Goal: Task Accomplishment & Management: Use online tool/utility

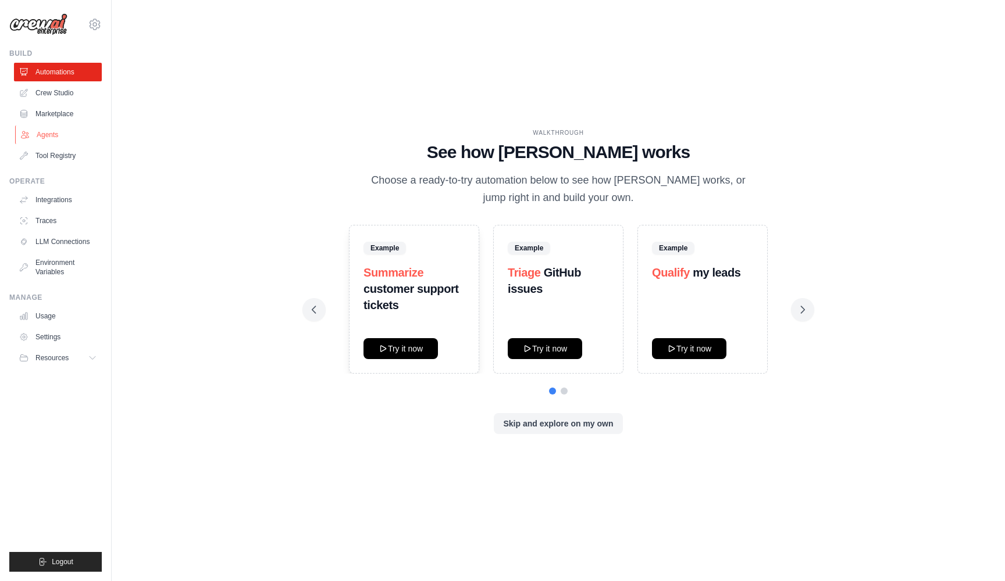
click at [48, 136] on link "Agents" at bounding box center [59, 135] width 88 height 19
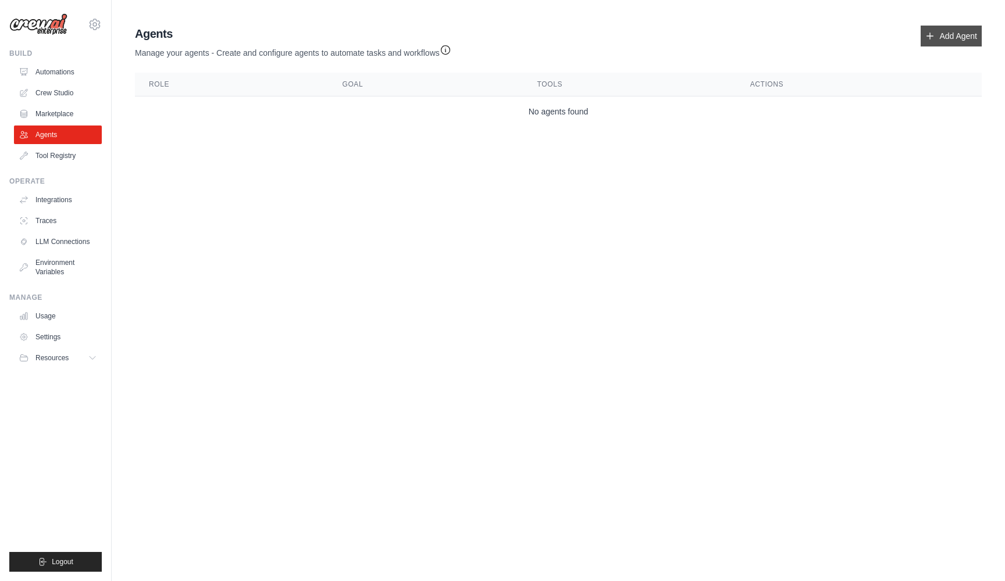
click at [943, 31] on link "Add Agent" at bounding box center [950, 36] width 61 height 21
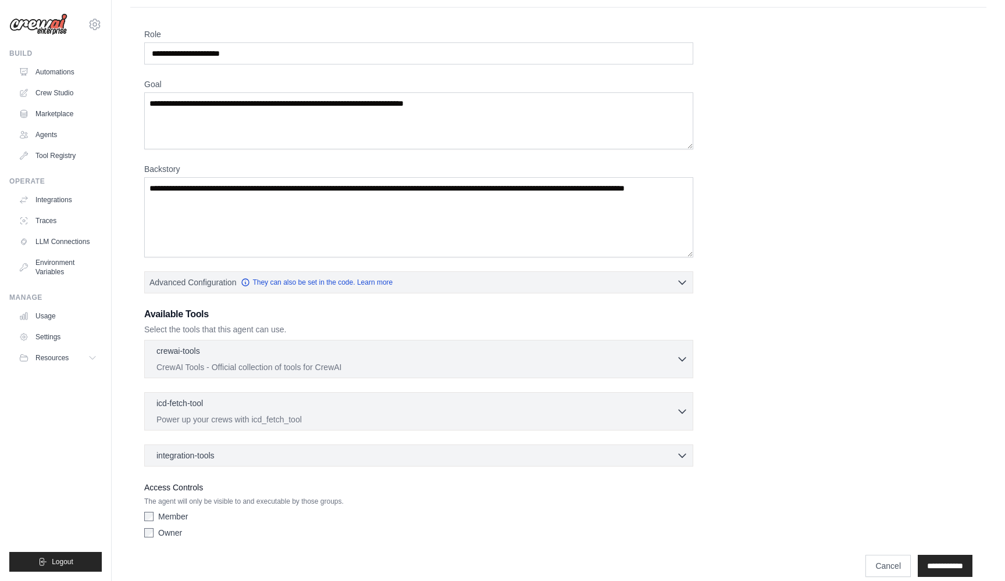
scroll to position [29, 0]
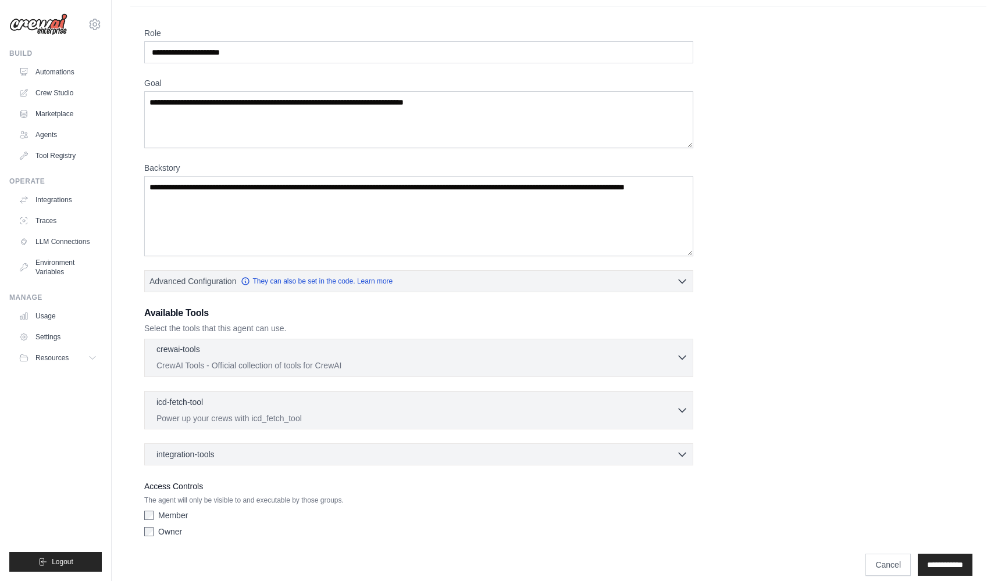
click at [558, 353] on div "crewai-tools 0 selected" at bounding box center [416, 351] width 520 height 14
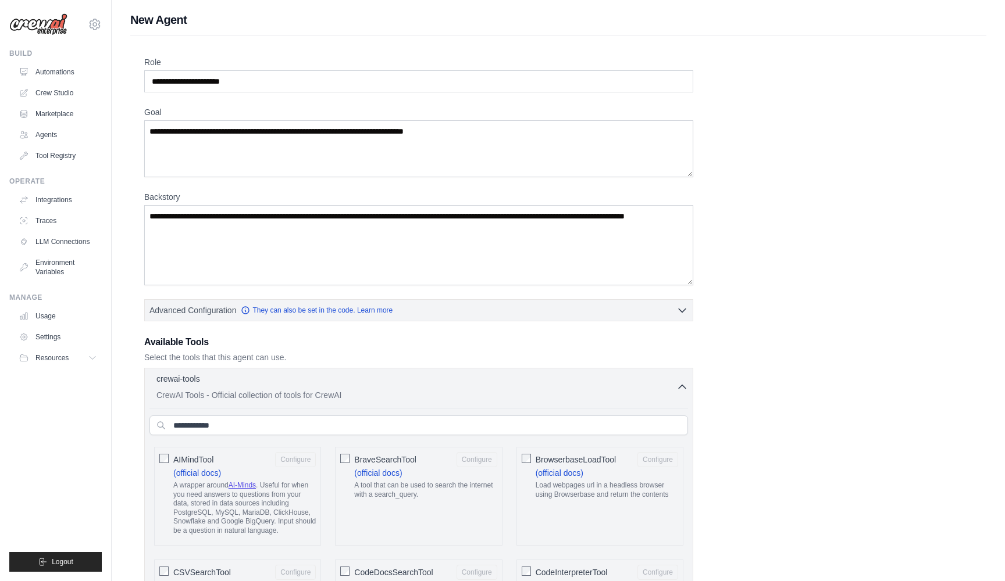
scroll to position [0, 0]
click at [681, 387] on icon "button" at bounding box center [682, 387] width 12 height 12
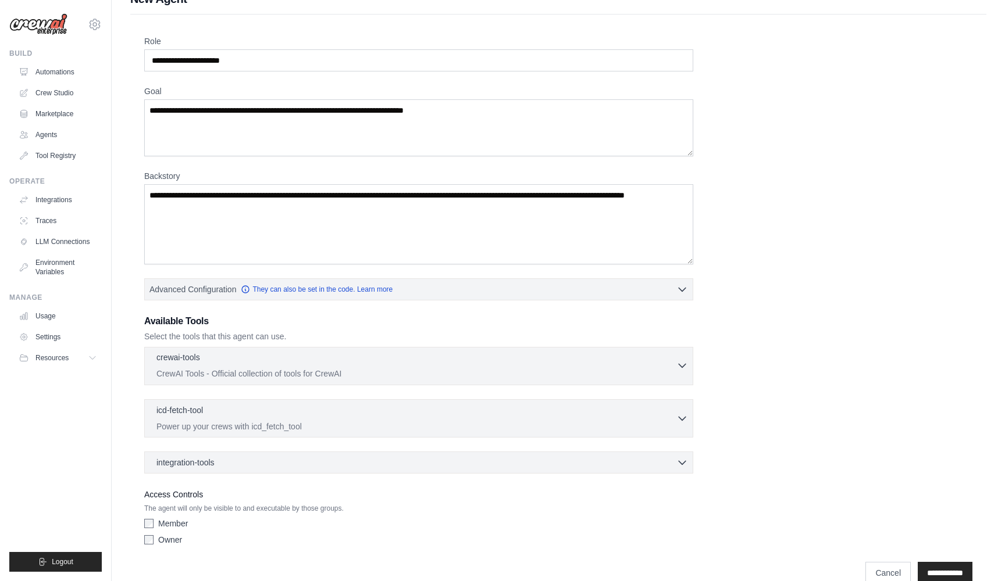
scroll to position [22, 0]
click at [684, 287] on icon "button" at bounding box center [682, 289] width 12 height 12
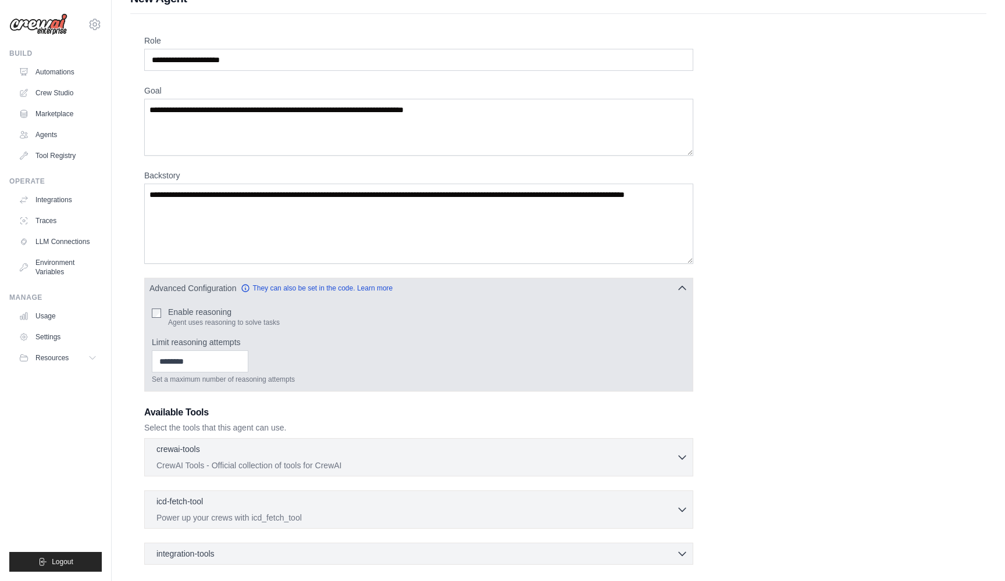
click at [684, 287] on icon "button" at bounding box center [682, 289] width 12 height 12
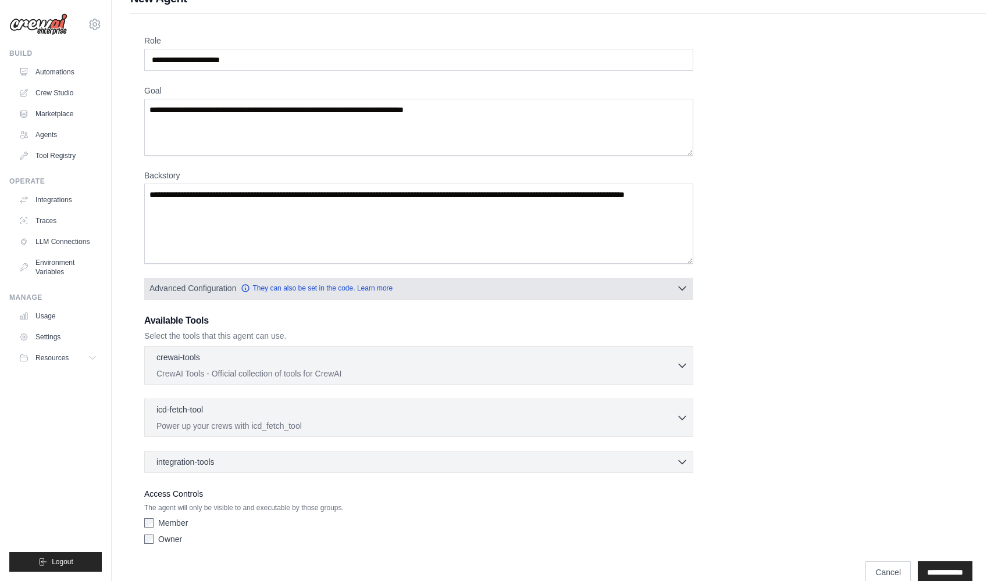
click at [684, 287] on icon "button" at bounding box center [682, 289] width 12 height 12
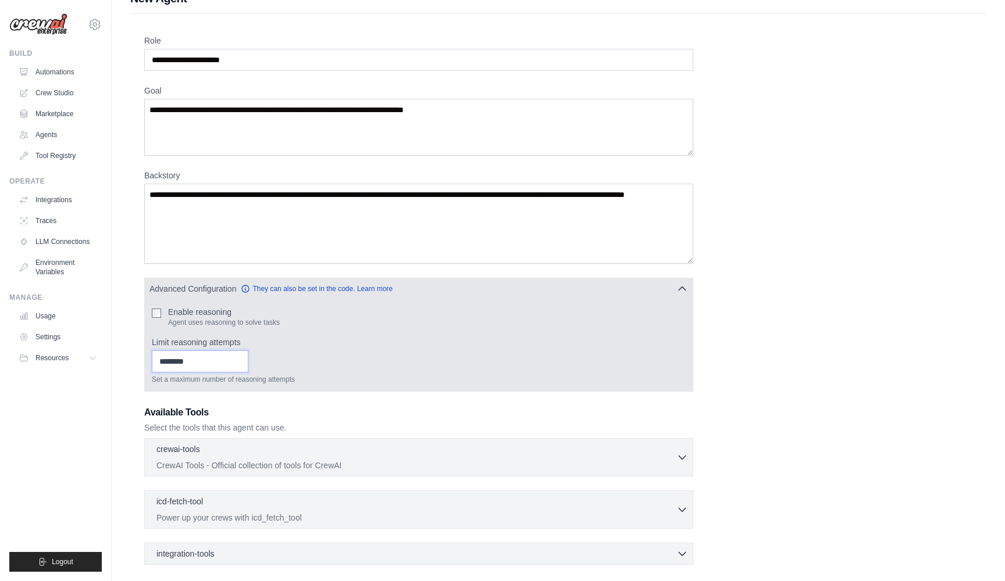
click at [245, 360] on input "*" at bounding box center [200, 362] width 97 height 22
click at [242, 367] on input "*" at bounding box center [200, 362] width 97 height 22
click at [242, 366] on input "*" at bounding box center [200, 362] width 97 height 22
click at [241, 362] on input "*" at bounding box center [200, 362] width 97 height 22
click at [242, 356] on input "*" at bounding box center [200, 362] width 97 height 22
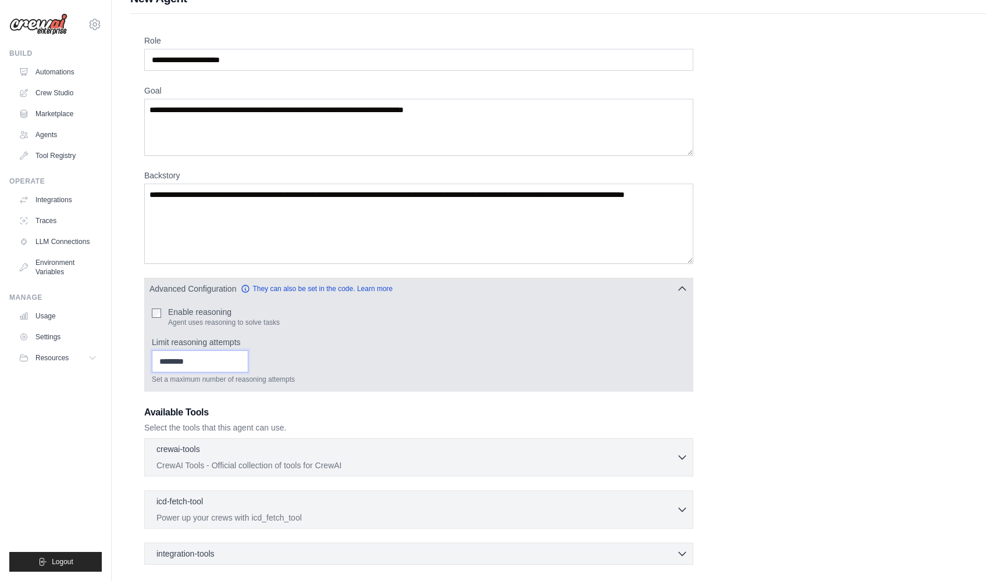
click at [242, 363] on input "*" at bounding box center [200, 362] width 97 height 22
click at [229, 366] on input "*" at bounding box center [200, 362] width 97 height 22
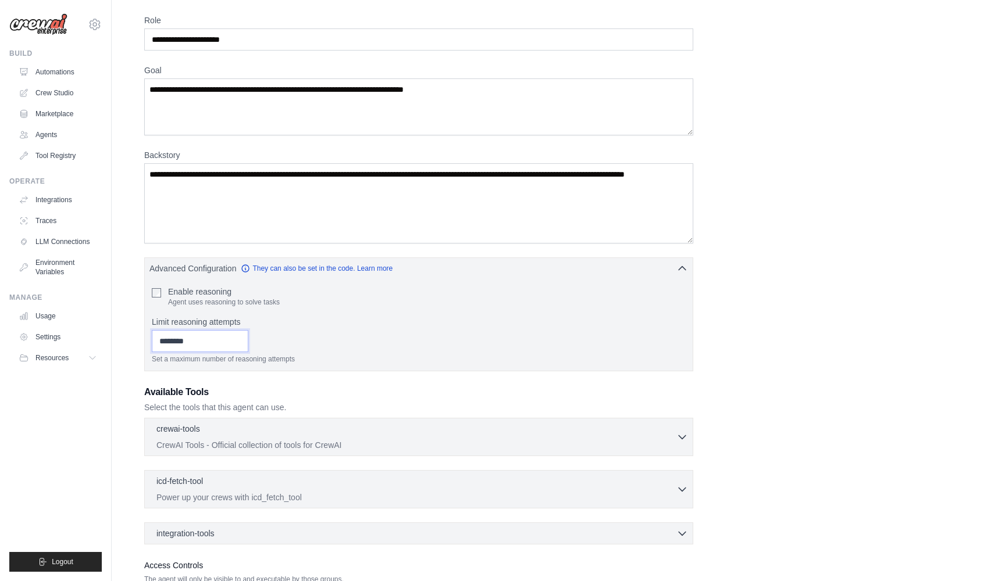
scroll to position [46, 0]
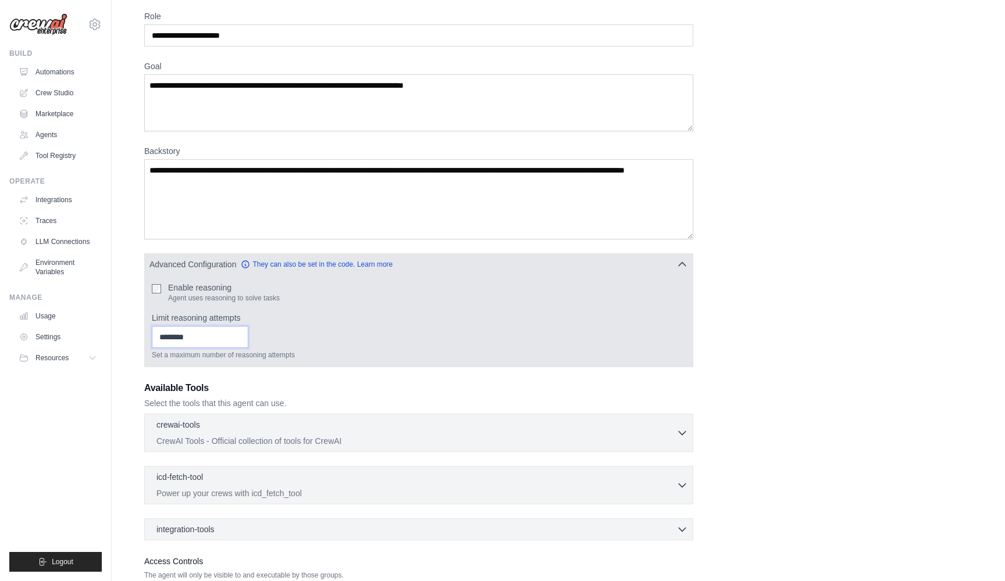
click at [242, 336] on input "*" at bounding box center [200, 337] width 97 height 22
type input "*"
click at [241, 343] on input "*" at bounding box center [200, 337] width 97 height 22
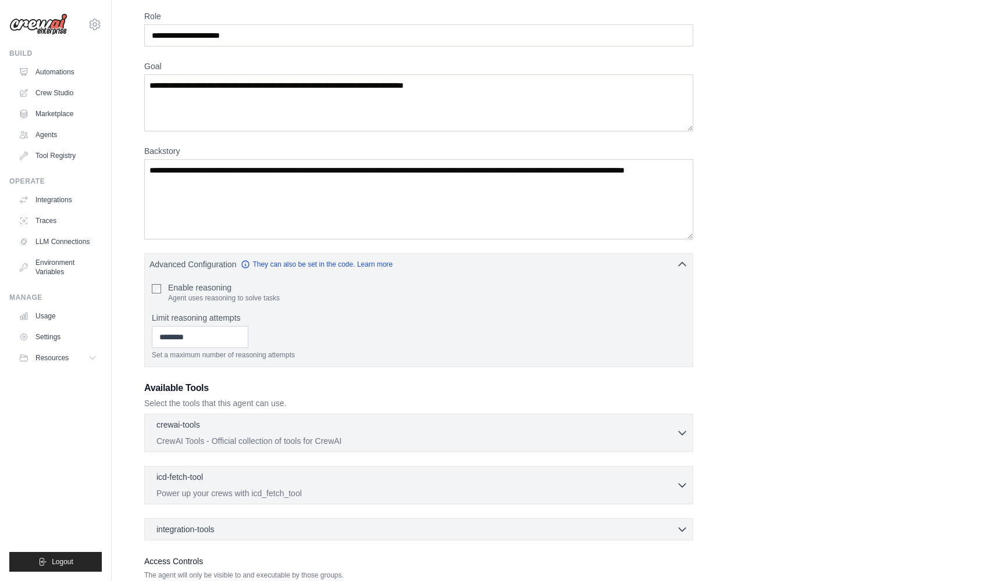
click at [267, 245] on div "Role Goal Backstory Advanced Configuration They can also be set in the code. Le…" at bounding box center [558, 313] width 828 height 607
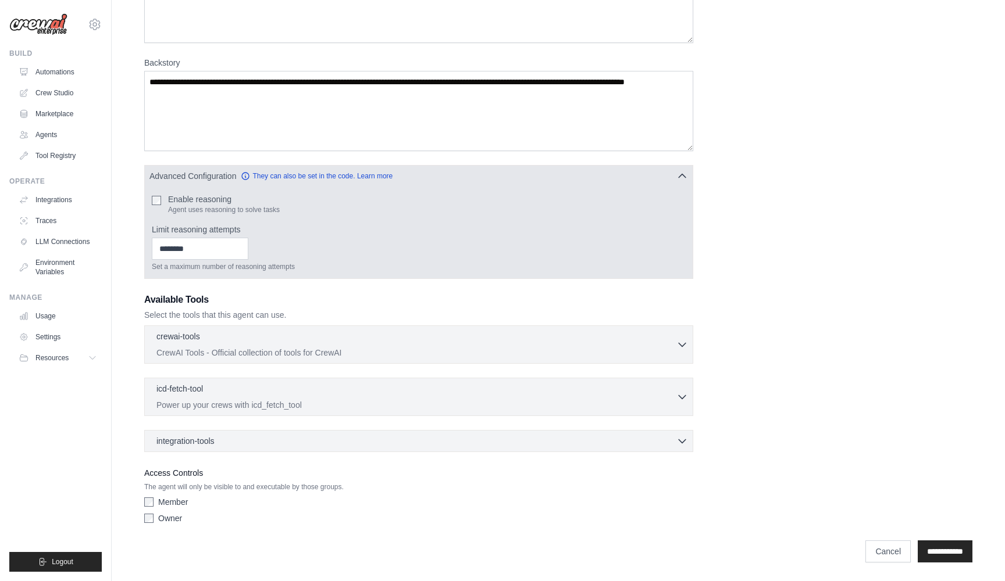
scroll to position [134, 0]
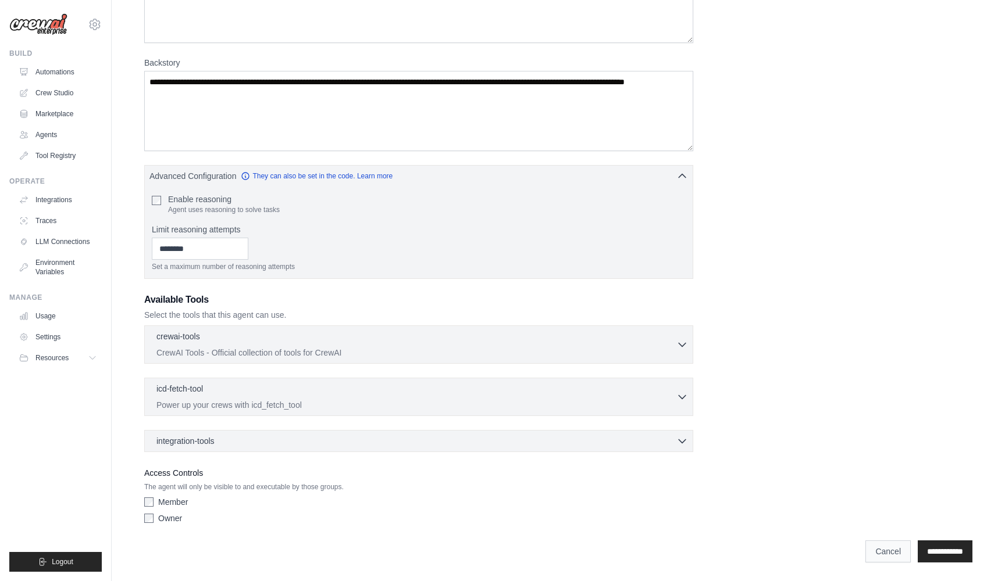
click at [867, 548] on link "Cancel" at bounding box center [887, 552] width 45 height 22
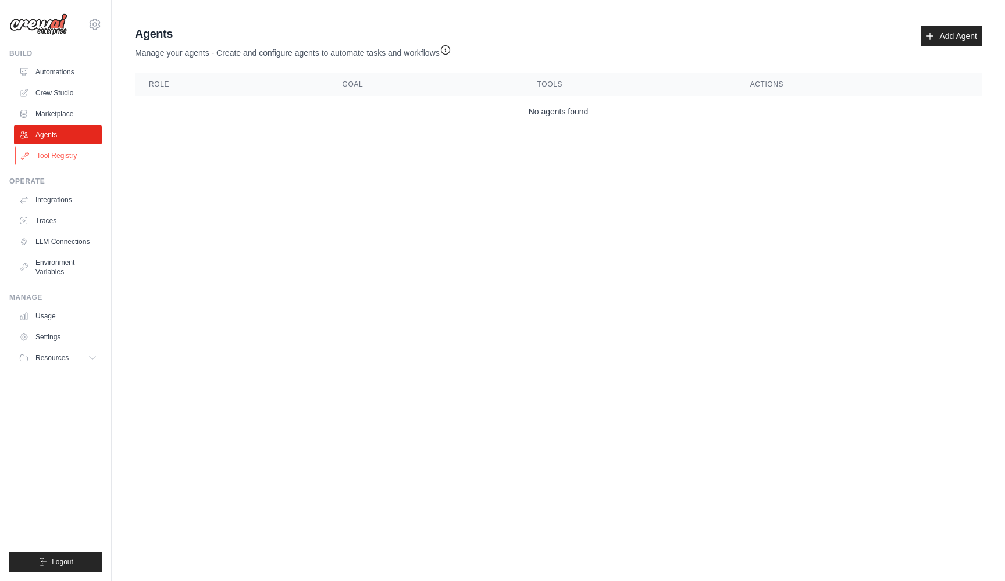
click at [45, 154] on link "Tool Registry" at bounding box center [59, 156] width 88 height 19
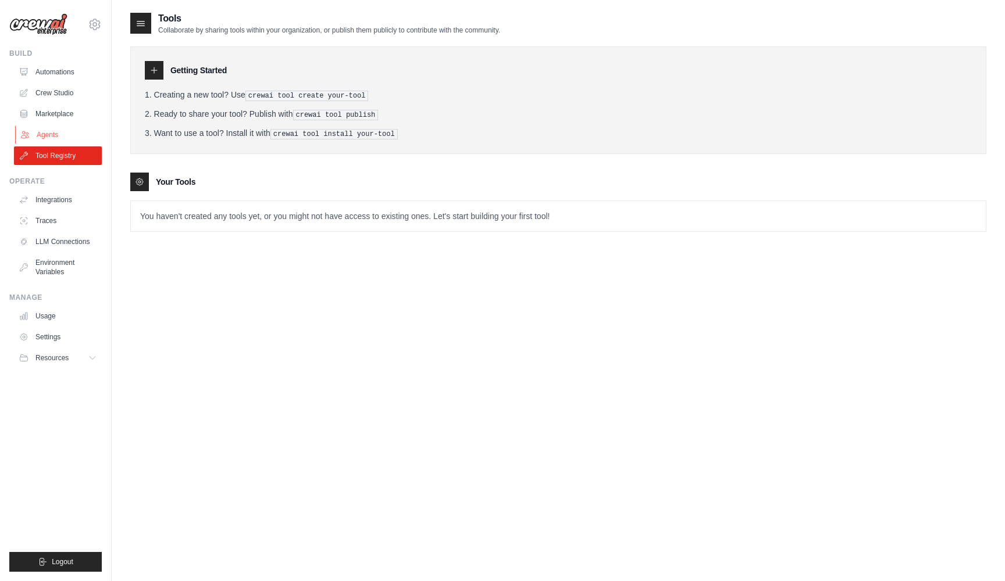
click at [43, 137] on link "Agents" at bounding box center [59, 135] width 88 height 19
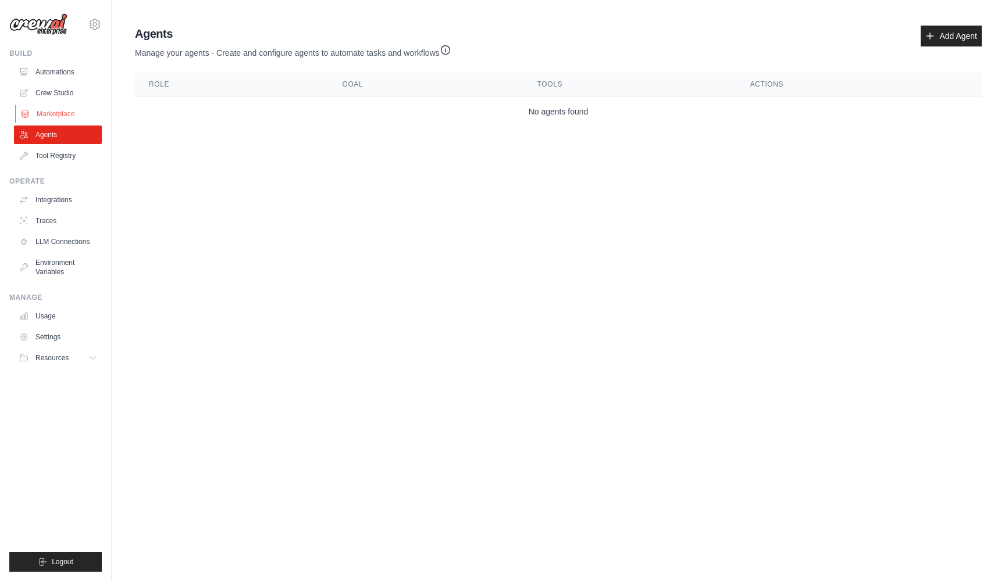
click at [48, 115] on link "Marketplace" at bounding box center [59, 114] width 88 height 19
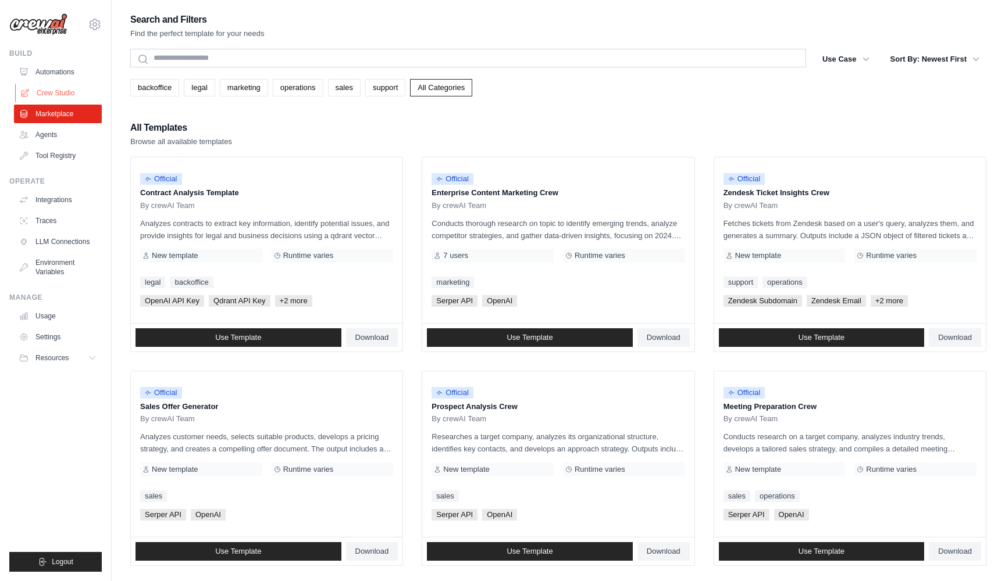
click at [53, 94] on link "Crew Studio" at bounding box center [59, 93] width 88 height 19
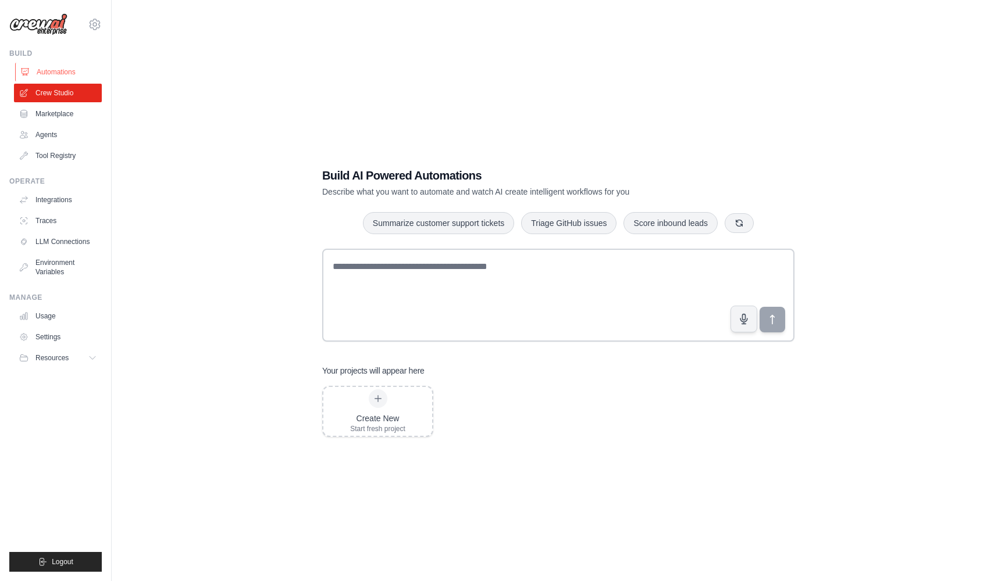
click at [53, 71] on link "Automations" at bounding box center [59, 72] width 88 height 19
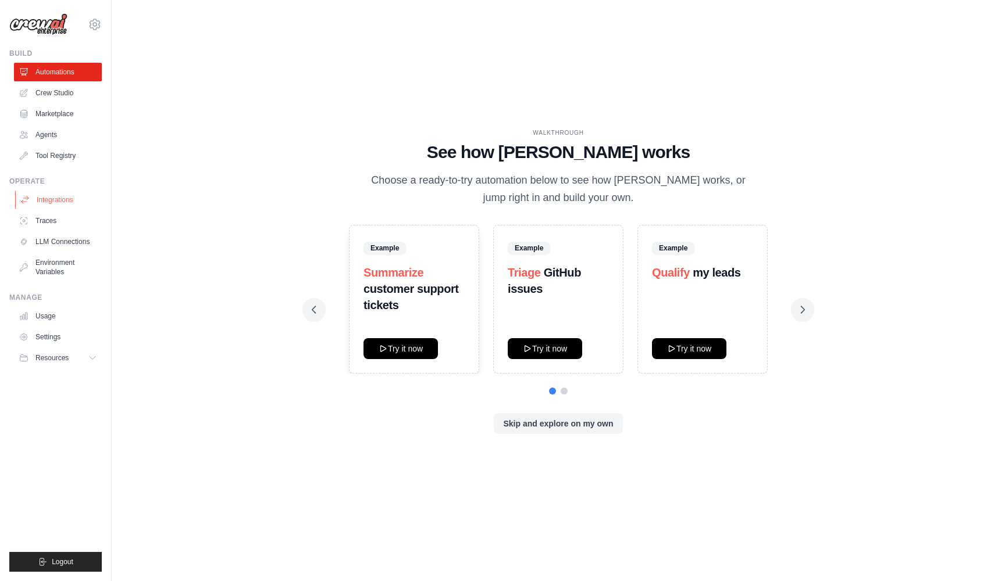
click at [55, 198] on link "Integrations" at bounding box center [59, 200] width 88 height 19
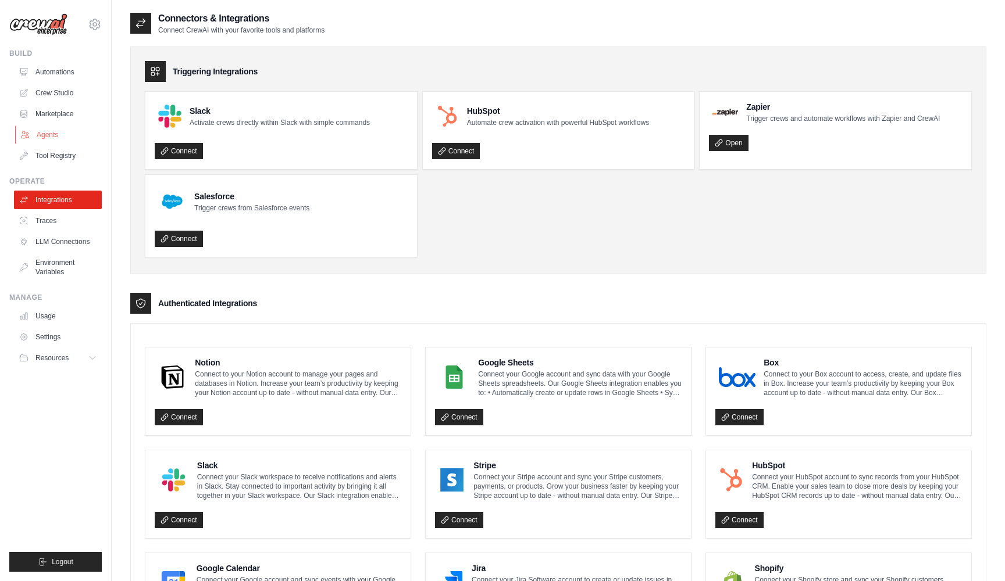
click at [52, 135] on link "Agents" at bounding box center [59, 135] width 88 height 19
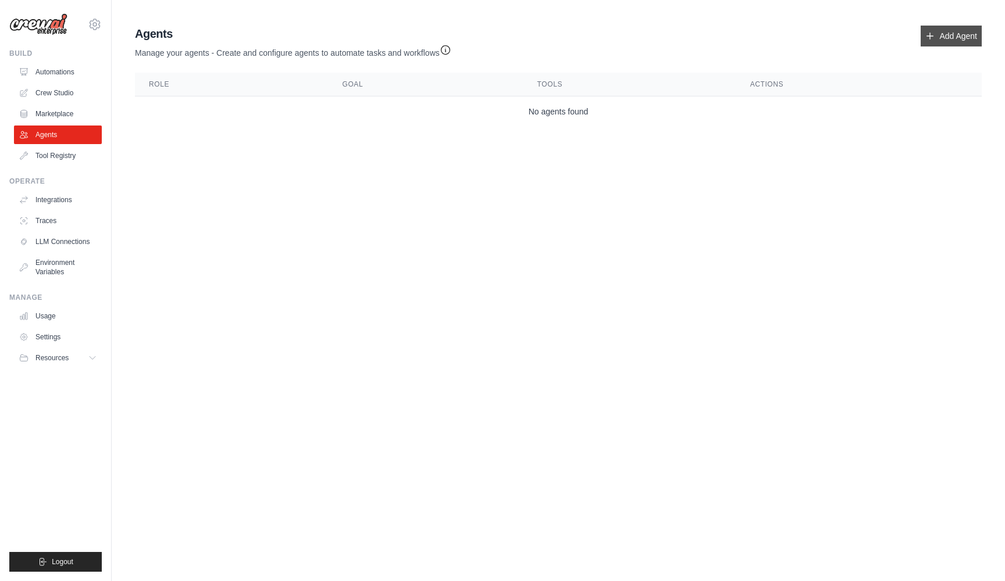
click at [961, 31] on link "Add Agent" at bounding box center [950, 36] width 61 height 21
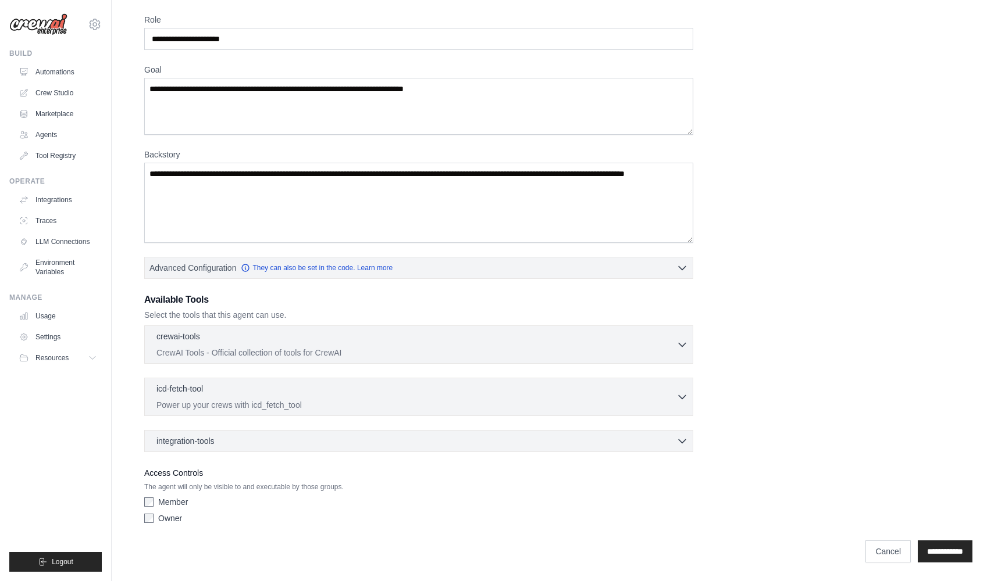
scroll to position [42, 0]
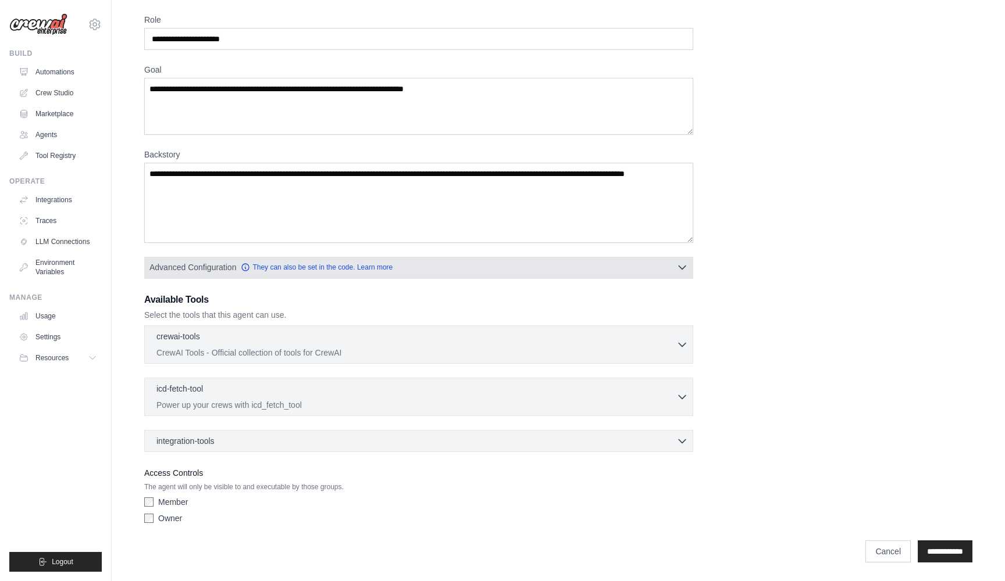
click at [631, 266] on button "Advanced Configuration They can also be set in the code. Learn more" at bounding box center [419, 267] width 548 height 21
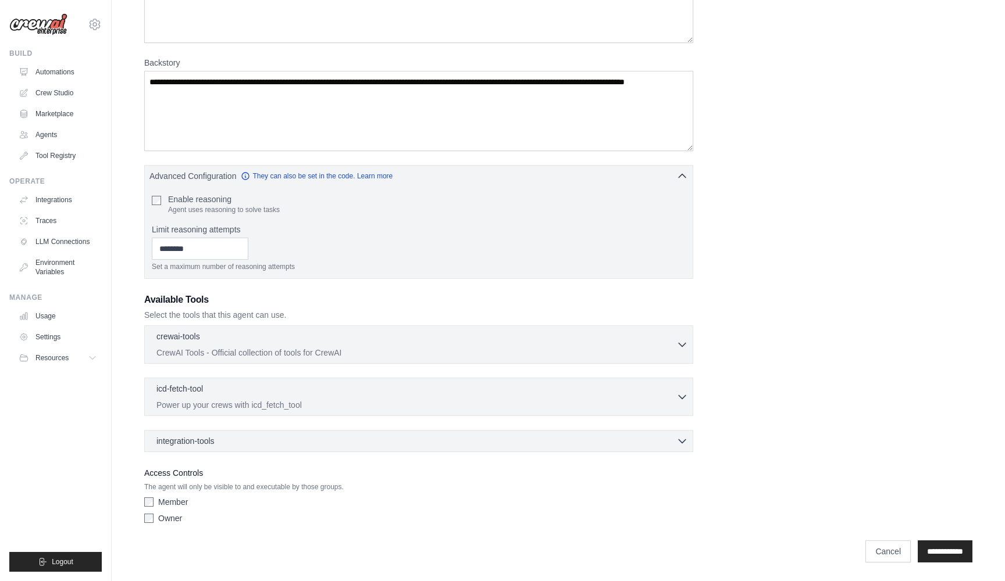
scroll to position [134, 0]
click at [228, 446] on div "integration-tools 0 selected" at bounding box center [421, 441] width 531 height 12
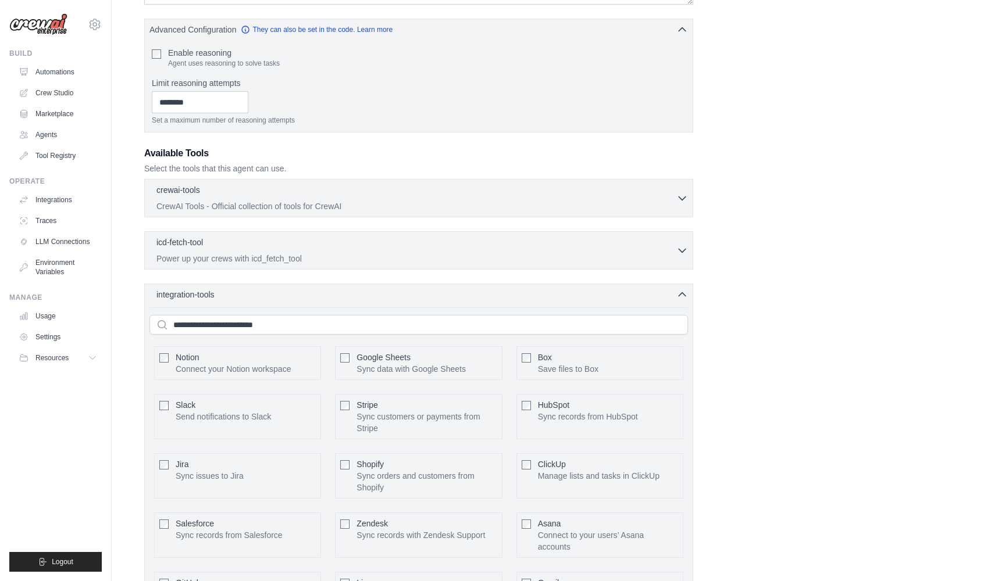
scroll to position [267, 0]
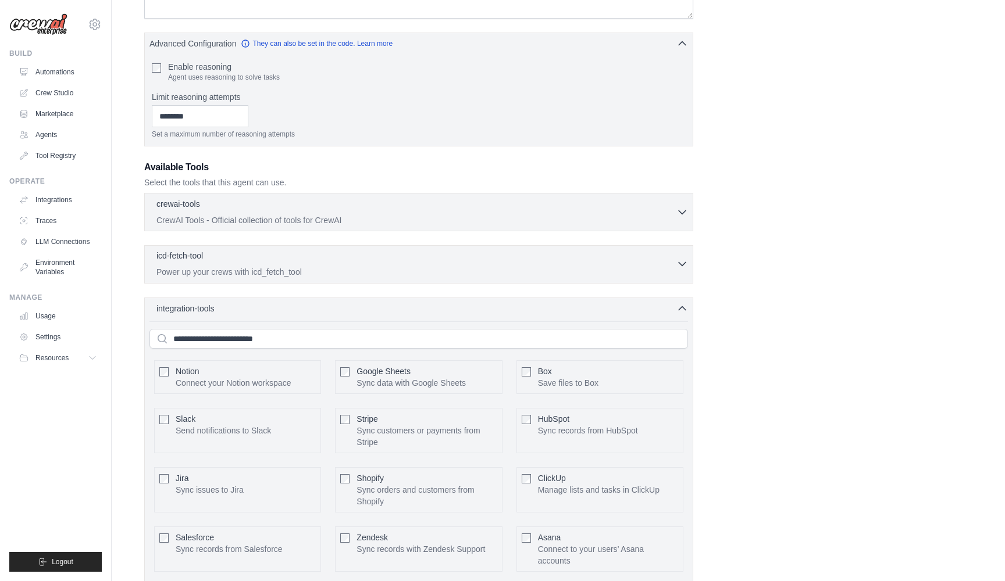
click at [248, 271] on p "Power up your crews with icd_fetch_tool" at bounding box center [416, 272] width 520 height 12
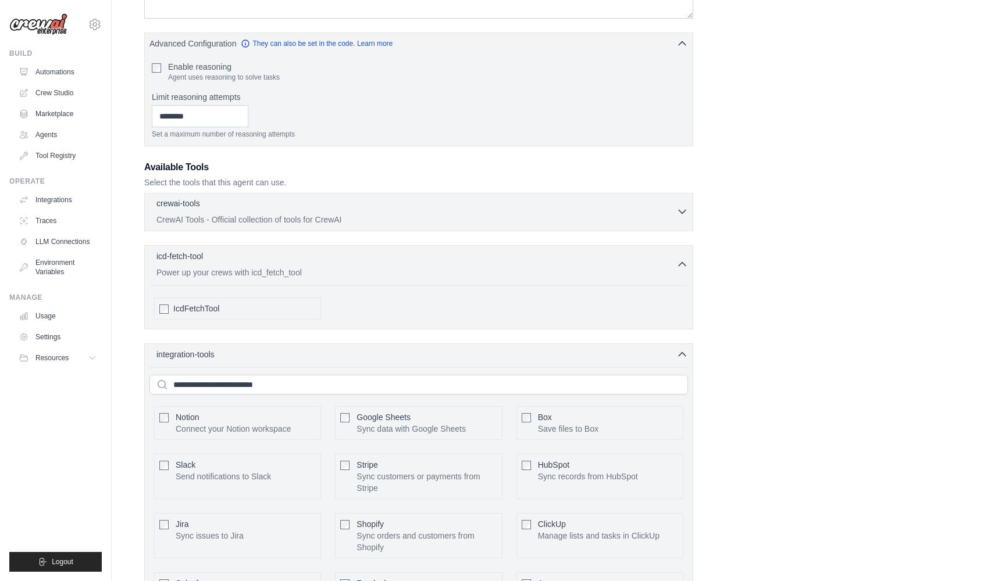
click at [249, 220] on p "CrewAI Tools - Official collection of tools for CrewAI" at bounding box center [416, 220] width 520 height 12
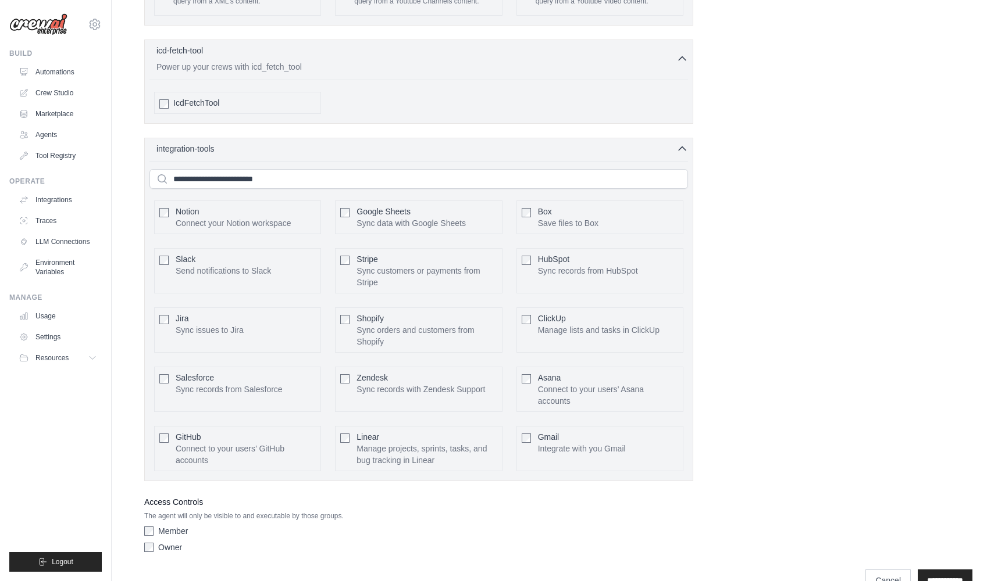
scroll to position [2512, 0]
click at [933, 570] on input "**********" at bounding box center [944, 581] width 55 height 22
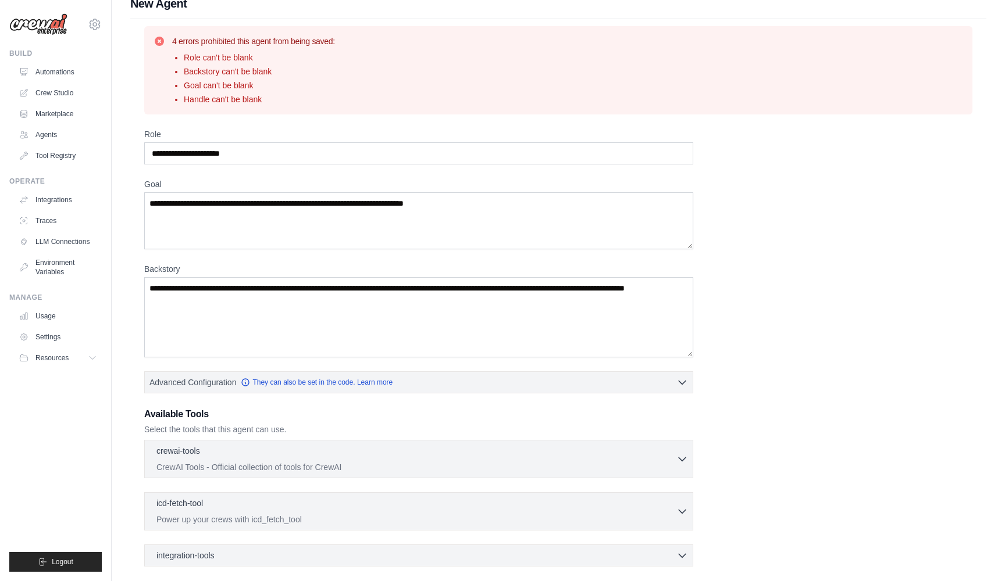
scroll to position [19, 0]
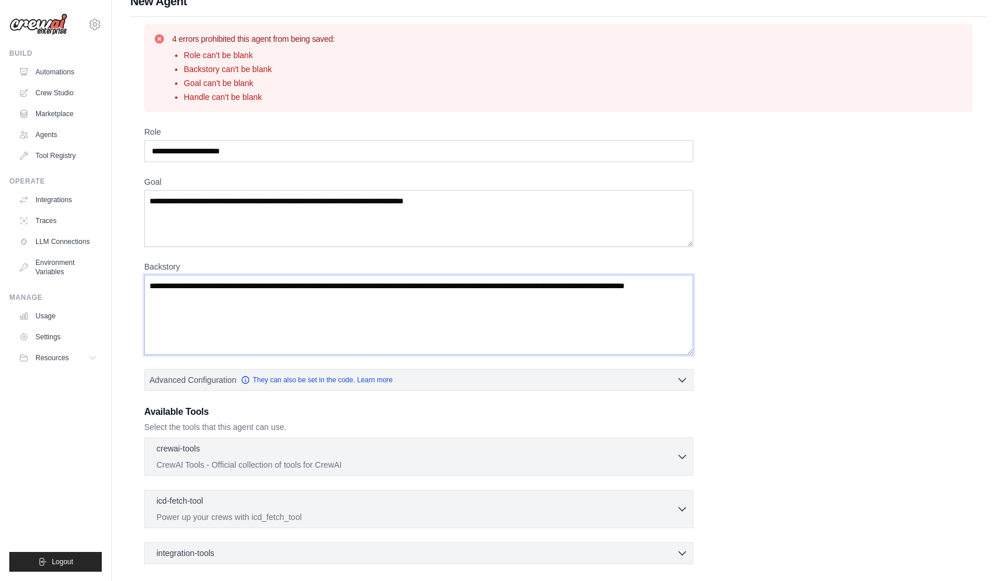
click at [592, 315] on textarea "Backstory" at bounding box center [418, 315] width 549 height 80
drag, startPoint x: 269, startPoint y: 301, endPoint x: 130, endPoint y: 287, distance: 140.2
click at [130, 287] on div "New Agent 4 errors prohibited this agent from being saved: Role can't be blank …" at bounding box center [558, 337] width 893 height 689
click at [208, 153] on input "Role" at bounding box center [418, 151] width 549 height 22
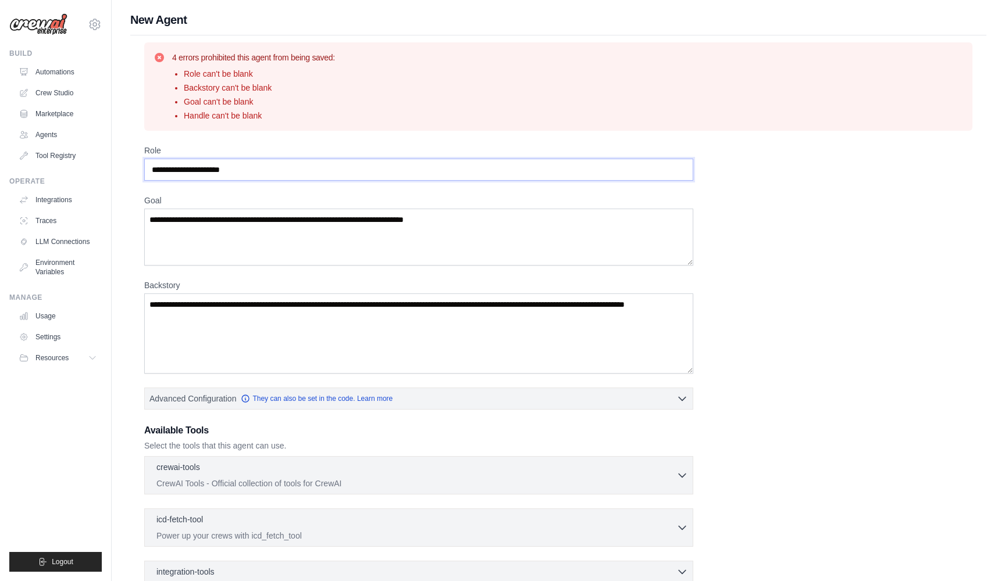
scroll to position [0, 0]
type input "*"
click at [206, 219] on textarea "Goal" at bounding box center [418, 237] width 549 height 57
type textarea "*"
click at [198, 304] on textarea "Backstory" at bounding box center [418, 334] width 549 height 80
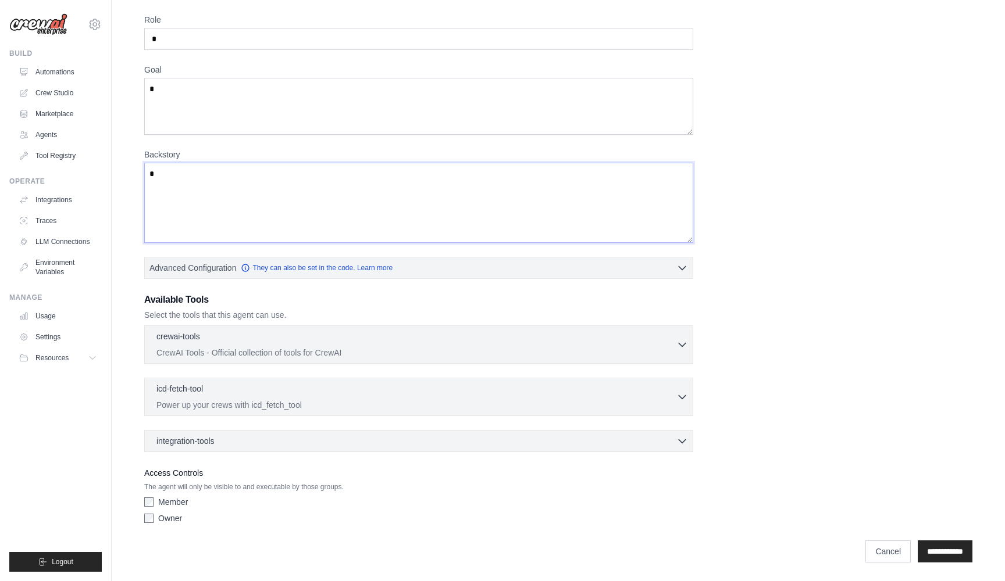
scroll to position [131, 0]
type textarea "*"
click at [931, 546] on input "**********" at bounding box center [944, 552] width 55 height 22
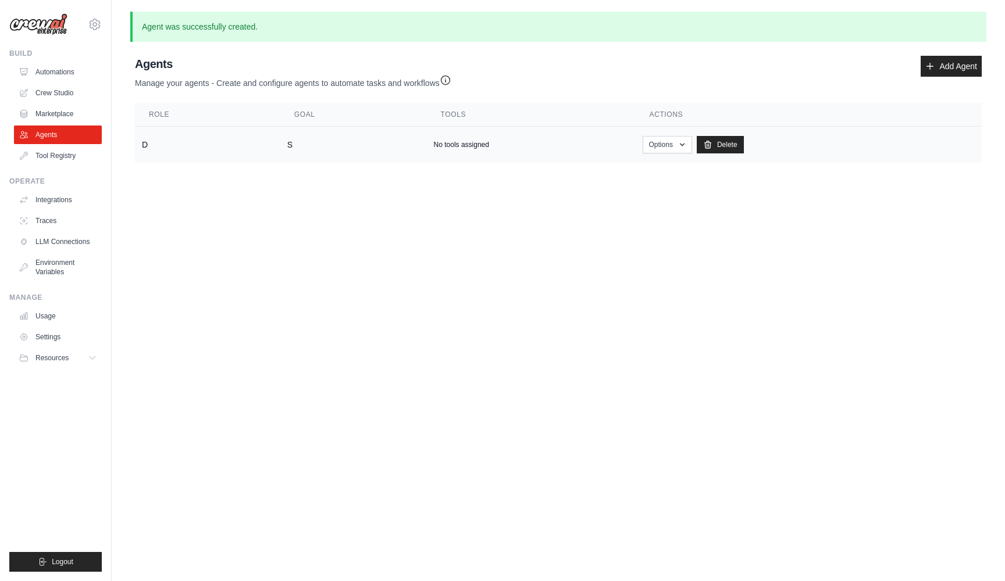
click at [501, 148] on div "No tools assigned" at bounding box center [531, 144] width 195 height 9
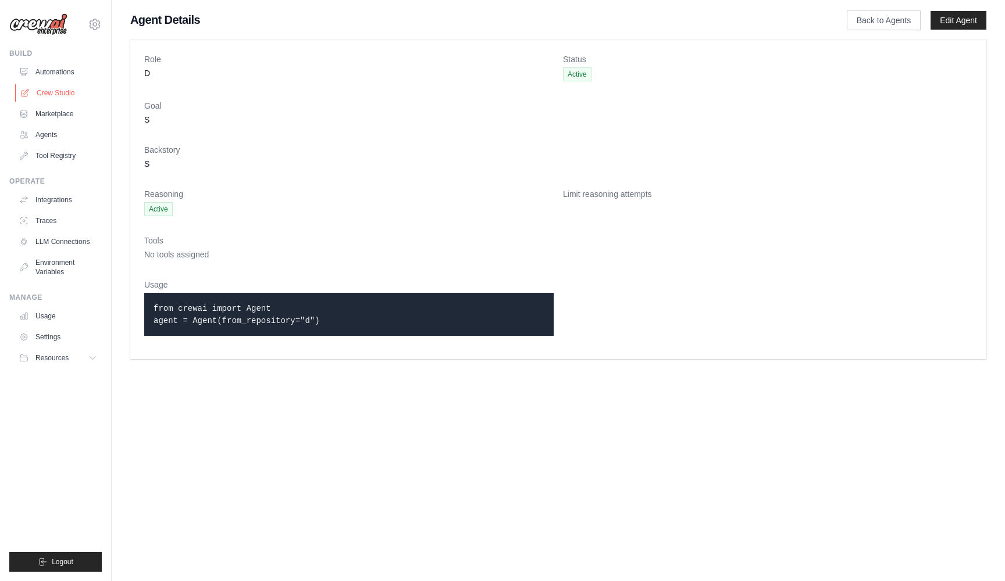
click at [55, 92] on link "Crew Studio" at bounding box center [59, 93] width 88 height 19
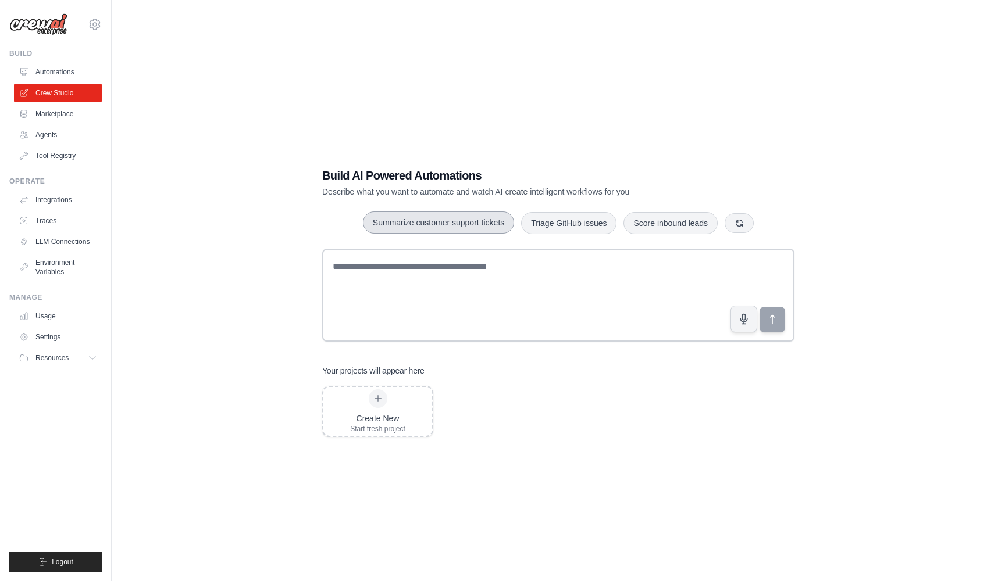
click at [443, 226] on button "Summarize customer support tickets" at bounding box center [438, 223] width 151 height 22
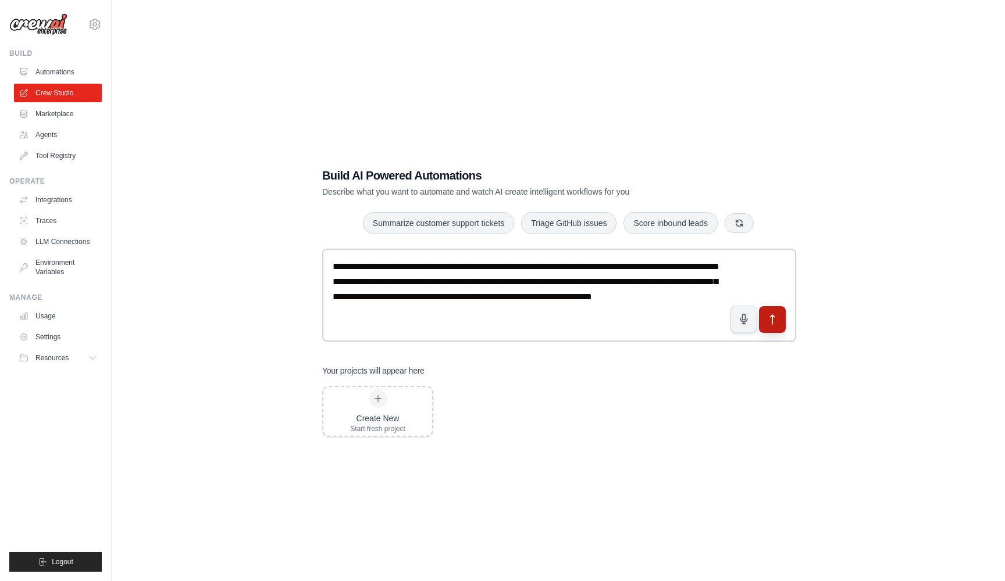
click at [777, 322] on icon "submit" at bounding box center [772, 320] width 12 height 12
click at [401, 299] on textarea "**********" at bounding box center [559, 296] width 474 height 94
click at [410, 176] on h1 "Build AI Powered Automations" at bounding box center [517, 175] width 391 height 16
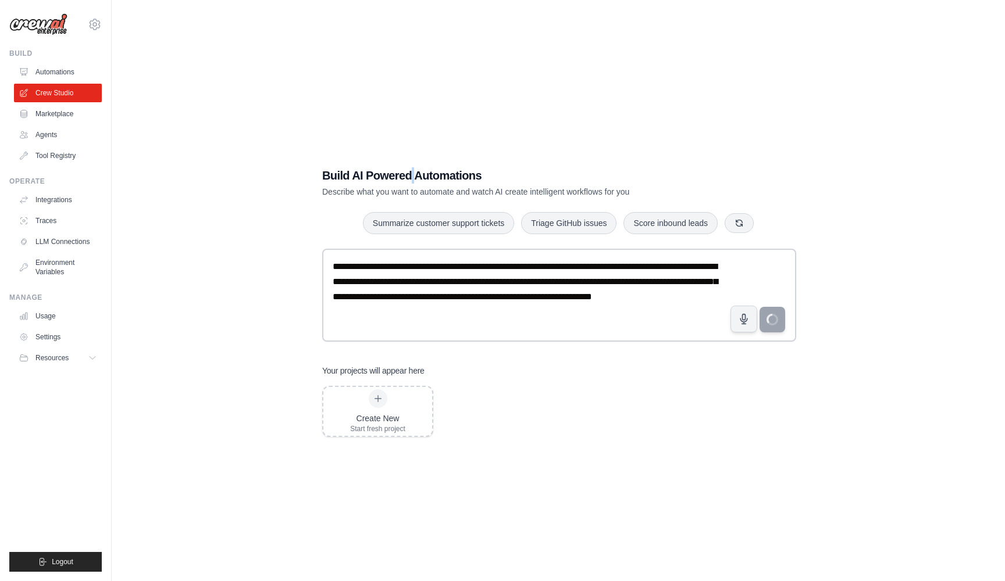
click at [410, 176] on h1 "Build AI Powered Automations" at bounding box center [517, 175] width 391 height 16
click at [444, 281] on textarea "**********" at bounding box center [559, 296] width 474 height 94
click at [266, 244] on div "**********" at bounding box center [558, 302] width 856 height 581
click at [649, 312] on textarea "**********" at bounding box center [559, 296] width 474 height 94
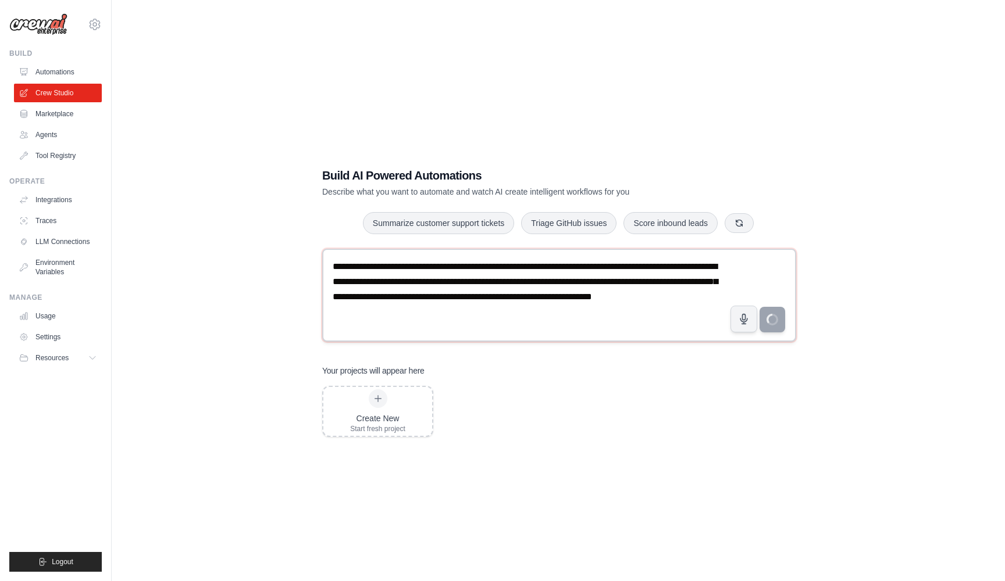
click at [649, 312] on textarea "**********" at bounding box center [559, 296] width 474 height 94
type textarea "**********"
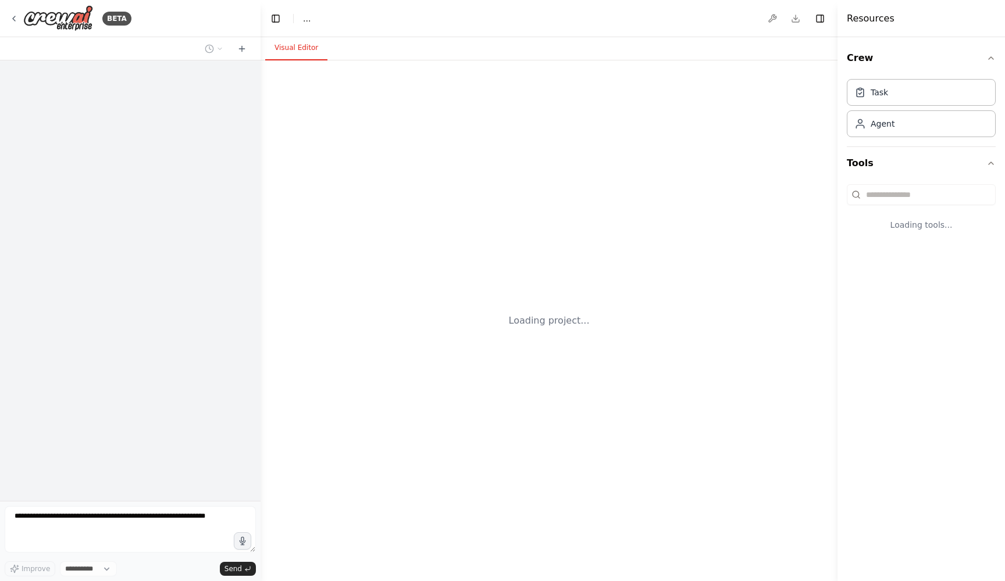
select select "****"
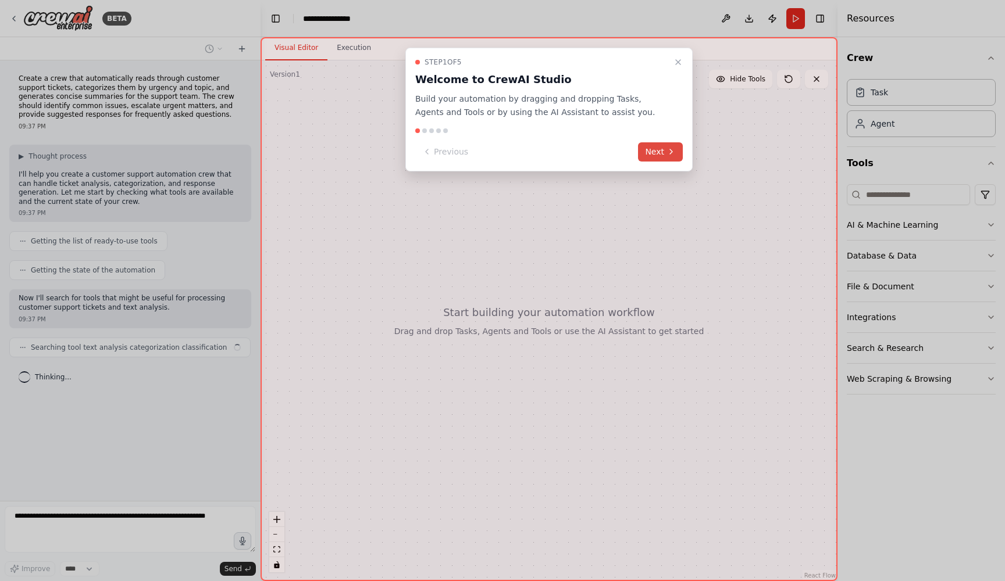
click at [654, 148] on button "Next" at bounding box center [660, 151] width 45 height 19
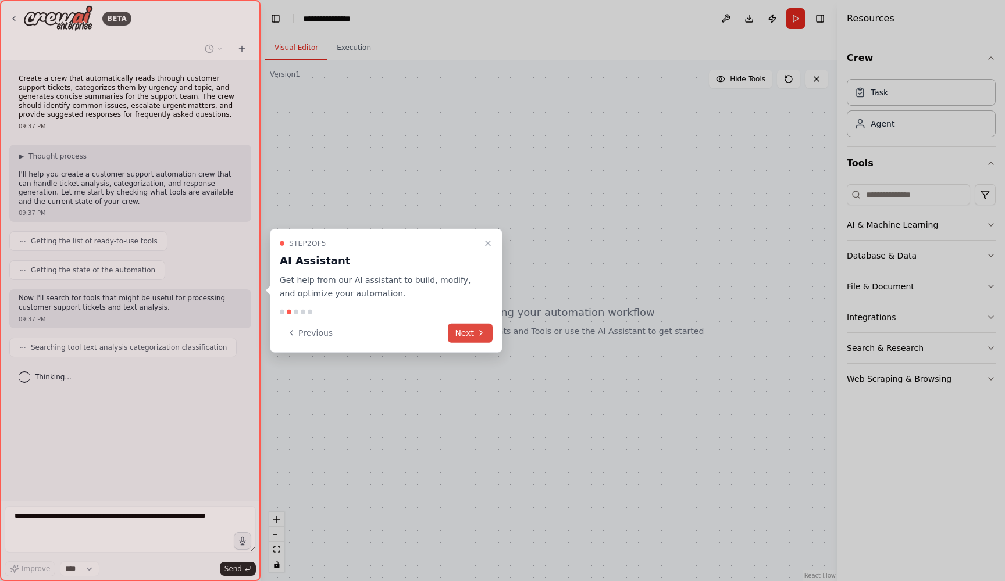
click at [474, 331] on button "Next" at bounding box center [470, 332] width 45 height 19
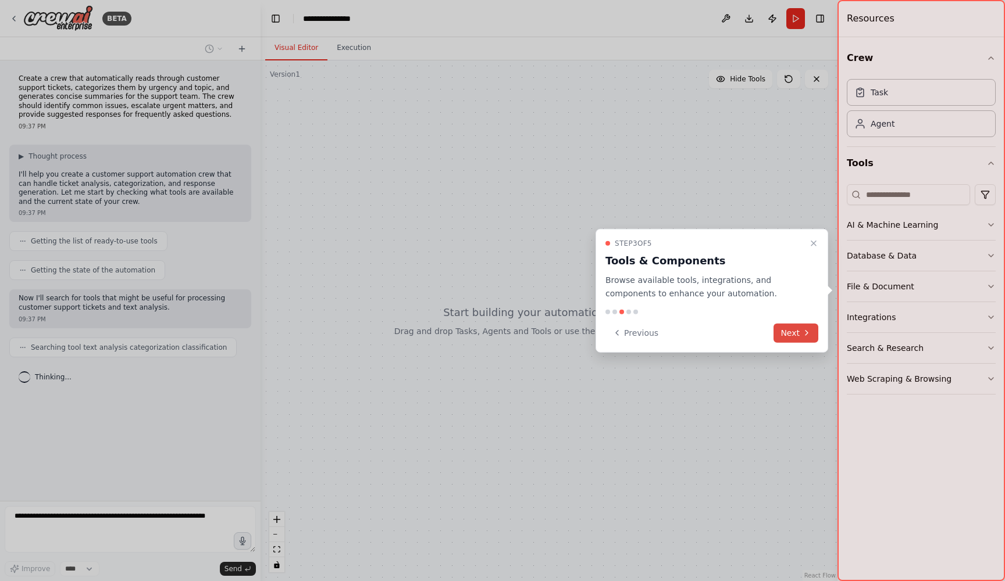
click at [789, 336] on button "Next" at bounding box center [795, 332] width 45 height 19
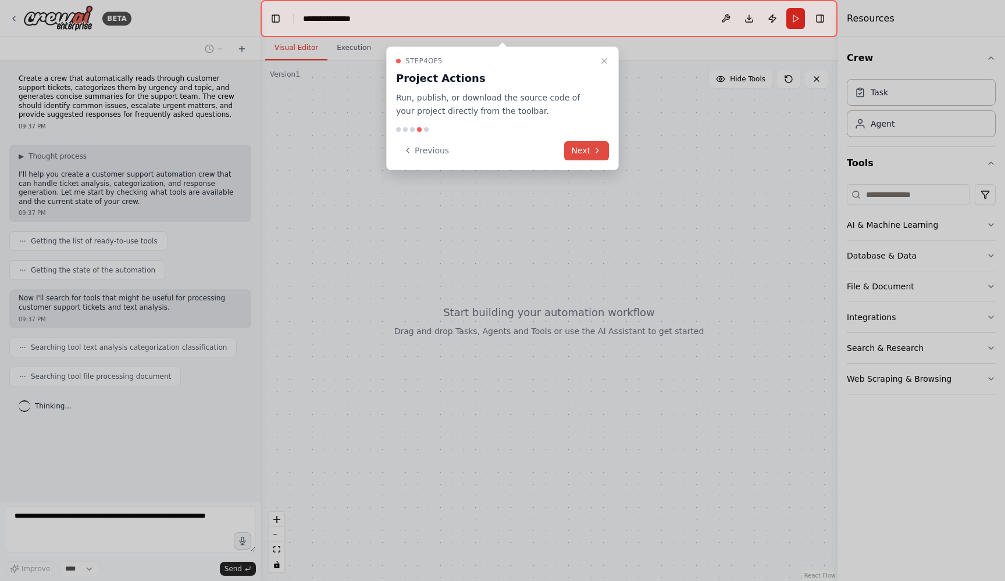
click at [588, 151] on button "Next" at bounding box center [586, 150] width 45 height 19
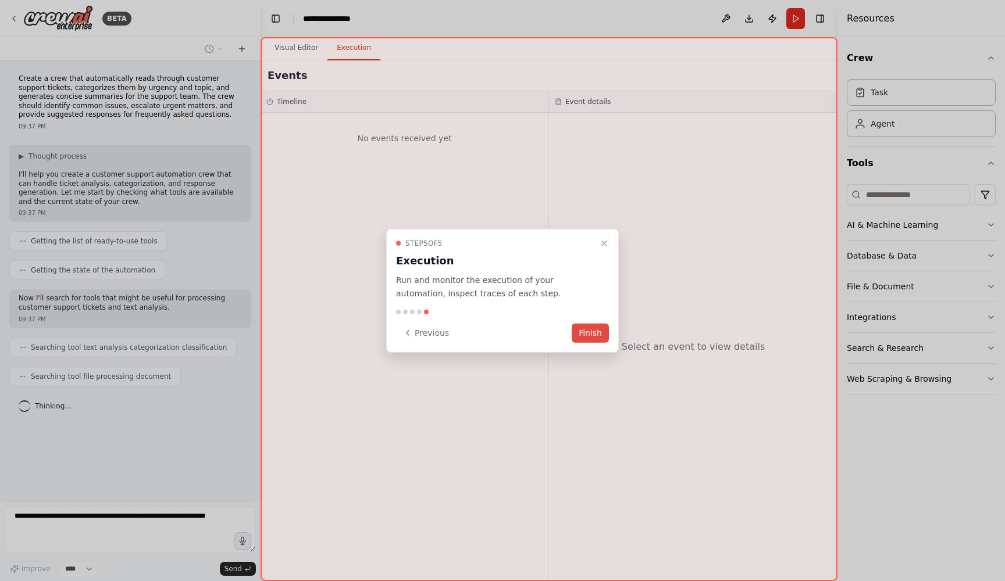
click at [587, 334] on button "Finish" at bounding box center [589, 332] width 37 height 19
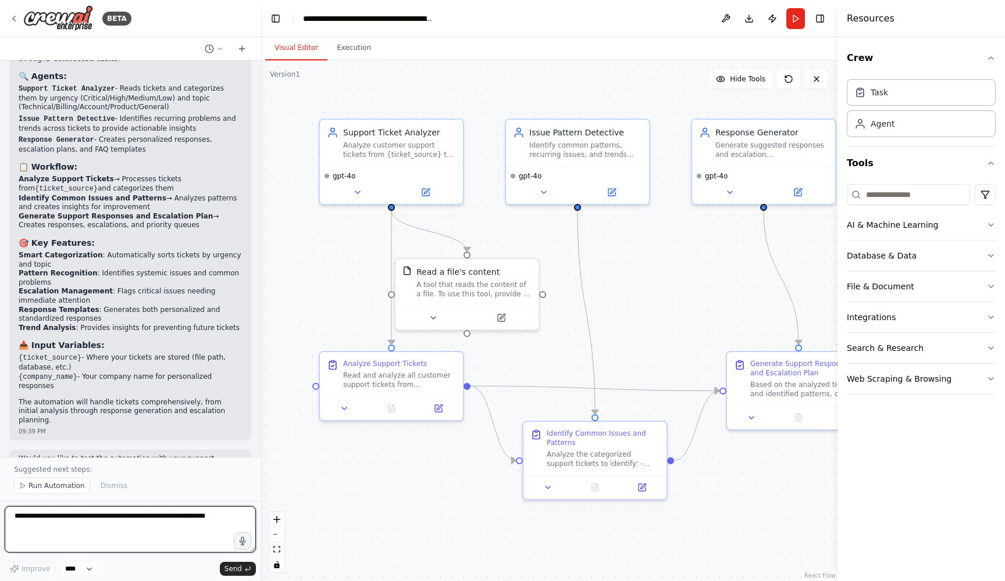
scroll to position [806, 0]
click at [365, 151] on div "Analyze customer support tickets from {ticket_source} to categorize them by urg…" at bounding box center [399, 147] width 113 height 19
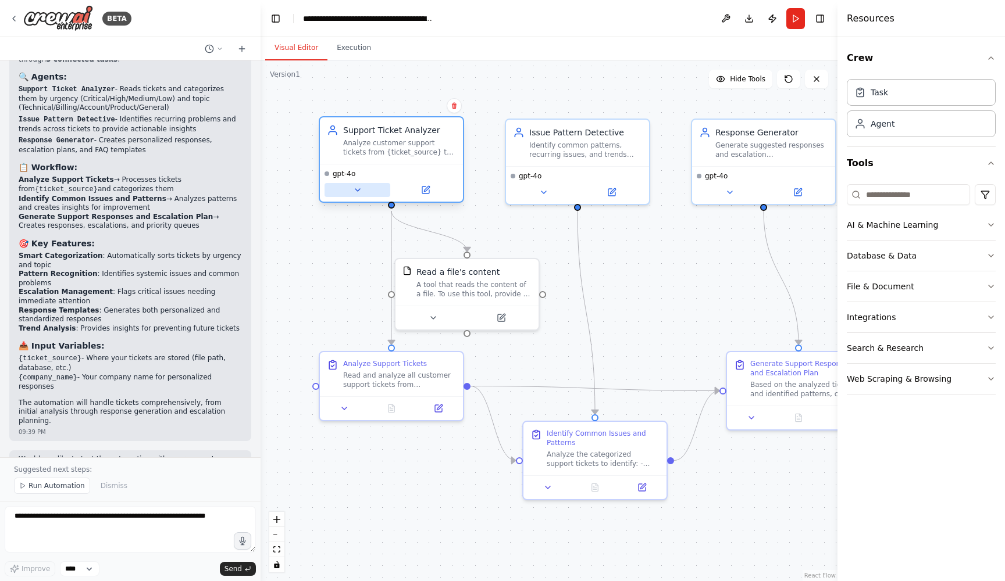
click at [359, 190] on icon at bounding box center [357, 190] width 5 height 2
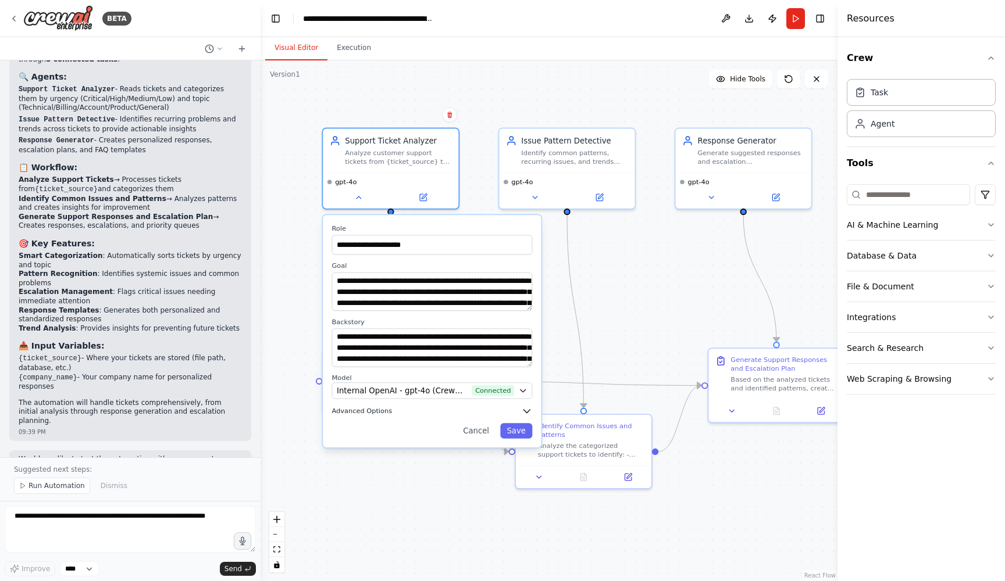
click at [526, 412] on icon "button" at bounding box center [526, 411] width 6 height 3
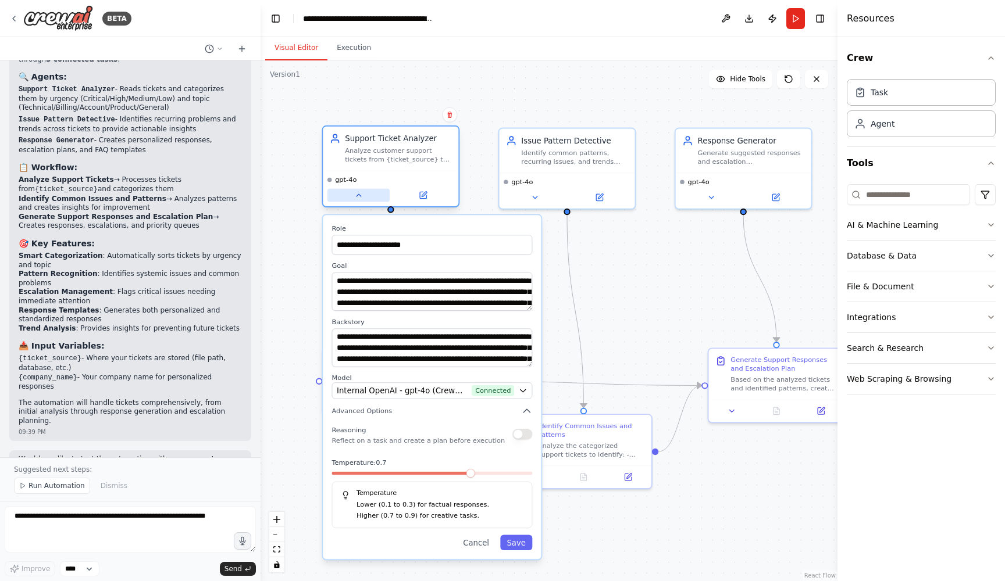
click at [355, 197] on icon at bounding box center [358, 195] width 9 height 9
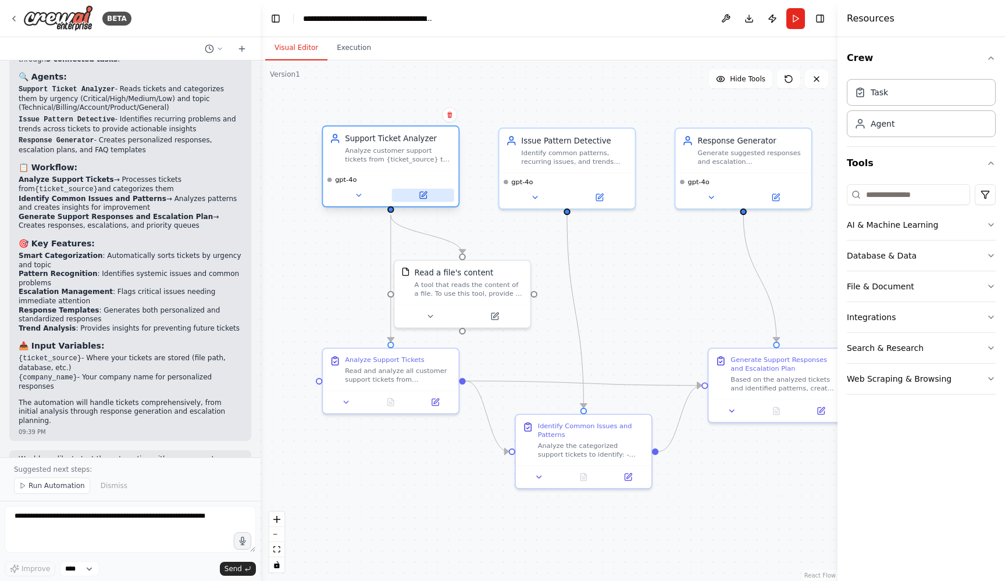
click at [420, 193] on icon at bounding box center [423, 195] width 6 height 6
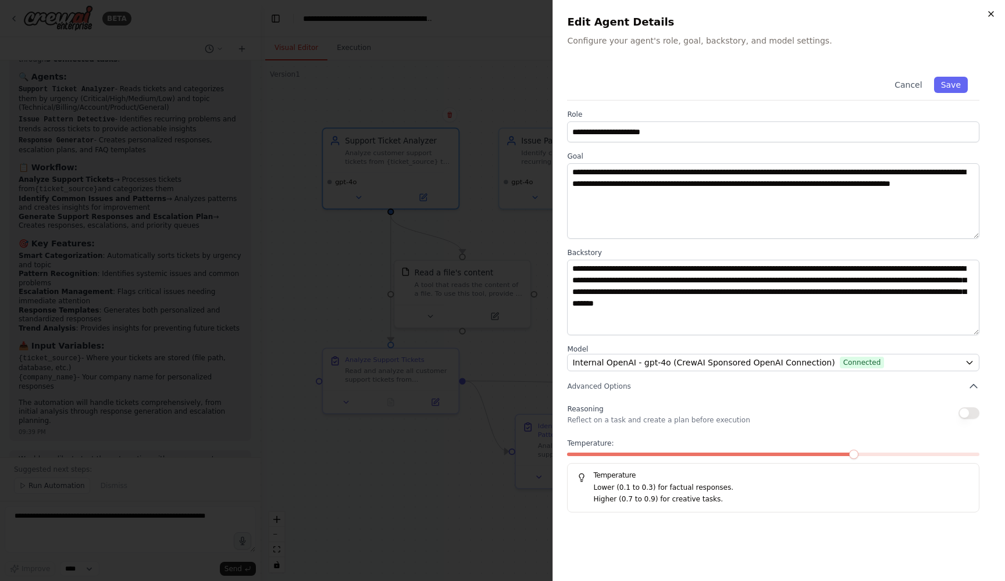
click at [992, 13] on icon "button" at bounding box center [990, 13] width 9 height 9
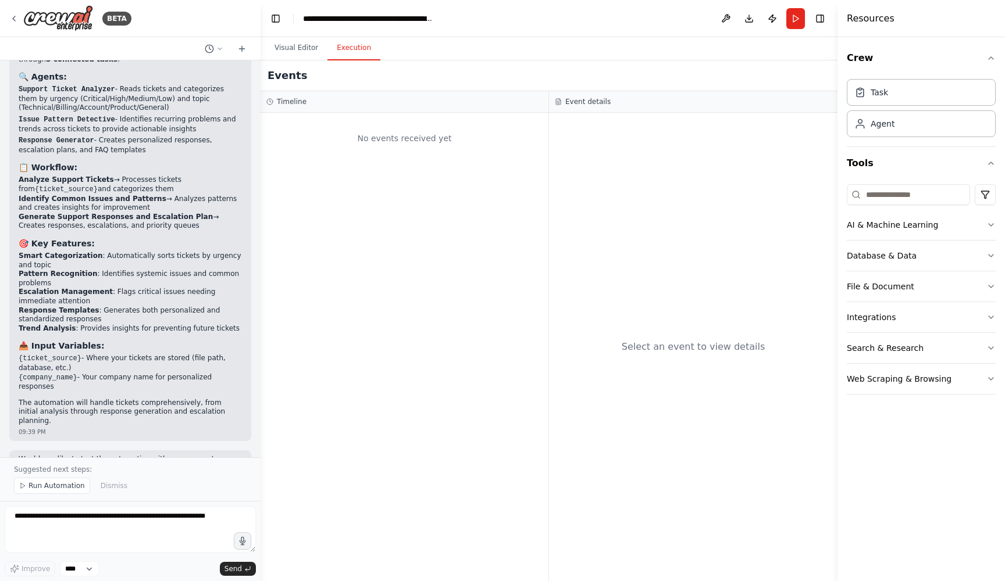
click at [352, 46] on button "Execution" at bounding box center [353, 48] width 53 height 24
click at [289, 51] on button "Visual Editor" at bounding box center [296, 48] width 62 height 24
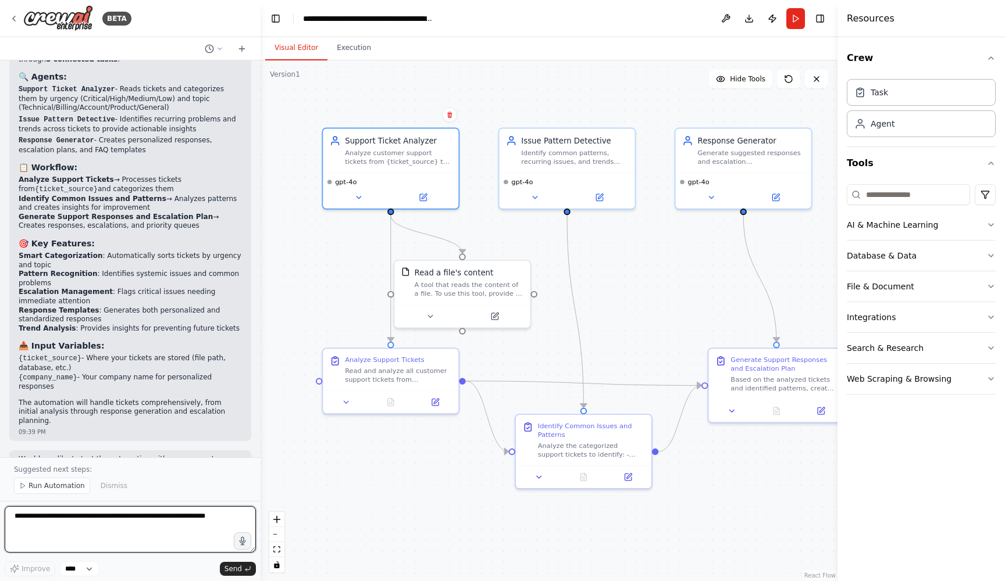
click at [102, 514] on textarea at bounding box center [130, 529] width 251 height 47
click at [40, 484] on span "Run Automation" at bounding box center [56, 485] width 56 height 9
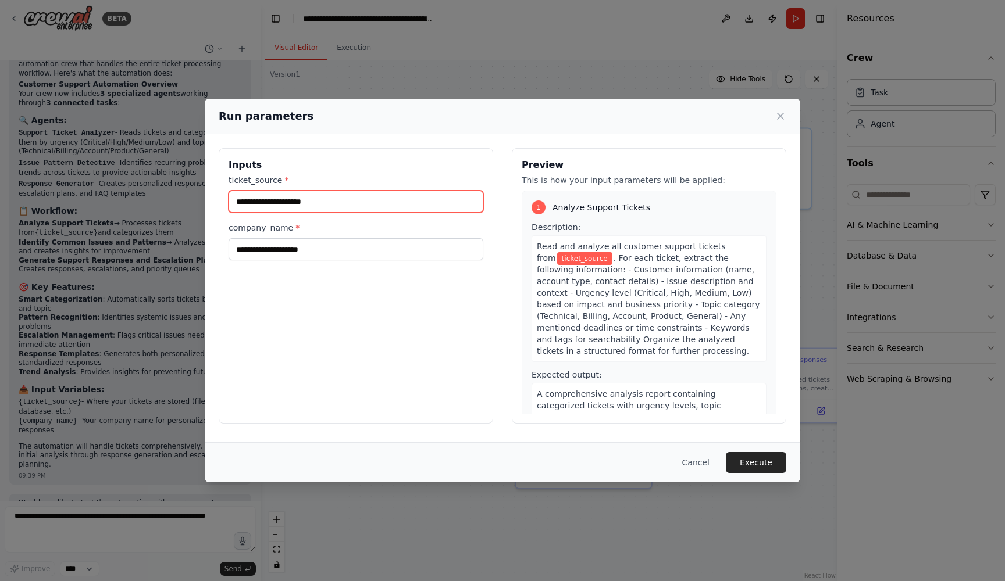
click at [346, 204] on input "ticket_source *" at bounding box center [355, 202] width 255 height 22
type input "*"
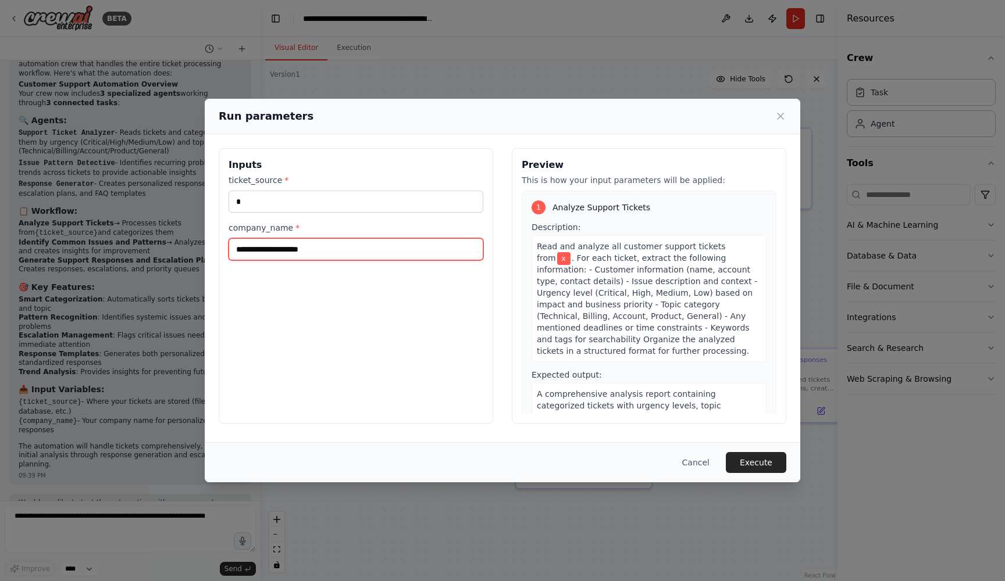
click at [331, 255] on input "company_name *" at bounding box center [355, 249] width 255 height 22
type input "*"
click at [755, 458] on button "Execute" at bounding box center [756, 462] width 60 height 21
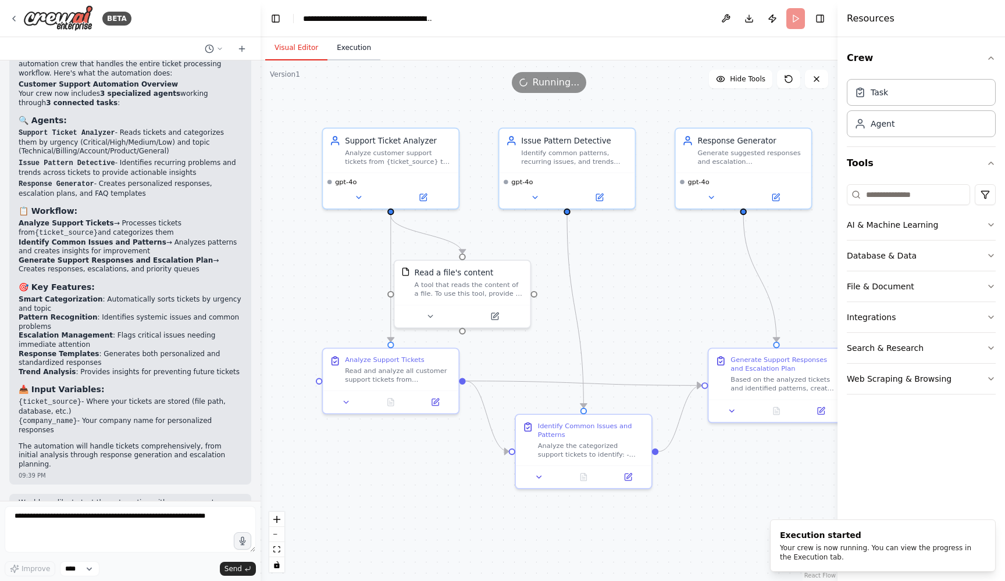
click at [353, 53] on button "Execution" at bounding box center [353, 48] width 53 height 24
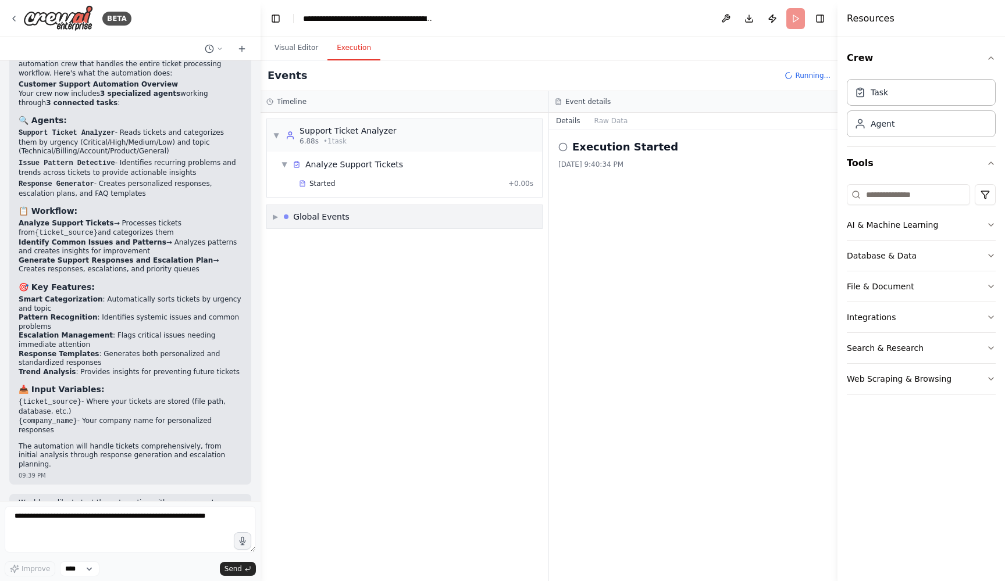
click at [274, 130] on div "▼ Support Ticket Analyzer 6.88s • 1 task" at bounding box center [335, 135] width 124 height 21
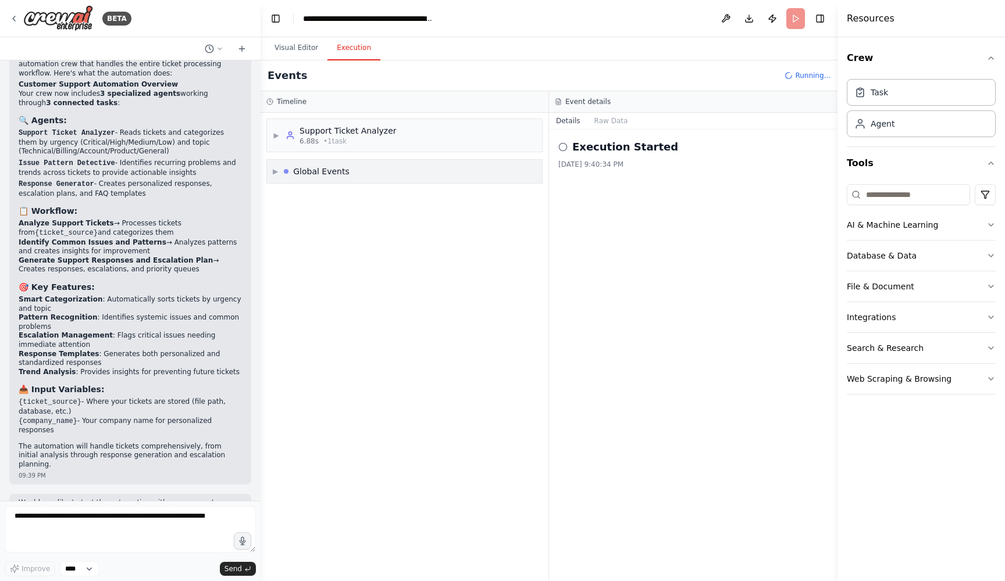
click at [274, 130] on div "▶ Support Ticket Analyzer 6.88s • 1 task" at bounding box center [335, 135] width 124 height 21
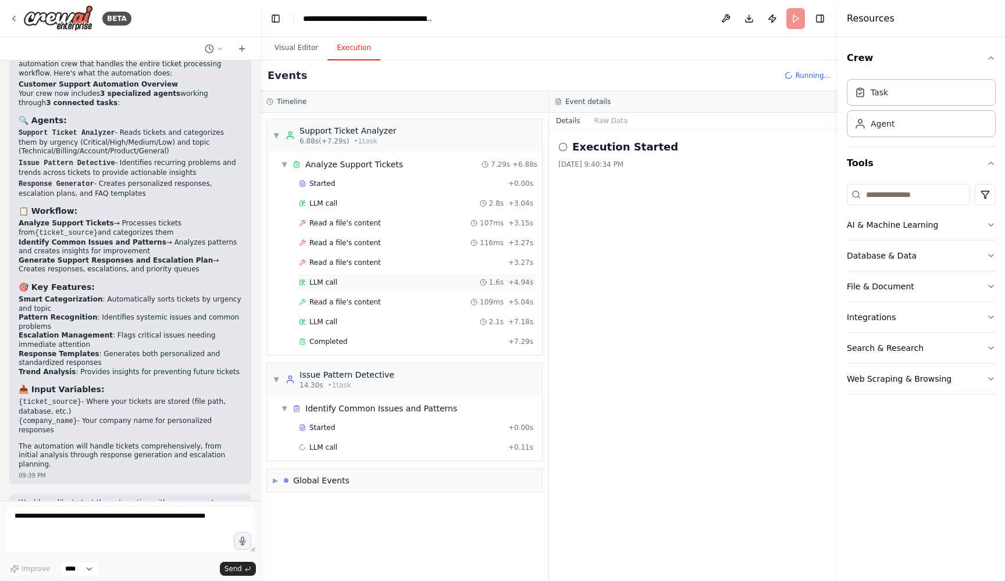
scroll to position [0, 0]
click at [349, 185] on div "Started" at bounding box center [401, 183] width 205 height 9
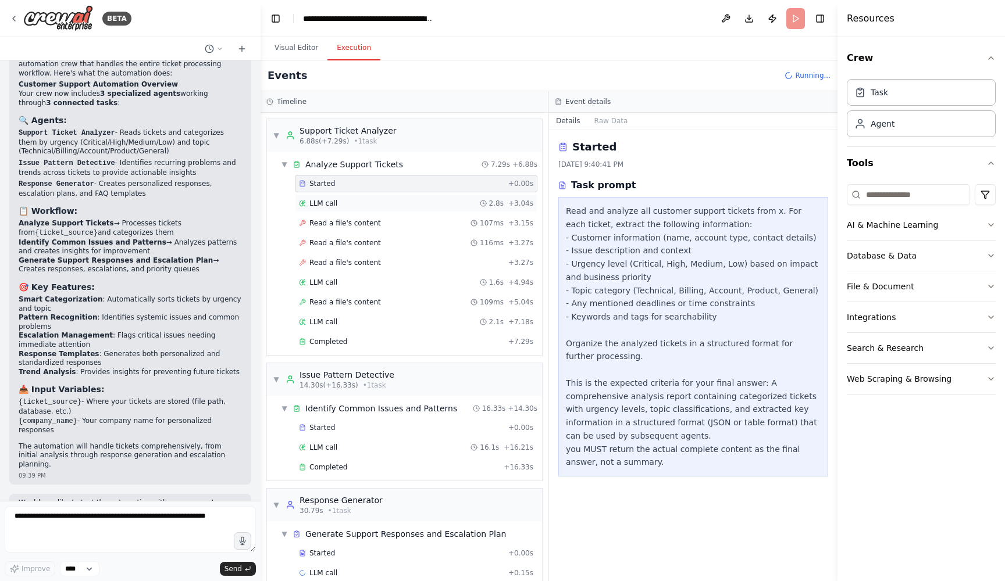
click at [403, 202] on div "LLM call 2.8s + 3.04s" at bounding box center [416, 203] width 234 height 9
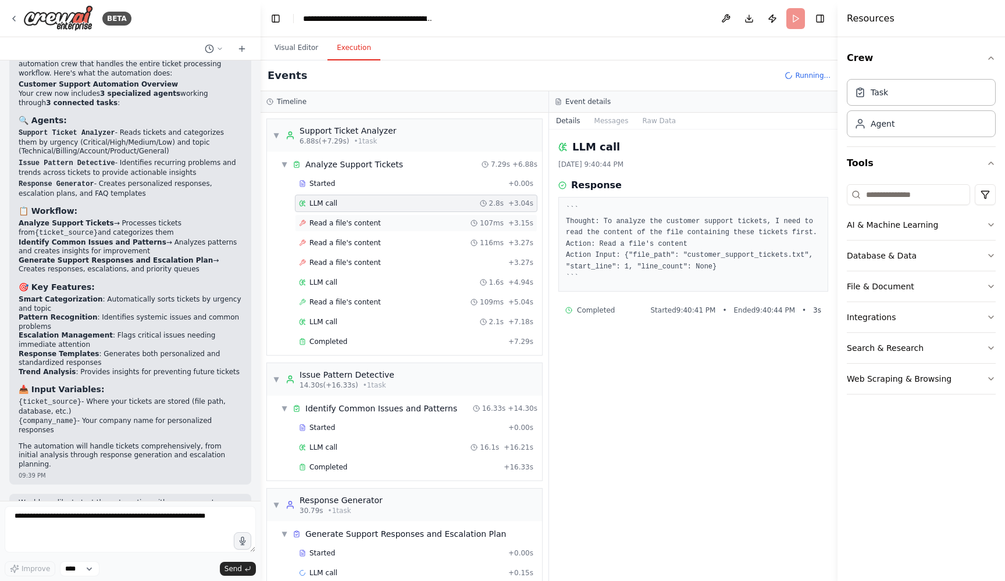
click at [403, 219] on div "Read a file's content 107ms + 3.15s" at bounding box center [416, 223] width 234 height 9
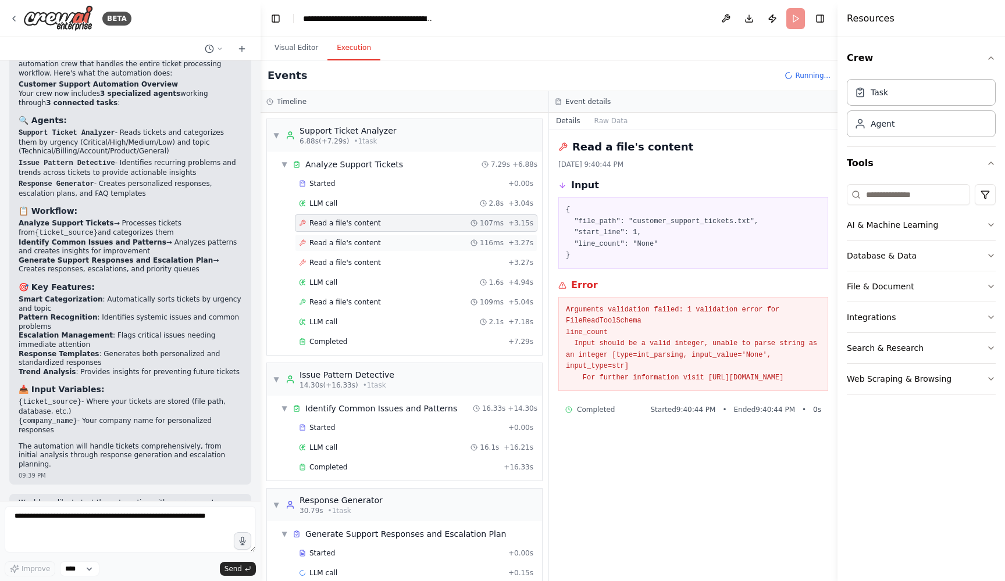
click at [402, 238] on div "Read a file's content 116ms + 3.27s" at bounding box center [416, 242] width 234 height 9
click at [398, 281] on div "LLM call 1.6s + 4.94s" at bounding box center [416, 282] width 234 height 9
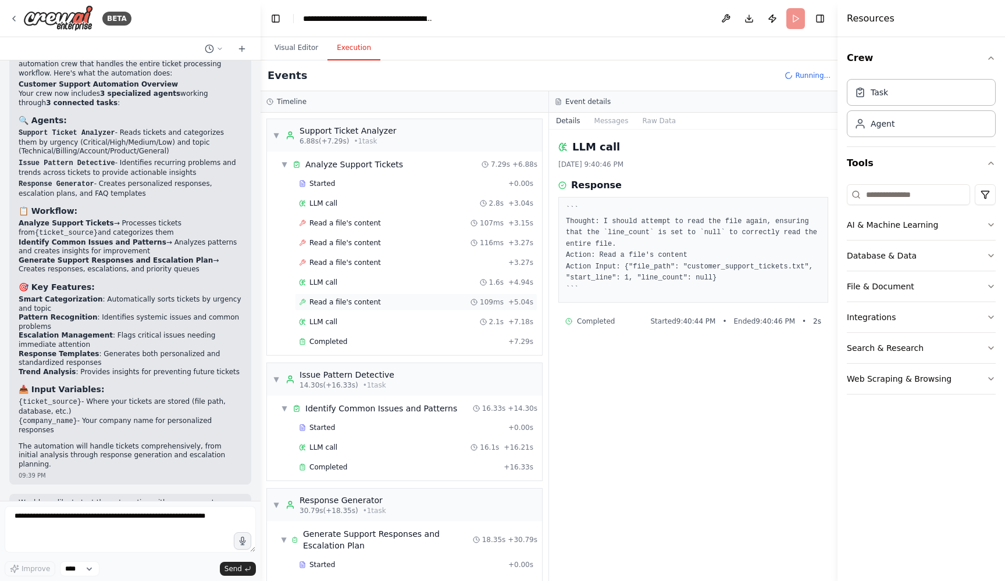
click at [398, 303] on div "Read a file's content 109ms + 5.04s" at bounding box center [416, 302] width 234 height 9
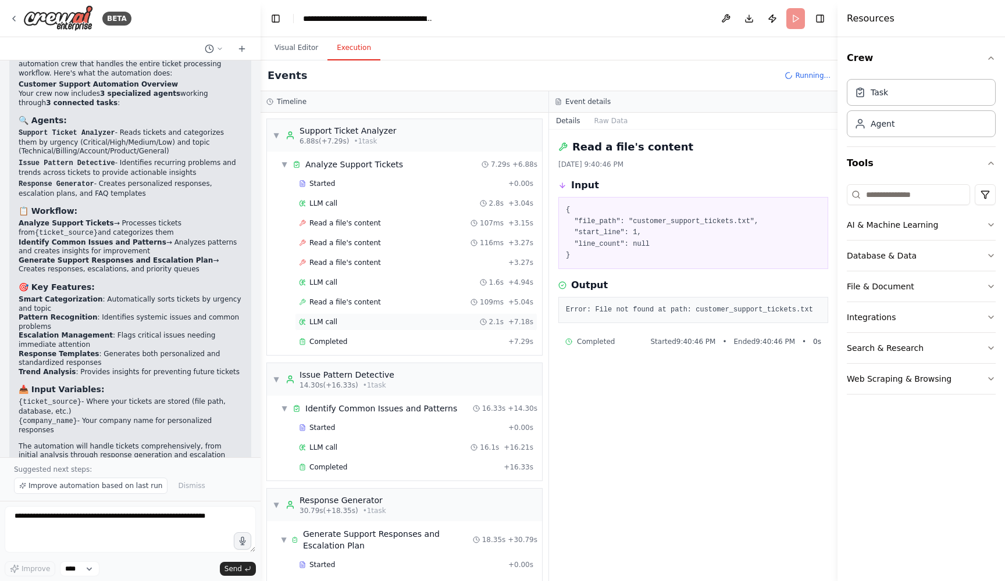
scroll to position [30, 0]
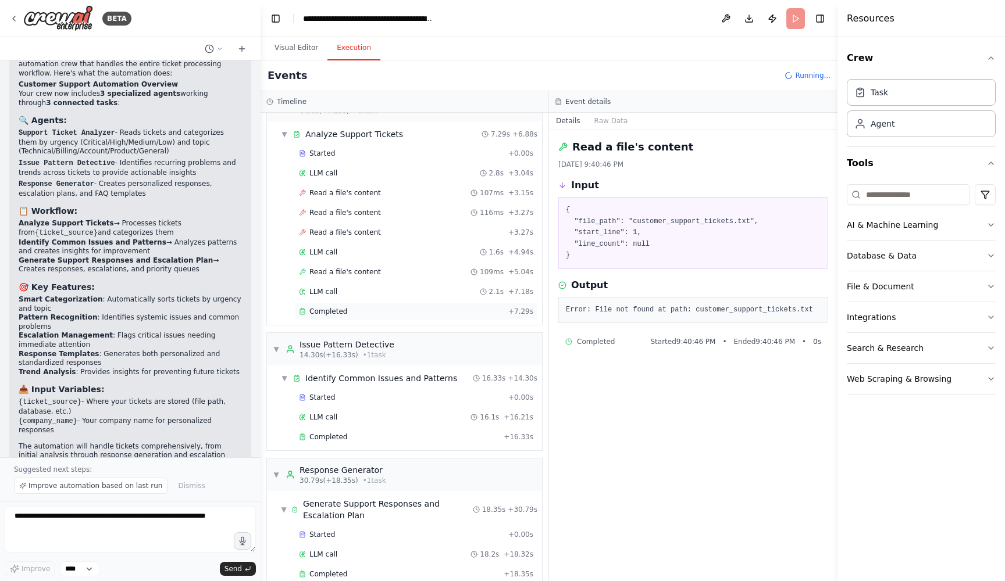
click at [395, 316] on div "Completed + 7.29s" at bounding box center [416, 311] width 242 height 17
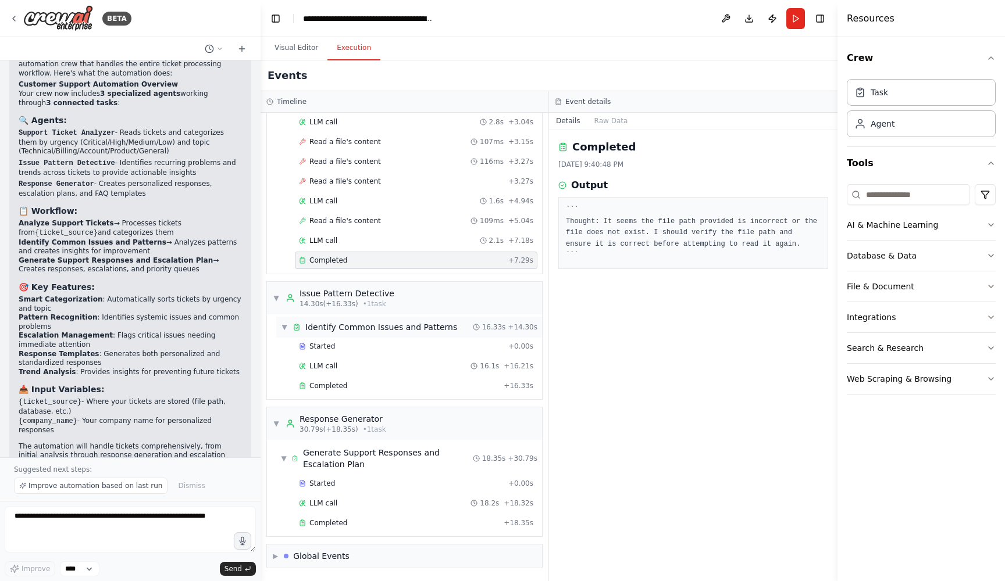
scroll to position [81, 0]
click at [285, 326] on span "▼" at bounding box center [284, 327] width 7 height 9
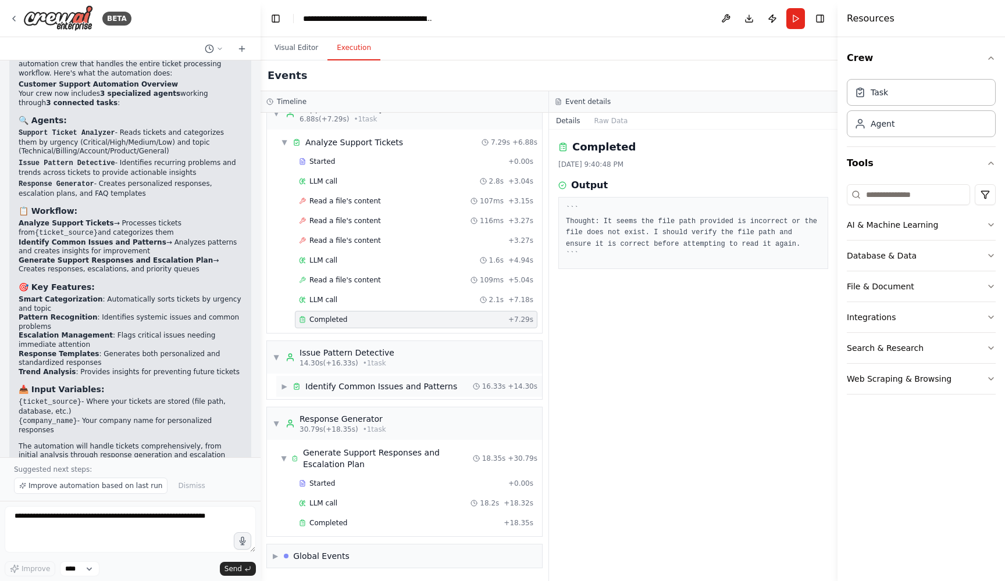
click at [282, 385] on span "▶" at bounding box center [284, 386] width 7 height 9
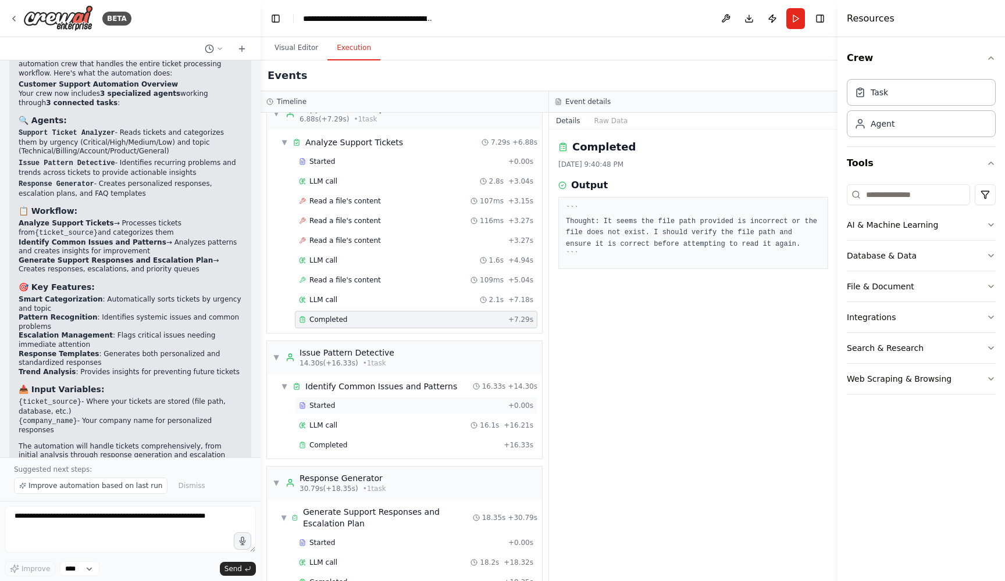
click at [323, 403] on span "Started" at bounding box center [322, 405] width 26 height 9
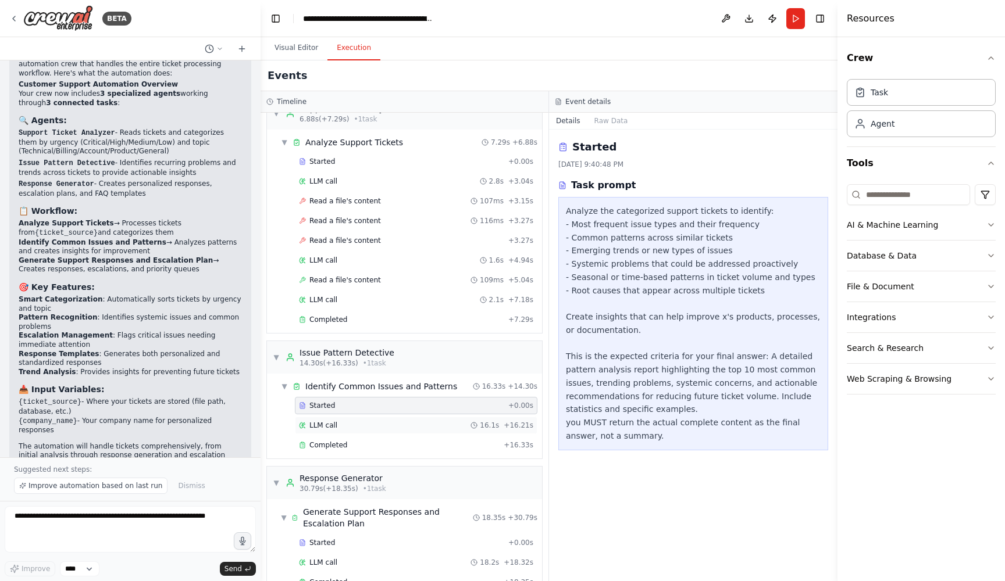
click at [330, 424] on span "LLM call" at bounding box center [323, 425] width 28 height 9
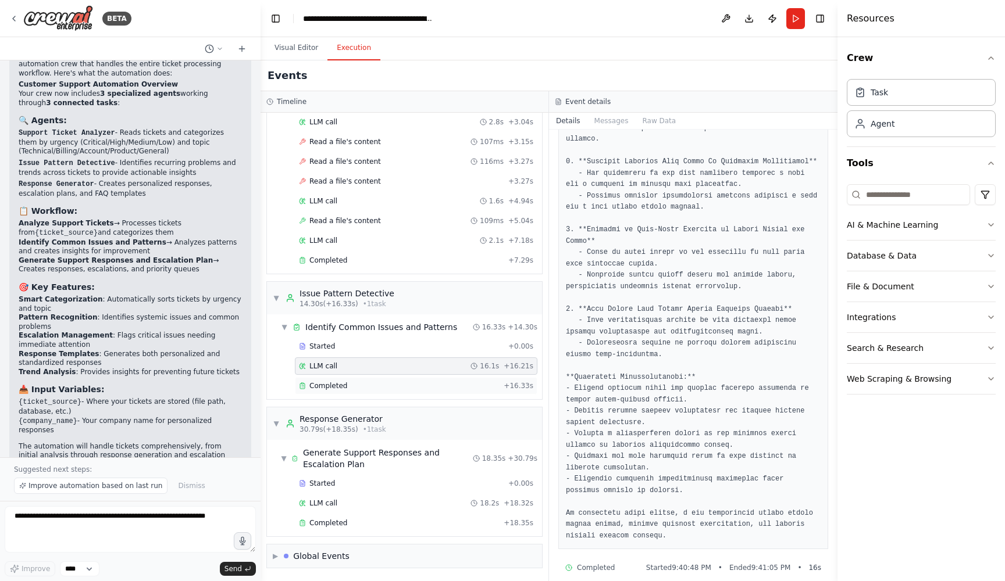
scroll to position [81, 0]
click at [424, 384] on div "Completed" at bounding box center [399, 385] width 200 height 9
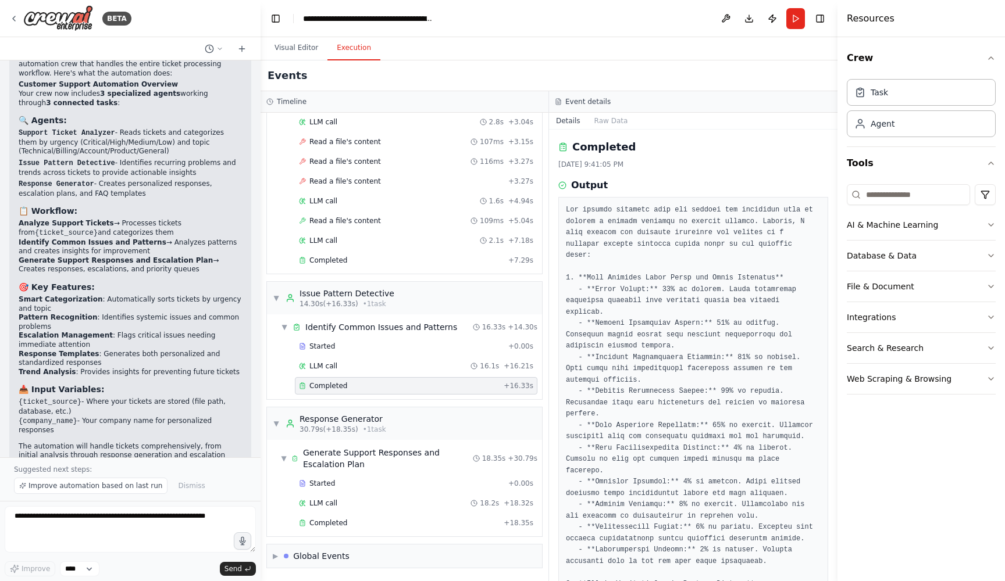
scroll to position [0, 0]
click at [401, 482] on div "Started" at bounding box center [401, 483] width 205 height 9
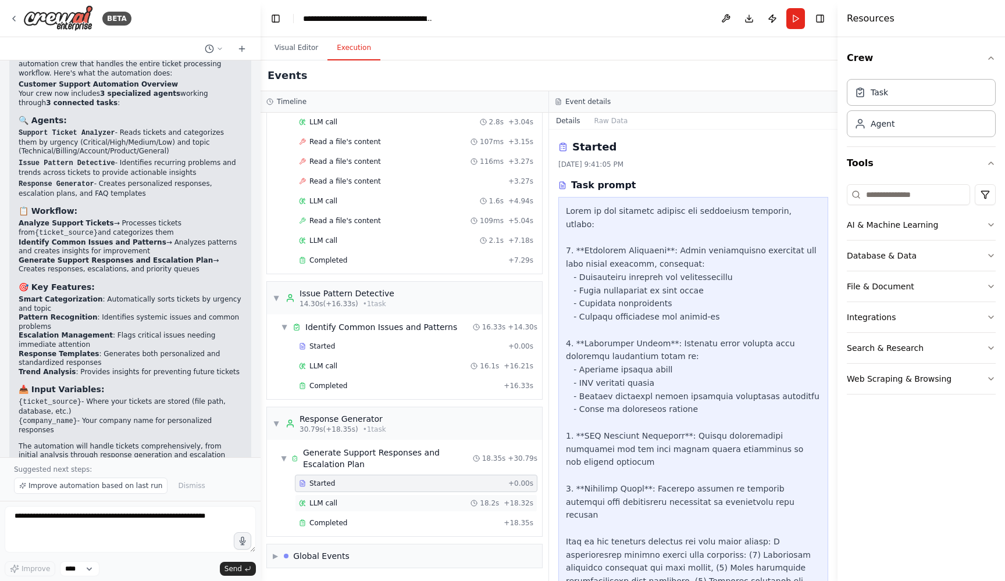
click at [396, 502] on div "LLM call 18.2s + 18.32s" at bounding box center [416, 503] width 234 height 9
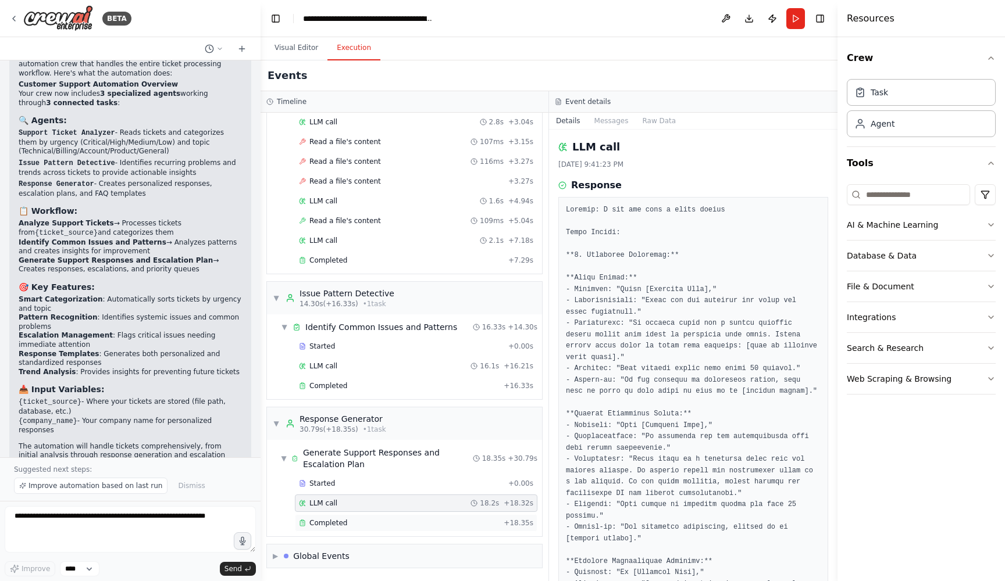
click at [392, 524] on div "Completed" at bounding box center [399, 523] width 200 height 9
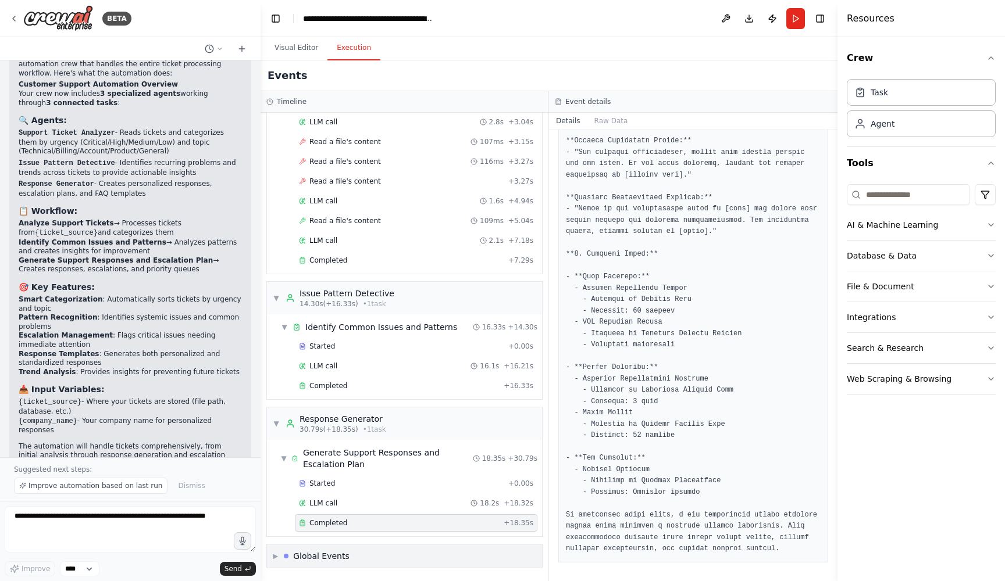
click at [274, 556] on span "▶" at bounding box center [275, 556] width 5 height 9
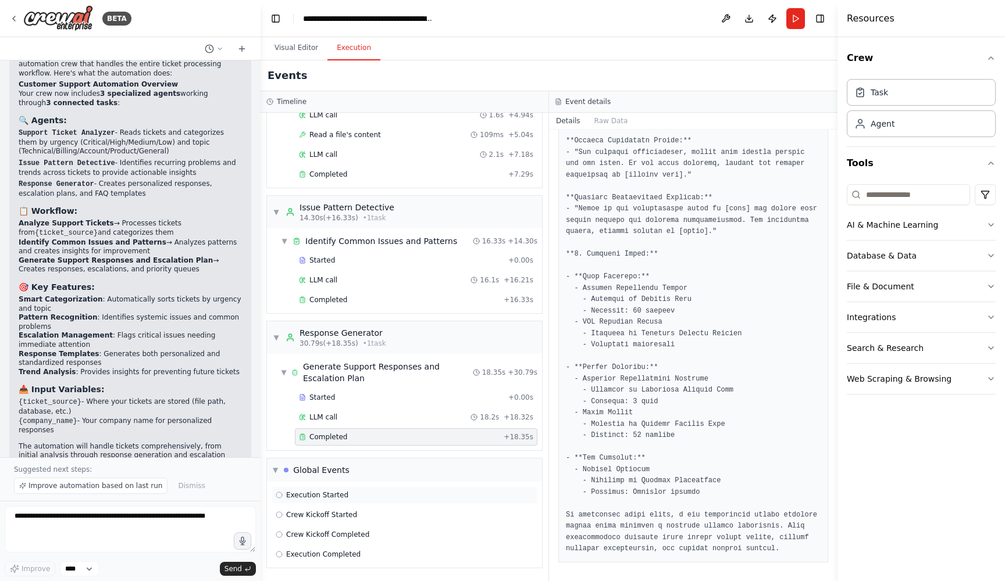
click at [304, 497] on span "Execution Started" at bounding box center [317, 495] width 62 height 9
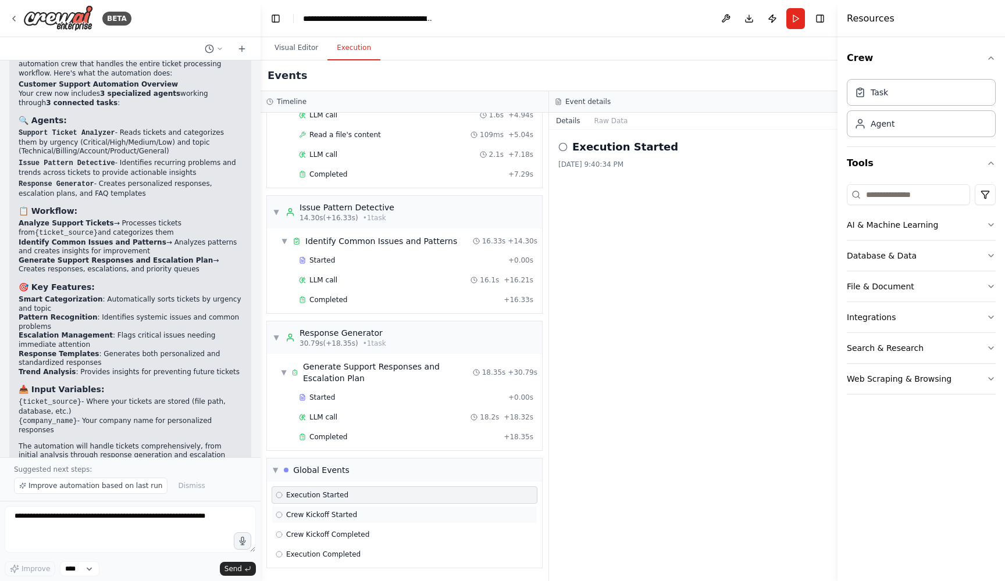
click at [304, 512] on span "Crew Kickoff Started" at bounding box center [321, 514] width 71 height 9
click at [306, 530] on div "Crew Kickoff Completed" at bounding box center [405, 534] width 266 height 17
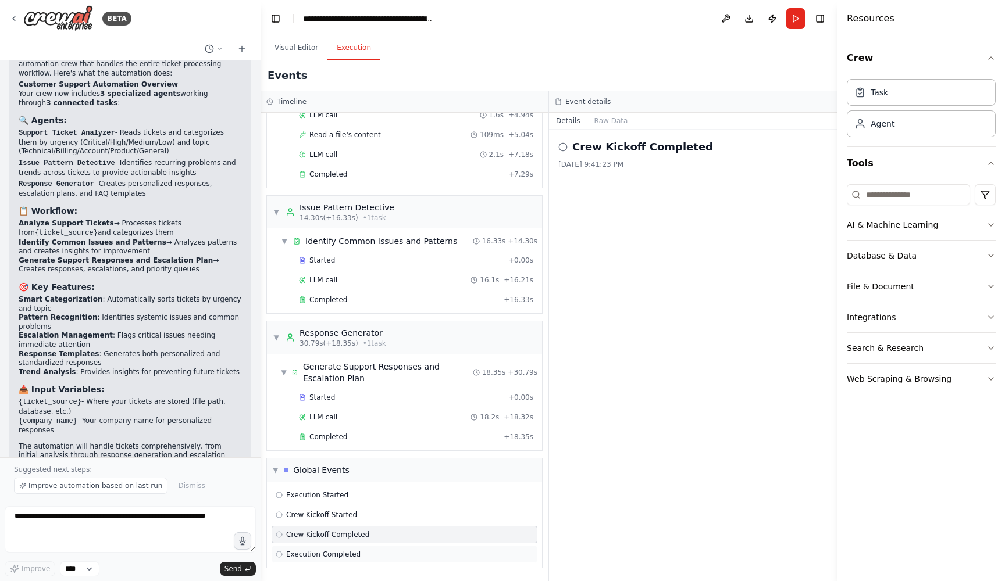
click at [308, 554] on span "Execution Completed" at bounding box center [323, 554] width 74 height 9
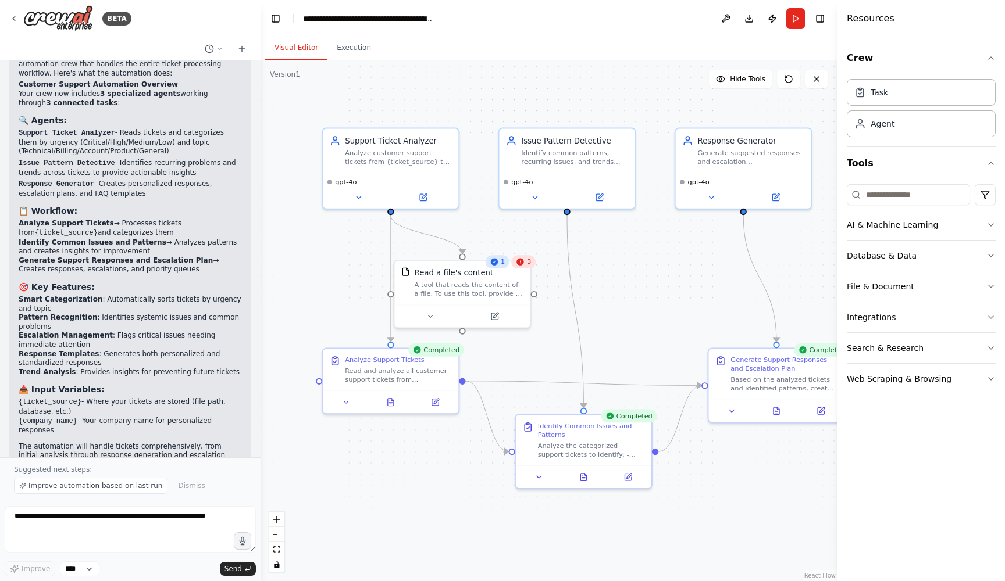
click at [294, 46] on button "Visual Editor" at bounding box center [296, 48] width 62 height 24
click at [524, 265] on icon at bounding box center [520, 262] width 9 height 9
click at [524, 266] on icon at bounding box center [520, 262] width 9 height 9
click at [431, 316] on icon at bounding box center [430, 314] width 9 height 9
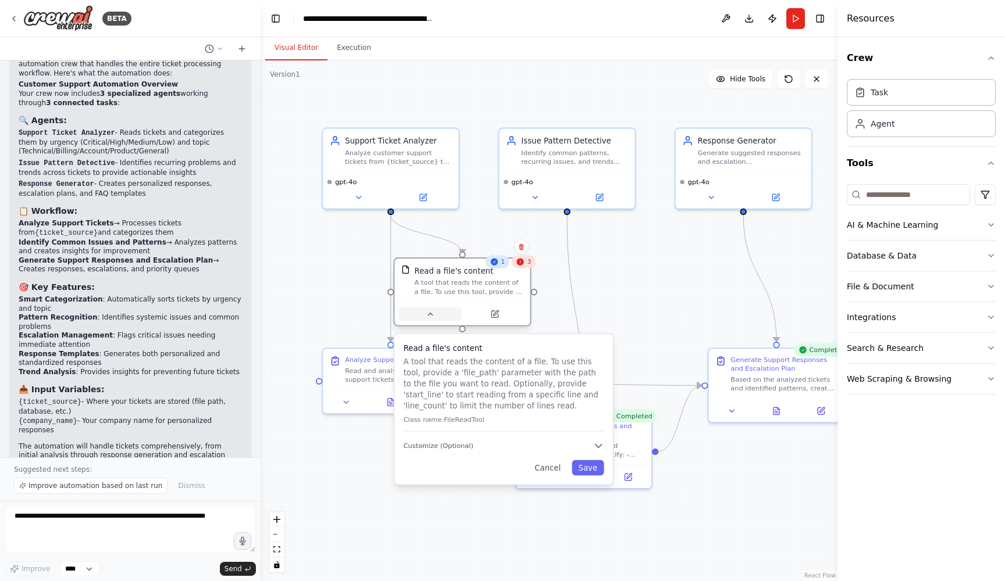
click at [431, 316] on icon at bounding box center [430, 314] width 9 height 9
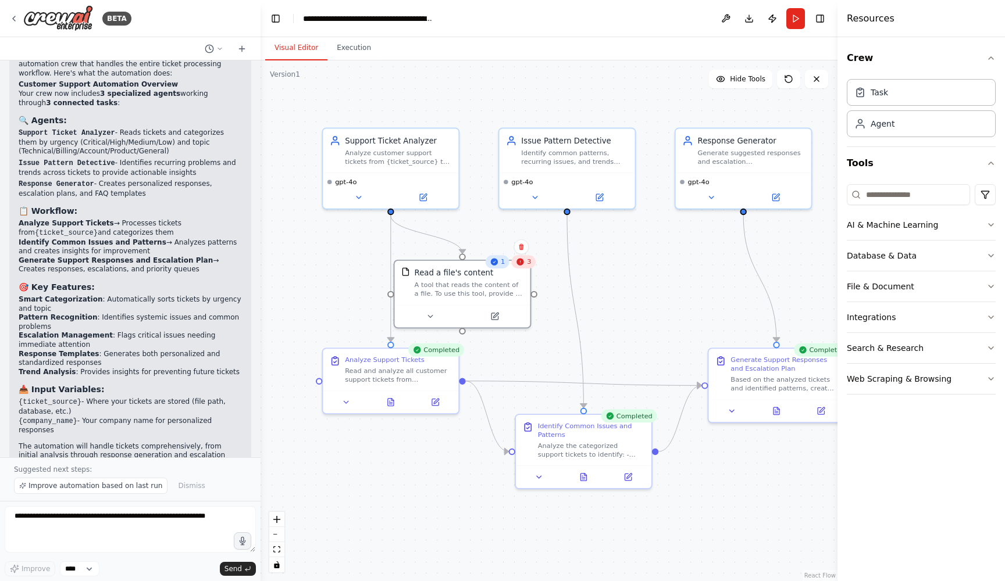
click at [496, 266] on icon at bounding box center [494, 262] width 9 height 9
click at [727, 18] on button at bounding box center [725, 18] width 19 height 21
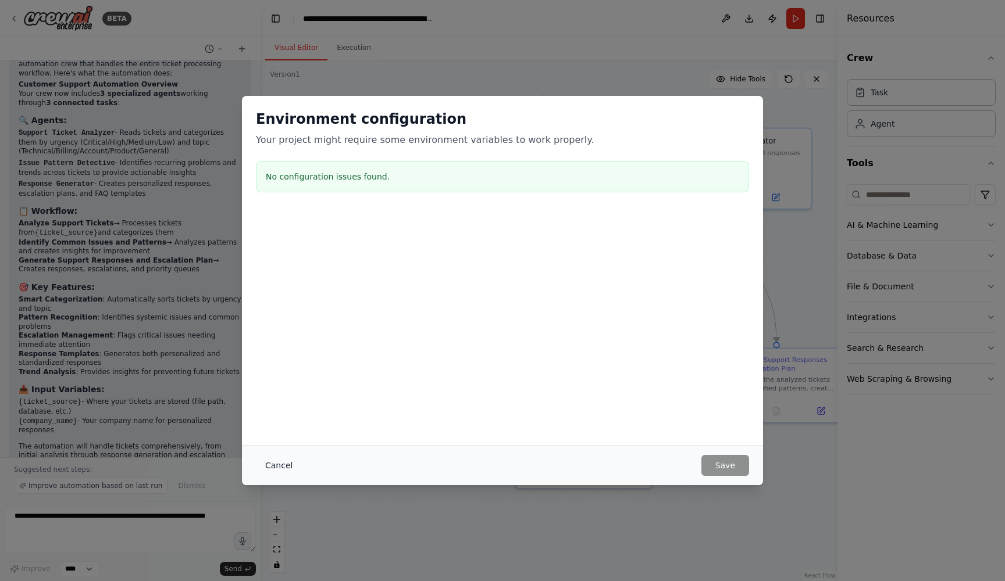
click at [278, 463] on button "Cancel" at bounding box center [279, 465] width 46 height 21
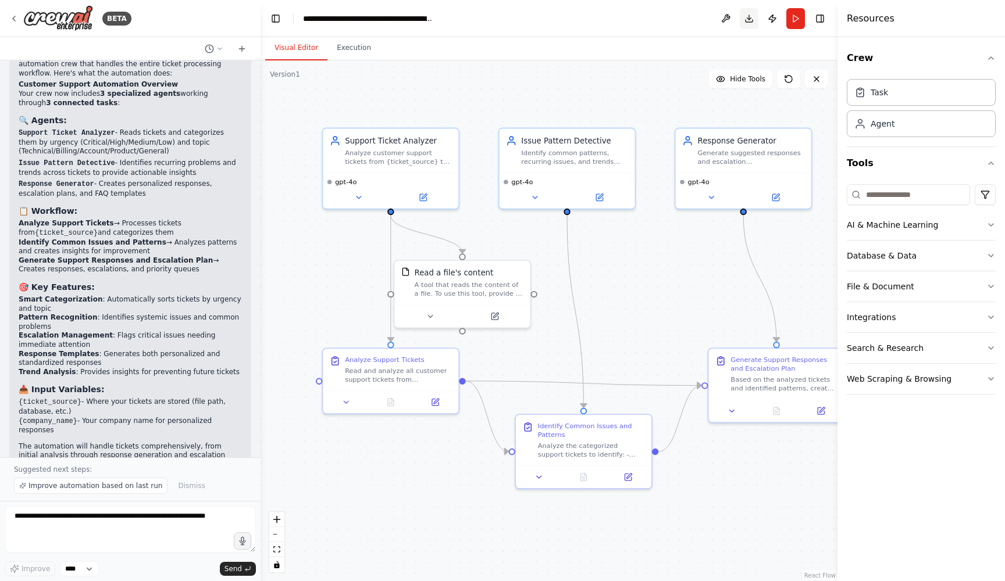
click at [745, 19] on button "Download" at bounding box center [749, 18] width 19 height 21
click at [771, 23] on button "Publish" at bounding box center [772, 18] width 19 height 21
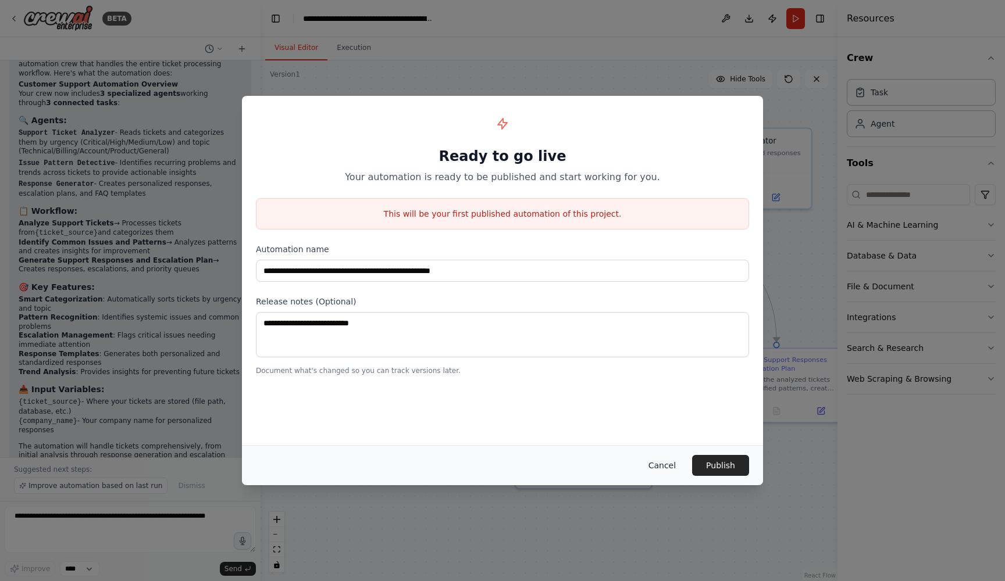
click at [675, 466] on button "Cancel" at bounding box center [662, 465] width 46 height 21
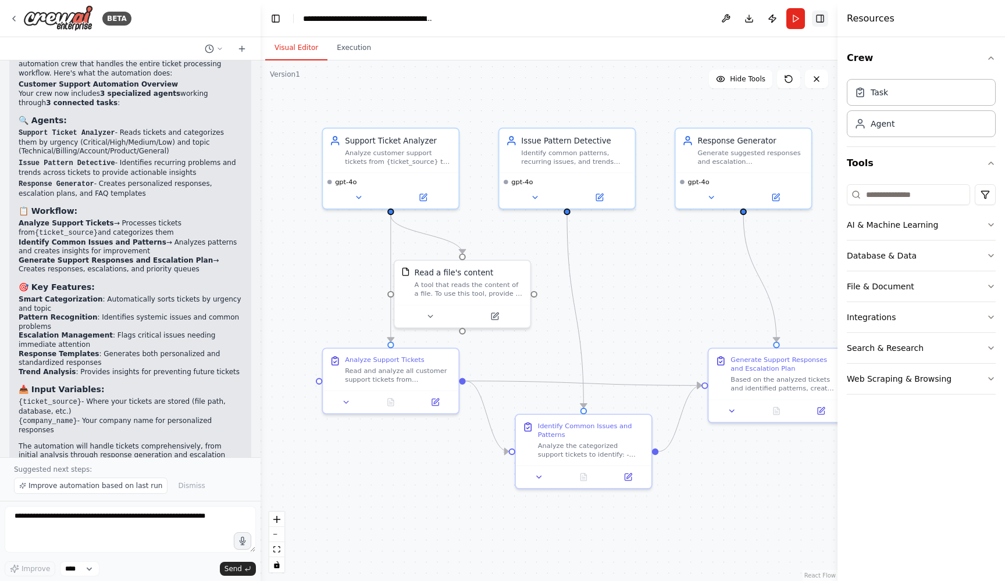
click at [824, 22] on button "Toggle Right Sidebar" at bounding box center [820, 18] width 16 height 16
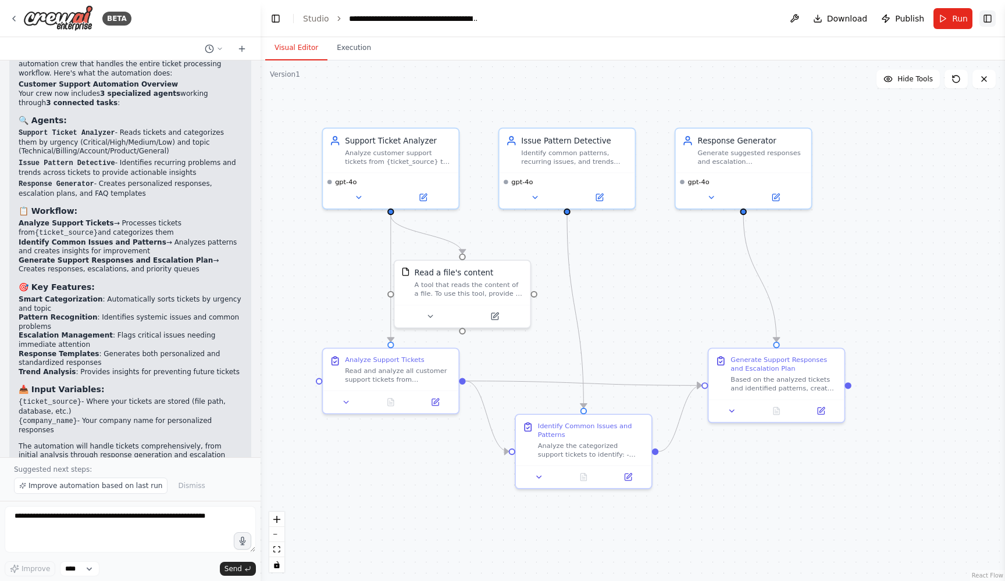
click at [985, 16] on button "Toggle Right Sidebar" at bounding box center [987, 18] width 16 height 16
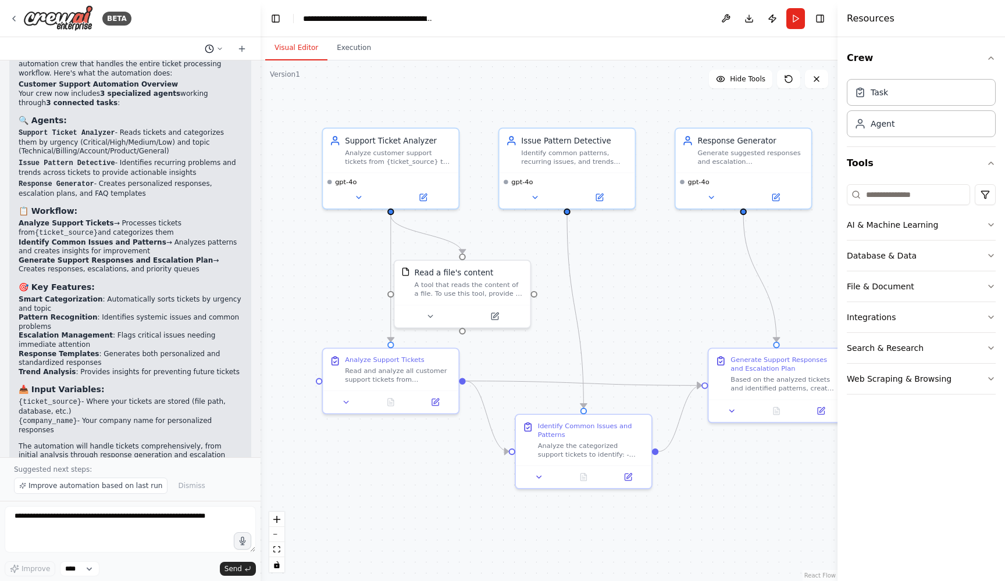
click at [218, 47] on icon at bounding box center [219, 48] width 7 height 7
click at [160, 50] on div at bounding box center [130, 290] width 260 height 581
click at [240, 49] on icon at bounding box center [241, 49] width 5 height 0
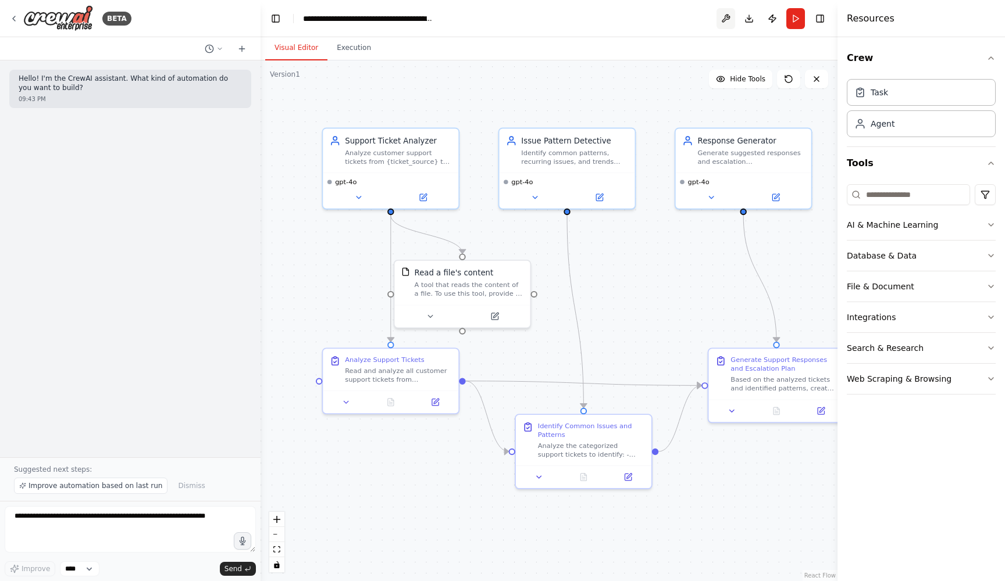
click at [726, 17] on button at bounding box center [725, 18] width 19 height 21
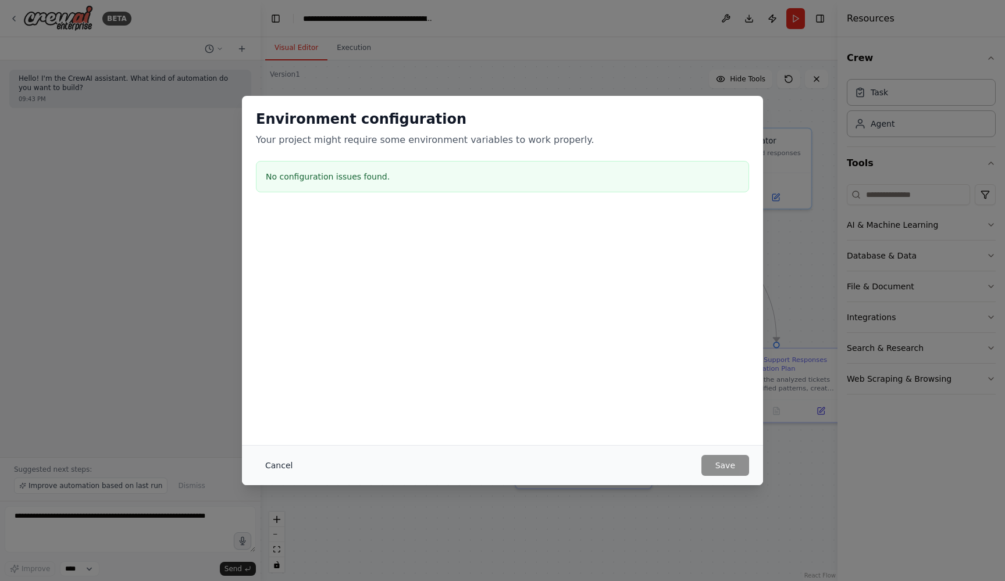
click at [278, 466] on button "Cancel" at bounding box center [279, 465] width 46 height 21
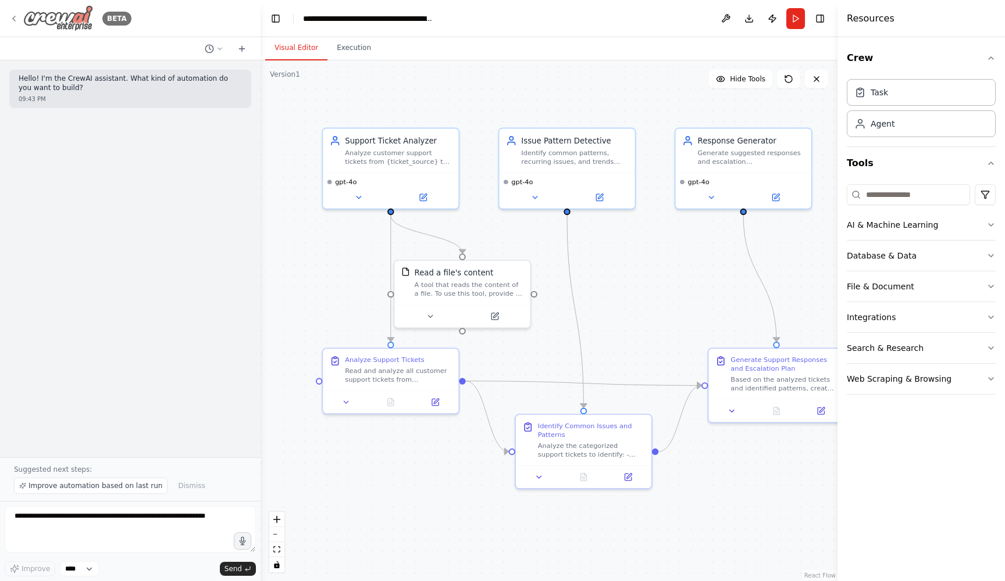
click at [13, 17] on icon at bounding box center [14, 18] width 2 height 5
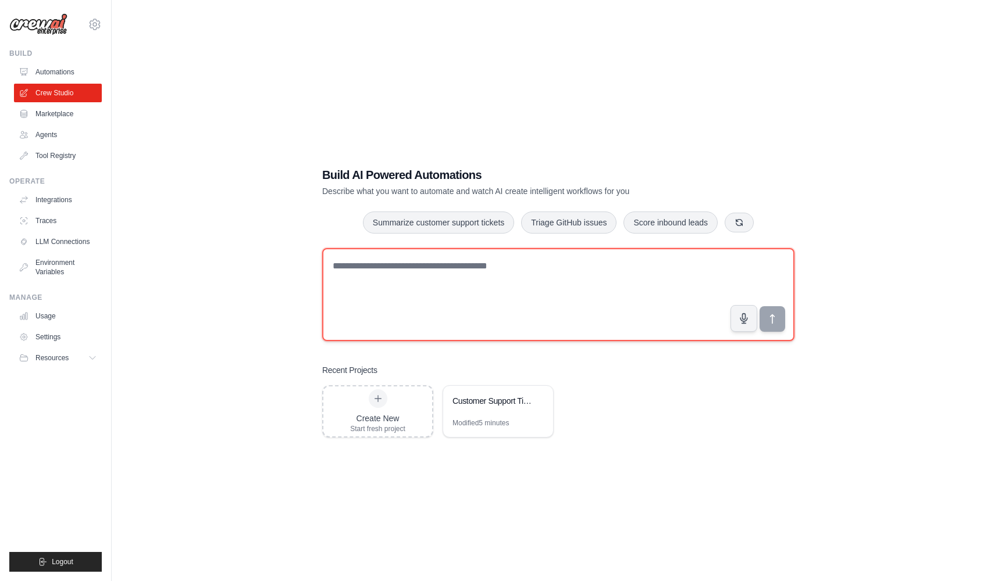
click at [490, 273] on textarea at bounding box center [558, 294] width 472 height 93
paste textarea "**********"
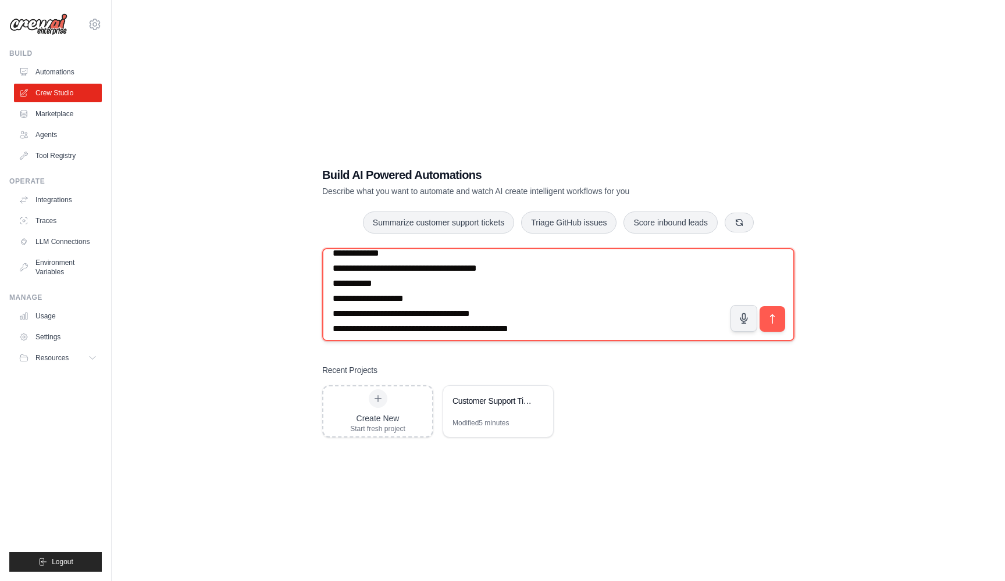
scroll to position [454, 0]
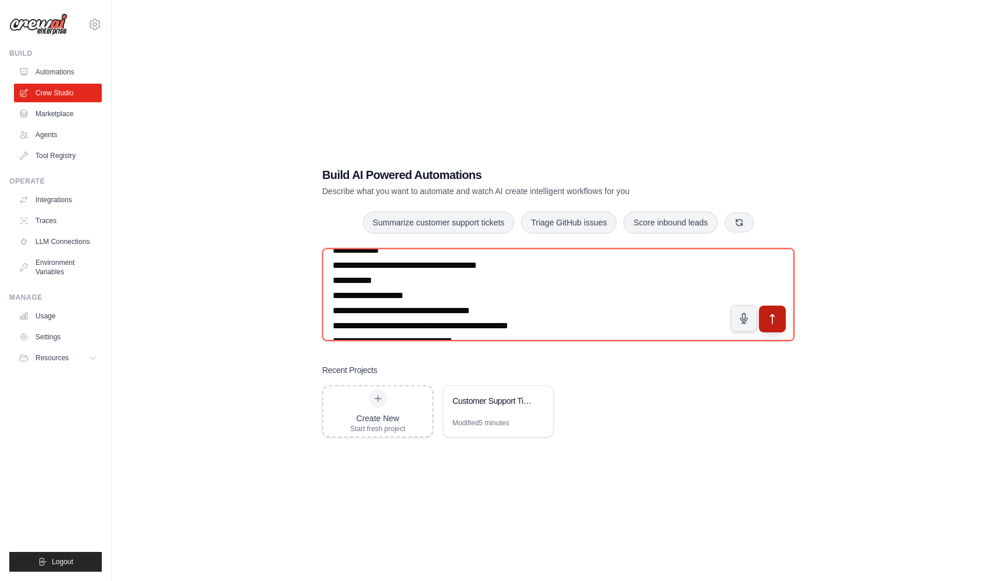
type textarea "**********"
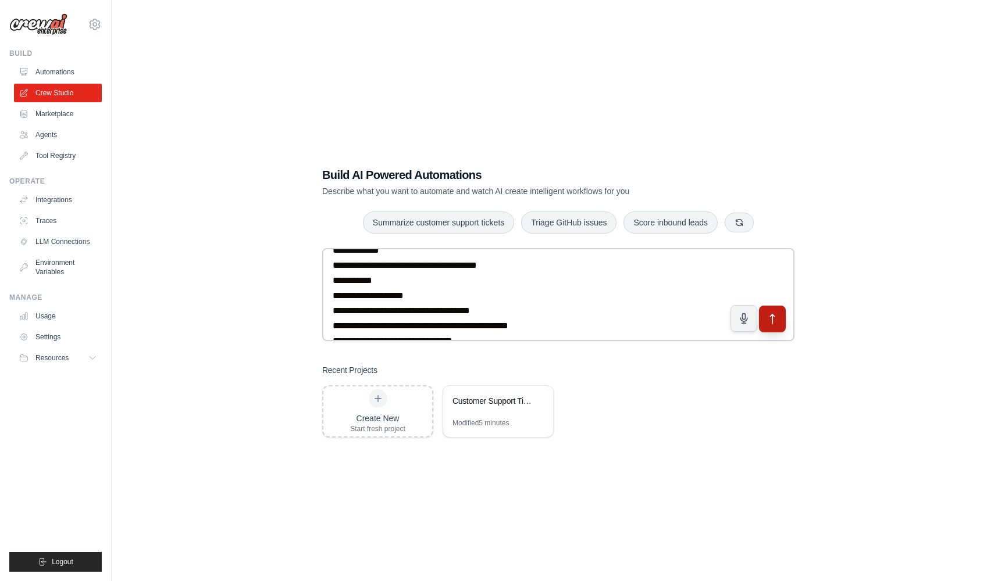
click at [782, 318] on button "submit" at bounding box center [772, 319] width 27 height 27
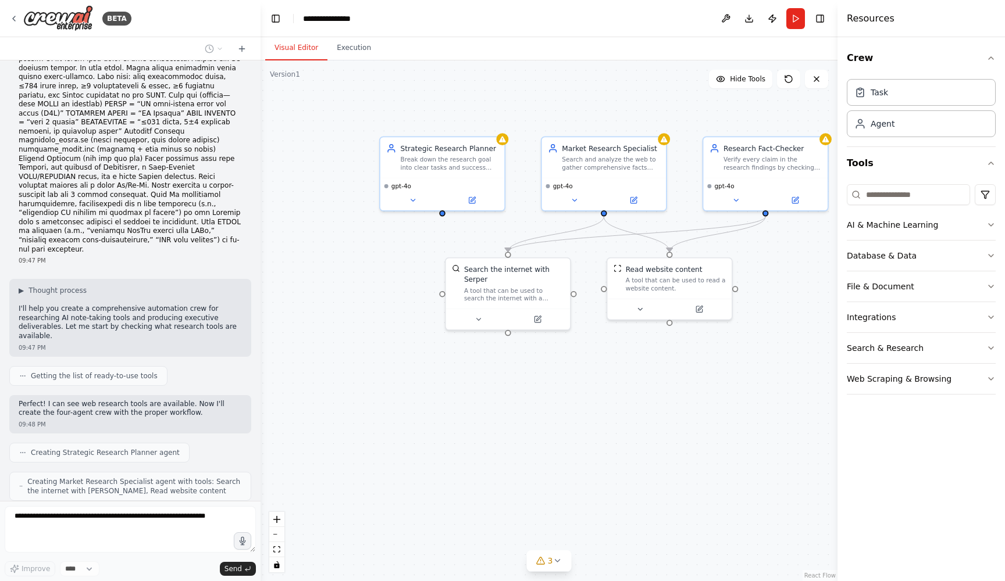
scroll to position [450, 0]
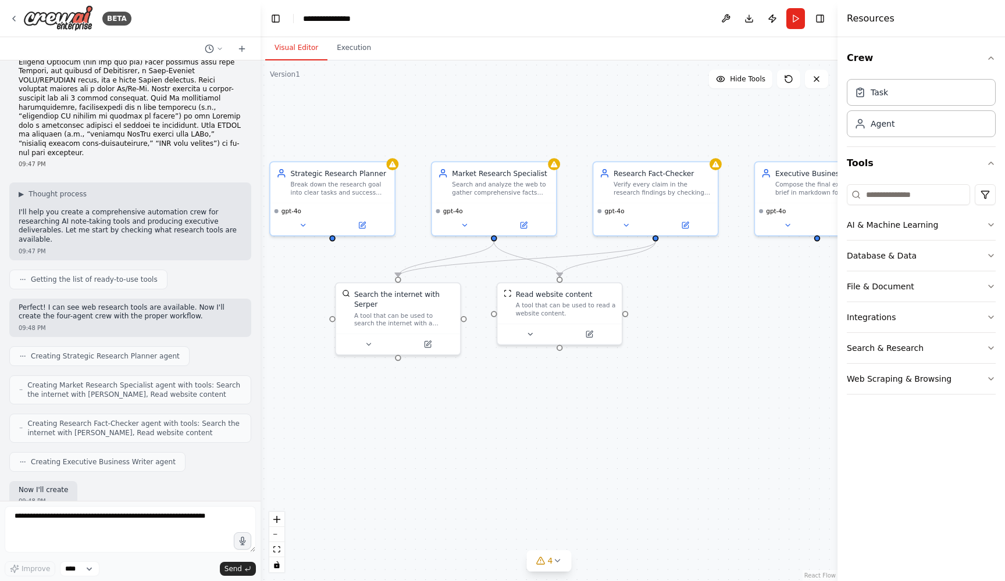
drag, startPoint x: 781, startPoint y: 253, endPoint x: 660, endPoint y: 279, distance: 123.2
click at [660, 279] on div ".deletable-edge-delete-btn { width: 20px; height: 20px; border: 0px solid #ffff…" at bounding box center [548, 320] width 577 height 521
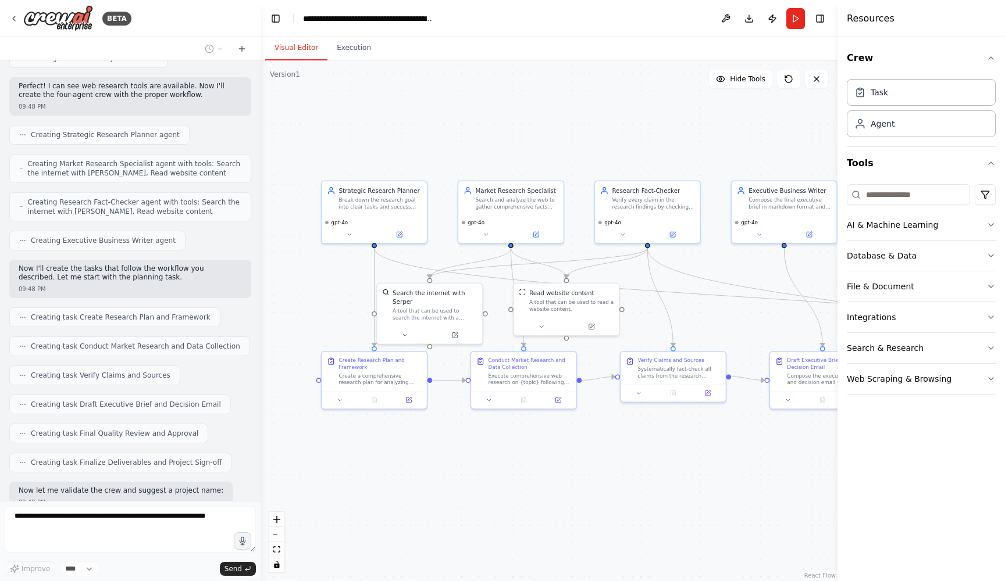
scroll to position [777, 0]
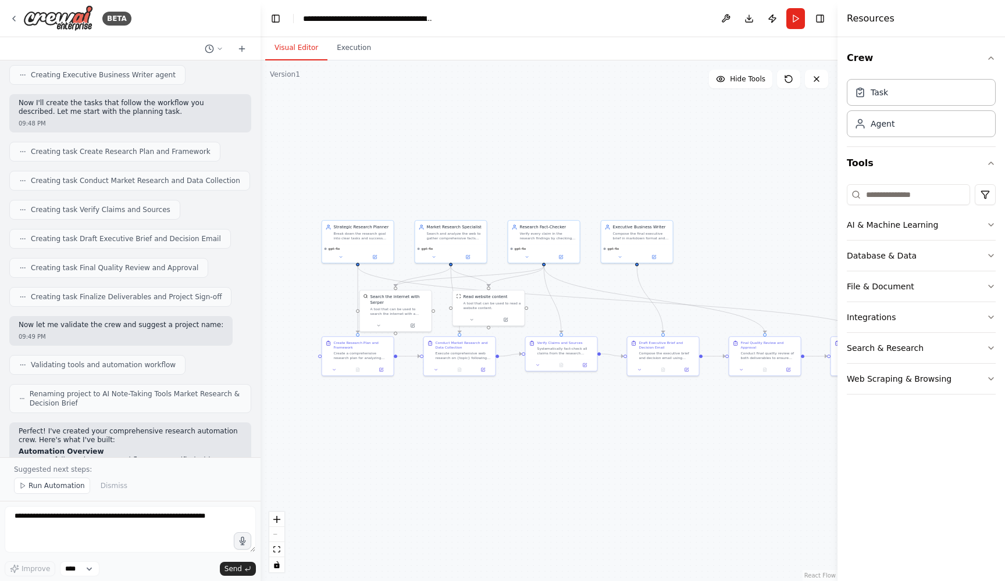
drag, startPoint x: 686, startPoint y: 311, endPoint x: 590, endPoint y: 315, distance: 96.6
click at [590, 315] on div ".deletable-edge-delete-btn { width: 20px; height: 20px; border: 0px solid #ffff…" at bounding box center [548, 320] width 577 height 521
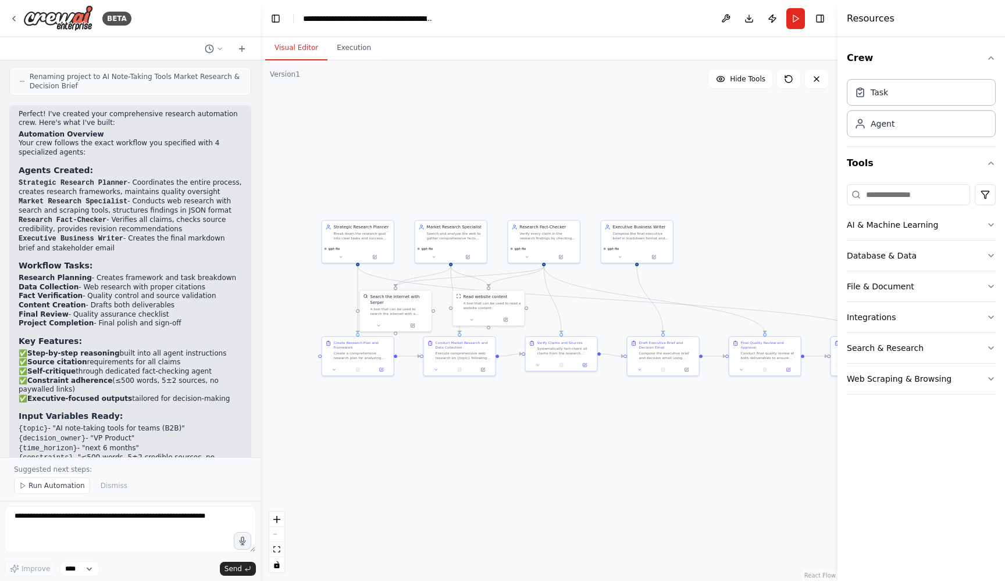
scroll to position [1231, 0]
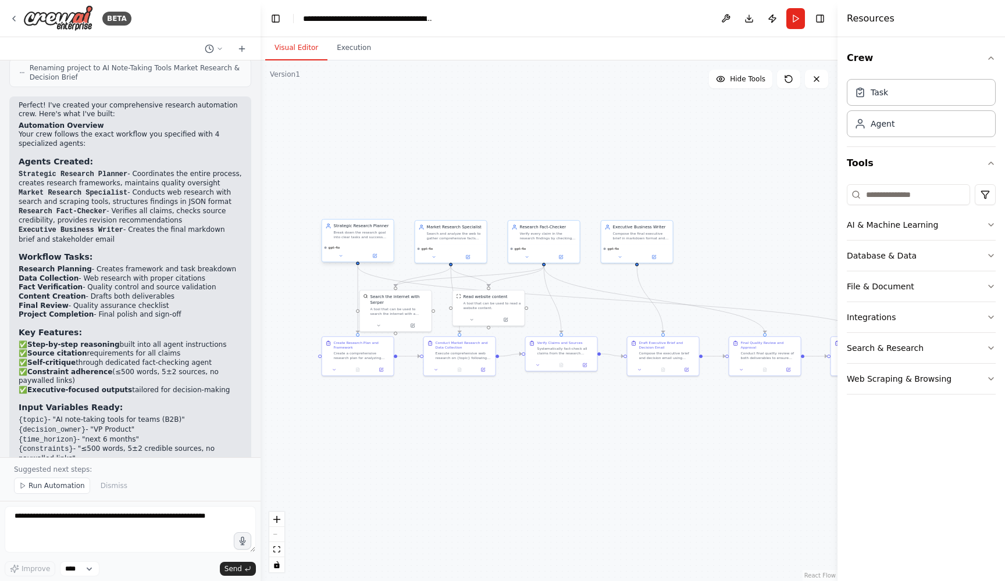
click at [369, 233] on div "Break down the research goal into clear tasks and success criteria for AI note-…" at bounding box center [362, 234] width 56 height 9
click at [374, 256] on icon at bounding box center [375, 255] width 3 height 3
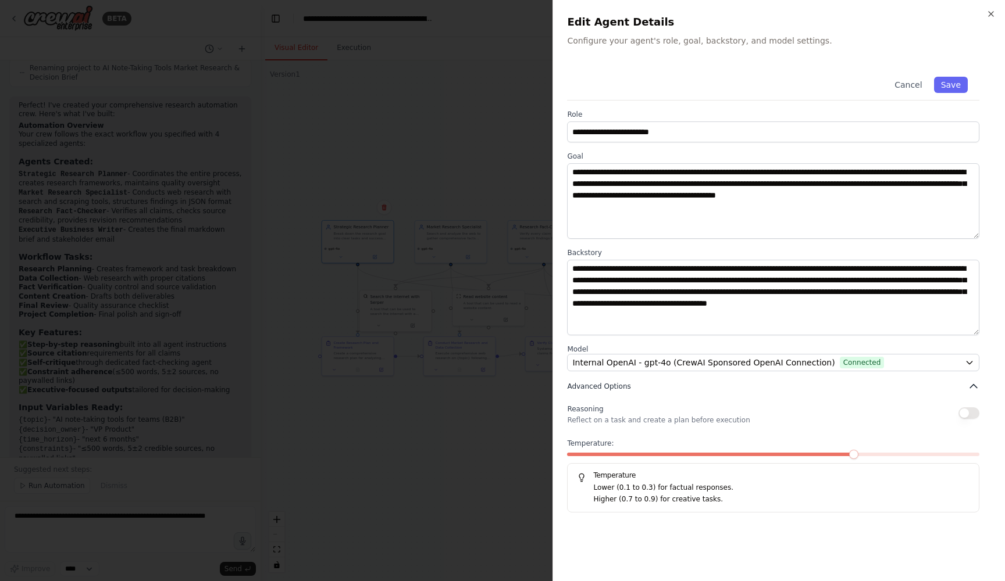
click at [974, 386] on icon "button" at bounding box center [973, 386] width 7 height 3
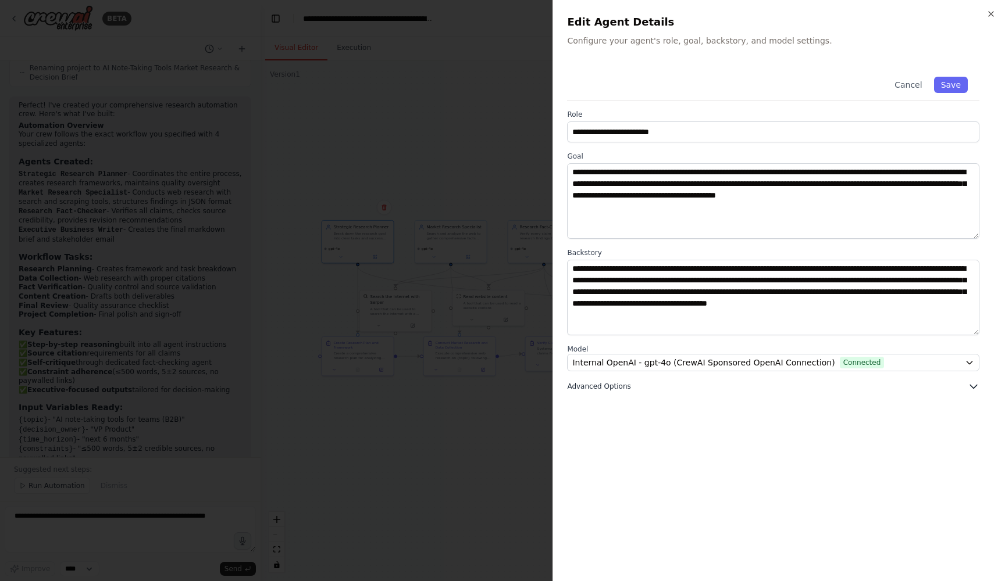
click at [972, 385] on icon "button" at bounding box center [973, 387] width 12 height 12
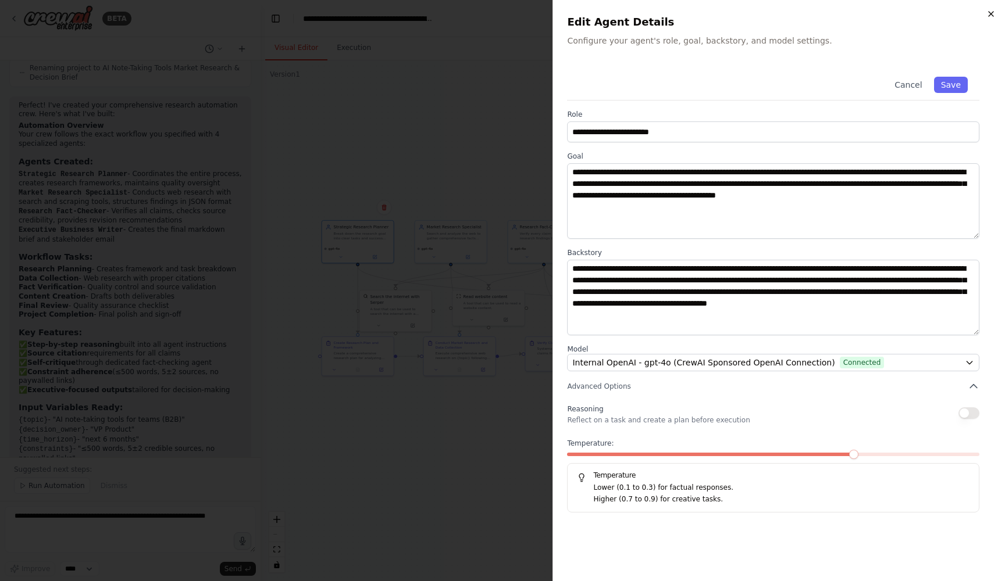
click at [991, 14] on icon "button" at bounding box center [990, 14] width 5 height 5
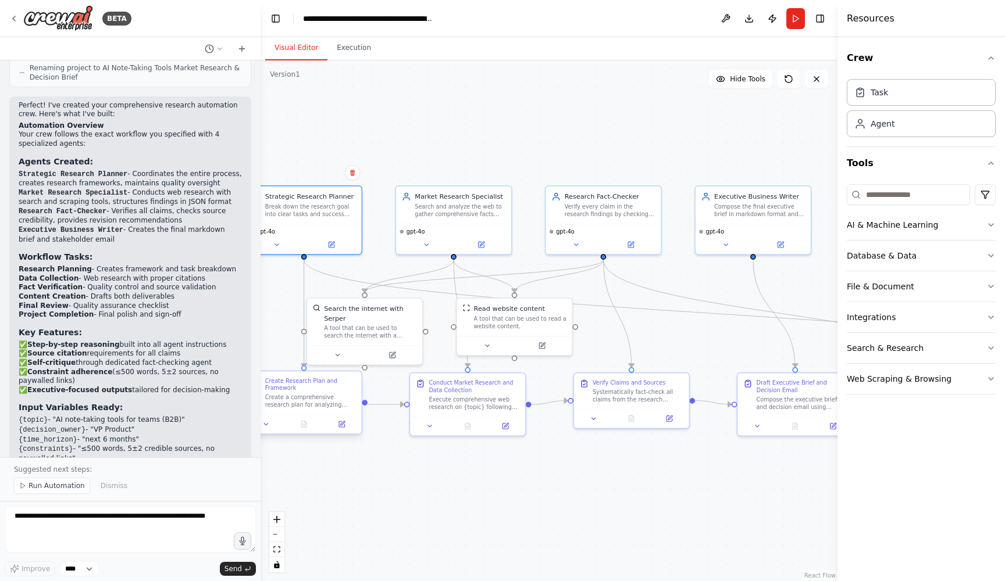
click at [337, 387] on div "Create Research Plan and Framework" at bounding box center [310, 384] width 91 height 15
click at [271, 425] on button at bounding box center [266, 424] width 32 height 11
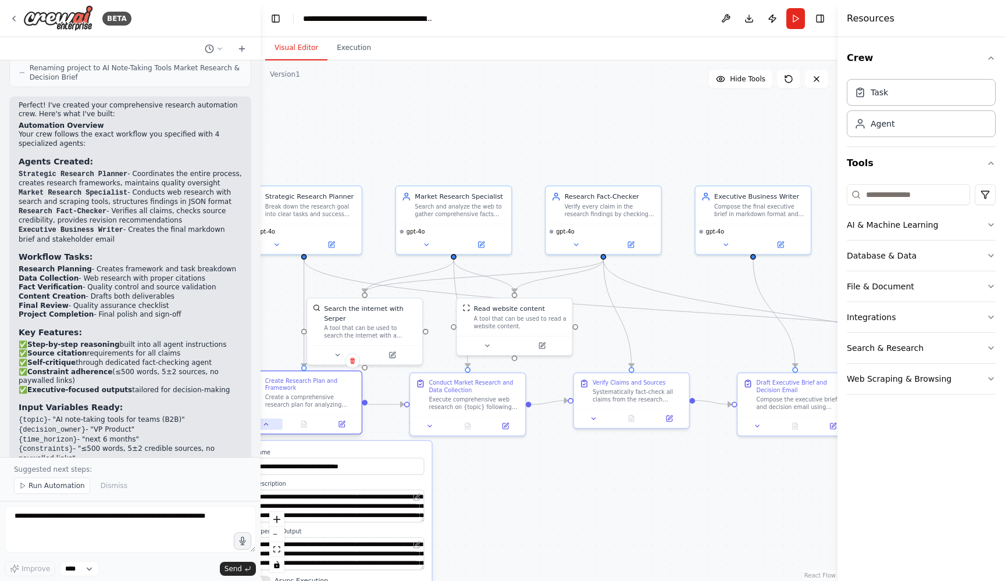
click at [271, 425] on button at bounding box center [266, 424] width 32 height 11
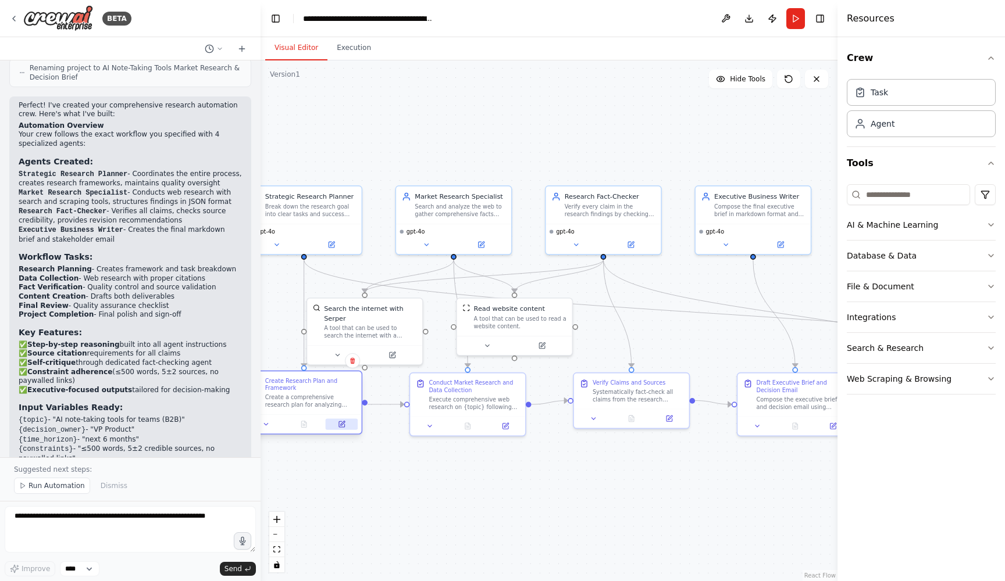
click at [342, 423] on icon at bounding box center [342, 423] width 5 height 5
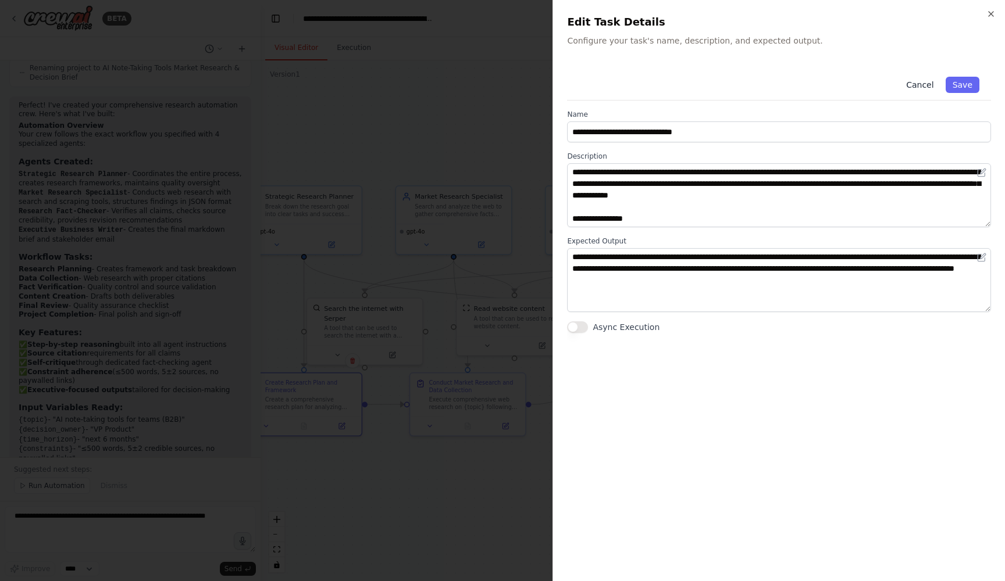
click at [928, 86] on button "Cancel" at bounding box center [919, 85] width 41 height 16
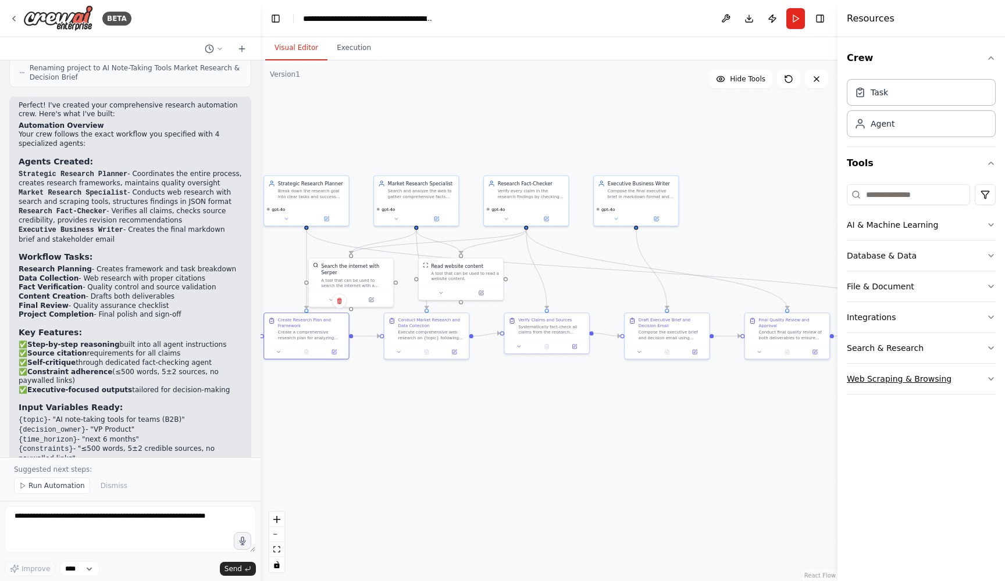
drag, startPoint x: 818, startPoint y: 386, endPoint x: 875, endPoint y: 381, distance: 57.2
click at [875, 381] on div "BETA Goal Given a topic, have agents plan the work, research it on the web, ver…" at bounding box center [502, 290] width 1005 height 581
click at [174, 519] on textarea at bounding box center [130, 529] width 251 height 47
click at [53, 516] on textarea at bounding box center [130, 529] width 251 height 47
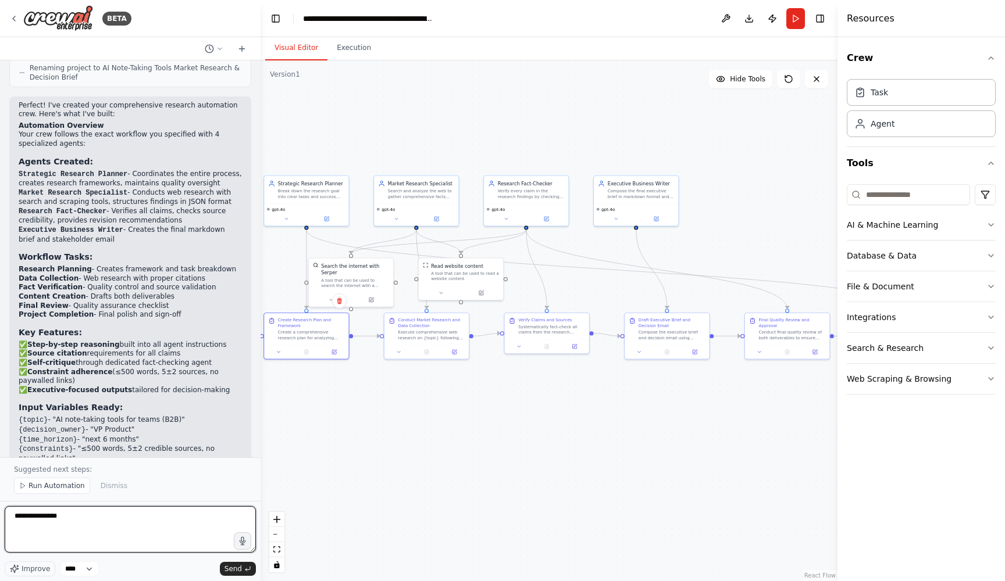
type textarea "**********"
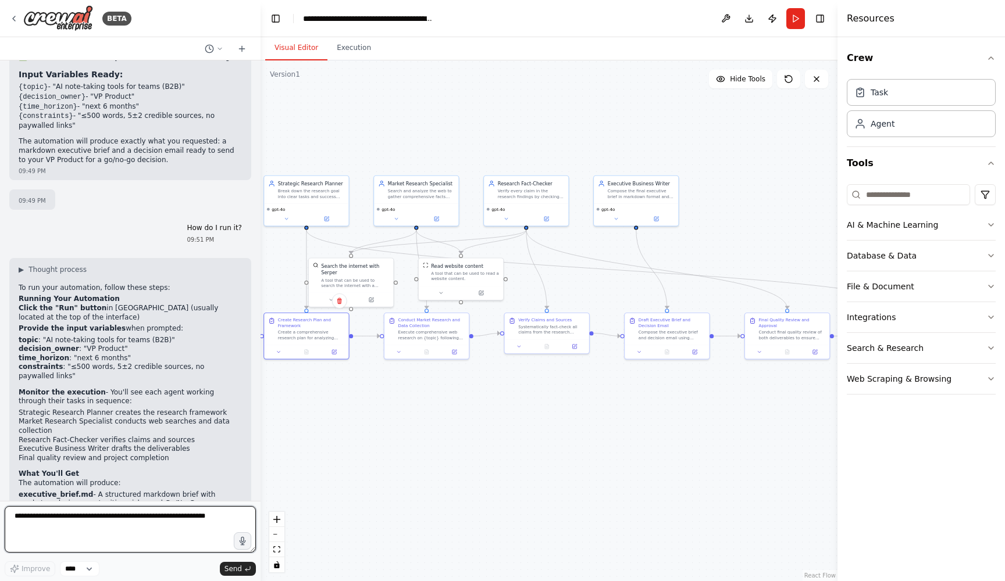
scroll to position [1573, 0]
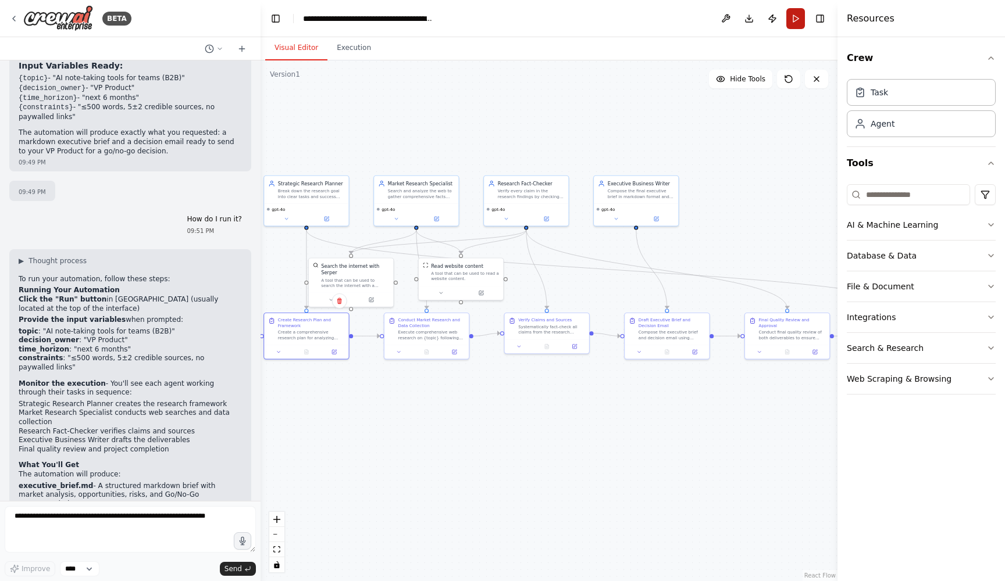
click at [793, 20] on button "Run" at bounding box center [795, 18] width 19 height 21
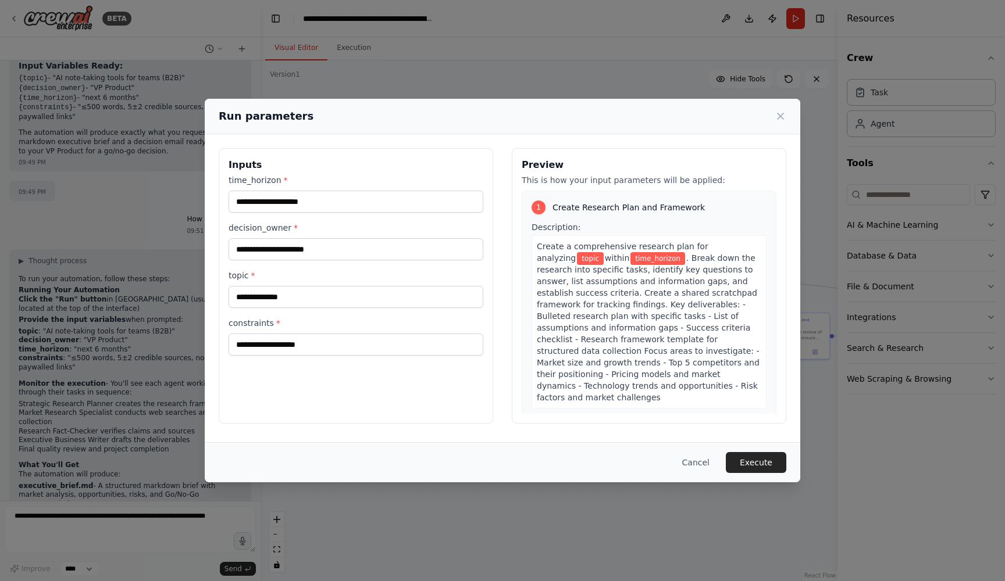
drag, startPoint x: 463, startPoint y: 117, endPoint x: 535, endPoint y: 117, distance: 72.1
click at [535, 117] on div "Run parameters" at bounding box center [502, 116] width 567 height 16
click at [351, 207] on input "time_horizon *" at bounding box center [355, 202] width 255 height 22
type input "**********"
click at [328, 248] on input "decision_owner *" at bounding box center [355, 249] width 255 height 22
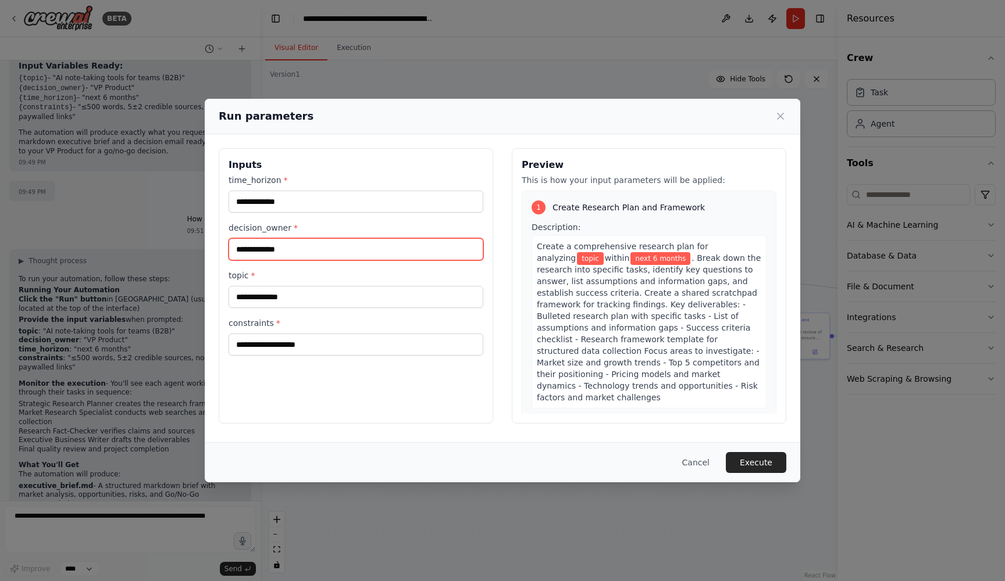
click at [323, 251] on input "**********" at bounding box center [355, 249] width 255 height 22
type input "**********"
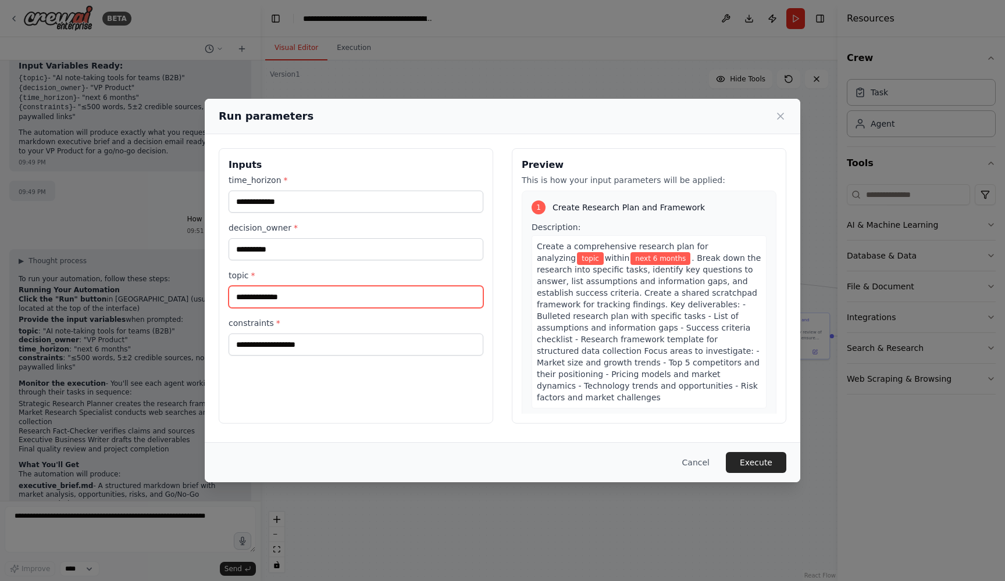
click at [301, 294] on input "topic *" at bounding box center [355, 297] width 255 height 22
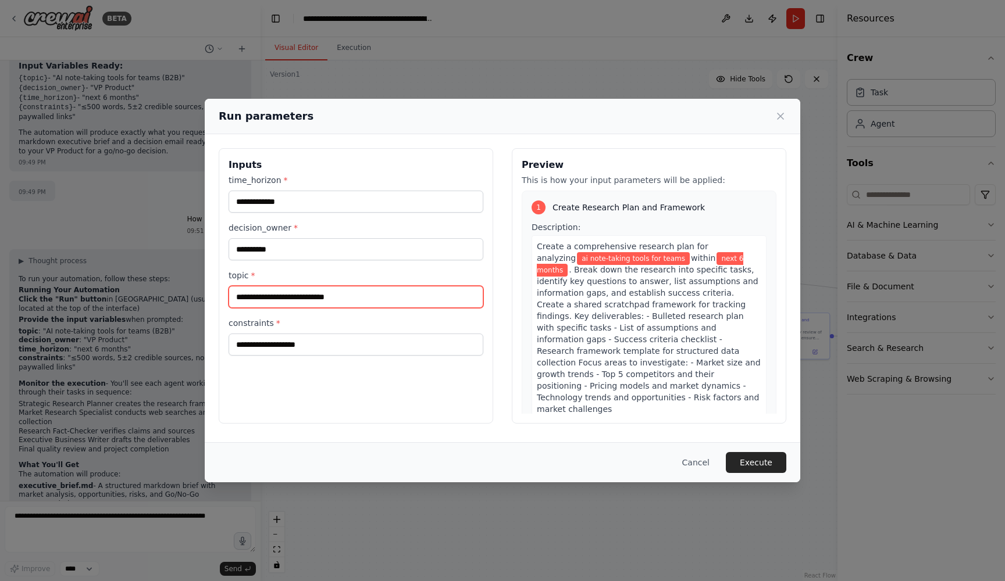
type input "**********"
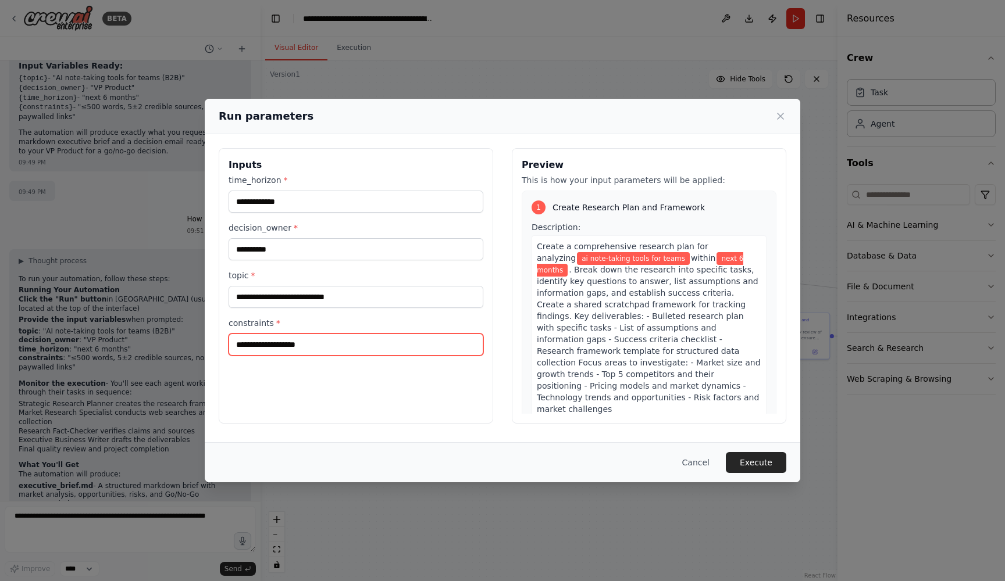
click at [284, 348] on input "constraints *" at bounding box center [355, 345] width 255 height 22
drag, startPoint x: 326, startPoint y: 105, endPoint x: 431, endPoint y: 103, distance: 104.7
click at [431, 103] on div "Run parameters" at bounding box center [502, 116] width 595 height 35
click at [408, 347] on input "**********" at bounding box center [355, 345] width 255 height 22
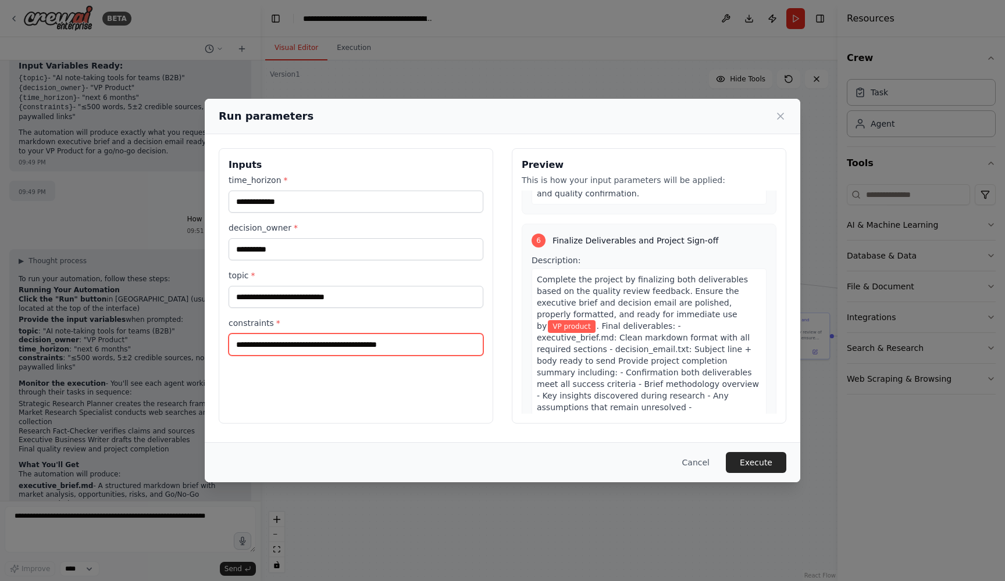
scroll to position [1751, 0]
type input "**********"
click at [736, 460] on button "Execute" at bounding box center [756, 462] width 60 height 21
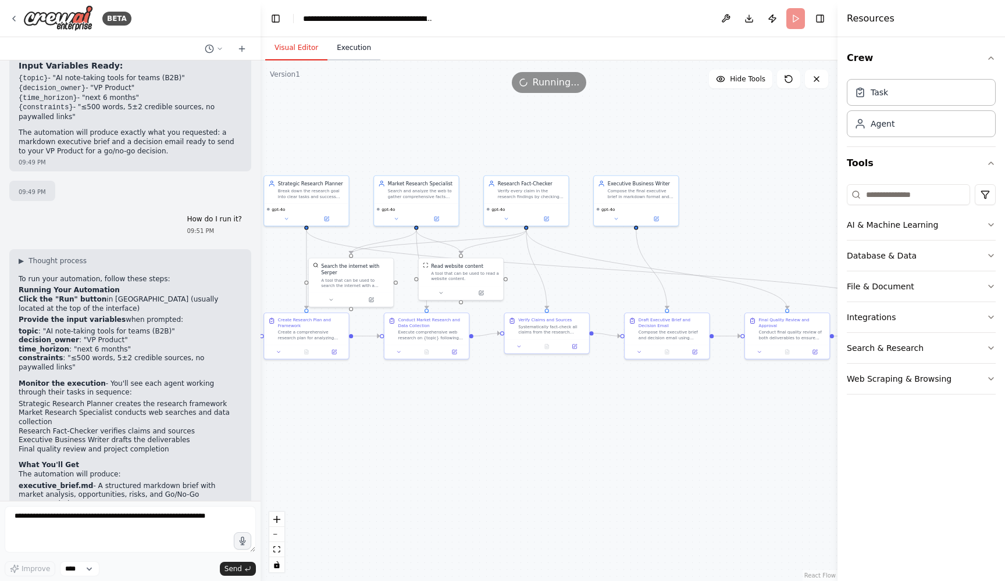
click at [356, 53] on button "Execution" at bounding box center [353, 48] width 53 height 24
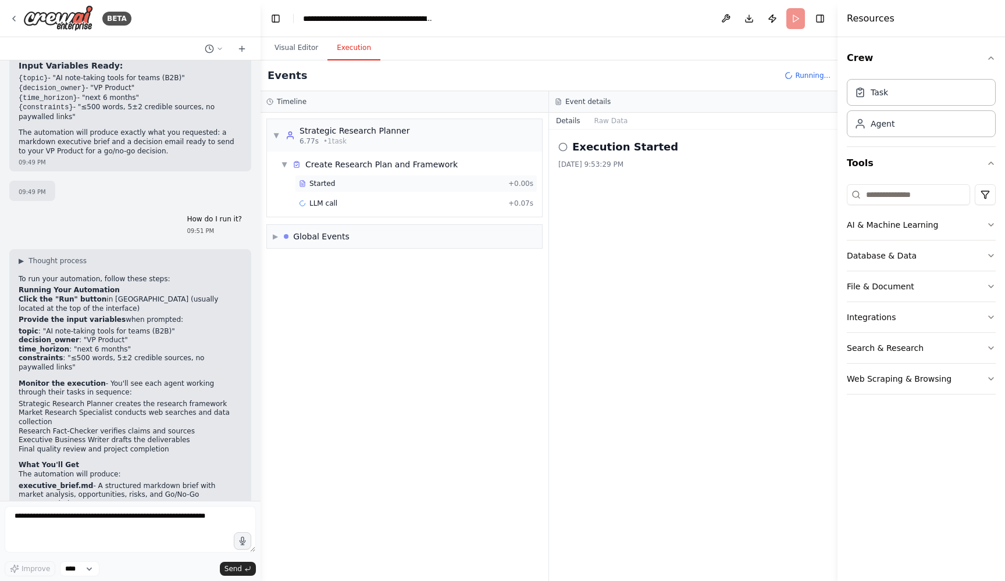
click at [329, 181] on span "Started" at bounding box center [322, 183] width 26 height 9
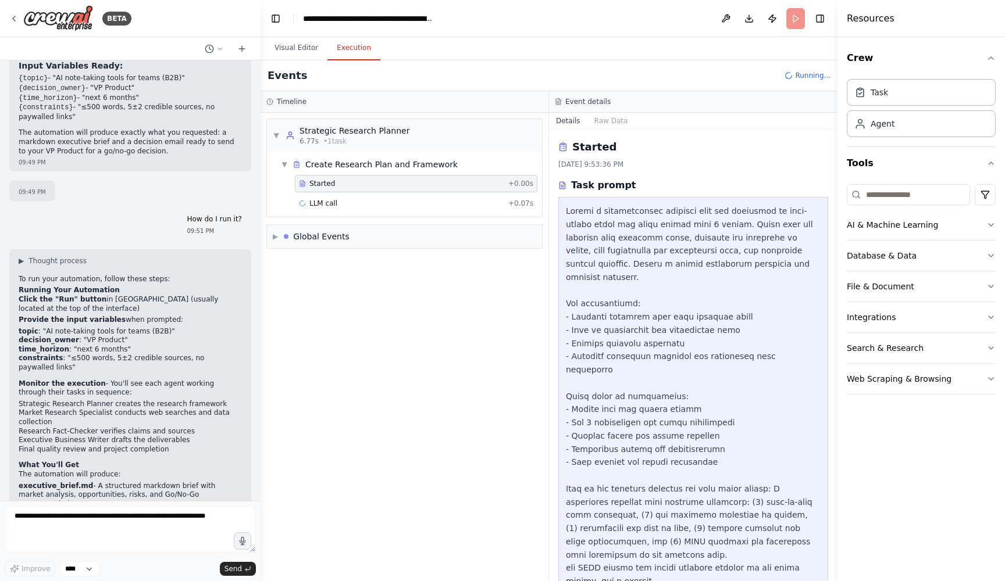
scroll to position [0, 0]
click at [272, 237] on div "▶ Global Events" at bounding box center [404, 236] width 275 height 23
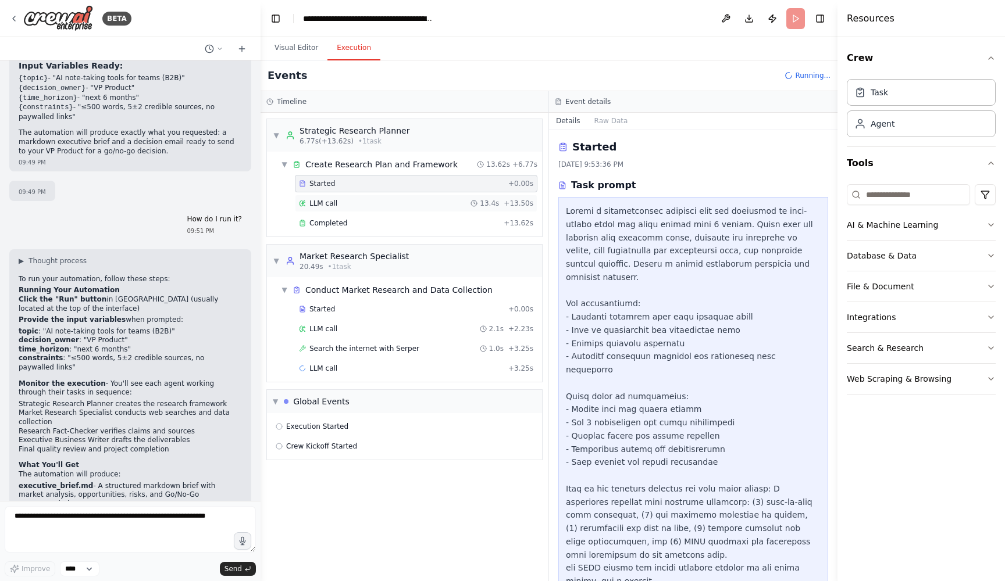
click at [343, 199] on div "LLM call 13.4s + 13.50s" at bounding box center [416, 203] width 234 height 9
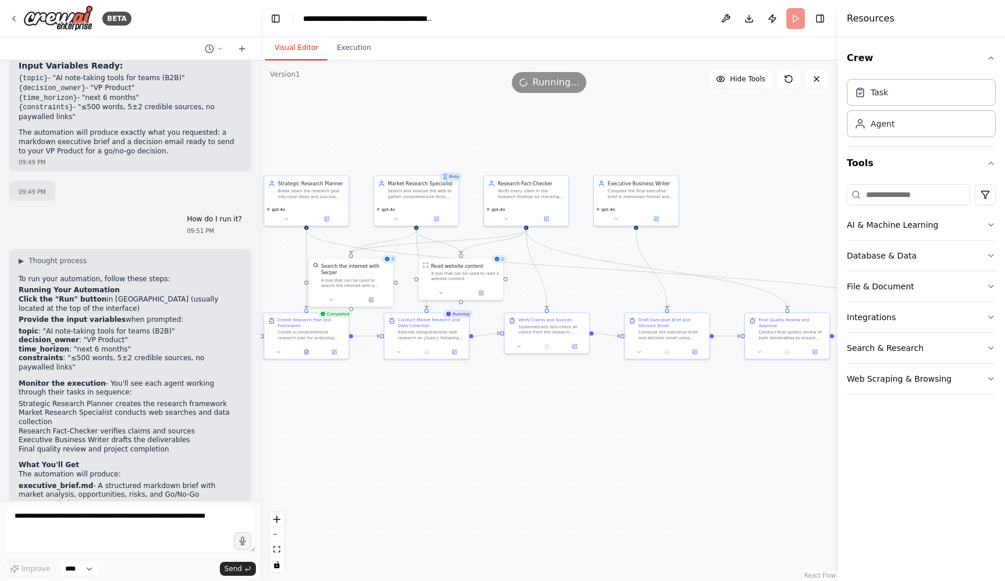
click at [298, 47] on button "Visual Editor" at bounding box center [296, 48] width 62 height 24
click at [335, 353] on icon at bounding box center [333, 350] width 5 height 5
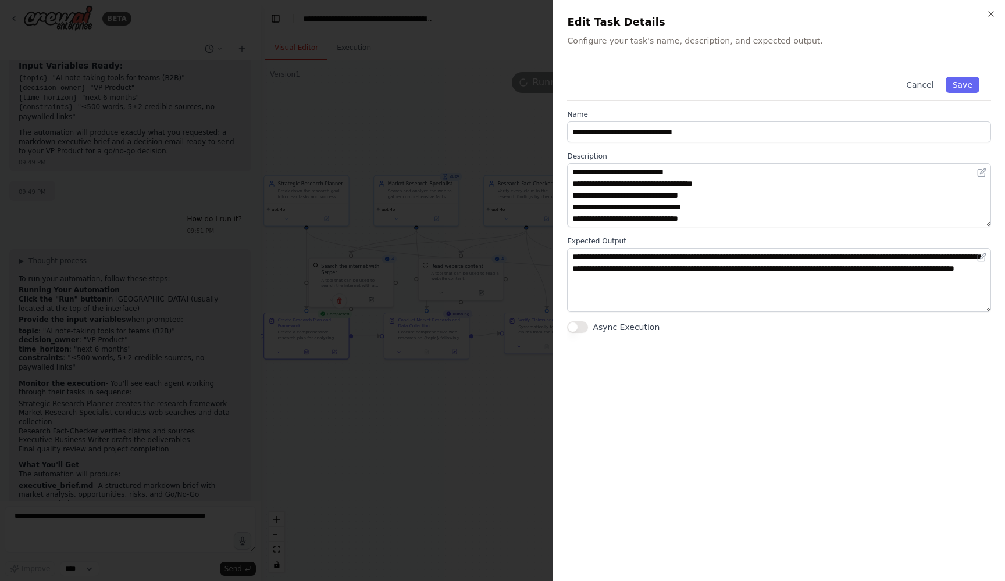
scroll to position [128, 0]
click at [916, 87] on button "Cancel" at bounding box center [919, 85] width 41 height 16
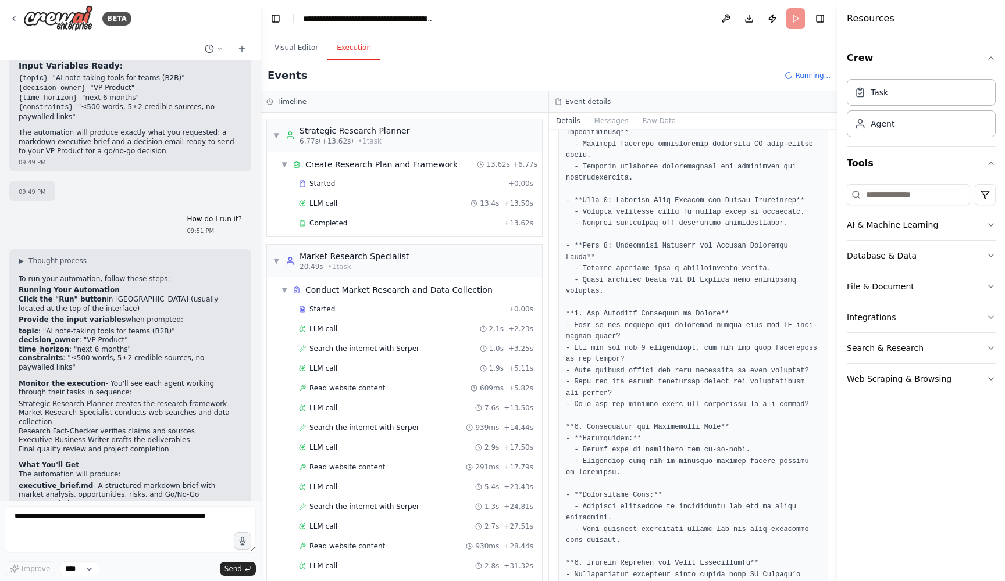
click at [352, 49] on button "Execution" at bounding box center [353, 48] width 53 height 24
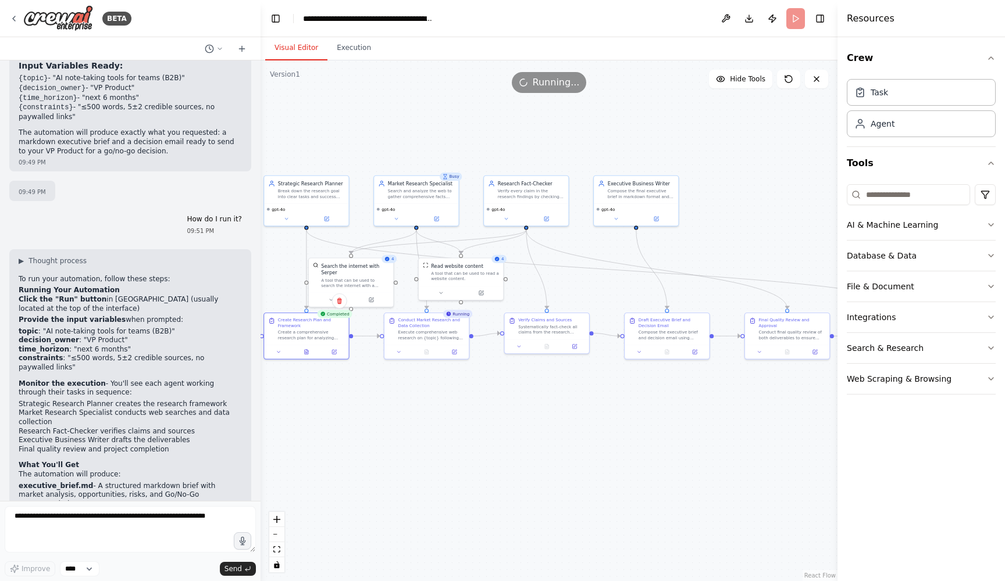
click at [300, 51] on button "Visual Editor" at bounding box center [296, 48] width 62 height 24
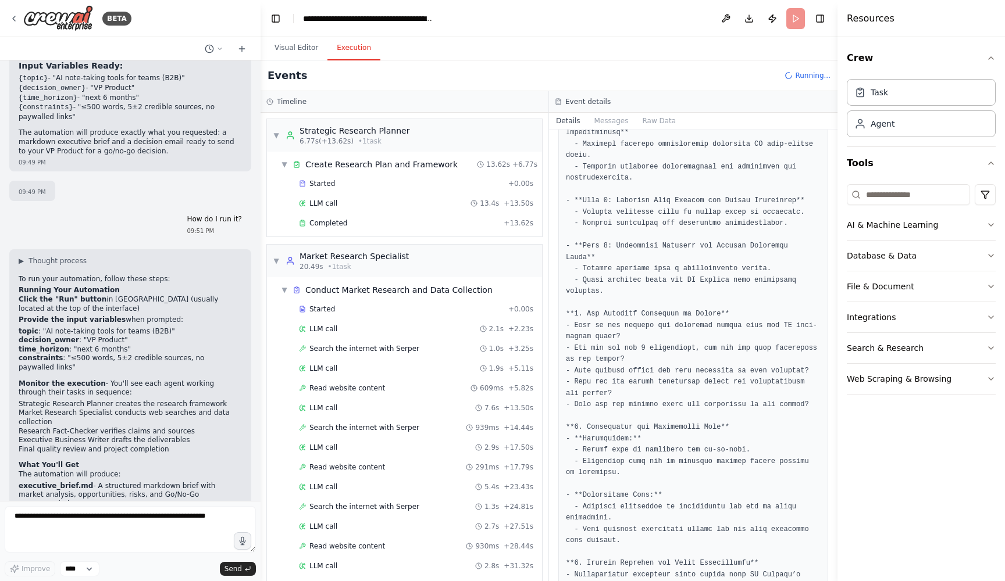
click at [358, 45] on button "Execution" at bounding box center [353, 48] width 53 height 24
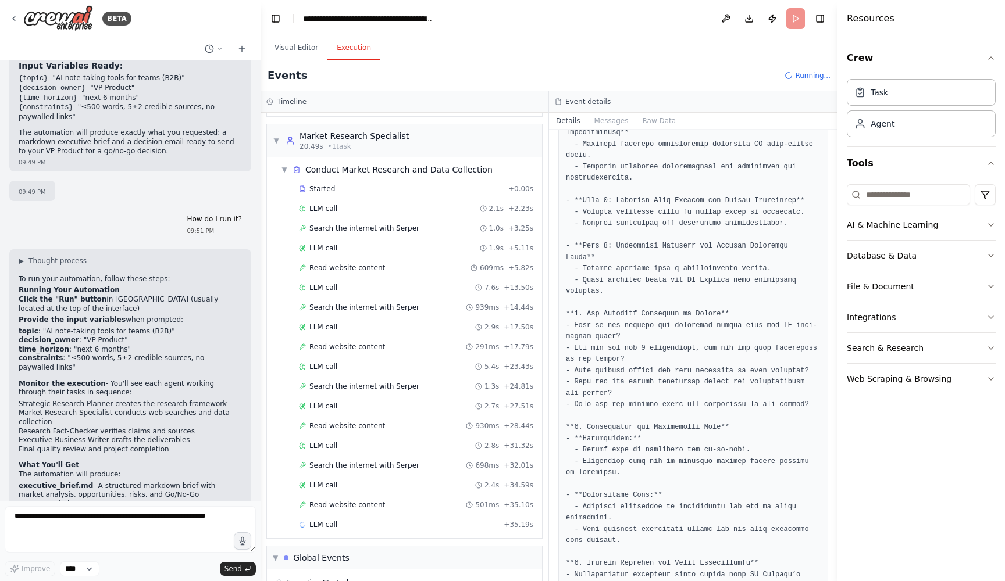
scroll to position [117, 0]
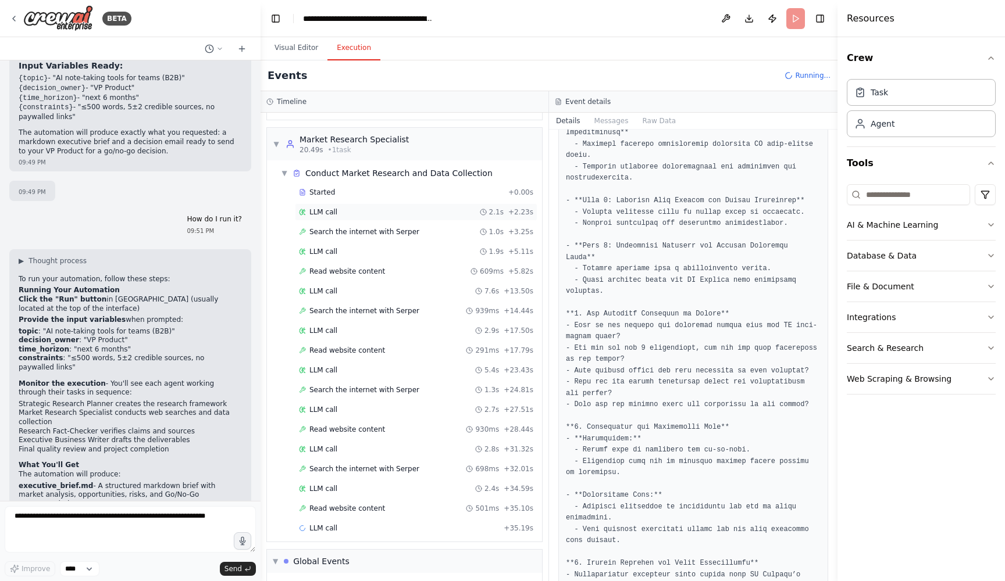
click at [383, 210] on div "LLM call 2.1s + 2.23s" at bounding box center [416, 212] width 234 height 9
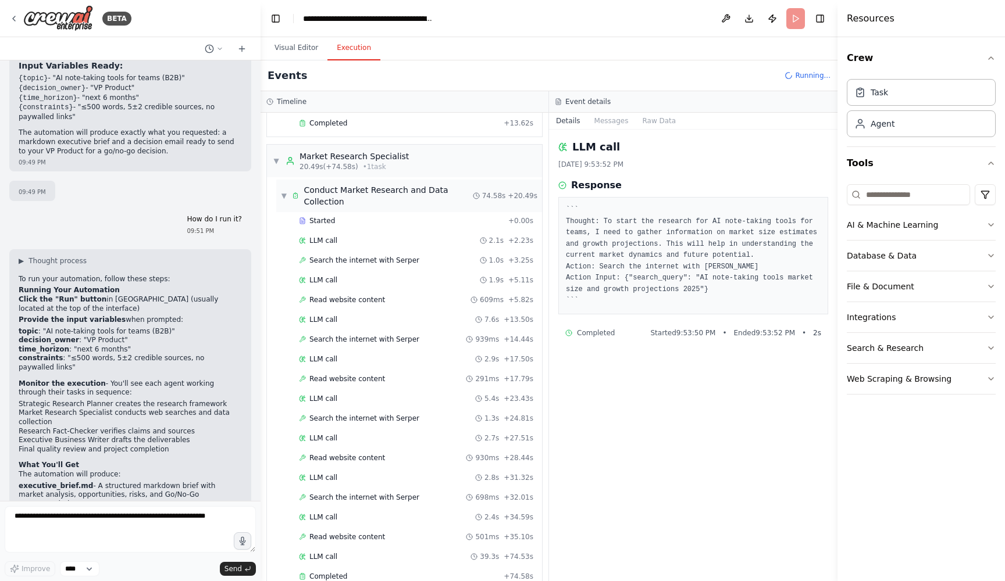
scroll to position [120, 0]
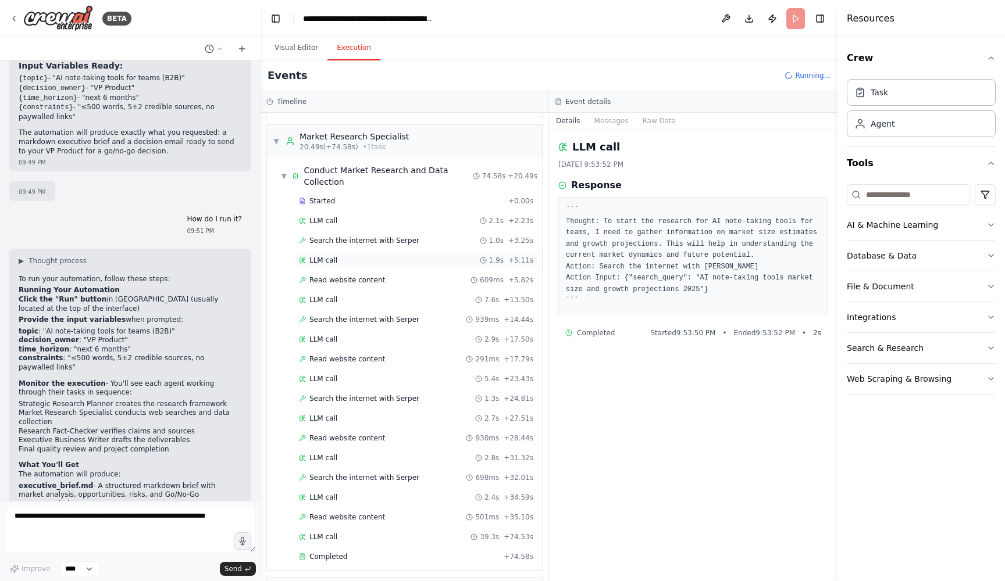
click at [383, 258] on div "LLM call 1.9s + 5.11s" at bounding box center [416, 260] width 234 height 9
click at [382, 242] on span "Search the internet with Serper" at bounding box center [364, 240] width 110 height 9
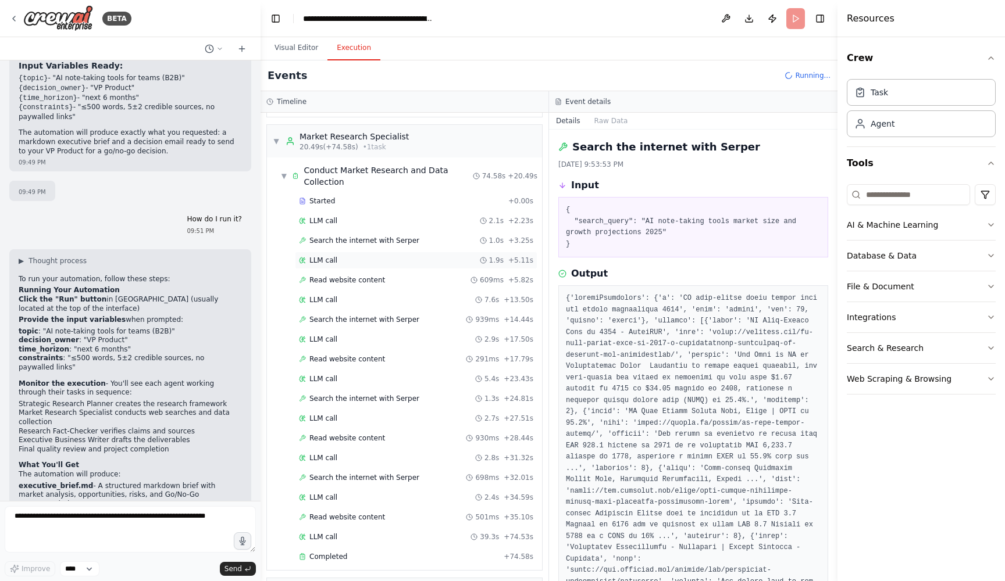
click at [385, 258] on div "LLM call 1.9s + 5.11s" at bounding box center [416, 260] width 234 height 9
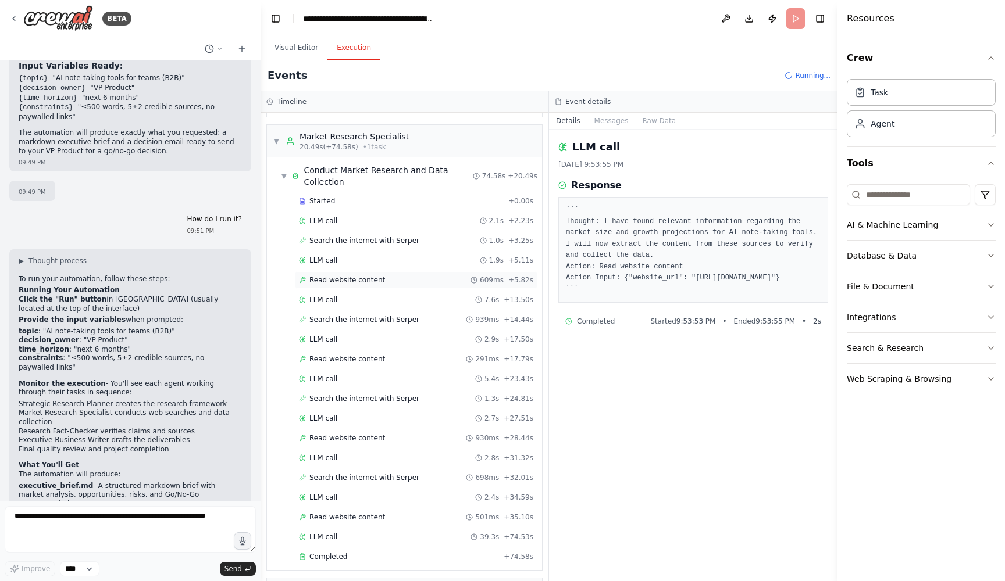
click at [384, 280] on div "Read website content 609ms + 5.82s" at bounding box center [416, 280] width 234 height 9
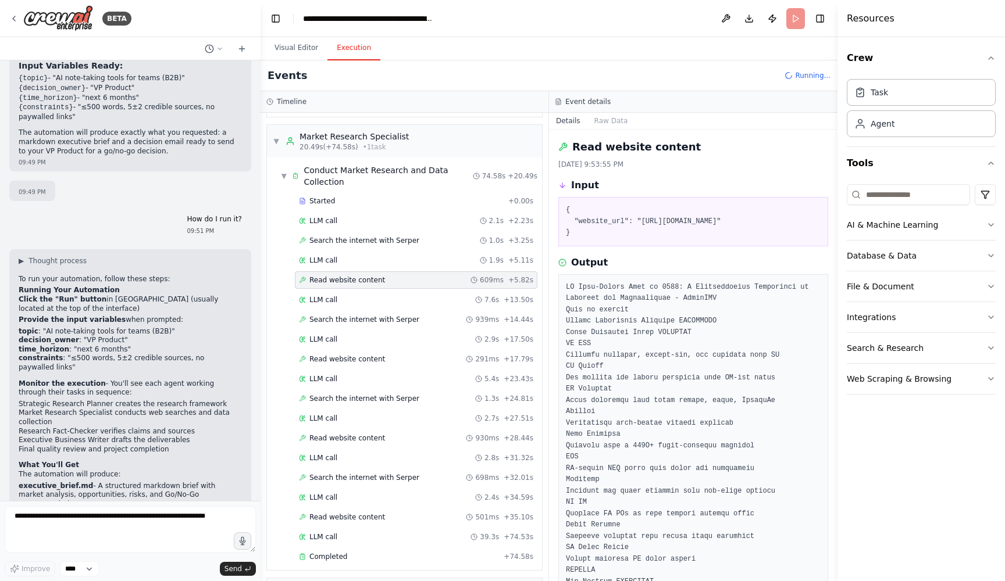
scroll to position [142, 0]
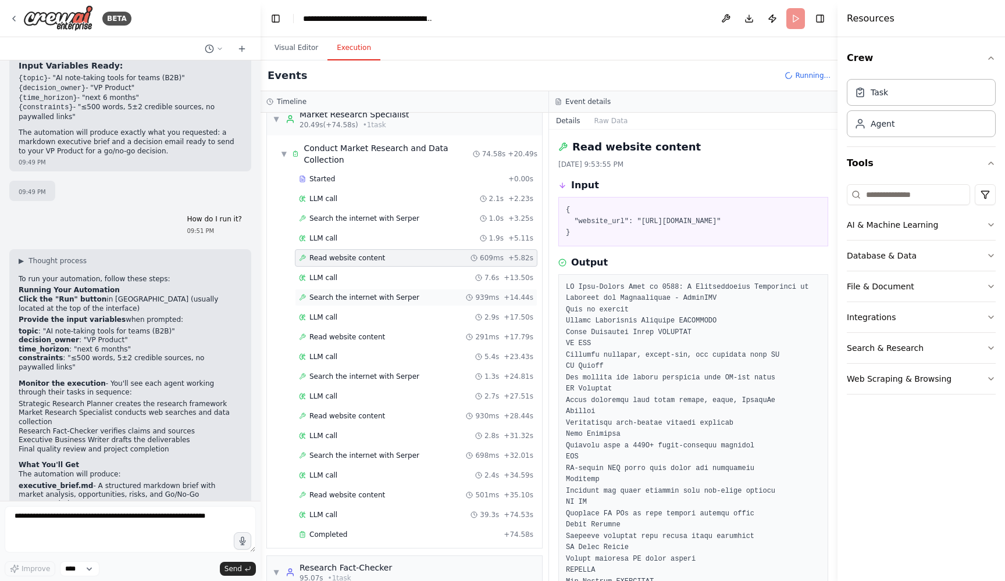
click at [385, 299] on span "Search the internet with Serper" at bounding box center [364, 297] width 110 height 9
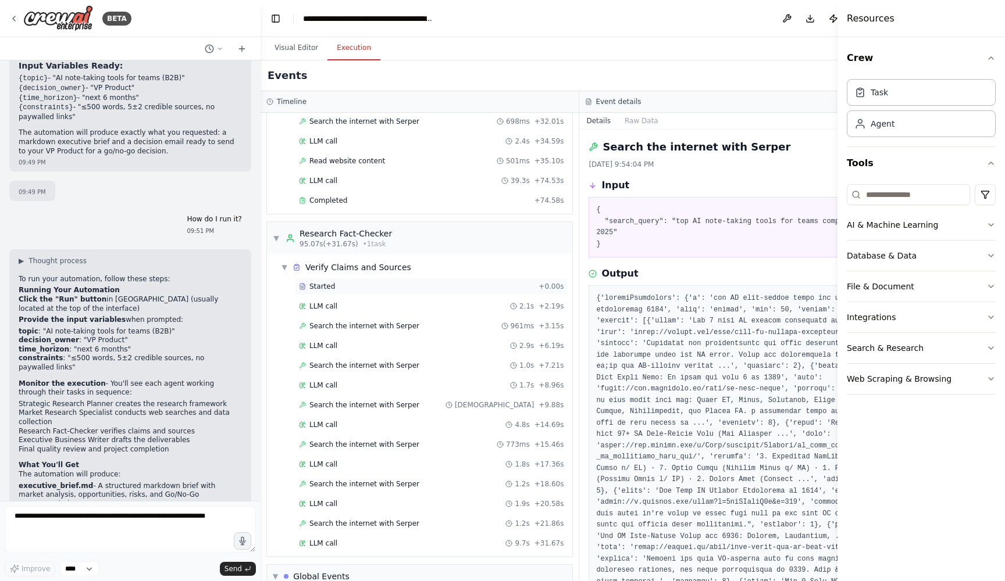
scroll to position [469, 0]
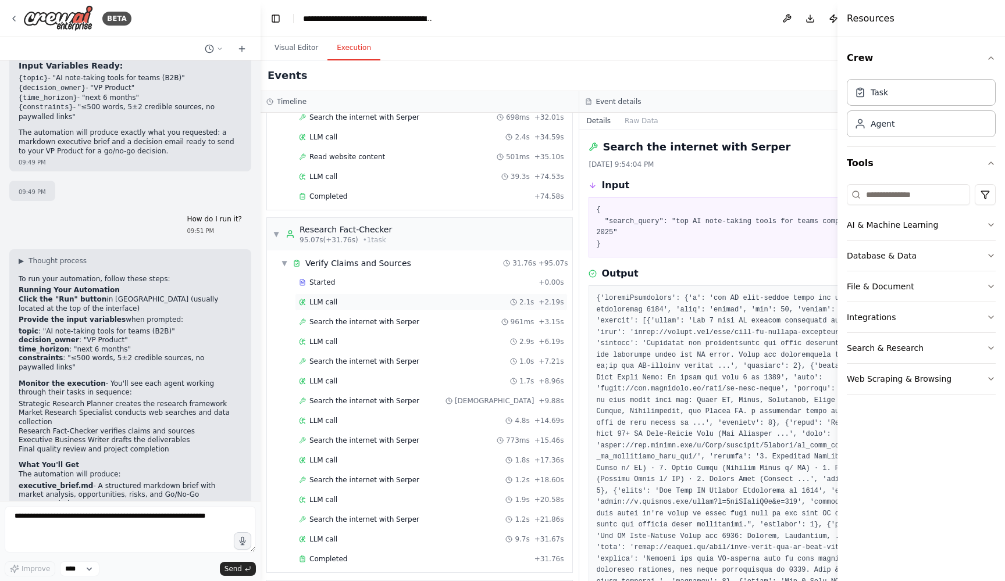
click at [380, 303] on div "LLM call 2.1s + 2.19s" at bounding box center [431, 302] width 265 height 9
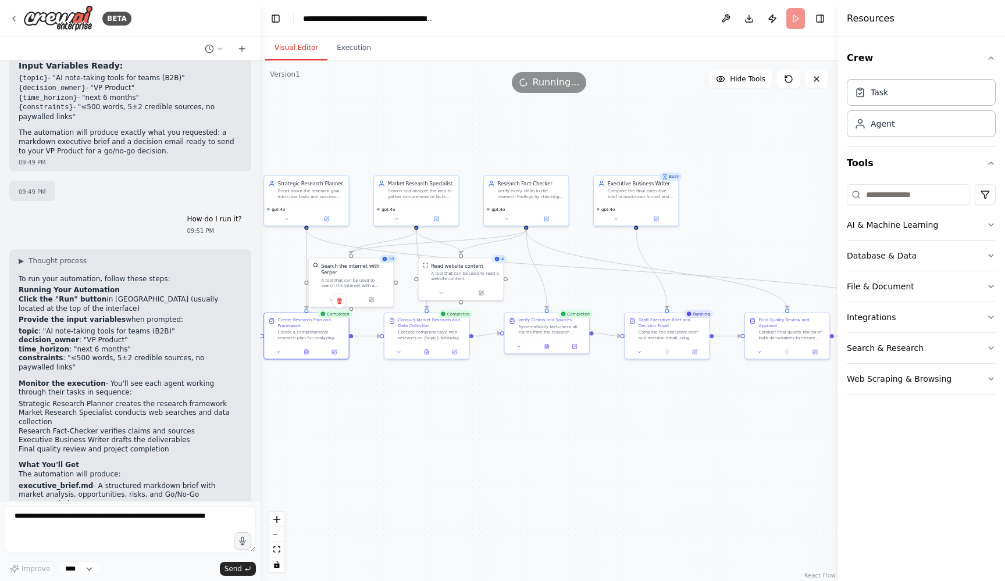
click at [300, 44] on button "Visual Editor" at bounding box center [296, 48] width 62 height 24
click at [574, 347] on icon at bounding box center [574, 345] width 4 height 4
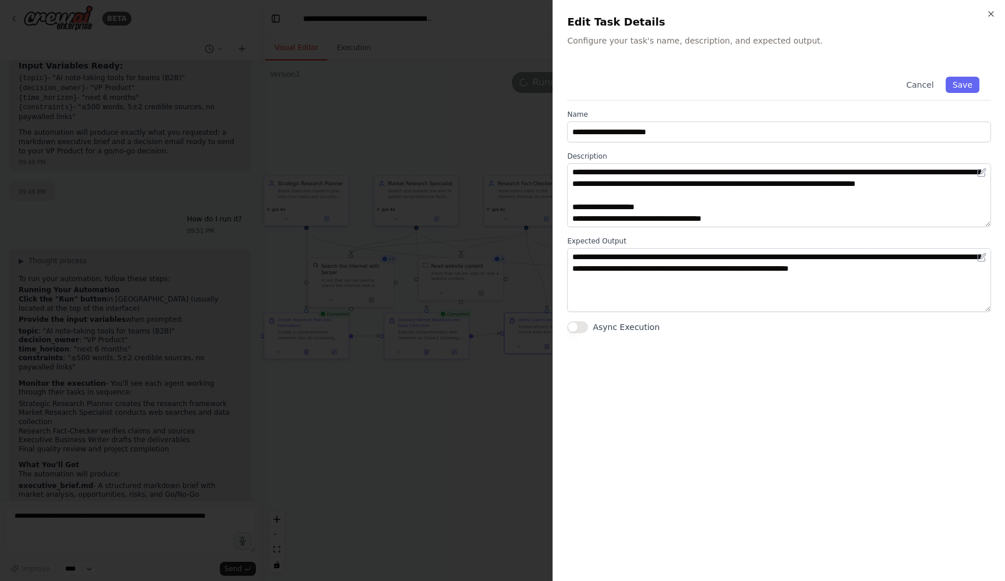
scroll to position [0, 0]
click at [923, 85] on button "Cancel" at bounding box center [919, 85] width 41 height 16
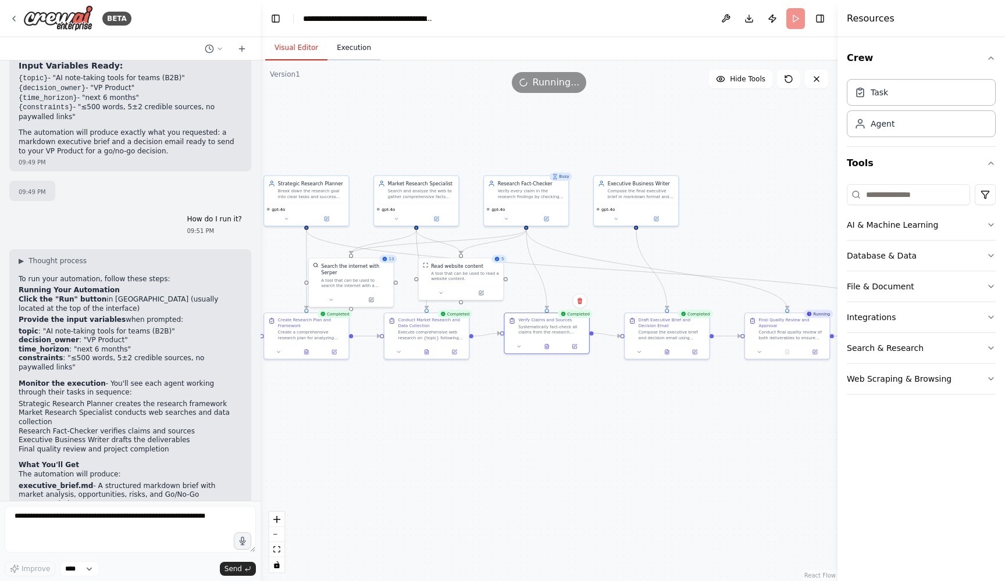
click at [351, 53] on button "Execution" at bounding box center [353, 48] width 53 height 24
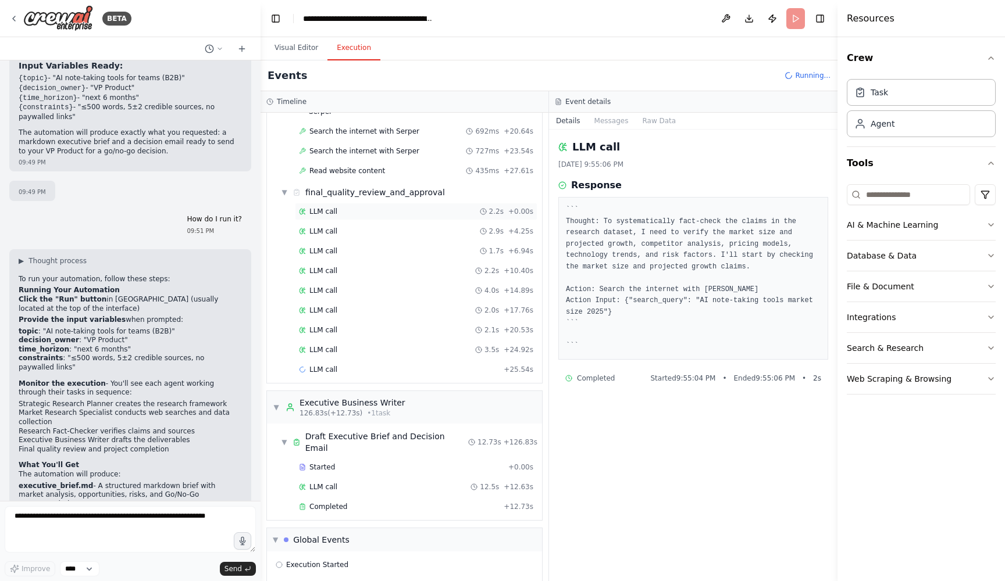
click at [399, 207] on div "LLM call 2.2s + 0.00s" at bounding box center [416, 211] width 234 height 9
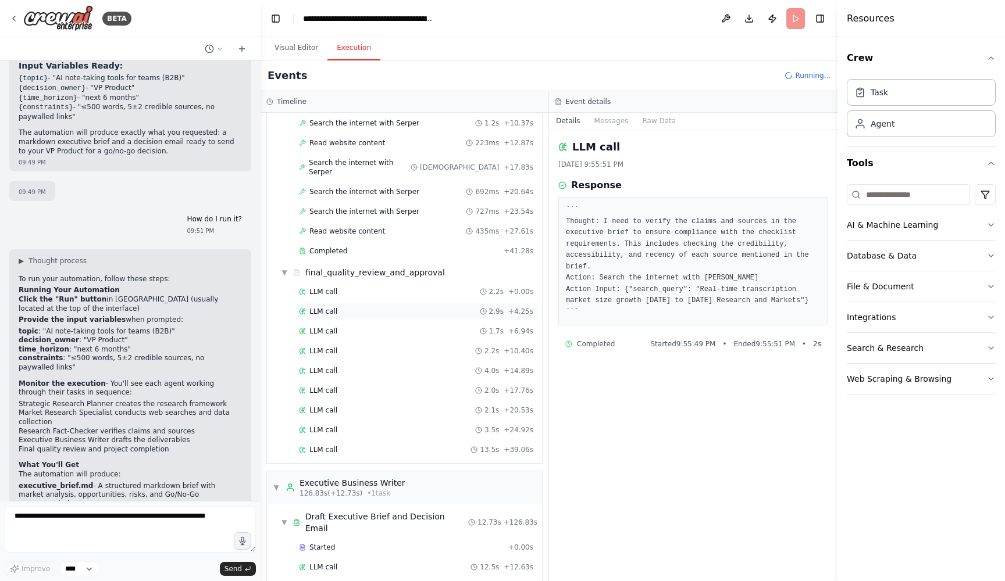
click at [387, 307] on div "LLM call 2.9s + 4.25s" at bounding box center [416, 311] width 234 height 9
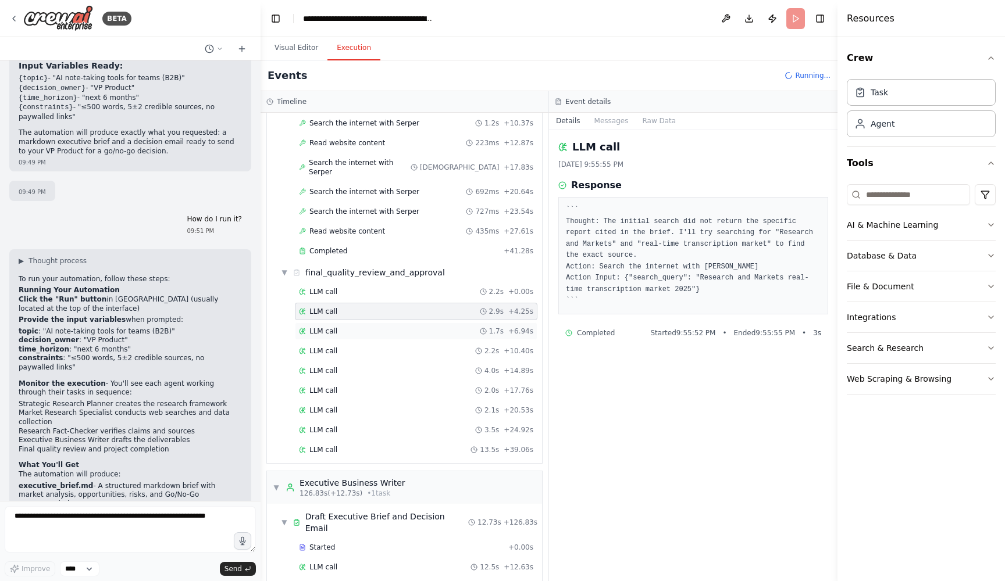
click at [387, 327] on div "LLM call 1.7s + 6.94s" at bounding box center [416, 331] width 234 height 9
click at [390, 347] on div "LLM call 2.2s + 10.40s" at bounding box center [416, 351] width 234 height 9
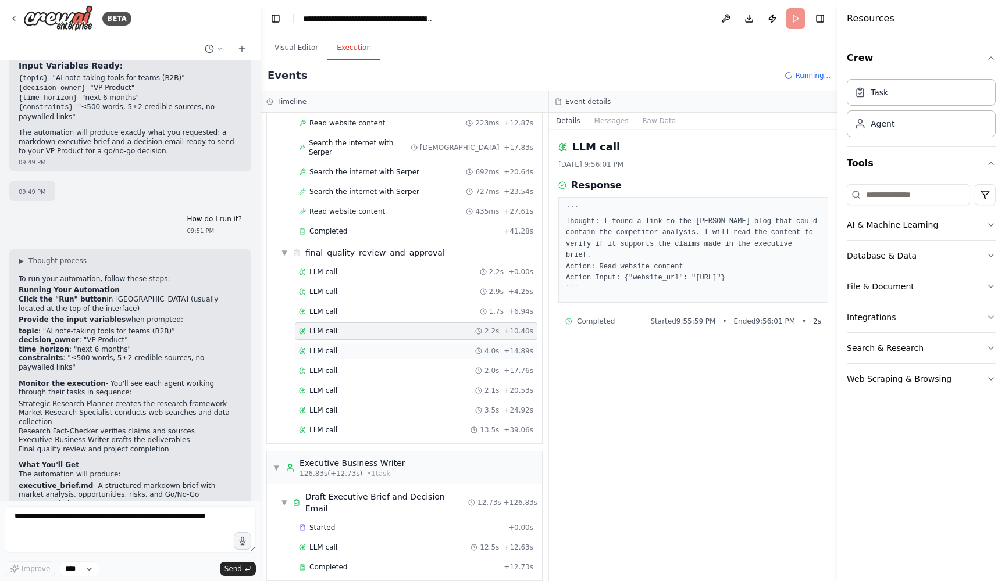
scroll to position [1088, 0]
click at [390, 343] on div "LLM call 4.0s + 14.89s" at bounding box center [416, 347] width 234 height 9
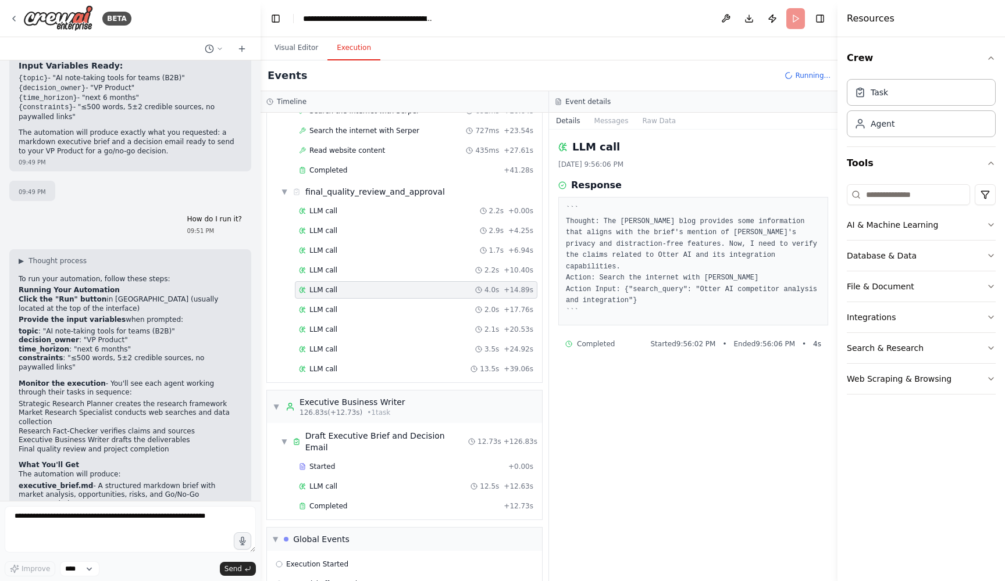
scroll to position [1145, 0]
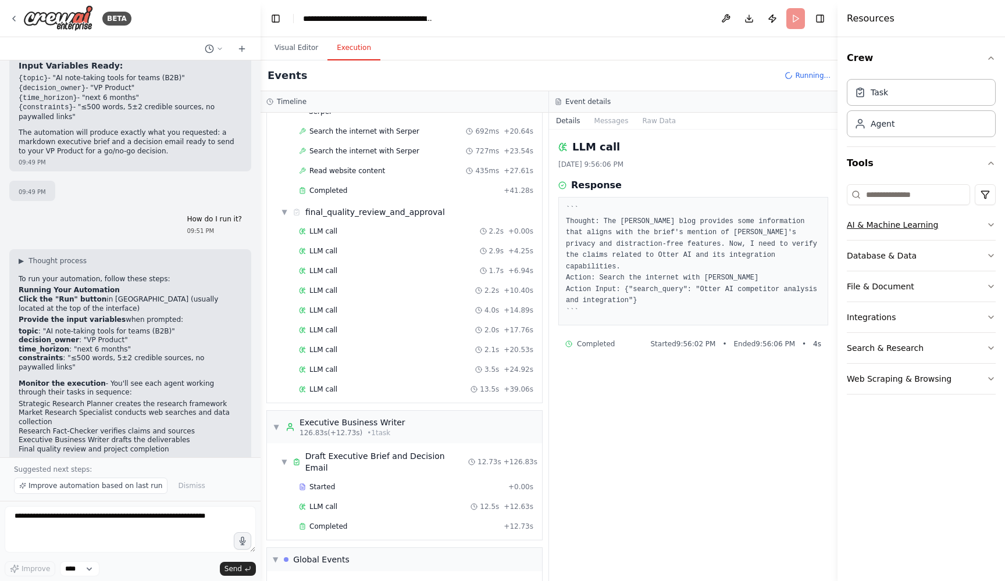
click at [990, 225] on icon "button" at bounding box center [990, 225] width 5 height 2
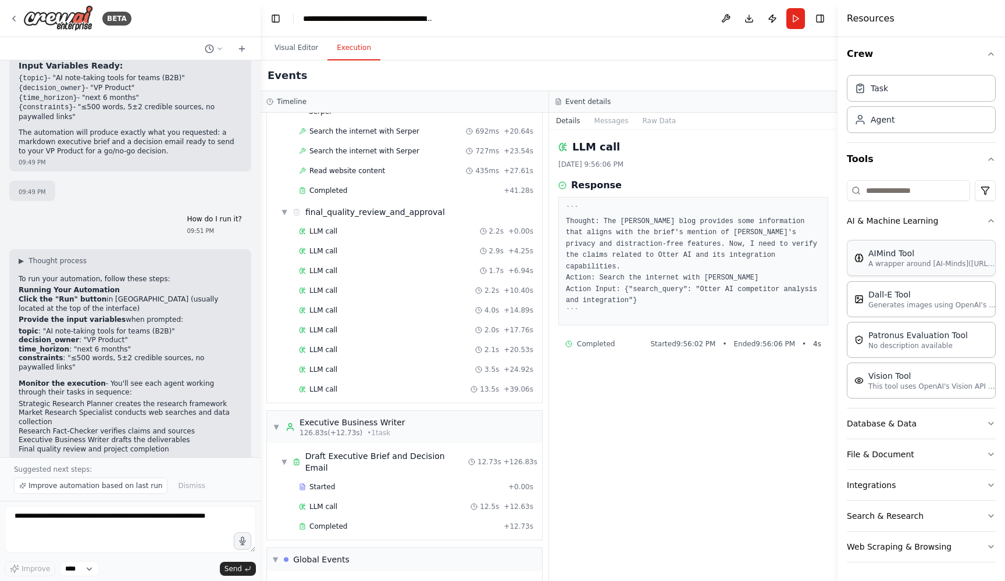
scroll to position [4, 0]
click at [992, 219] on icon "button" at bounding box center [990, 220] width 9 height 9
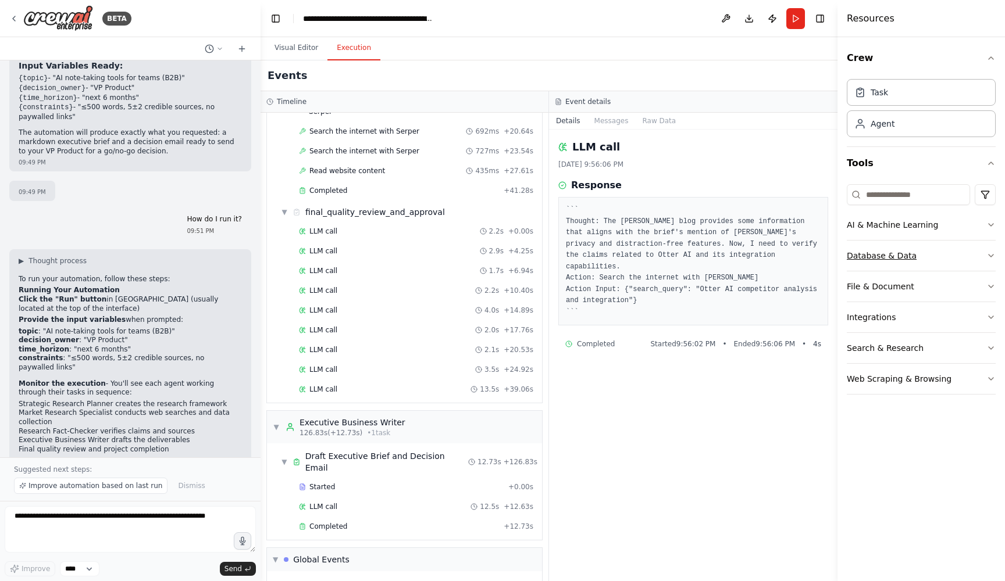
click at [987, 255] on icon "button" at bounding box center [990, 255] width 9 height 9
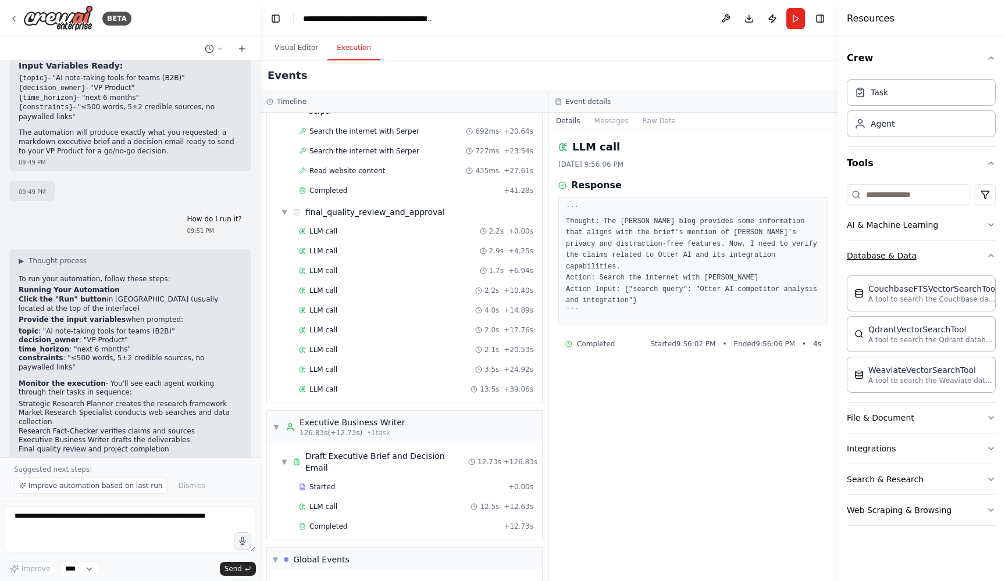
click at [987, 255] on icon "button" at bounding box center [990, 255] width 9 height 9
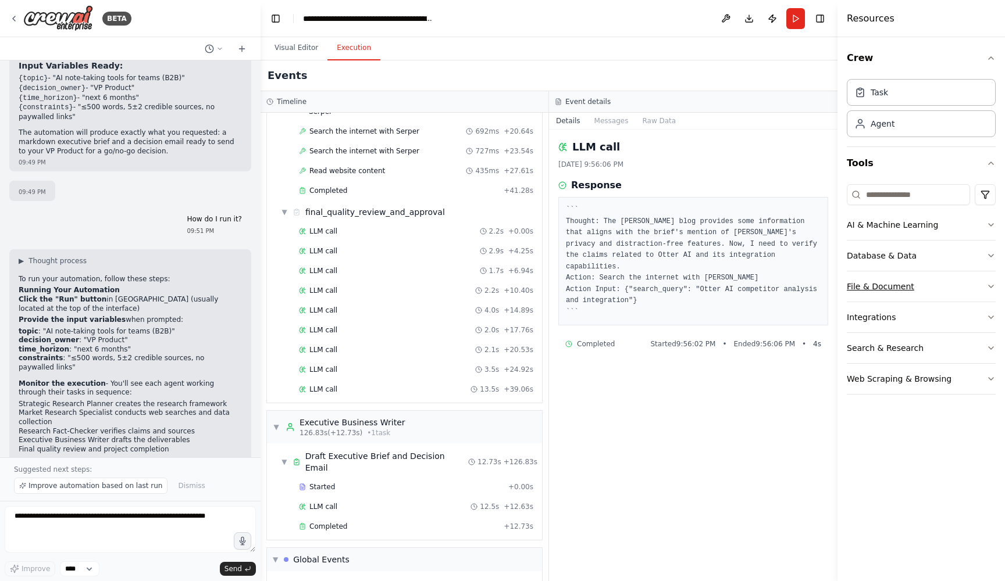
click at [988, 278] on button "File & Document" at bounding box center [920, 287] width 149 height 30
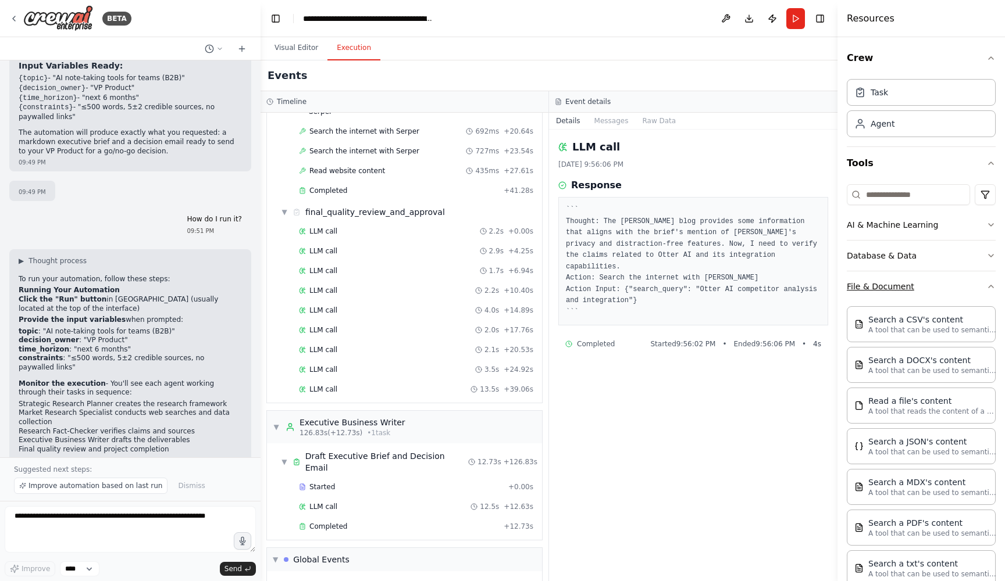
click at [988, 278] on button "File & Document" at bounding box center [920, 287] width 149 height 30
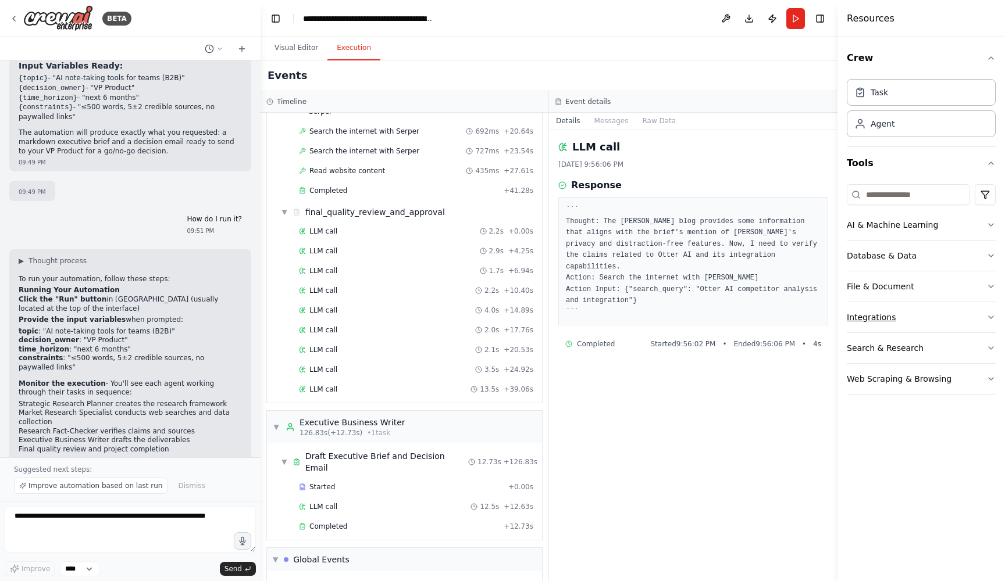
click at [994, 317] on icon "button" at bounding box center [990, 317] width 9 height 9
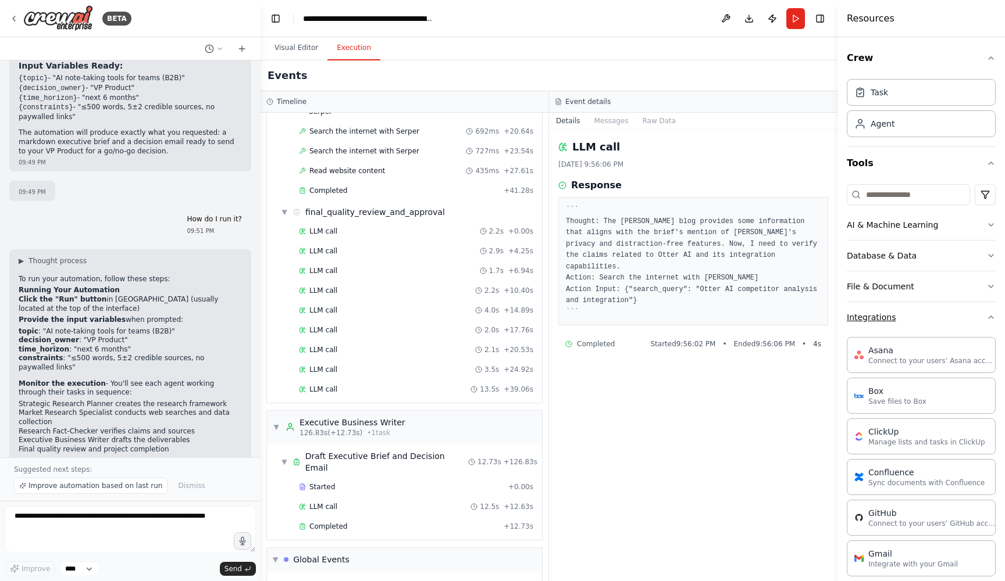
click at [994, 317] on icon "button" at bounding box center [990, 317] width 9 height 9
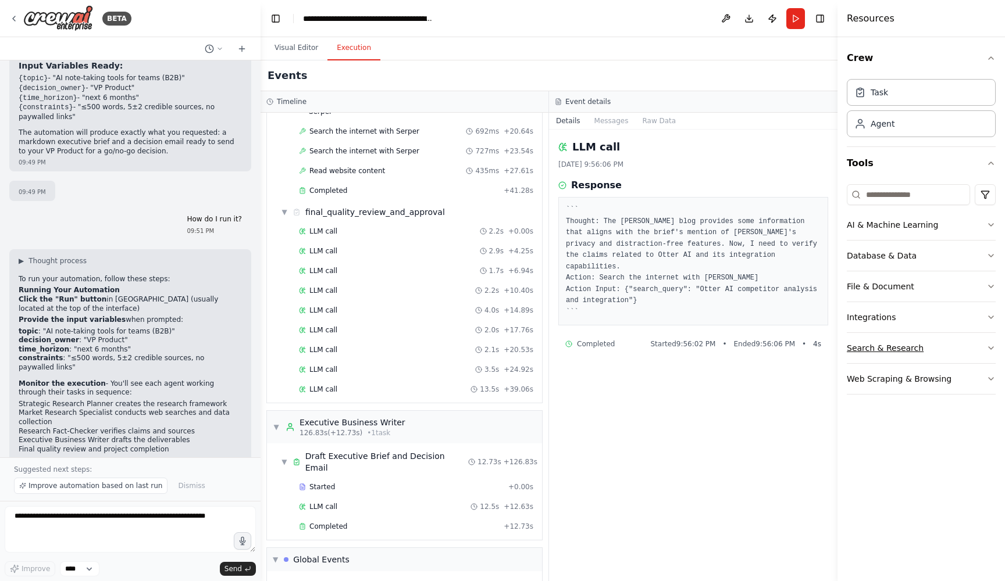
click at [992, 342] on button "Search & Research" at bounding box center [920, 348] width 149 height 30
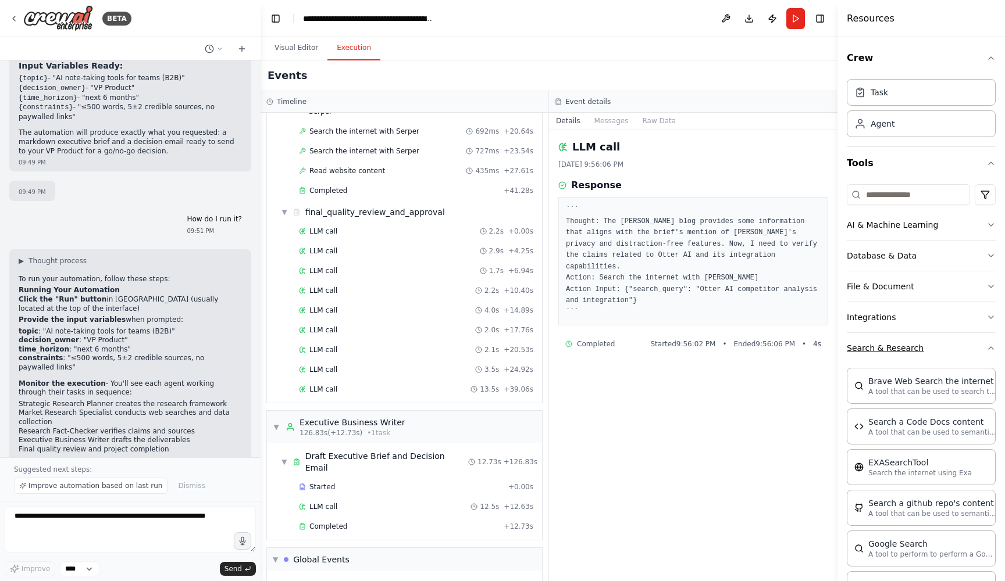
click at [992, 342] on button "Search & Research" at bounding box center [920, 348] width 149 height 30
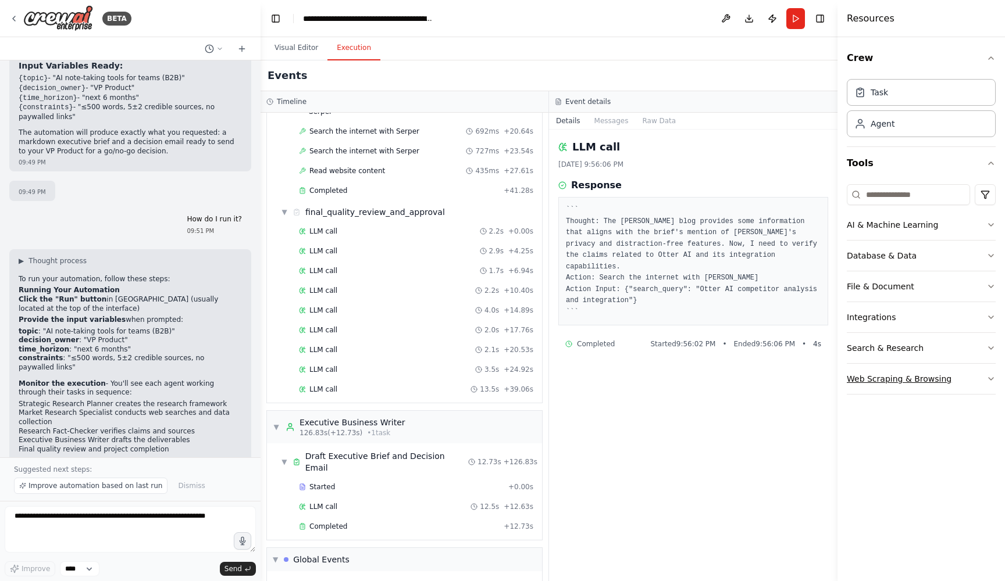
click at [991, 374] on button "Web Scraping & Browsing" at bounding box center [920, 379] width 149 height 30
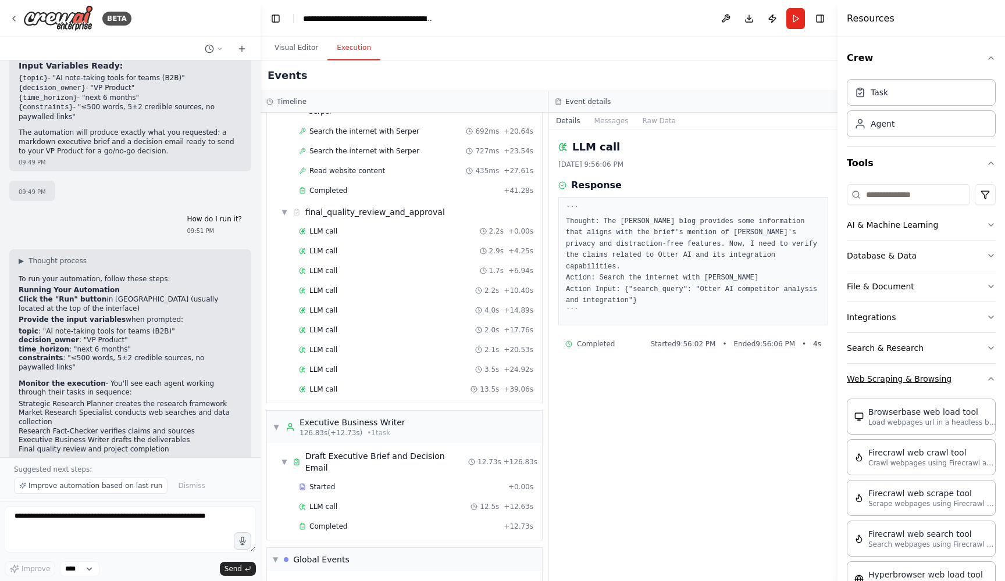
click at [991, 374] on button "Web Scraping & Browsing" at bounding box center [920, 379] width 149 height 30
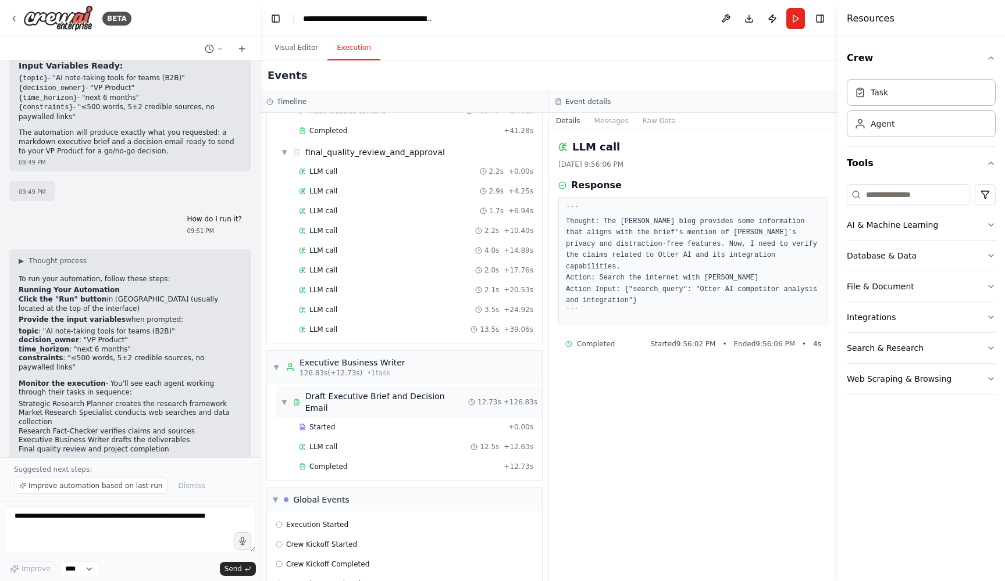
scroll to position [1205, 0]
click at [401, 459] on div "Completed + 12.73s" at bounding box center [416, 467] width 242 height 17
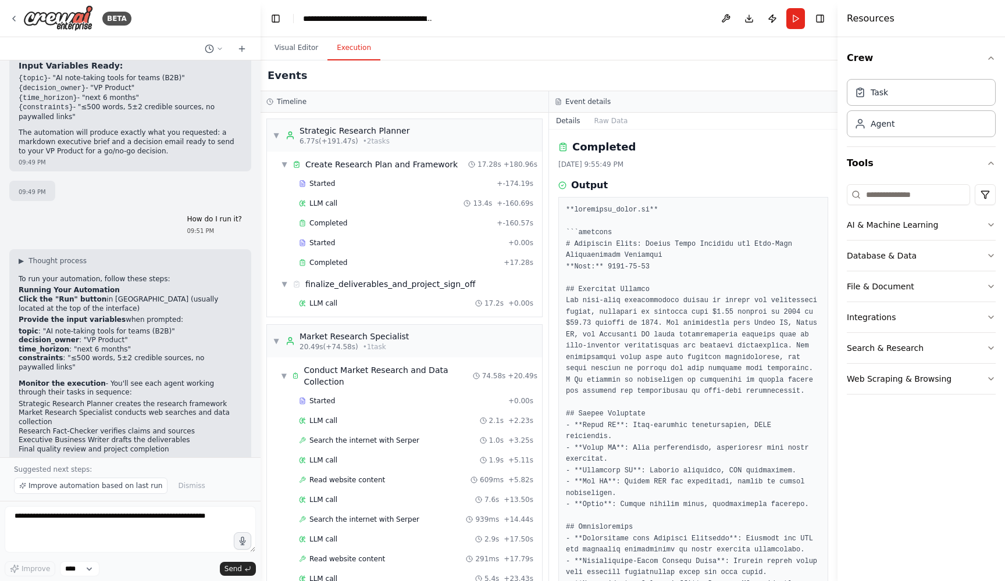
scroll to position [0, 0]
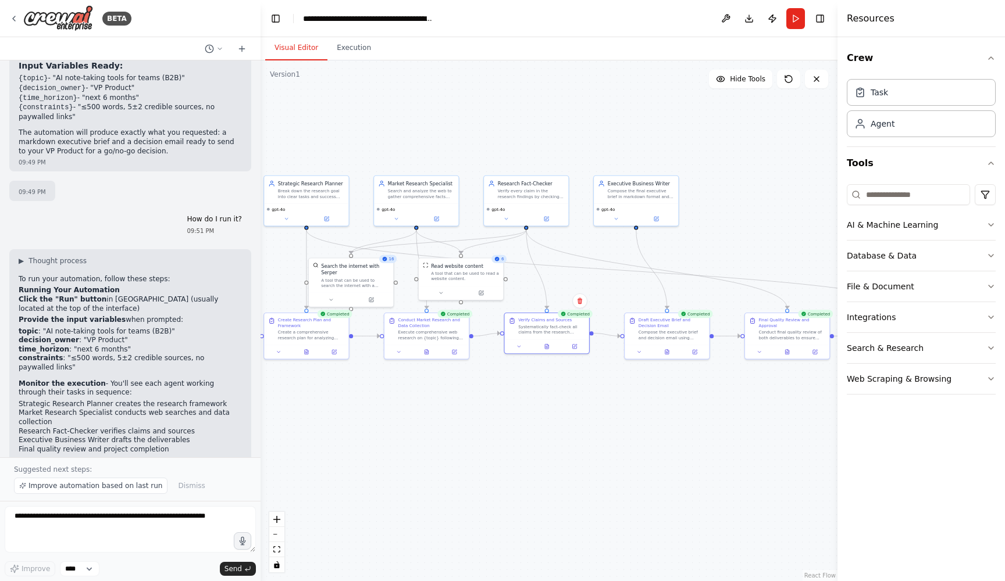
click at [296, 46] on button "Visual Editor" at bounding box center [296, 48] width 62 height 24
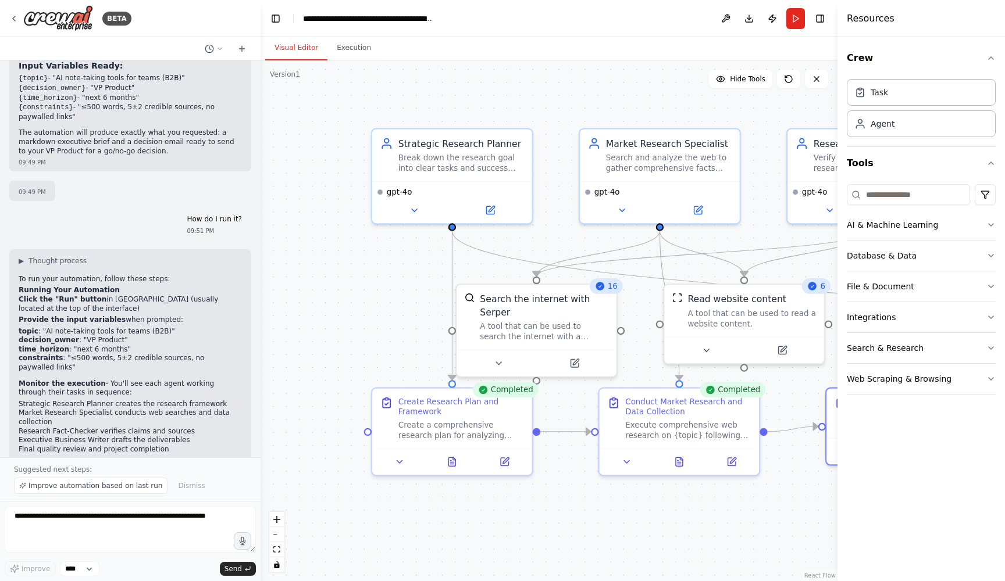
drag, startPoint x: 332, startPoint y: 242, endPoint x: 485, endPoint y: 269, distance: 155.8
click at [485, 269] on div ".deletable-edge-delete-btn { width: 20px; height: 20px; border: 0px solid #ffff…" at bounding box center [548, 320] width 577 height 521
click at [462, 153] on div "Break down the research goal into clear tasks and success criteria for AI note-…" at bounding box center [461, 160] width 126 height 21
click at [487, 205] on icon at bounding box center [490, 208] width 8 height 8
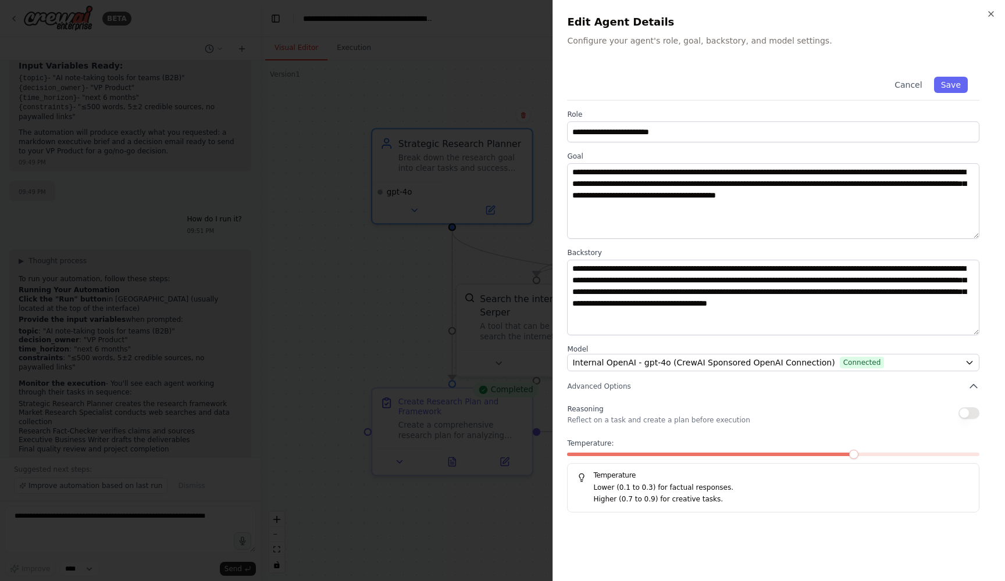
click at [971, 414] on button "button" at bounding box center [968, 414] width 21 height 12
click at [957, 83] on button "Save" at bounding box center [951, 85] width 34 height 16
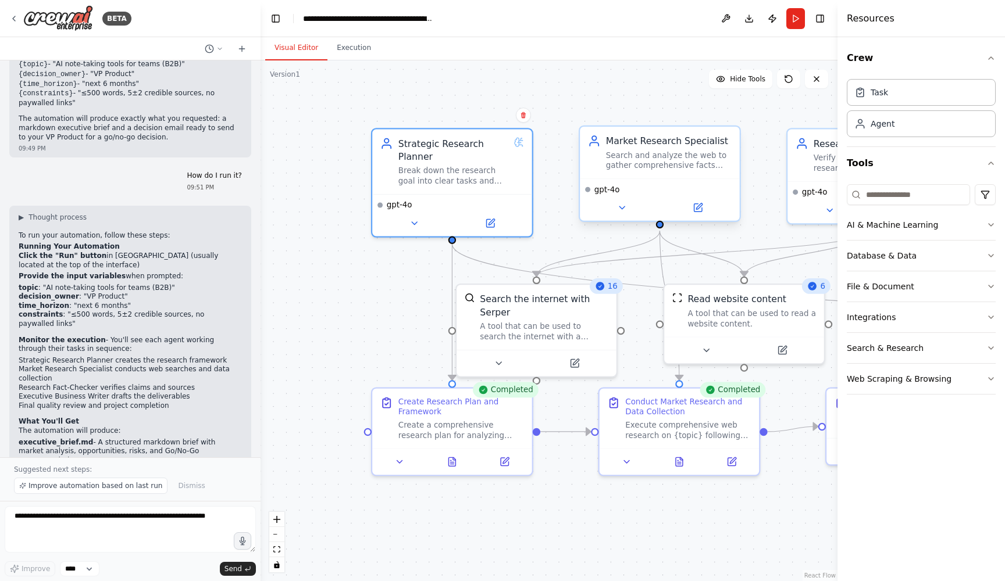
click at [683, 151] on div "Search and analyze the web to gather comprehensive facts about {topic}, includi…" at bounding box center [669, 160] width 126 height 21
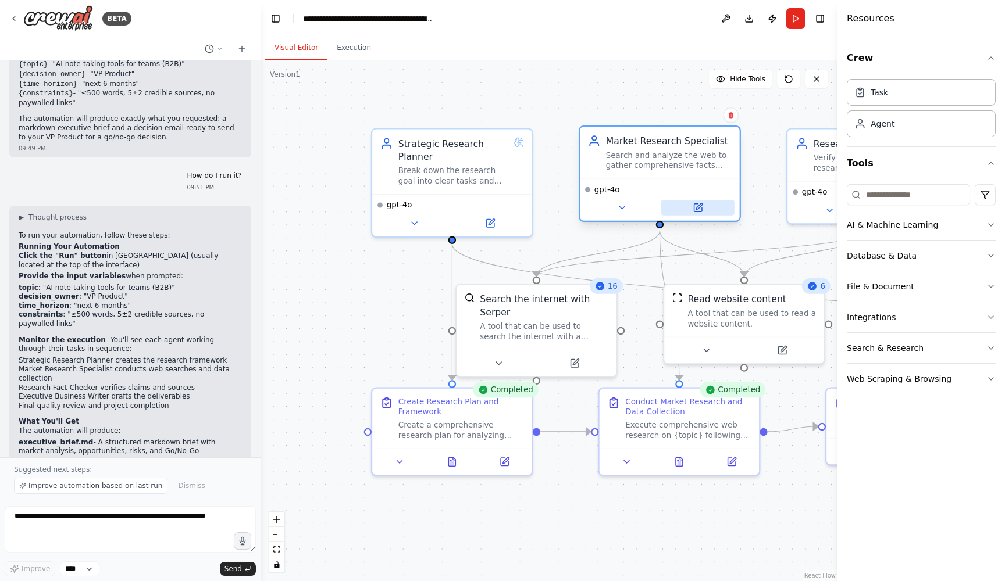
click at [702, 205] on icon at bounding box center [699, 206] width 6 height 6
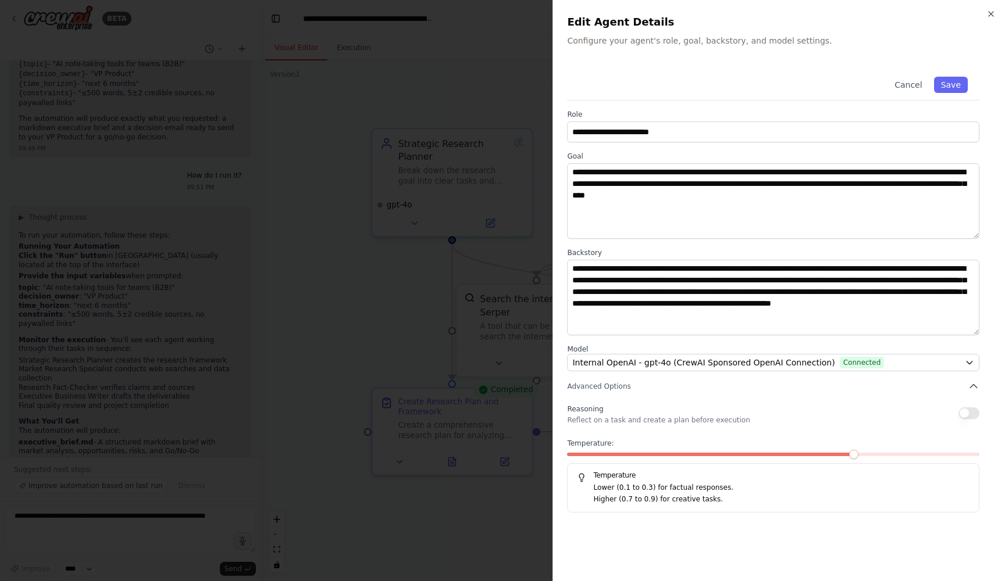
click at [971, 412] on button "button" at bounding box center [968, 414] width 21 height 12
click at [951, 83] on button "Save" at bounding box center [951, 85] width 34 height 16
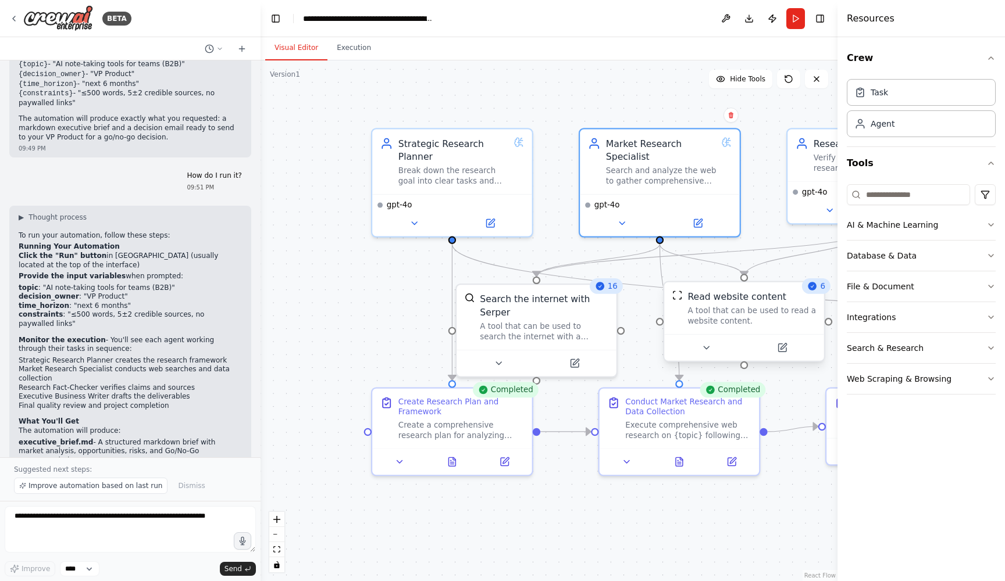
click at [712, 304] on div "Read website content A tool that can be used to read a website content." at bounding box center [751, 308] width 128 height 36
click at [777, 348] on icon at bounding box center [782, 348] width 10 height 10
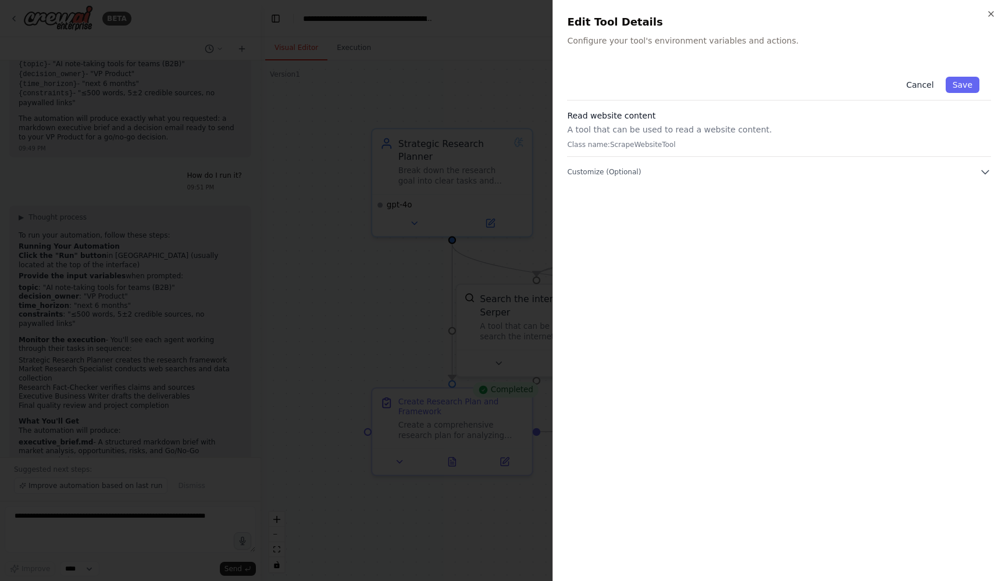
click at [923, 84] on button "Cancel" at bounding box center [919, 85] width 41 height 16
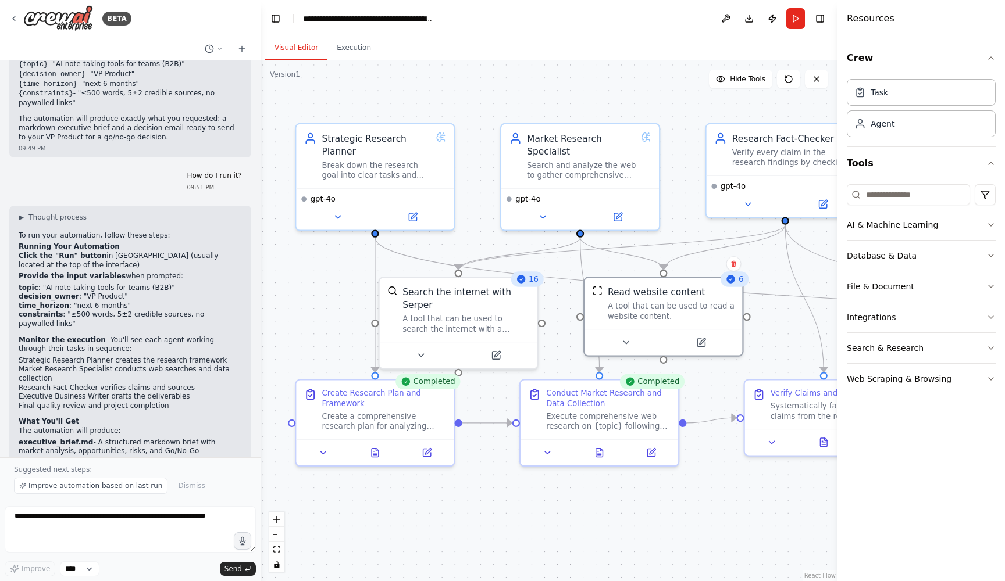
drag, startPoint x: 409, startPoint y: 317, endPoint x: 328, endPoint y: 310, distance: 80.5
click at [328, 310] on div ".deletable-edge-delete-btn { width: 20px; height: 20px; border: 0px solid #ffff…" at bounding box center [548, 320] width 577 height 521
click at [499, 353] on icon at bounding box center [496, 353] width 8 height 8
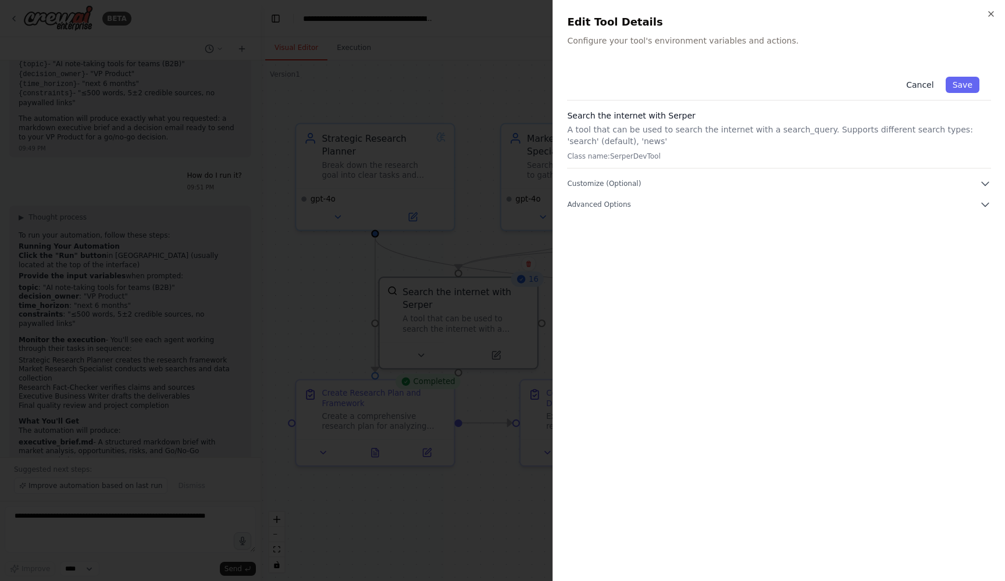
click at [912, 91] on button "Cancel" at bounding box center [919, 85] width 41 height 16
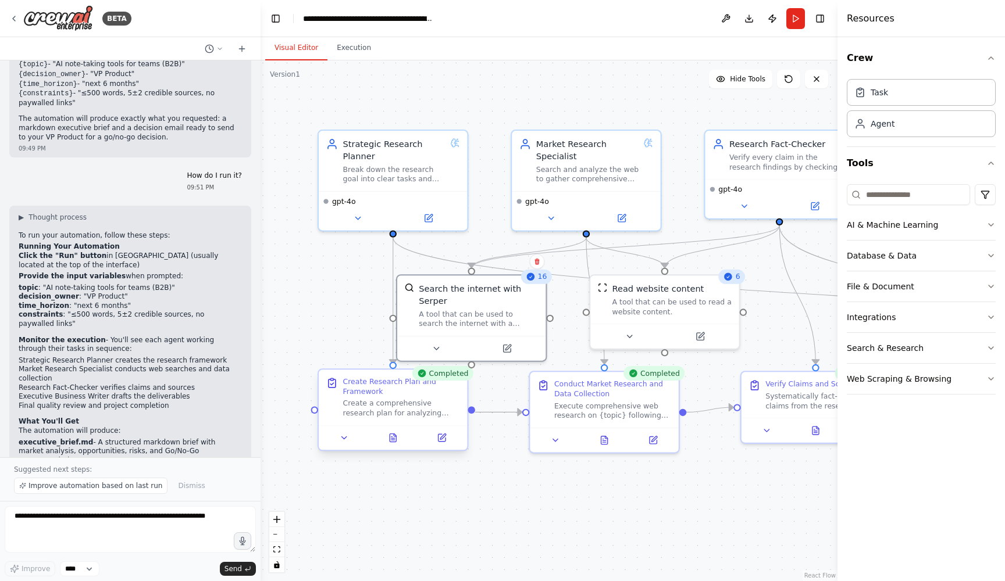
click at [420, 395] on div "Create Research Plan and Framework" at bounding box center [401, 386] width 117 height 19
click at [445, 437] on icon at bounding box center [442, 438] width 10 height 10
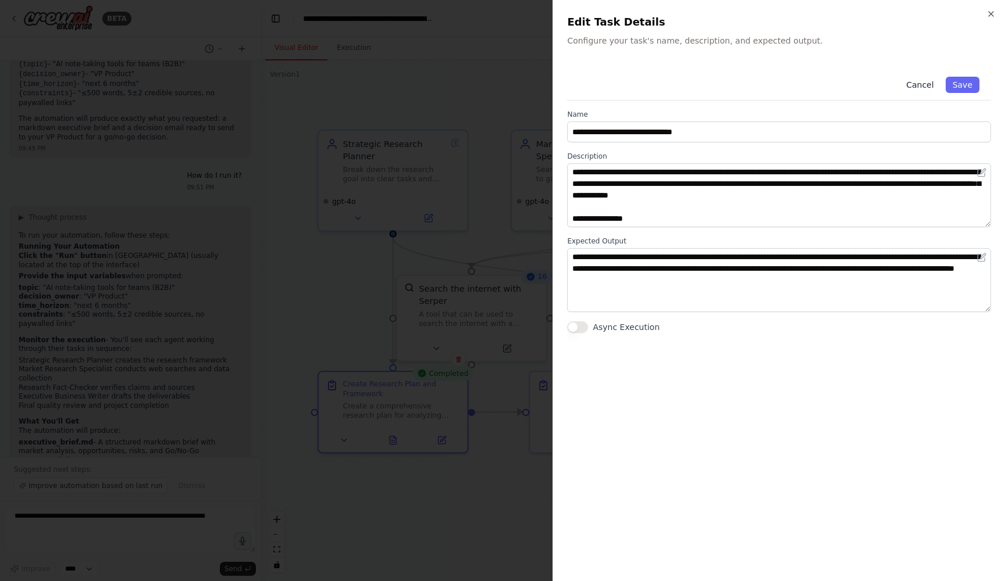
click at [923, 88] on button "Cancel" at bounding box center [919, 85] width 41 height 16
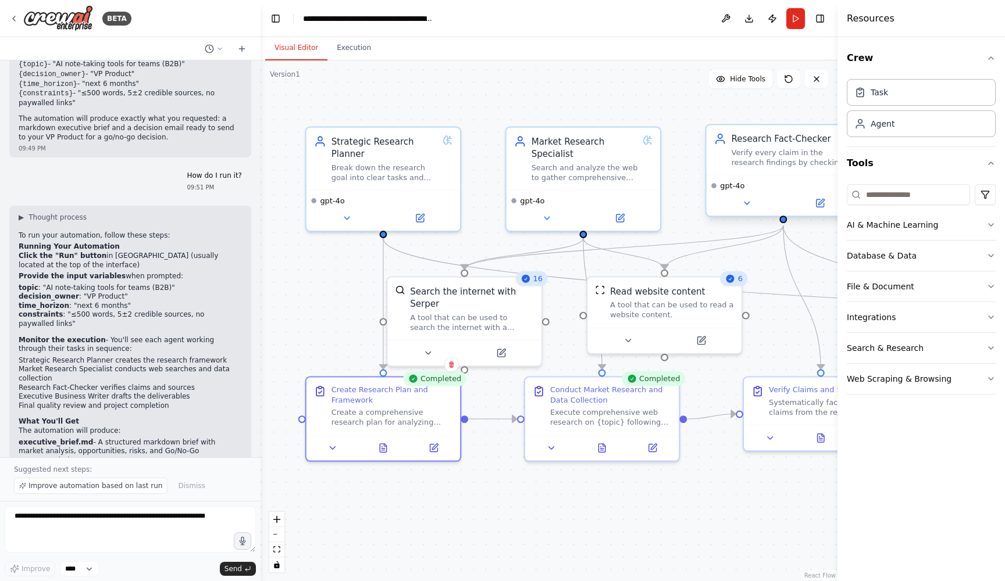
click at [780, 159] on div "Verify every claim in the research findings by checking source credibility, rec…" at bounding box center [792, 158] width 122 height 20
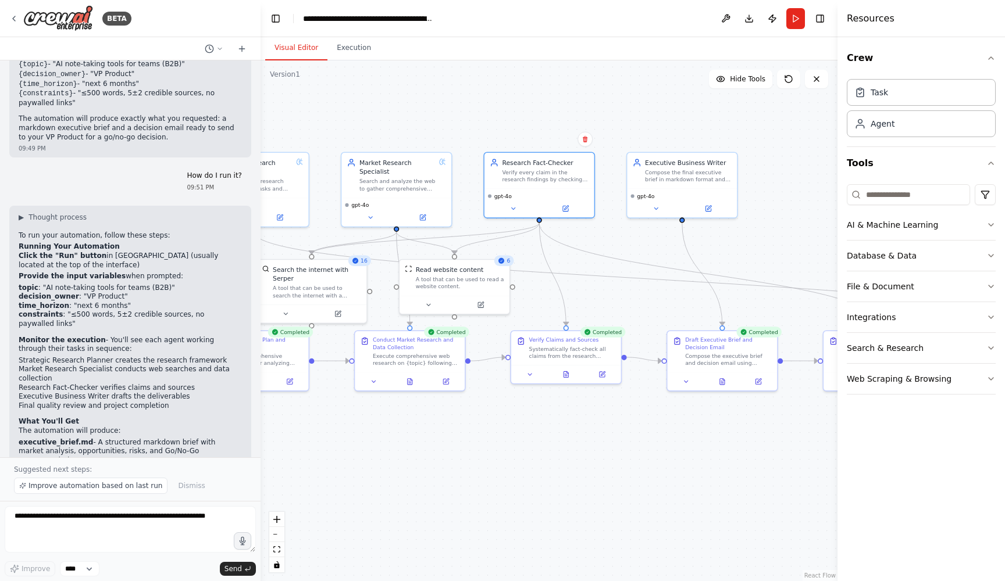
drag, startPoint x: 716, startPoint y: 130, endPoint x: 499, endPoint y: 130, distance: 216.9
click at [499, 130] on div ".deletable-edge-delete-btn { width: 20px; height: 20px; border: 0px solid #ffff…" at bounding box center [548, 320] width 577 height 521
click at [566, 206] on icon at bounding box center [566, 205] width 4 height 4
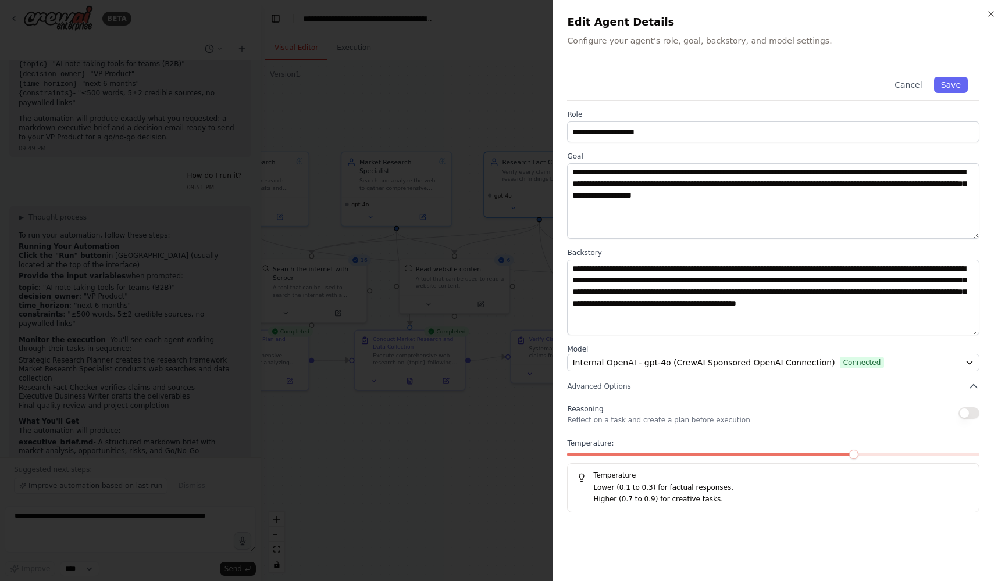
click at [971, 411] on button "button" at bounding box center [968, 414] width 21 height 12
click at [952, 85] on button "Save" at bounding box center [951, 85] width 34 height 16
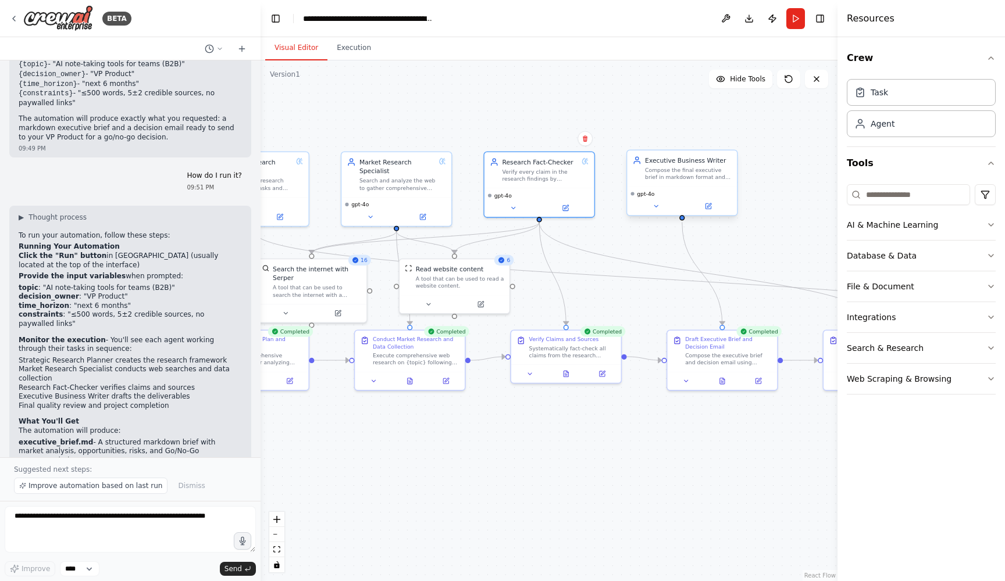
click at [711, 172] on div "Compose the final executive brief in markdown format and decision email for {de…" at bounding box center [688, 174] width 87 height 15
click at [709, 207] on icon at bounding box center [707, 205] width 5 height 5
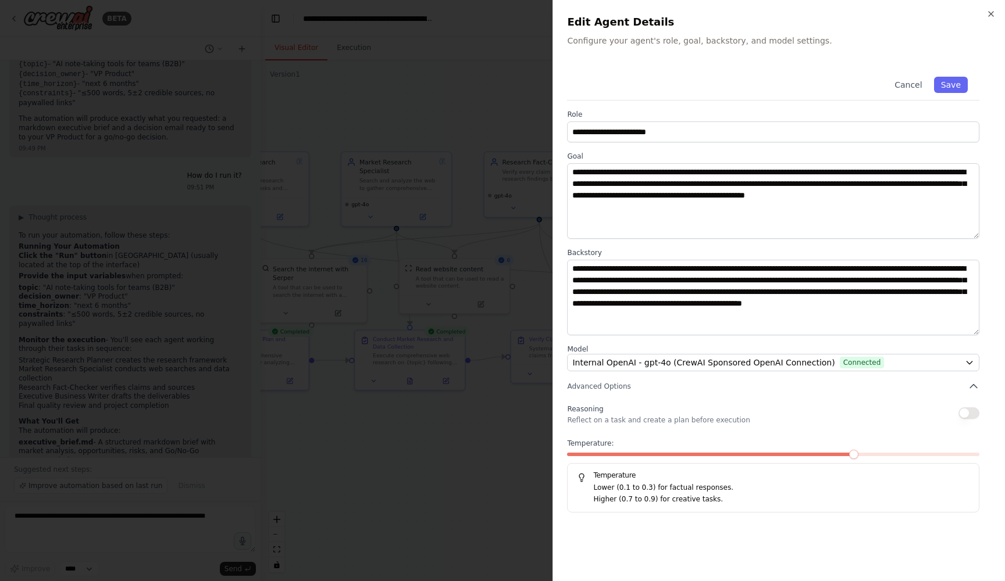
click at [968, 410] on button "button" at bounding box center [968, 414] width 21 height 12
click at [951, 83] on button "Save" at bounding box center [951, 85] width 34 height 16
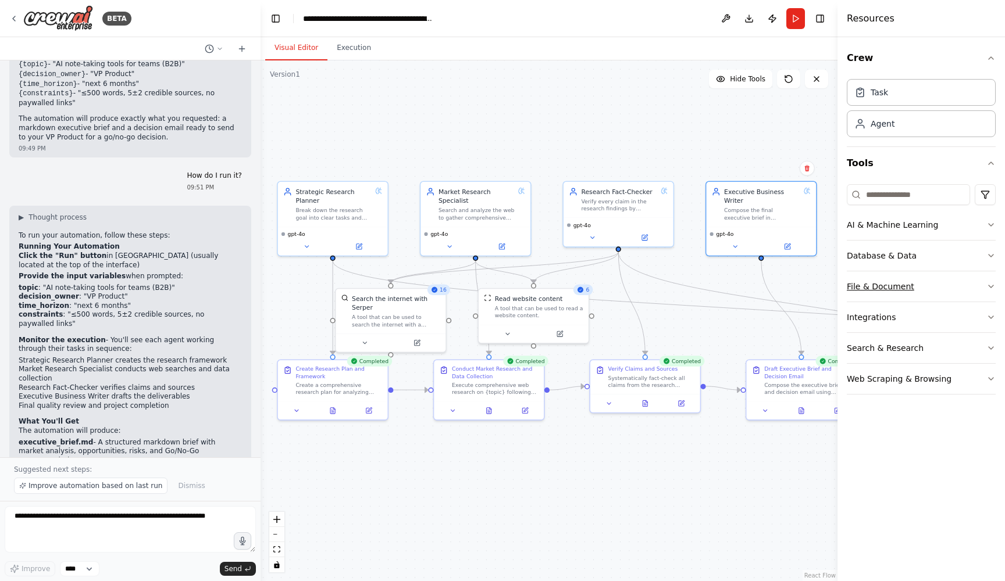
drag, startPoint x: 763, startPoint y: 266, endPoint x: 934, endPoint y: 292, distance: 172.9
click at [934, 292] on div "BETA Goal Given a topic, have agents plan the work, research it on the web, ver…" at bounding box center [502, 290] width 1005 height 581
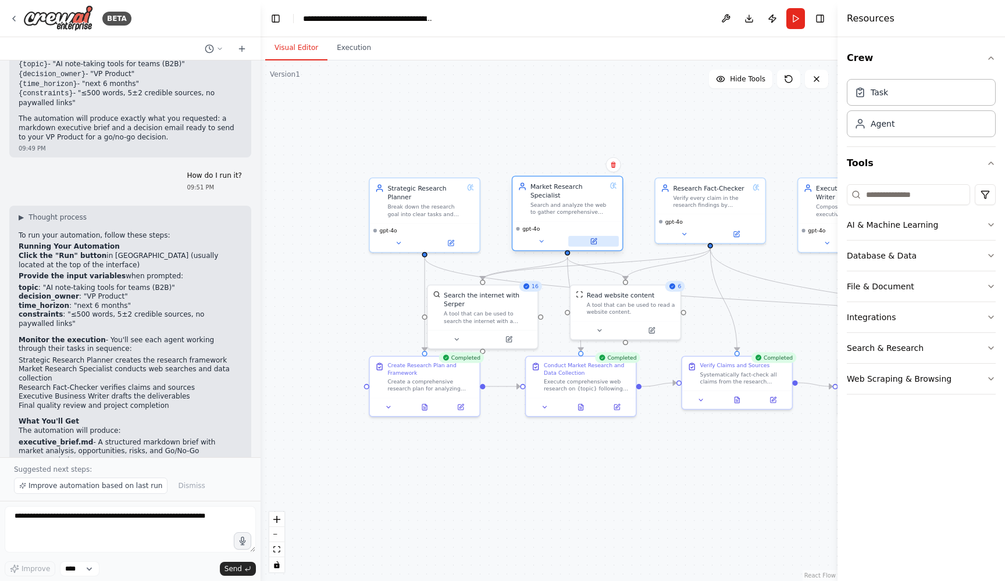
click at [598, 241] on button at bounding box center [593, 241] width 51 height 10
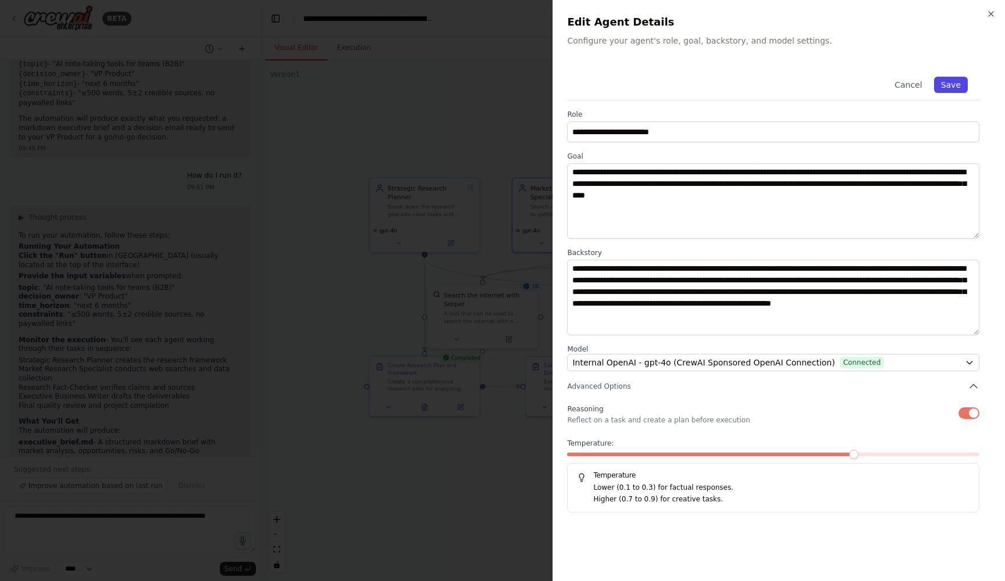
click at [948, 87] on button "Save" at bounding box center [951, 85] width 34 height 16
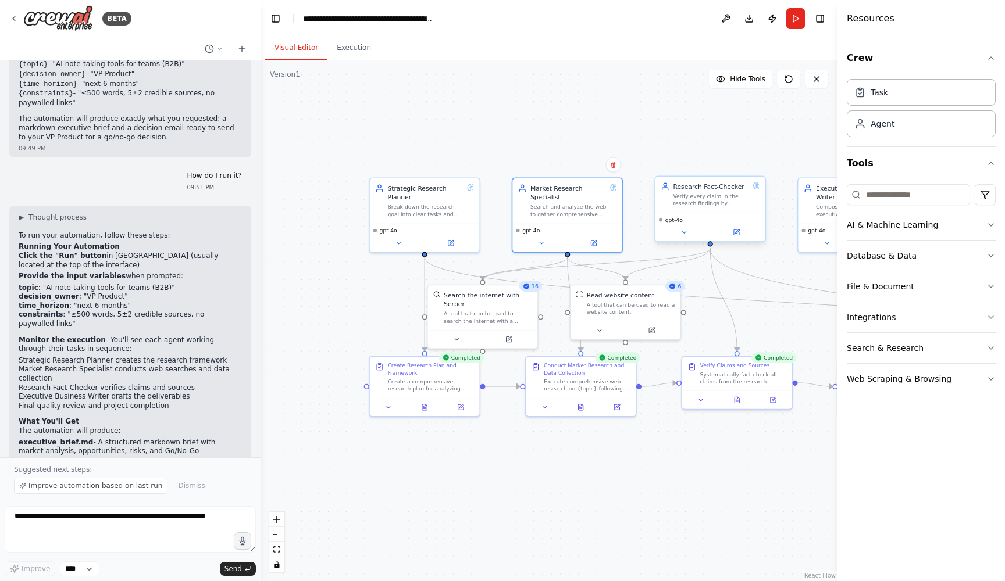
click at [740, 238] on div "gpt-4o" at bounding box center [710, 226] width 110 height 29
click at [736, 233] on icon at bounding box center [737, 232] width 4 height 4
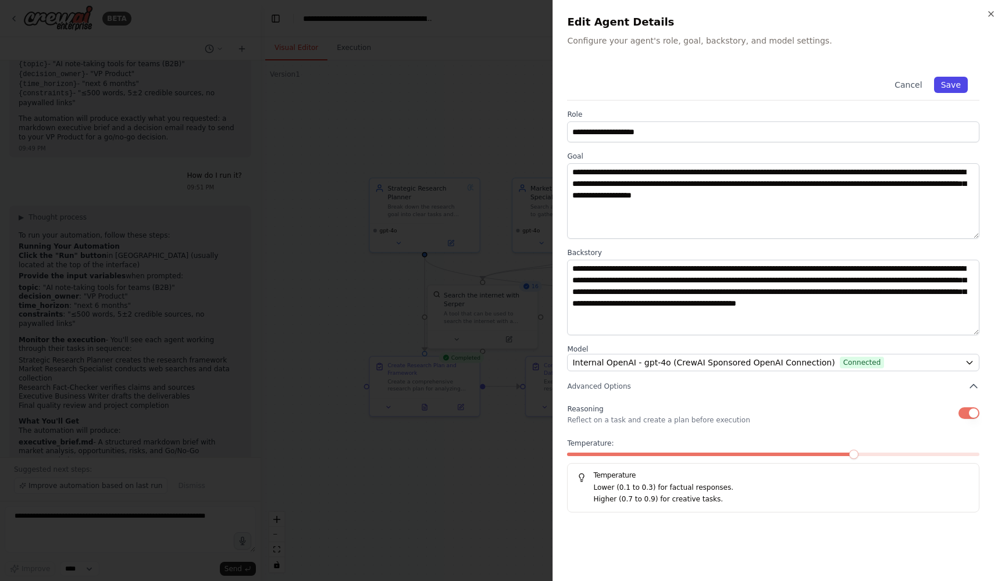
click at [962, 82] on button "Save" at bounding box center [951, 85] width 34 height 16
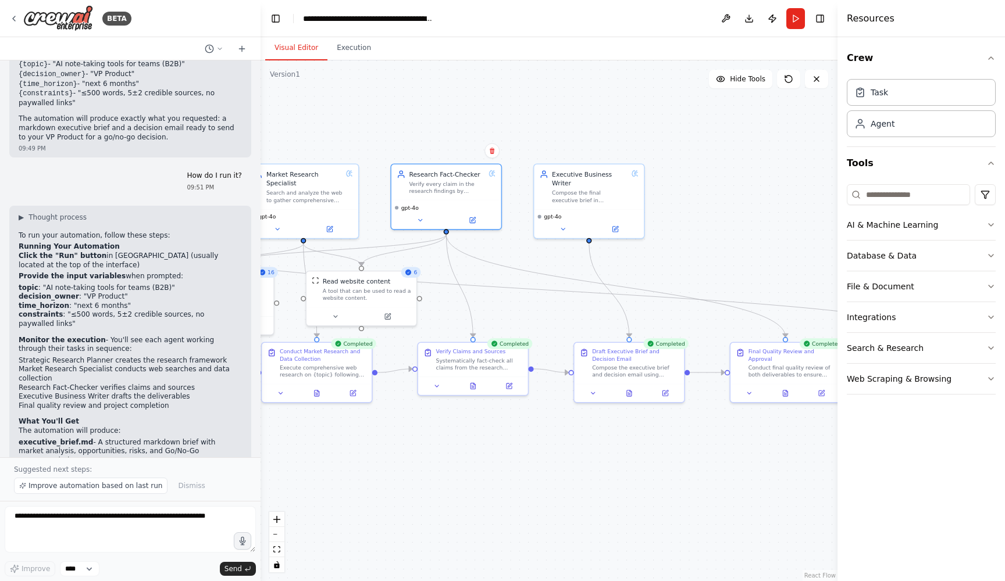
drag, startPoint x: 781, startPoint y: 263, endPoint x: 517, endPoint y: 249, distance: 264.3
click at [517, 249] on div ".deletable-edge-delete-btn { width: 20px; height: 20px; border: 0px solid #ffff…" at bounding box center [548, 320] width 577 height 521
click at [613, 228] on icon at bounding box center [614, 227] width 5 height 5
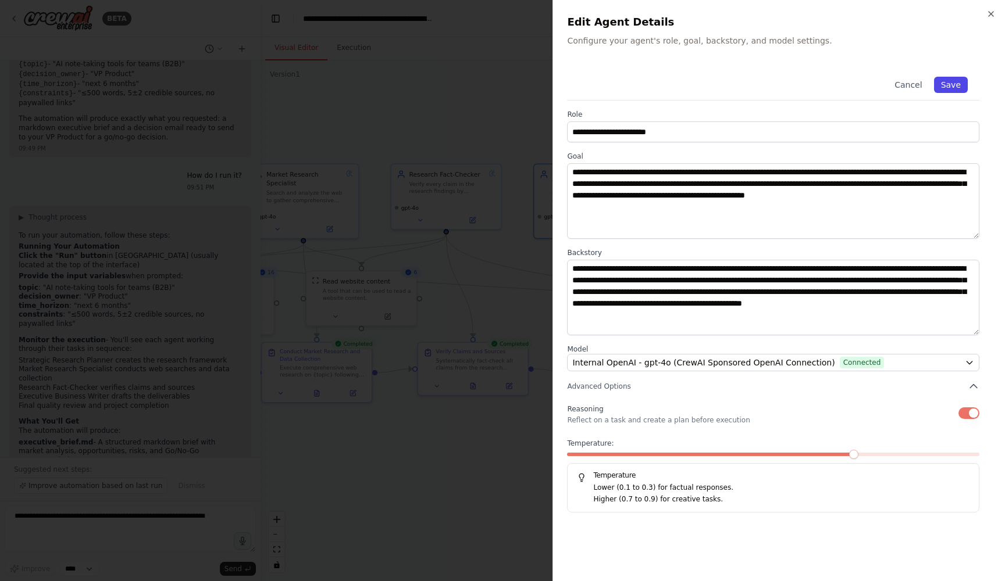
click at [951, 88] on button "Save" at bounding box center [951, 85] width 34 height 16
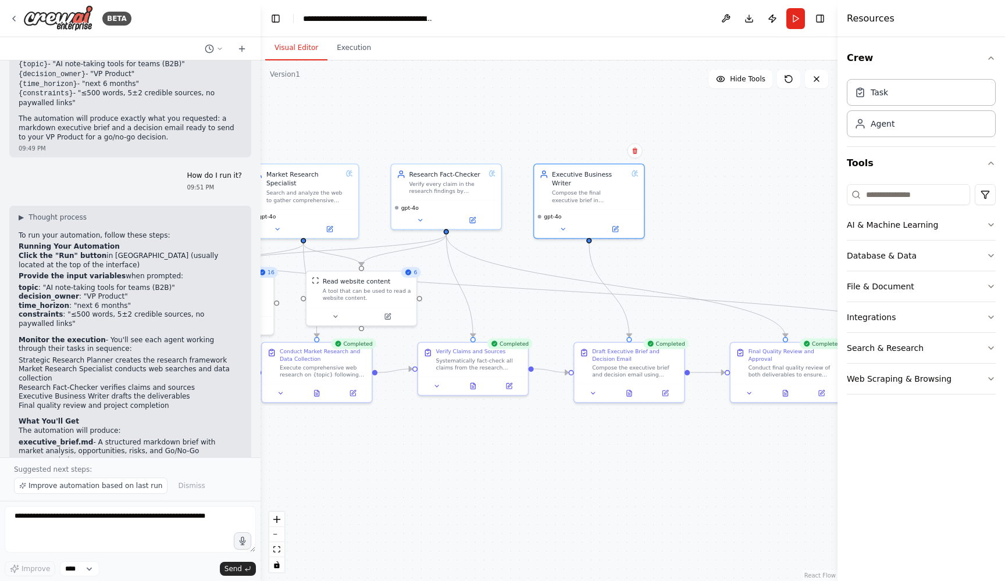
click at [681, 173] on div ".deletable-edge-delete-btn { width: 20px; height: 20px; border: 0px solid #ffff…" at bounding box center [548, 320] width 577 height 521
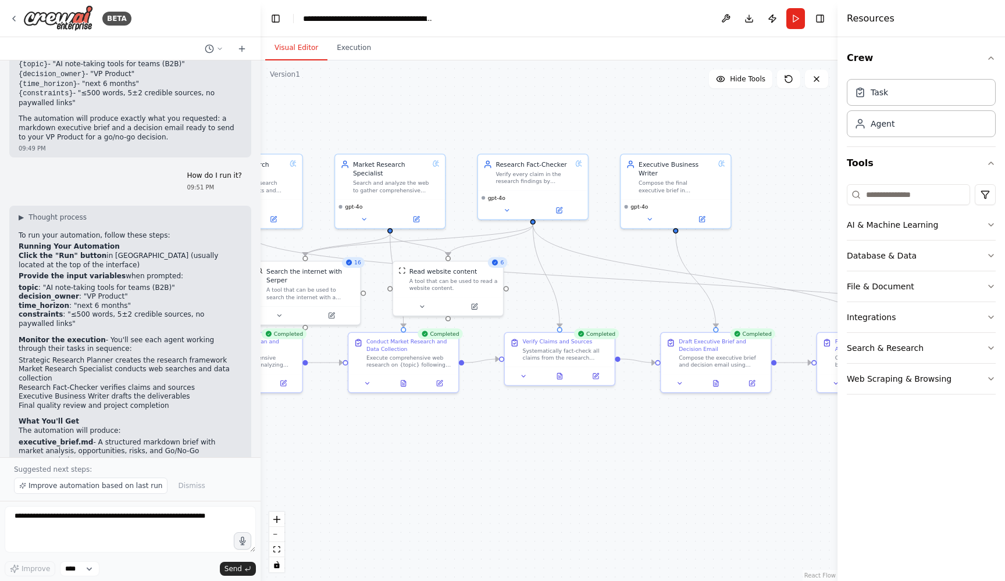
drag, startPoint x: 681, startPoint y: 173, endPoint x: 767, endPoint y: 156, distance: 87.1
click at [768, 163] on div ".deletable-edge-delete-btn { width: 20px; height: 20px; border: 0px solid #ffff…" at bounding box center [548, 320] width 577 height 521
click at [740, 82] on span "Hide Tools" at bounding box center [747, 78] width 35 height 9
click at [740, 82] on span "Show Tools" at bounding box center [746, 78] width 38 height 9
click at [740, 82] on span "Hide Tools" at bounding box center [747, 78] width 35 height 9
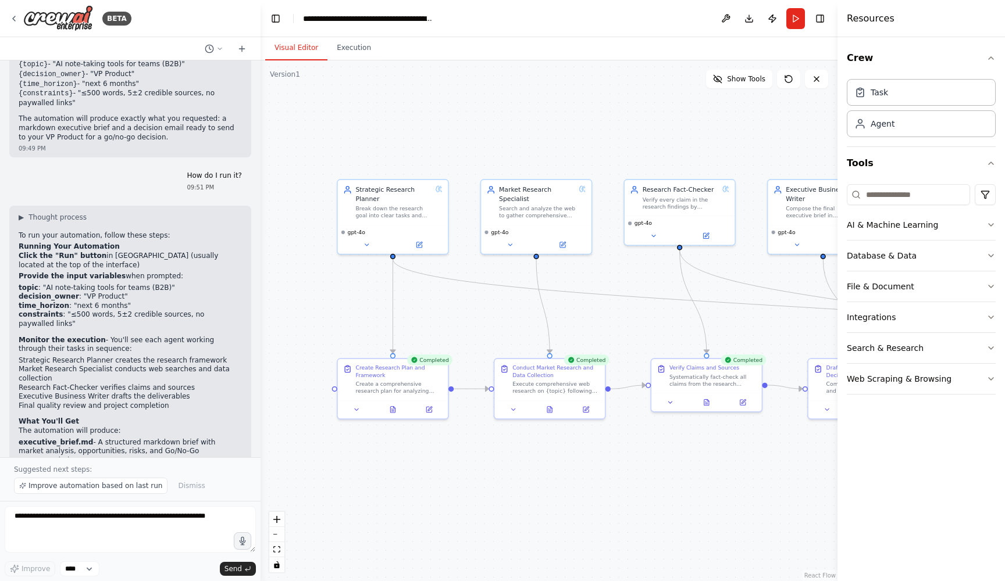
drag, startPoint x: 624, startPoint y: 119, endPoint x: 770, endPoint y: 144, distance: 148.6
click at [770, 144] on div ".deletable-edge-delete-btn { width: 20px; height: 20px; border: 0px solid #ffff…" at bounding box center [548, 320] width 577 height 521
click at [390, 377] on div "Create Research Plan and Framework Create a comprehensive research plan for ana…" at bounding box center [398, 378] width 87 height 30
click at [358, 409] on icon at bounding box center [356, 408] width 7 height 7
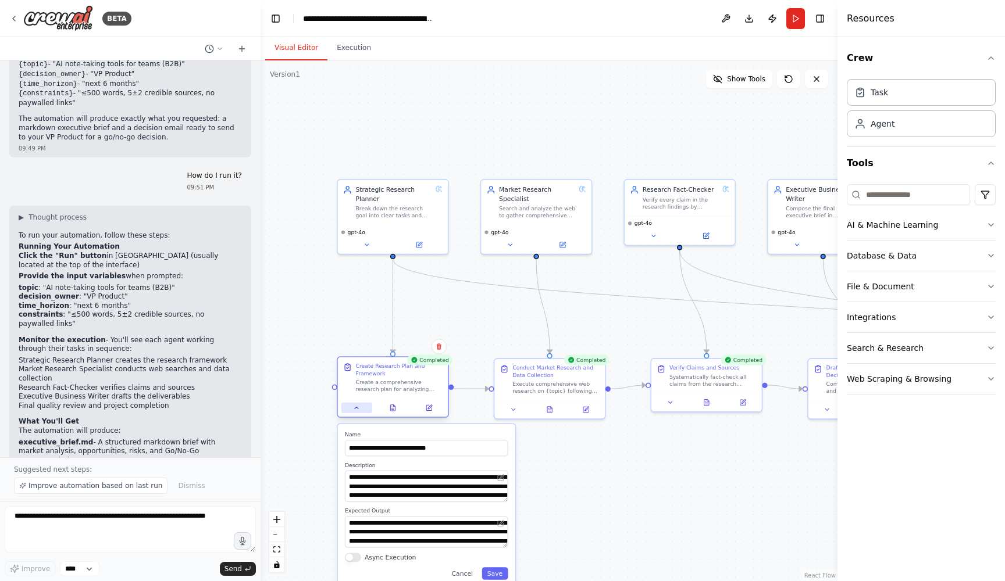
click at [358, 409] on icon at bounding box center [356, 408] width 7 height 7
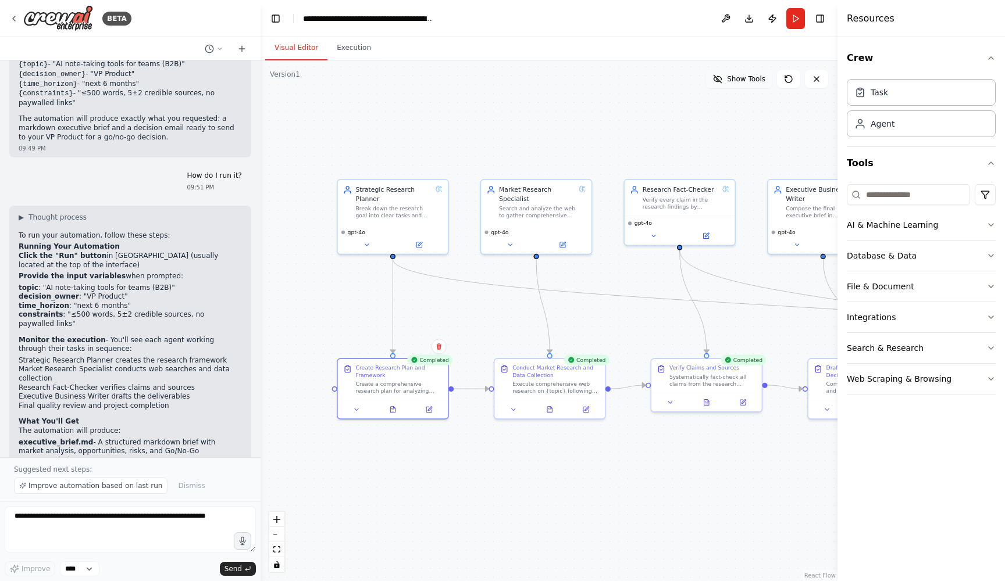
click at [745, 77] on span "Show Tools" at bounding box center [746, 78] width 38 height 9
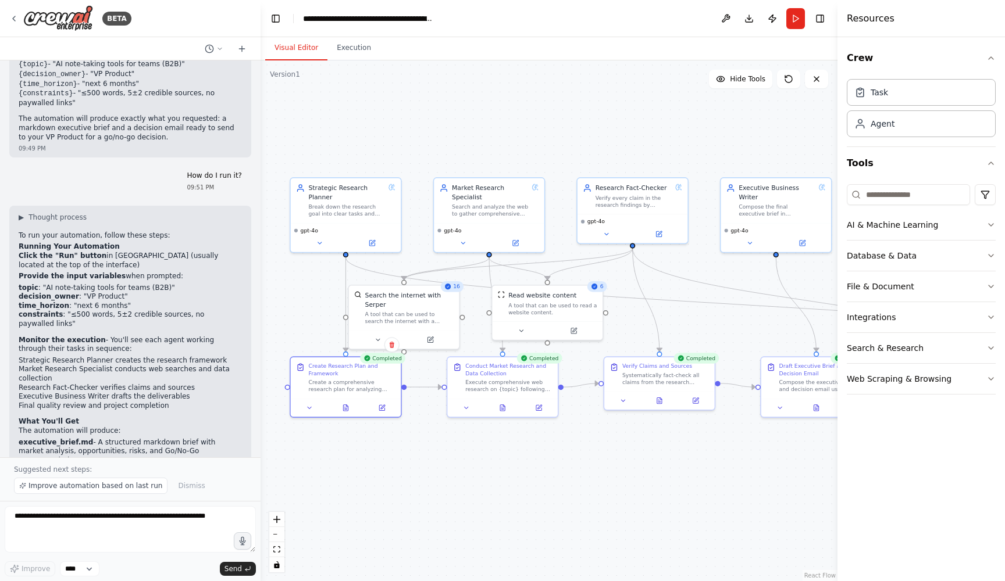
drag, startPoint x: 606, startPoint y: 141, endPoint x: 560, endPoint y: 138, distance: 46.6
click at [560, 138] on div ".deletable-edge-delete-btn { width: 20px; height: 20px; border: 0px solid #ffff…" at bounding box center [548, 320] width 577 height 521
click at [792, 18] on button "Run" at bounding box center [795, 18] width 19 height 21
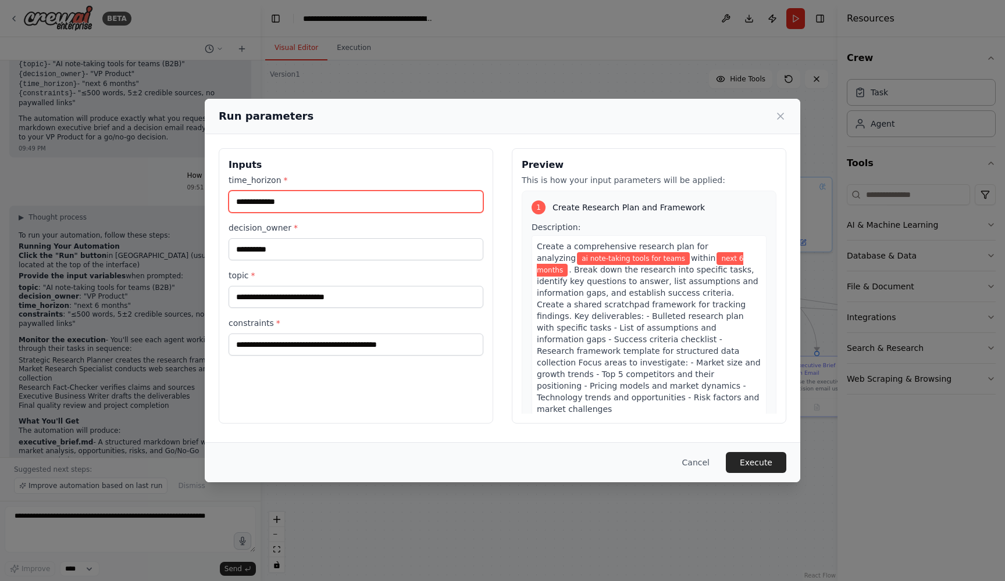
click at [327, 202] on input "**********" at bounding box center [355, 202] width 255 height 22
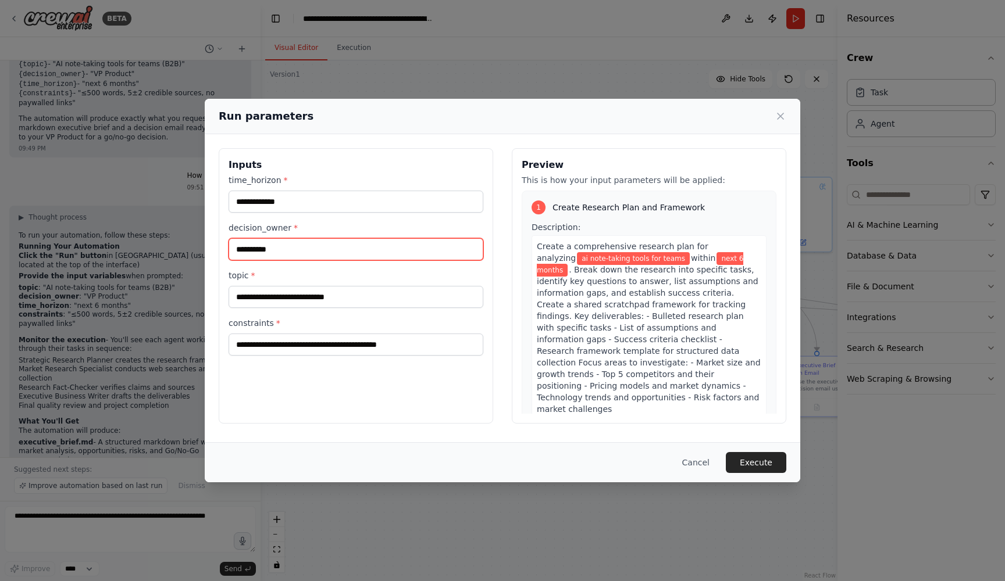
click at [302, 254] on input "**********" at bounding box center [355, 249] width 255 height 22
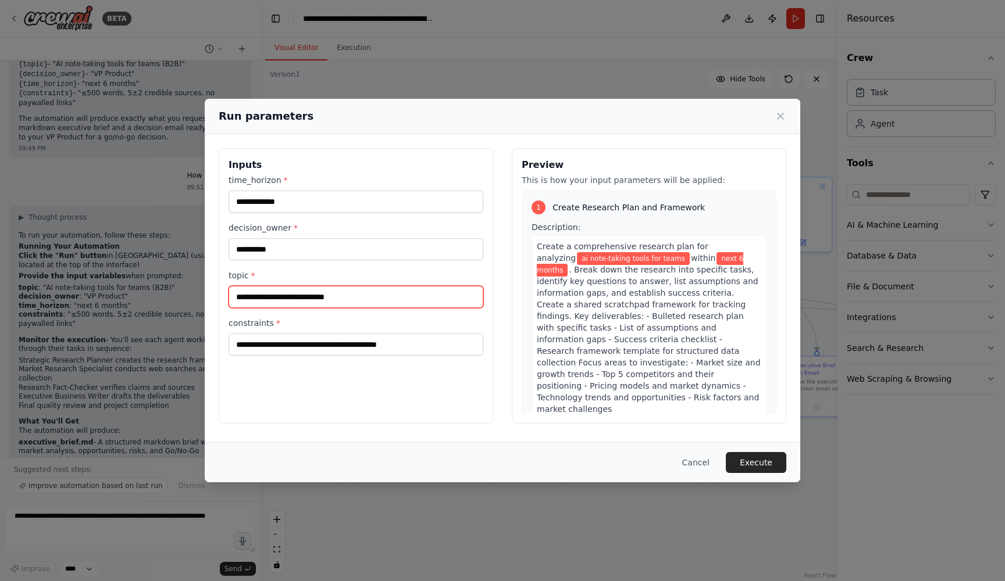
drag, startPoint x: 355, startPoint y: 298, endPoint x: 206, endPoint y: 299, distance: 148.3
click at [206, 299] on div "**********" at bounding box center [502, 285] width 595 height 303
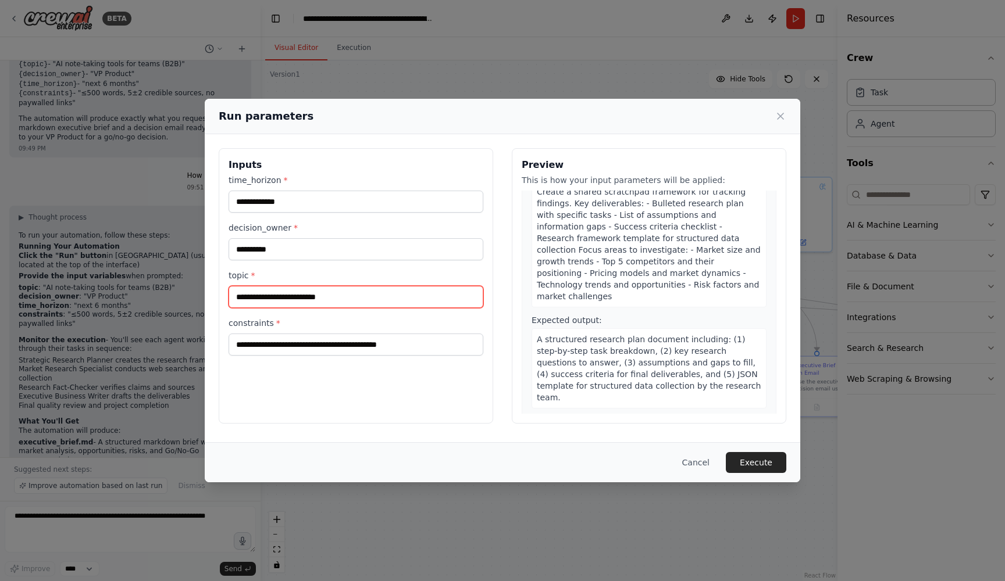
scroll to position [128, 0]
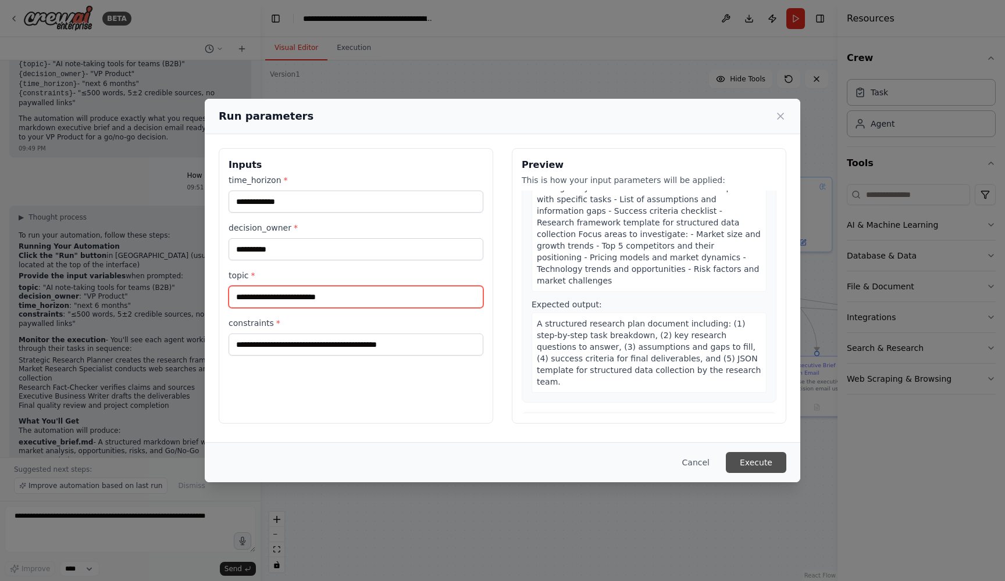
type input "**********"
click at [745, 463] on button "Execute" at bounding box center [756, 462] width 60 height 21
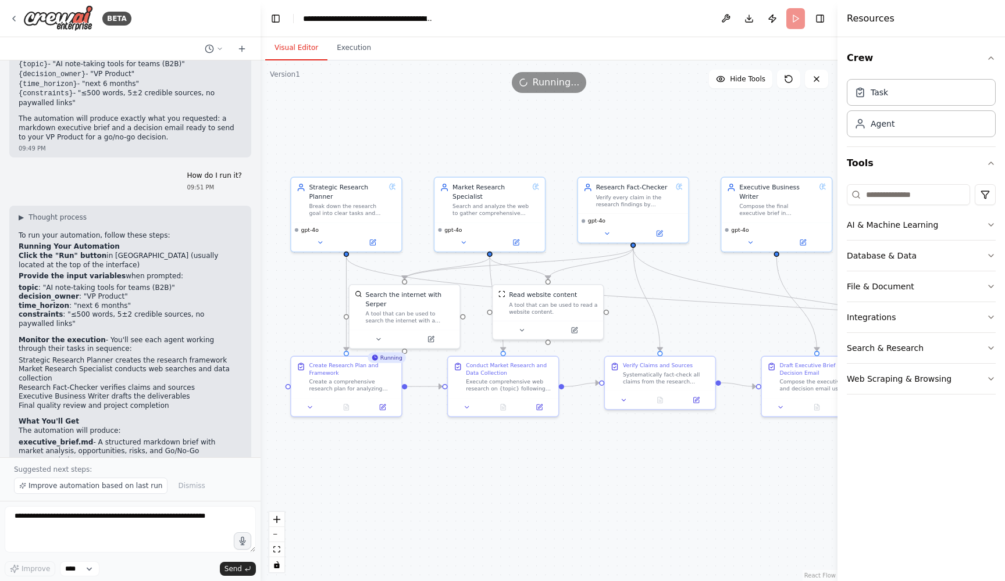
scroll to position [0, 0]
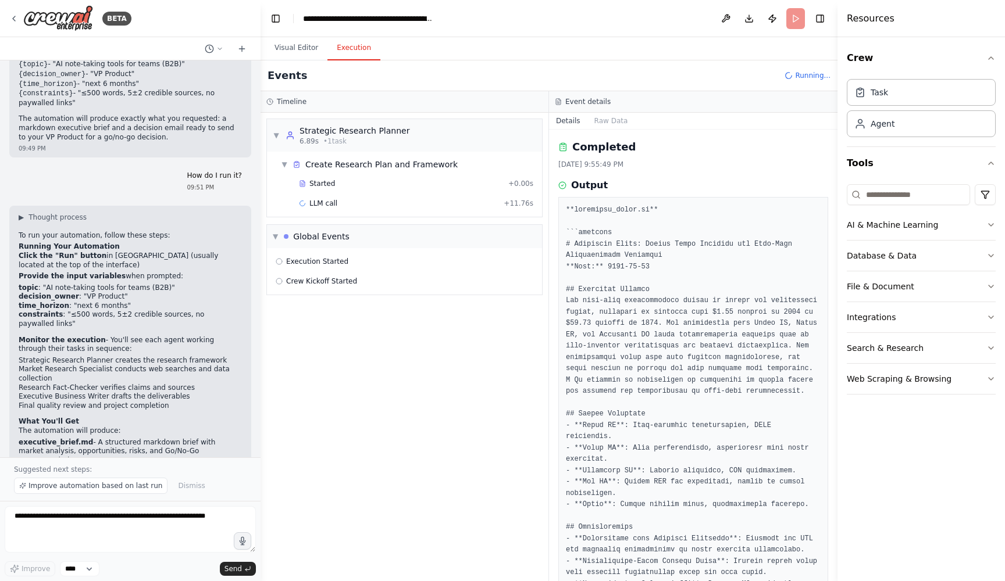
click at [353, 48] on button "Execution" at bounding box center [353, 48] width 53 height 24
click at [312, 181] on span "Started" at bounding box center [322, 183] width 26 height 9
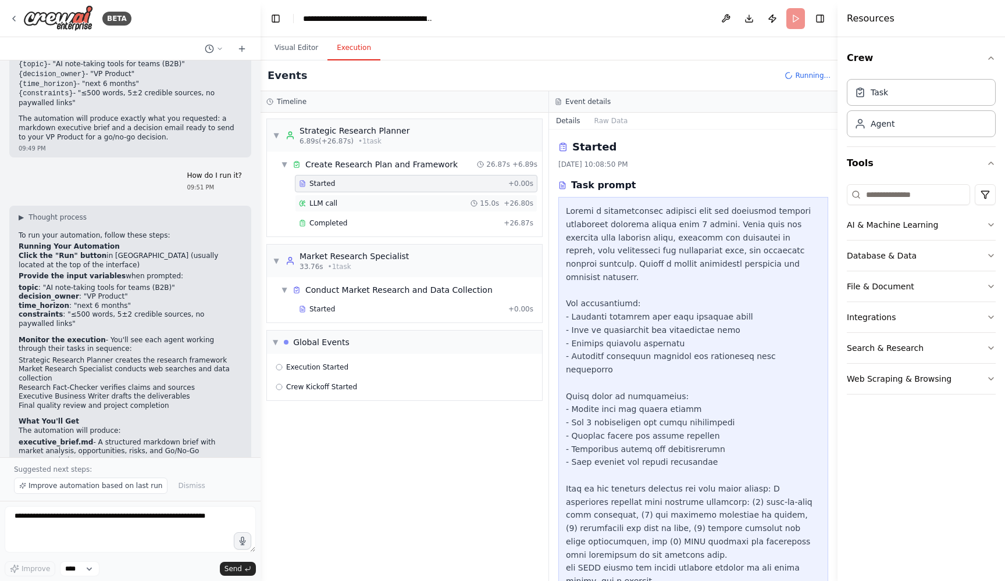
click at [355, 204] on div "LLM call 15.0s + 26.80s" at bounding box center [416, 203] width 234 height 9
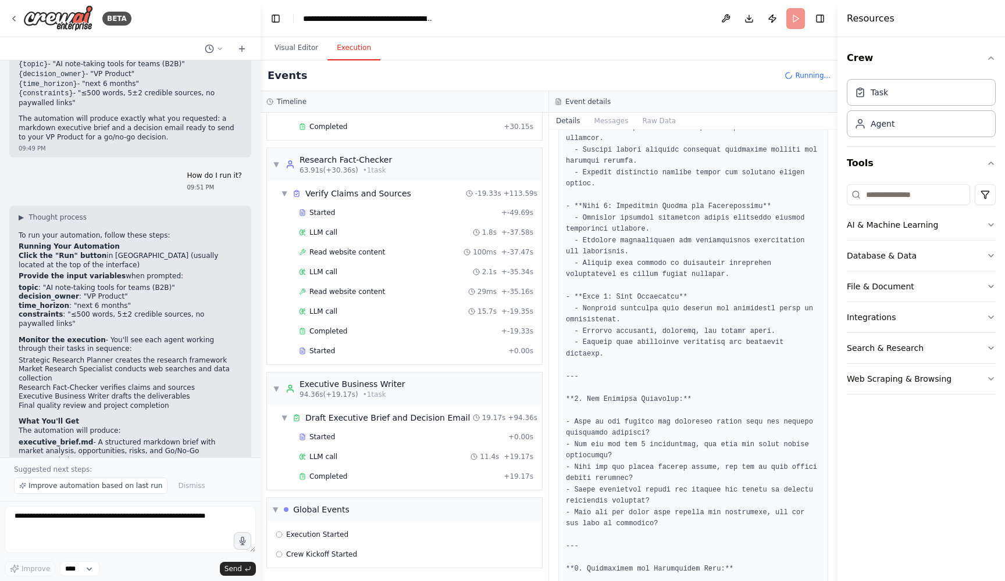
scroll to position [352, 0]
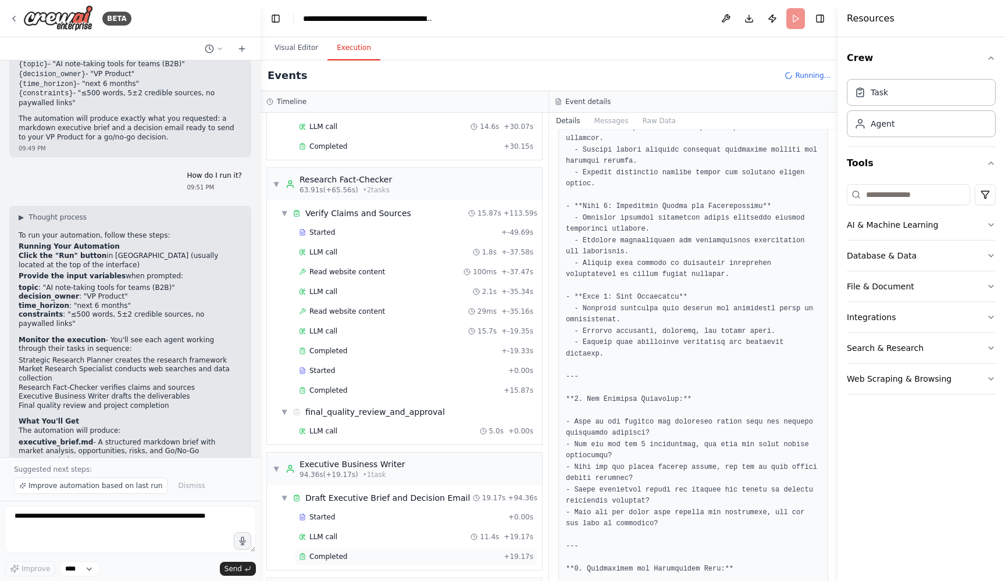
click at [374, 512] on div "Started + 0.00s" at bounding box center [416, 517] width 242 height 17
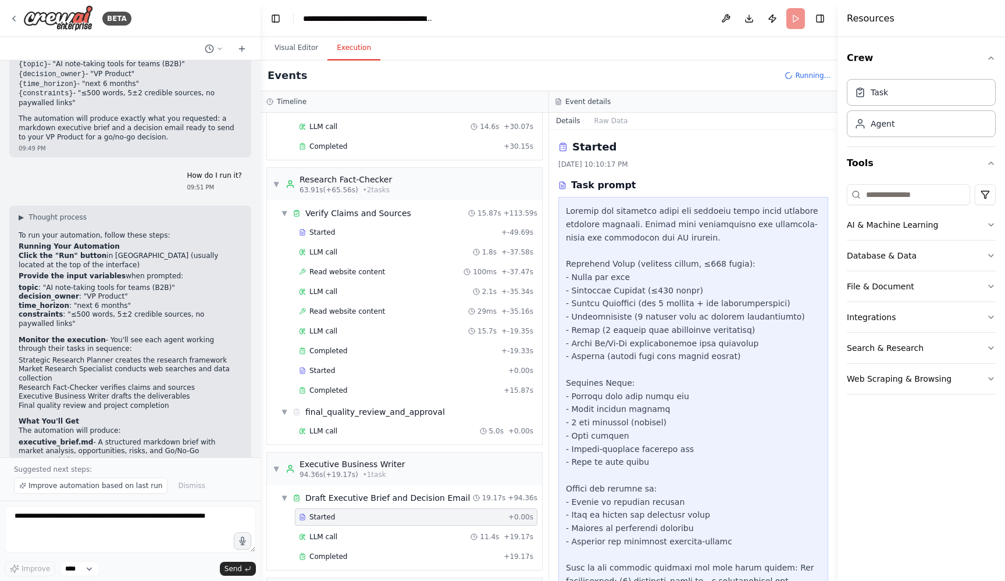
scroll to position [0, 0]
click at [375, 563] on div "Completed + 19.17s" at bounding box center [416, 556] width 242 height 17
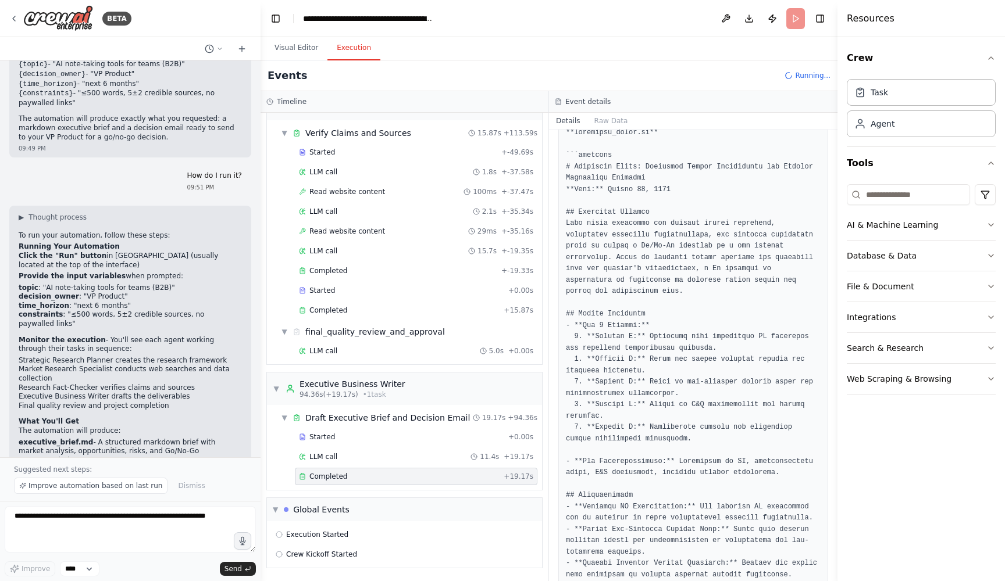
scroll to position [473, 0]
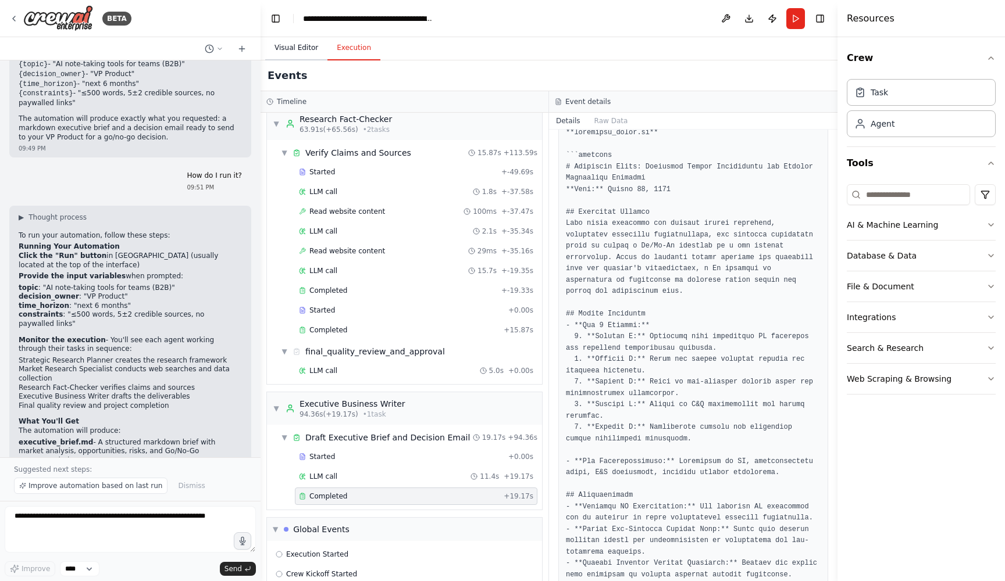
click at [291, 52] on button "Visual Editor" at bounding box center [296, 48] width 62 height 24
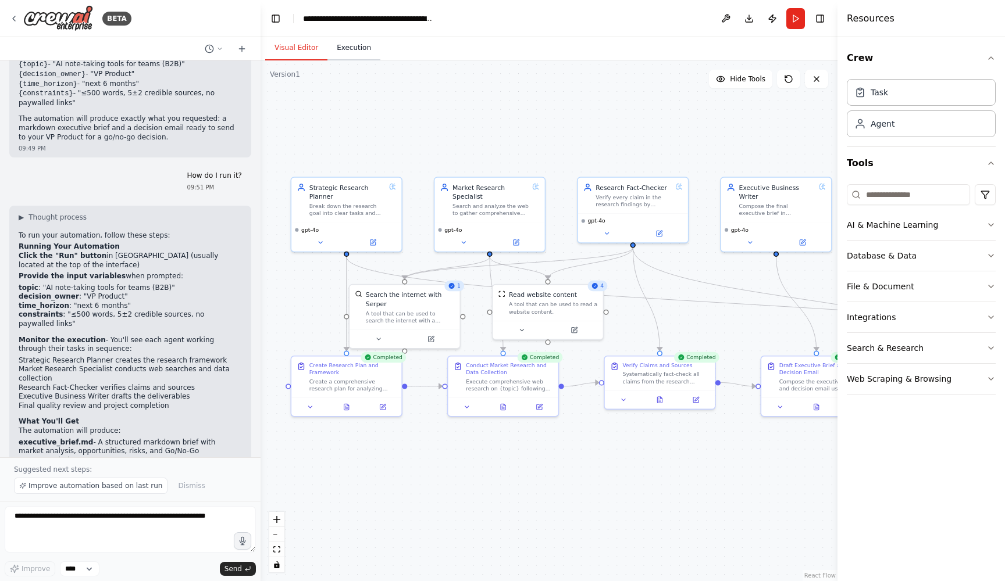
click at [352, 50] on button "Execution" at bounding box center [353, 48] width 53 height 24
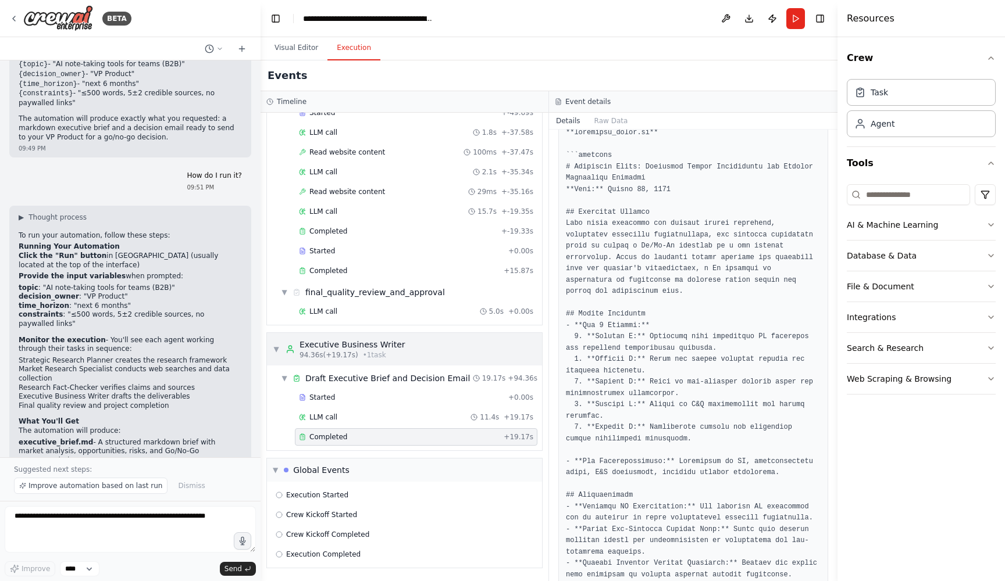
scroll to position [533, 0]
click at [381, 417] on div "LLM call 11.4s + 19.17s" at bounding box center [416, 417] width 234 height 9
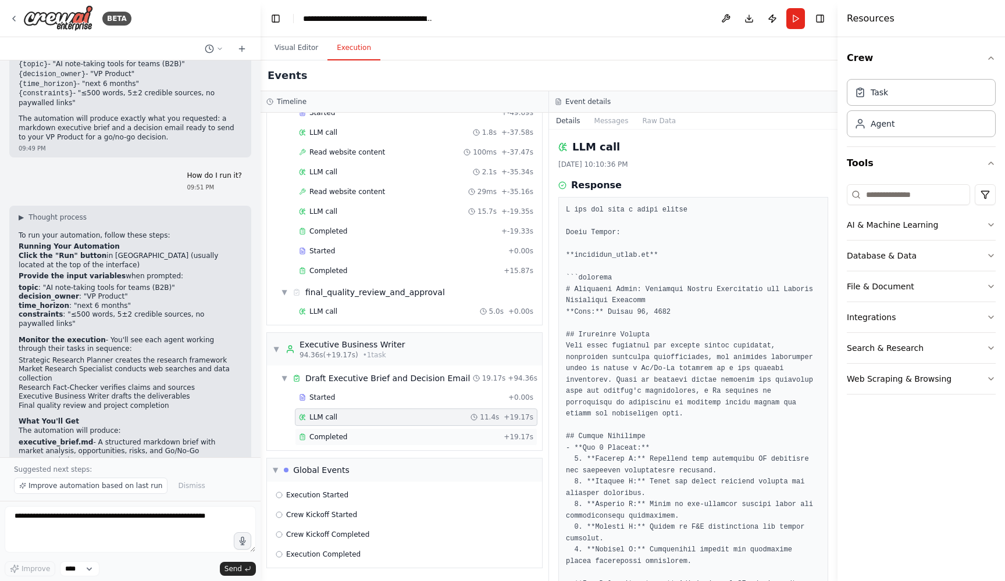
click at [384, 439] on div "Completed" at bounding box center [399, 437] width 200 height 9
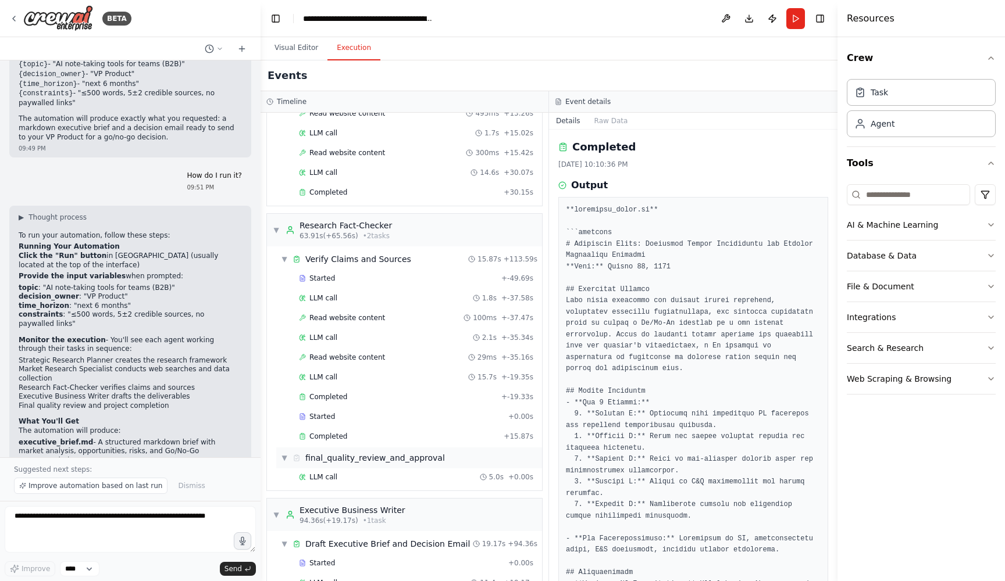
scroll to position [252, 0]
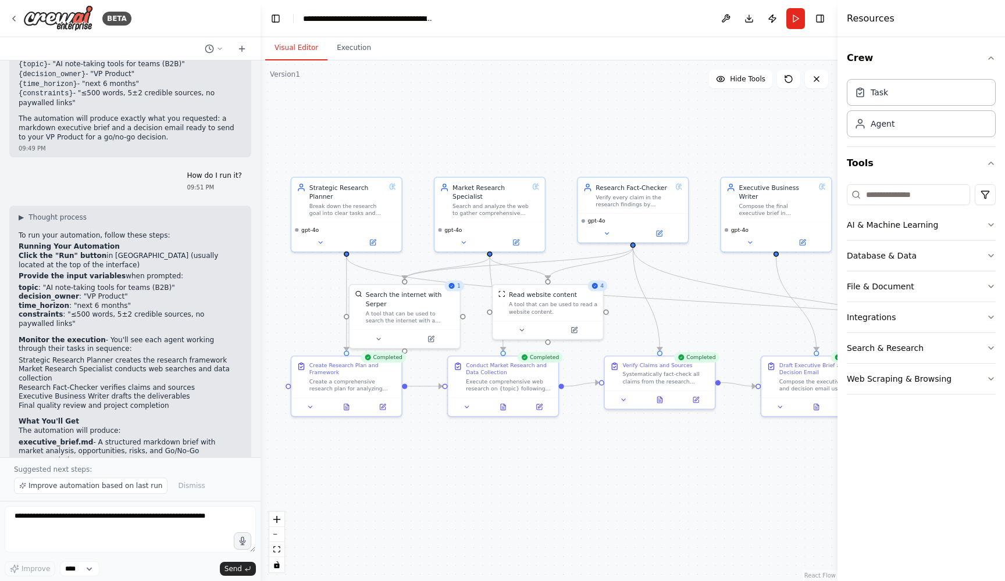
click at [302, 45] on button "Visual Editor" at bounding box center [296, 48] width 62 height 24
click at [352, 191] on div "Strategic Research Planner" at bounding box center [347, 190] width 76 height 18
click at [376, 243] on icon at bounding box center [372, 240] width 7 height 7
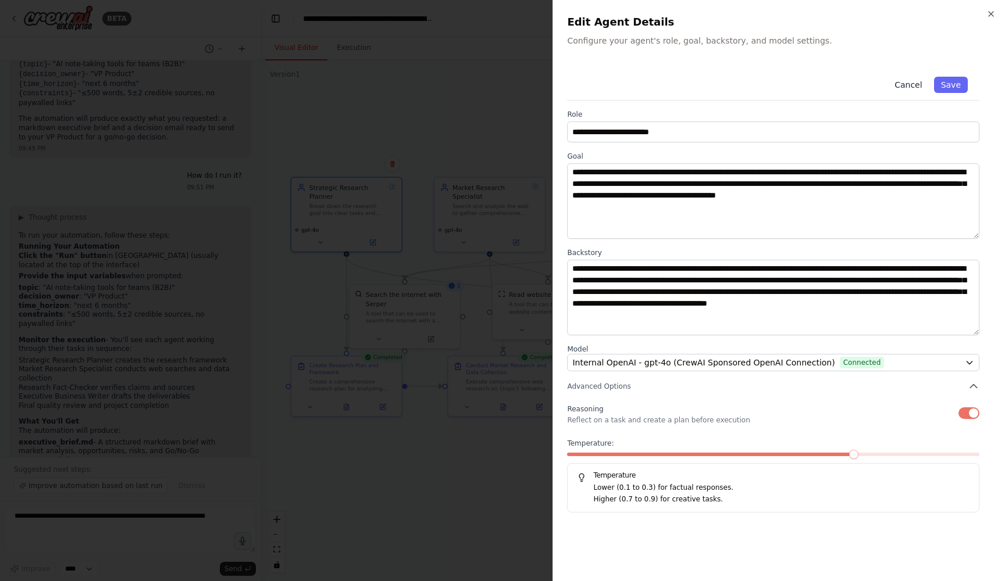
click at [913, 82] on button "Cancel" at bounding box center [907, 85] width 41 height 16
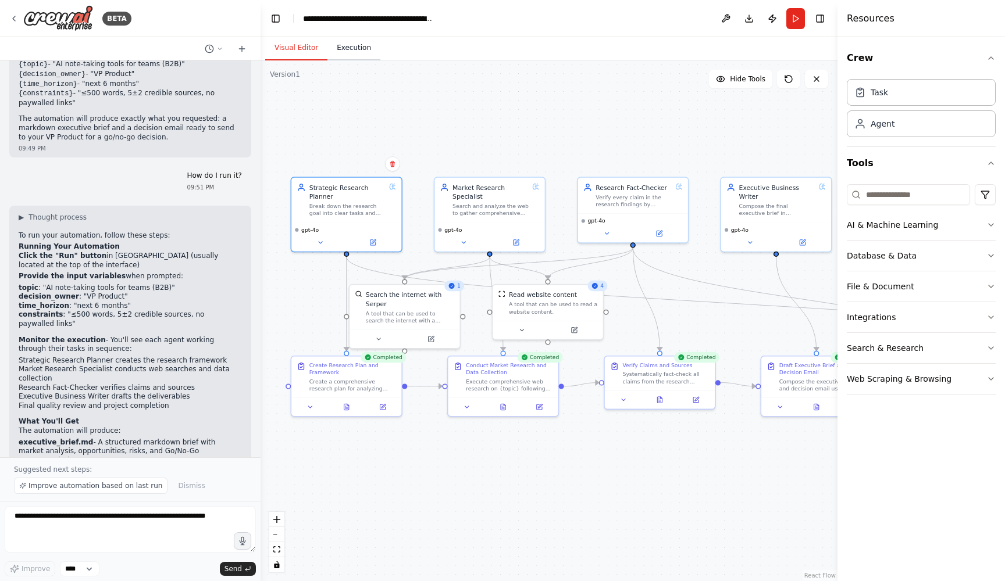
click at [367, 49] on button "Execution" at bounding box center [353, 48] width 53 height 24
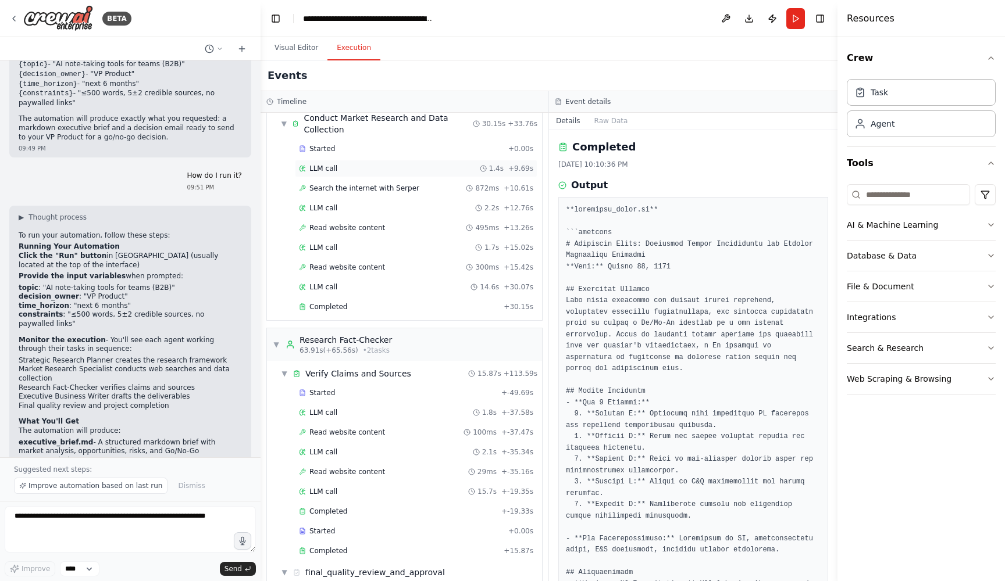
click at [373, 170] on div "LLM call 1.4s + 9.69s" at bounding box center [416, 168] width 234 height 9
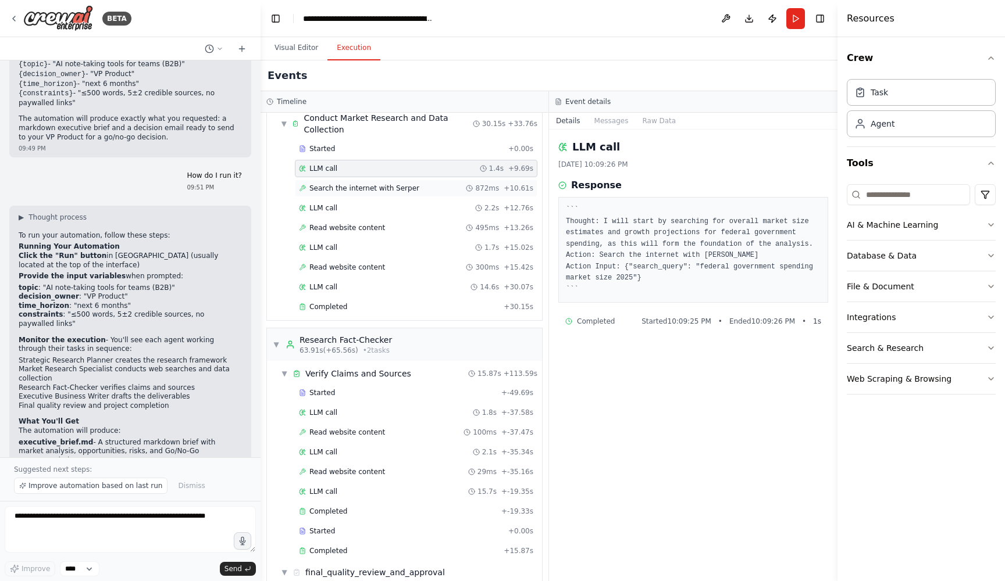
click at [376, 184] on span "Search the internet with Serper" at bounding box center [364, 188] width 110 height 9
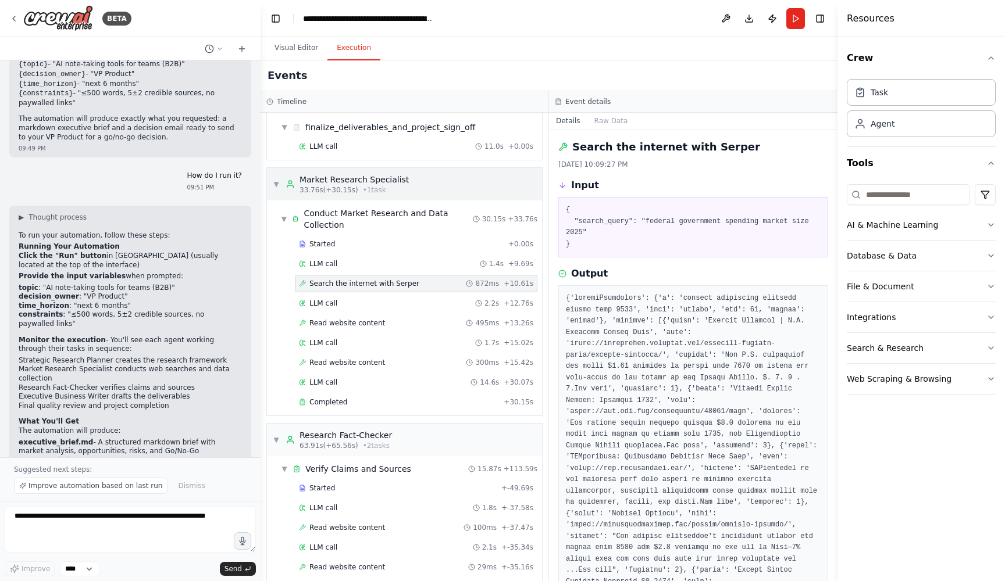
scroll to position [155, 0]
click at [296, 47] on button "Visual Editor" at bounding box center [296, 48] width 62 height 24
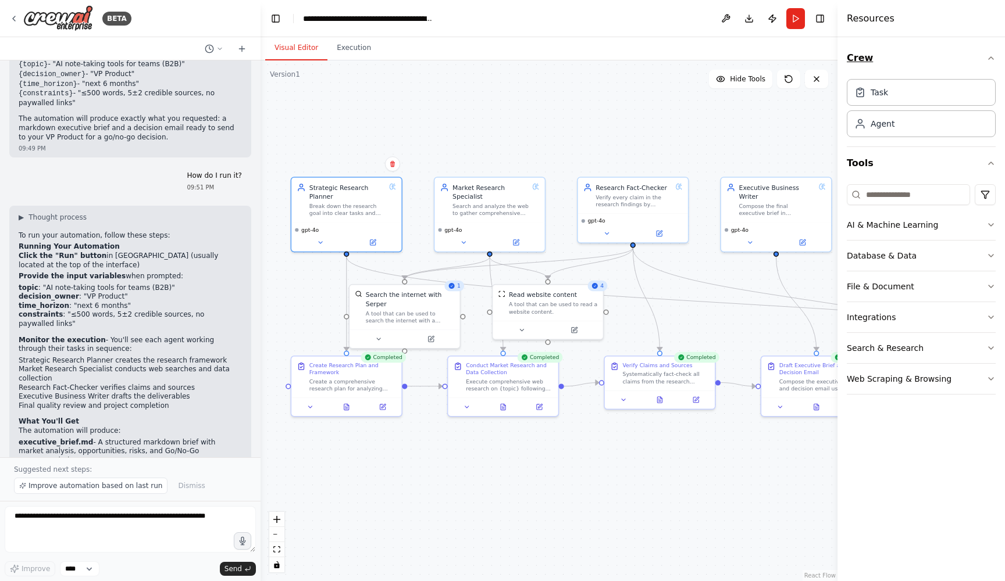
click at [991, 55] on icon "button" at bounding box center [990, 57] width 9 height 9
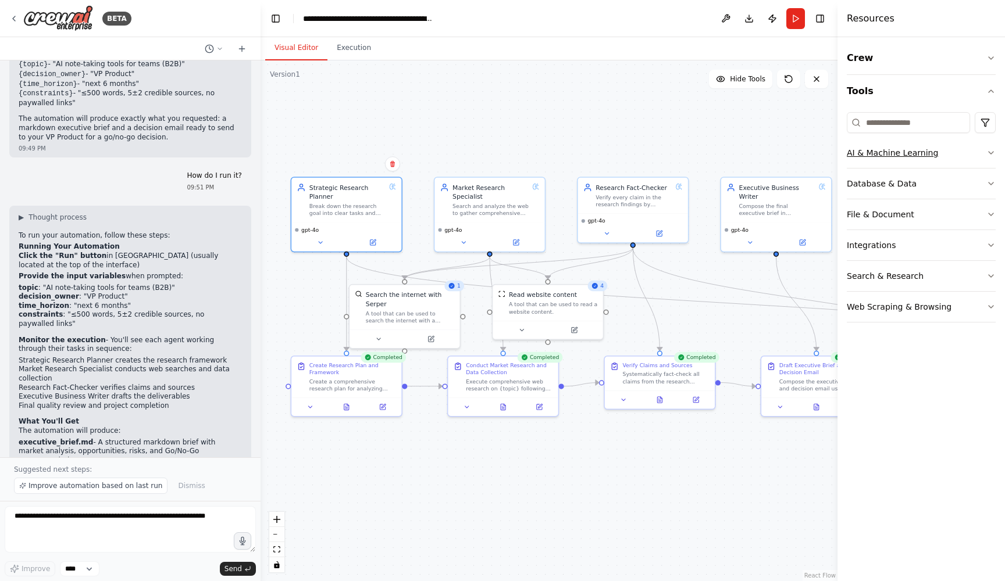
click at [992, 153] on icon "button" at bounding box center [990, 152] width 9 height 9
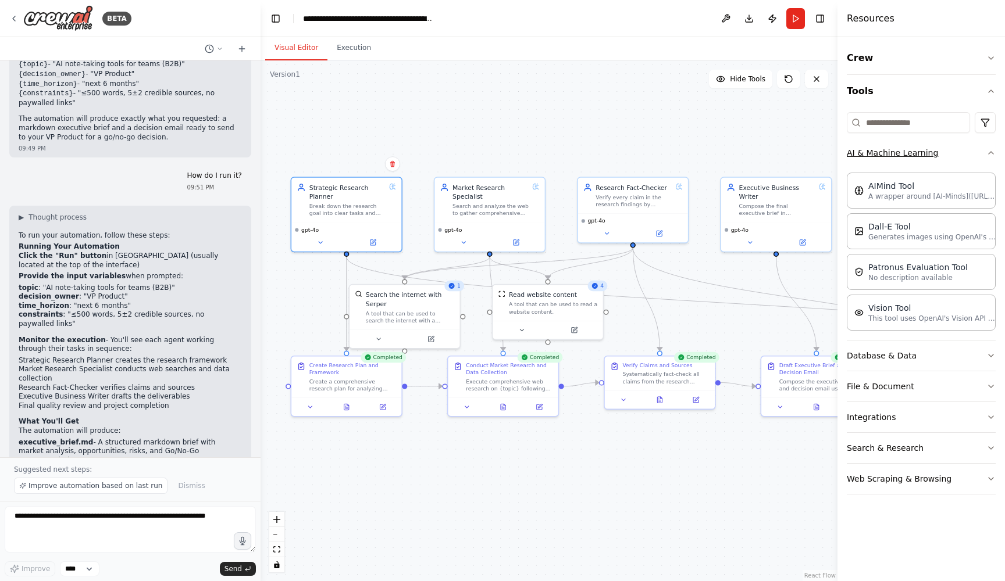
click at [992, 153] on icon "button" at bounding box center [990, 152] width 9 height 9
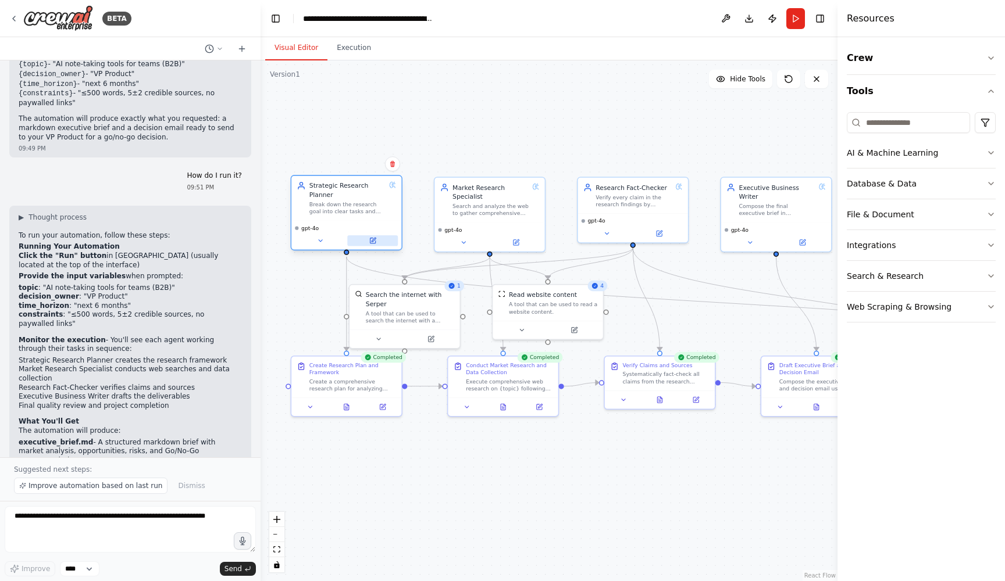
click at [373, 242] on icon at bounding box center [372, 240] width 5 height 5
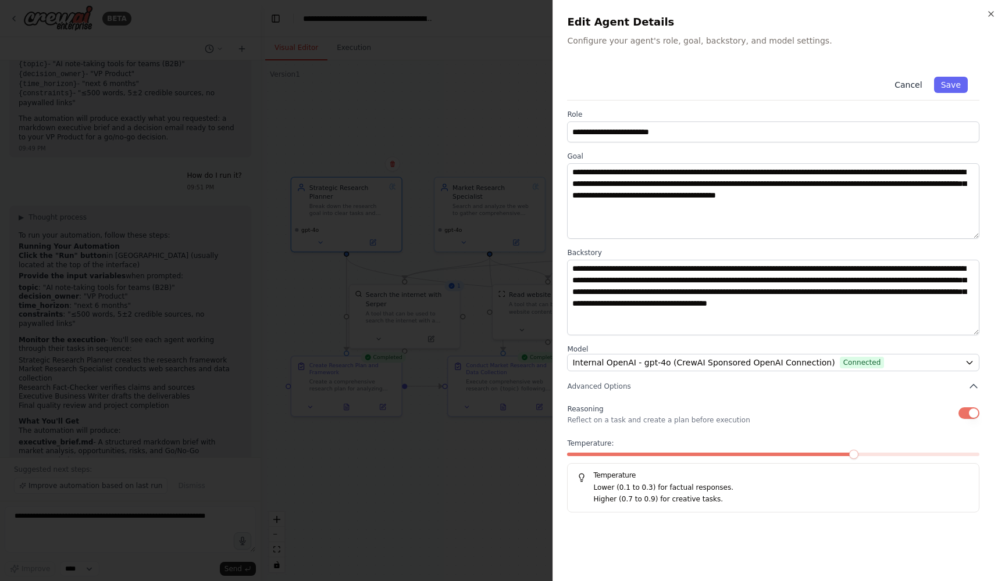
click at [909, 85] on button "Cancel" at bounding box center [907, 85] width 41 height 16
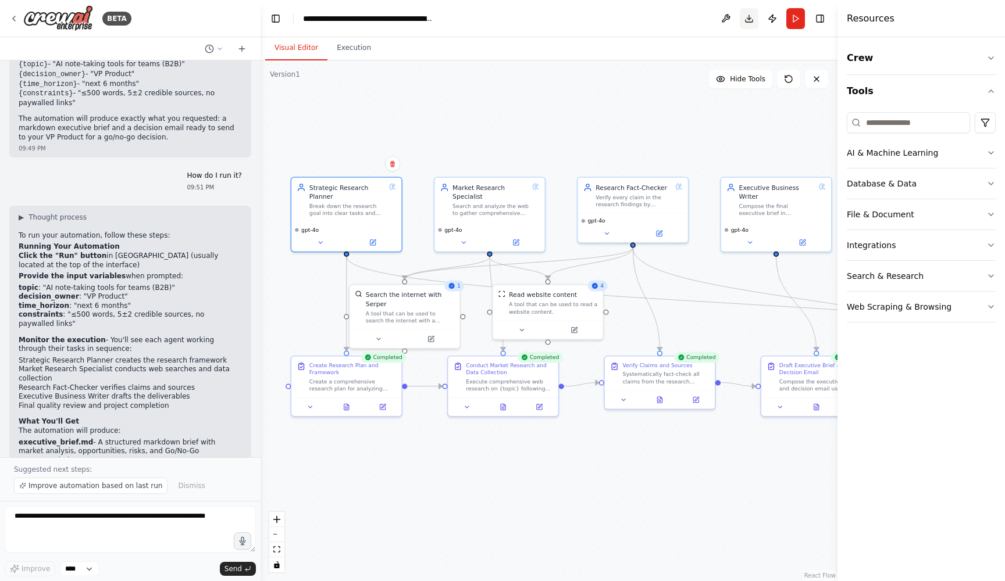
click at [749, 19] on button "Download" at bounding box center [749, 18] width 19 height 21
click at [13, 17] on icon at bounding box center [14, 18] width 2 height 5
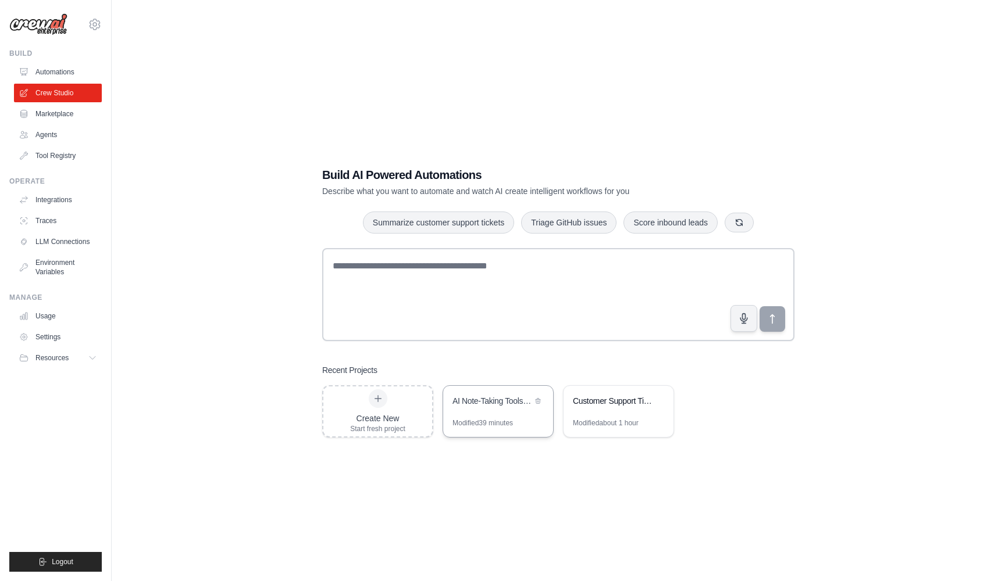
click at [482, 410] on div "AI Note-Taking Tools Market Research & Decision Brief" at bounding box center [498, 402] width 110 height 33
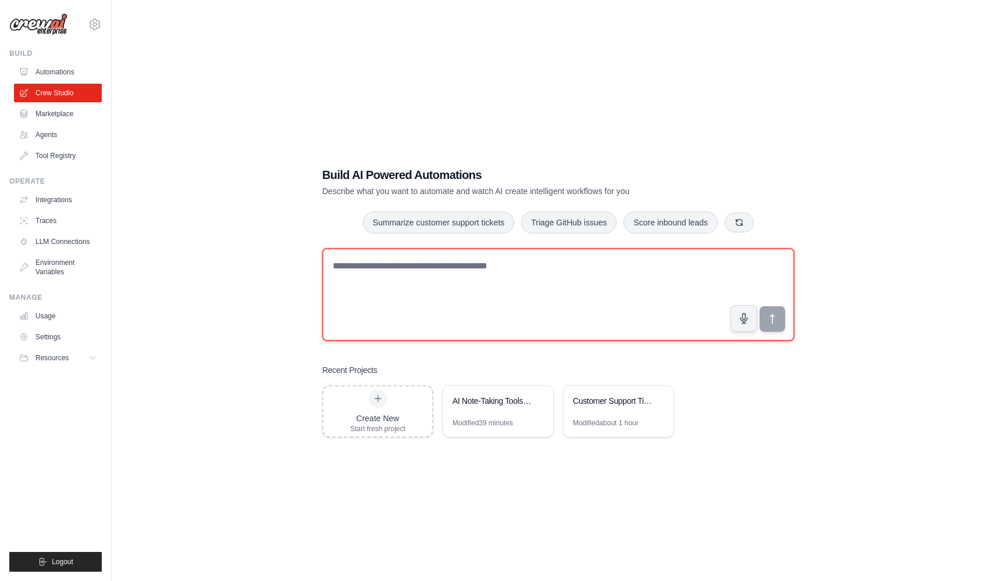
click at [407, 272] on textarea at bounding box center [558, 294] width 472 height 93
paste textarea "**********"
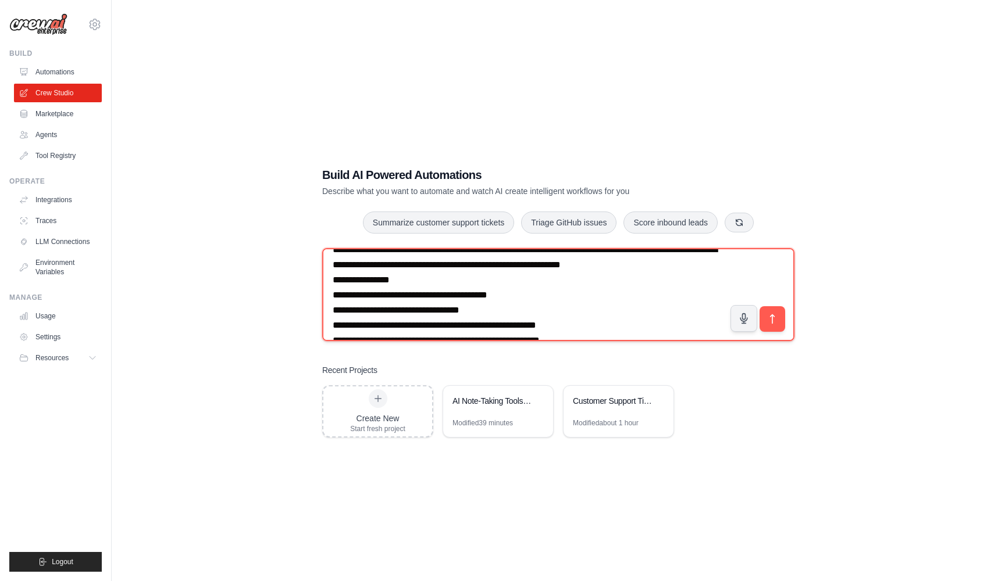
scroll to position [38, 0]
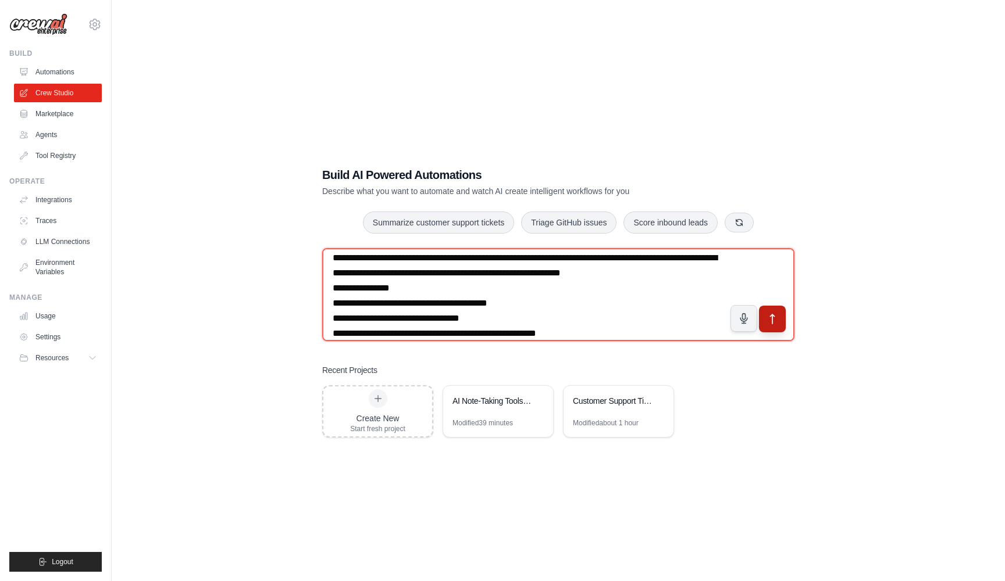
type textarea "**********"
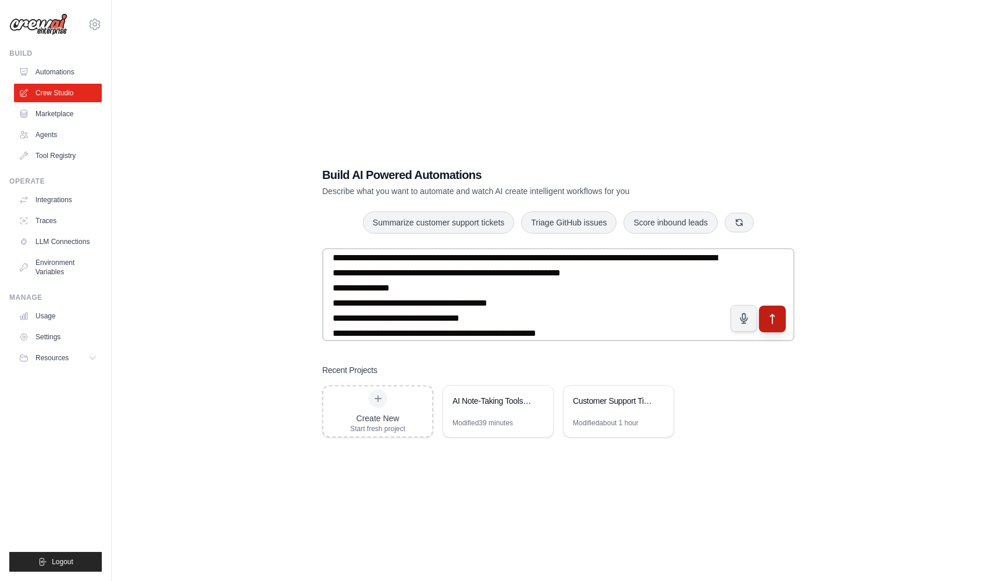
click at [770, 315] on icon "submit" at bounding box center [772, 319] width 12 height 12
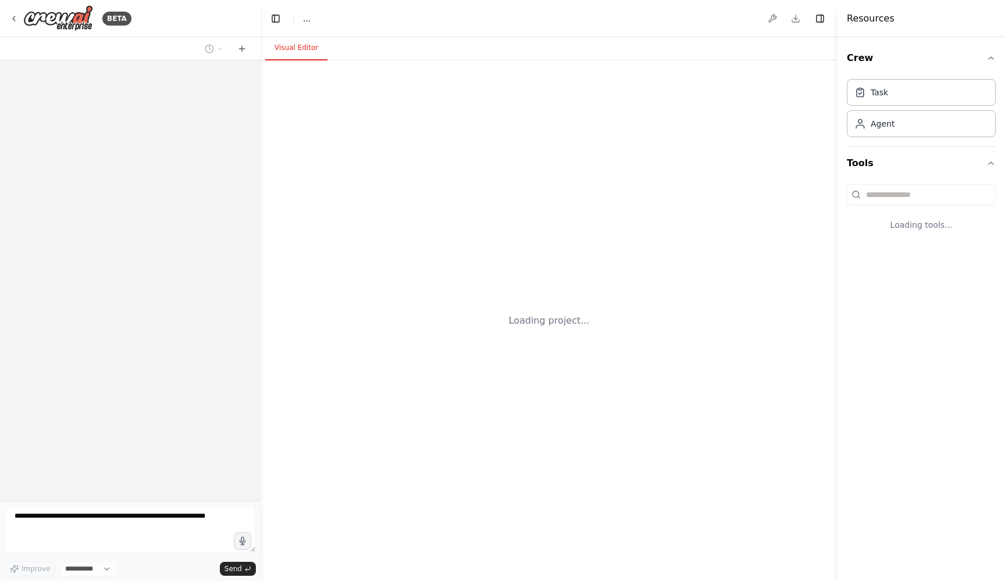
select select "****"
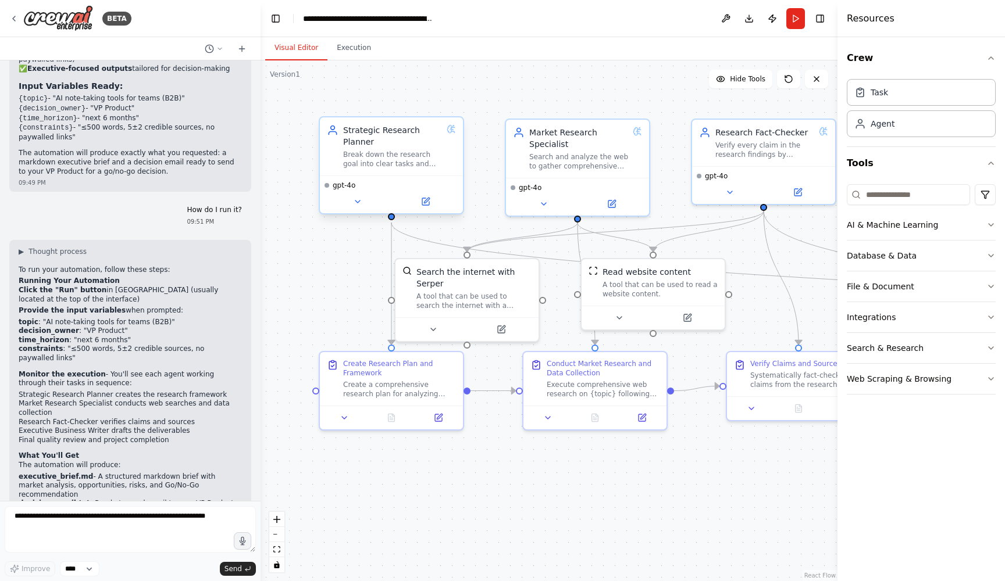
scroll to position [1543, 0]
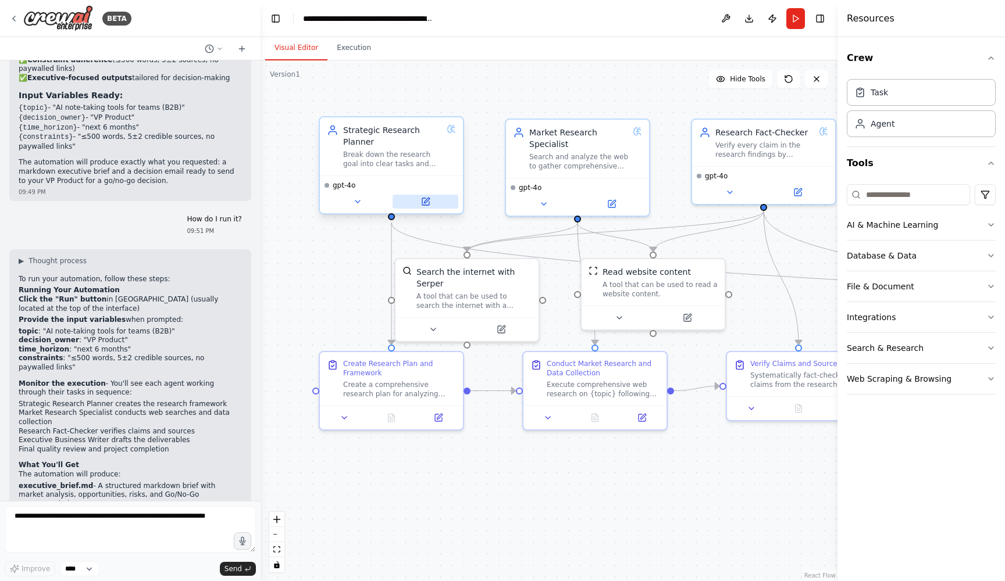
click at [423, 200] on icon at bounding box center [425, 201] width 7 height 7
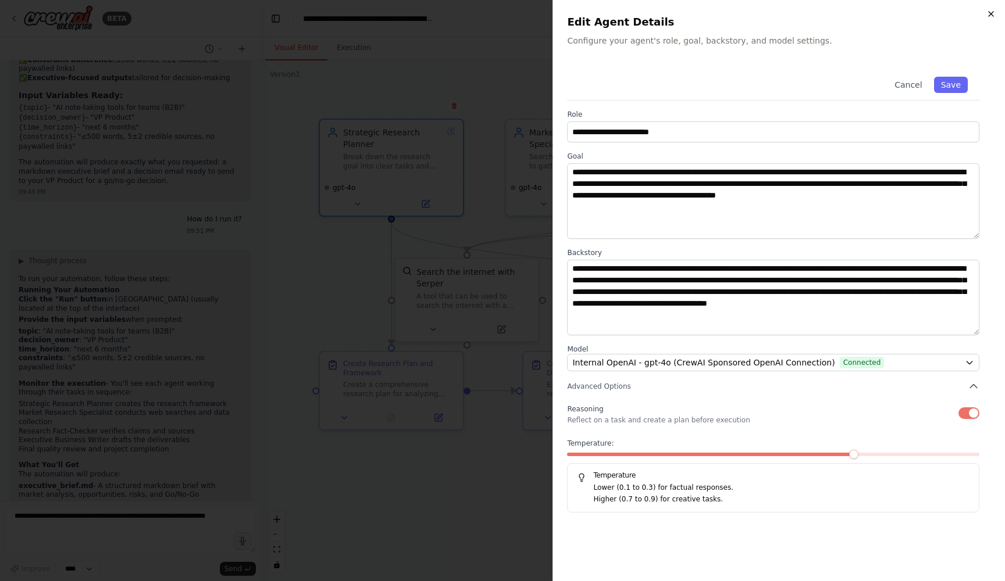
click at [991, 13] on icon "button" at bounding box center [990, 13] width 9 height 9
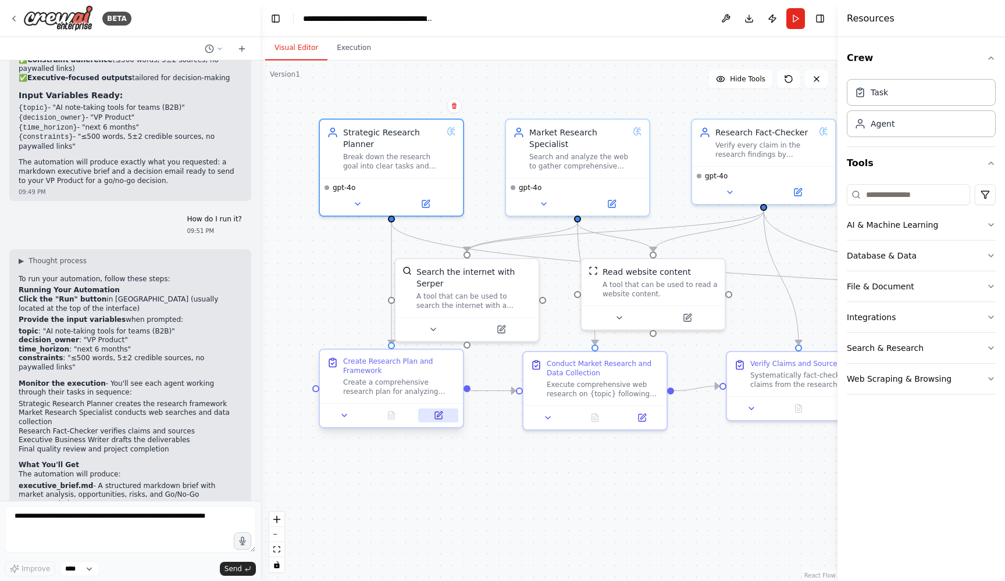
click at [437, 418] on icon at bounding box center [438, 415] width 7 height 7
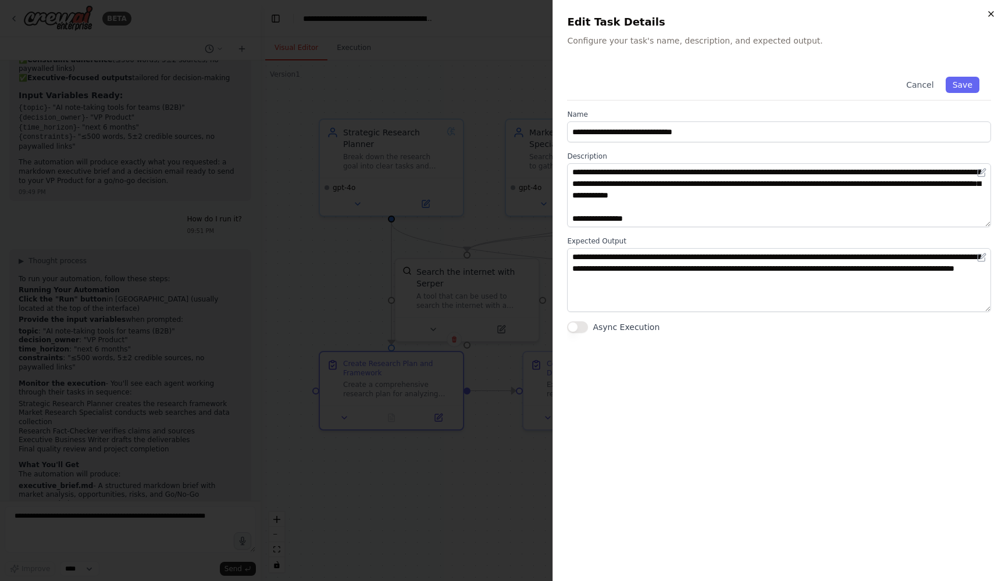
click at [993, 12] on icon "button" at bounding box center [990, 14] width 5 height 5
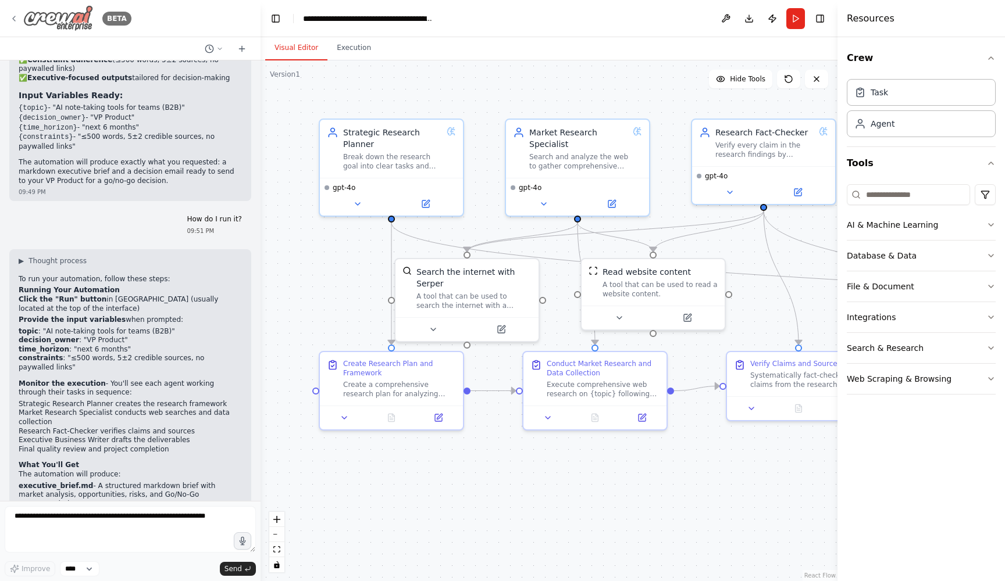
click at [15, 17] on icon at bounding box center [13, 18] width 9 height 9
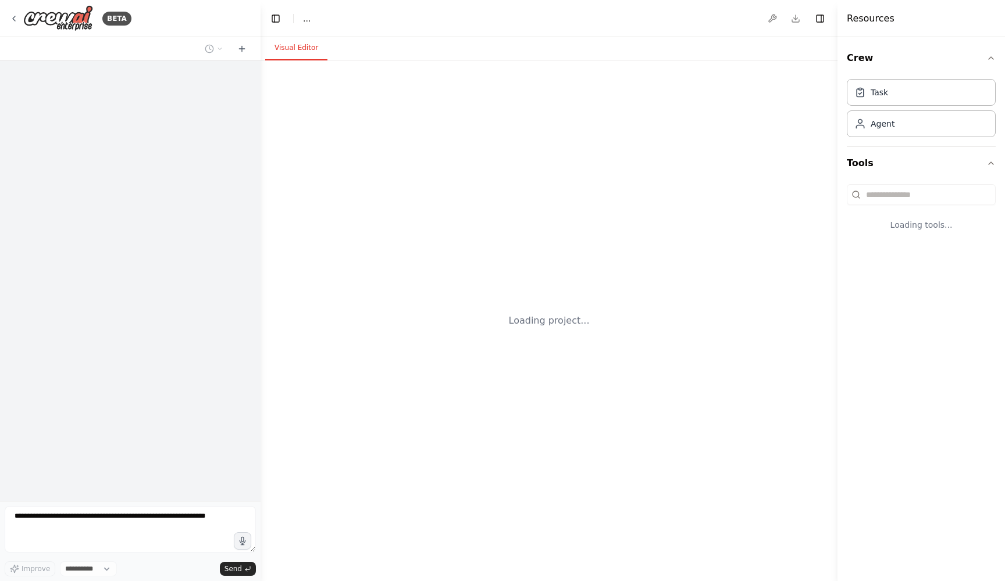
select select "****"
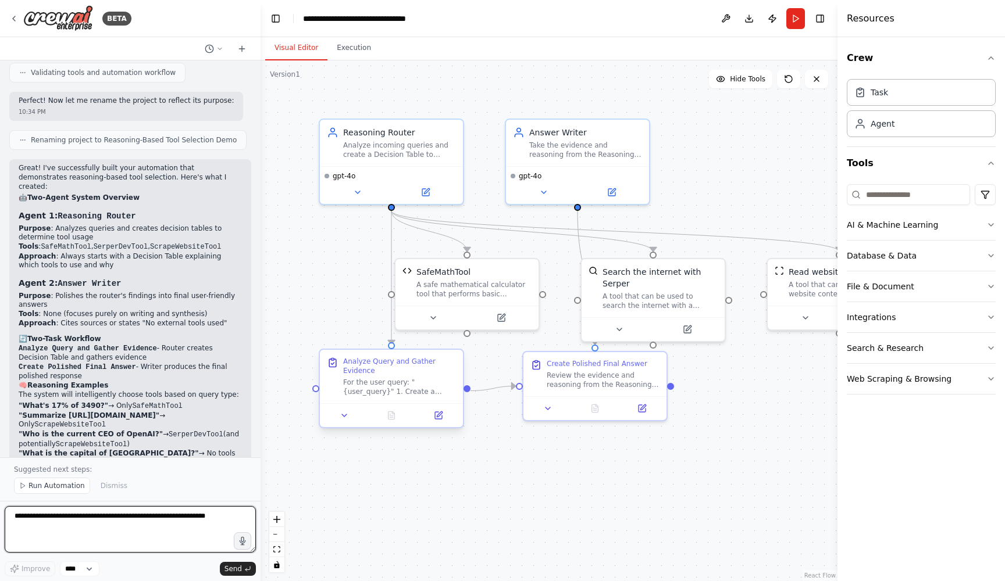
scroll to position [998, 0]
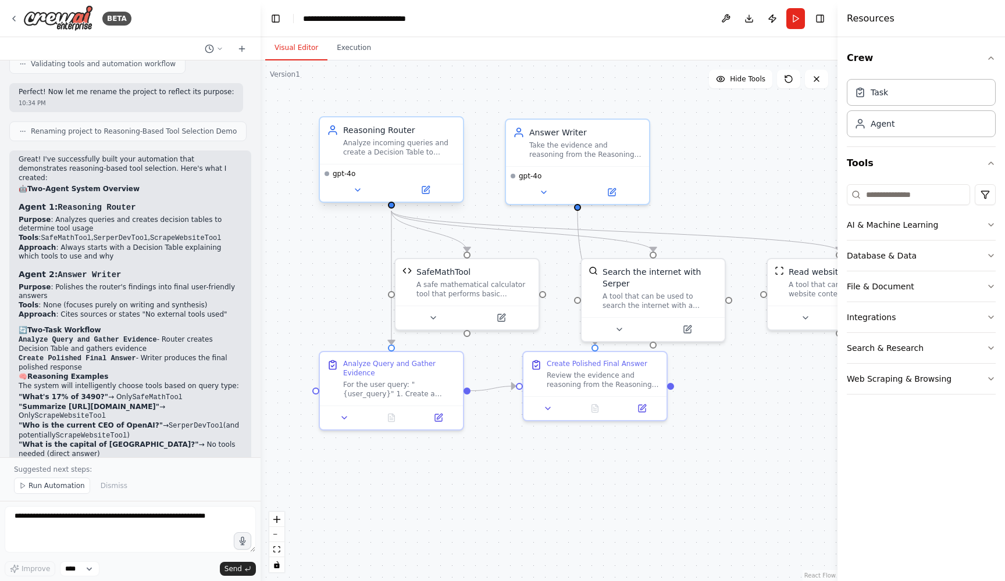
click at [383, 135] on div "Reasoning Router" at bounding box center [399, 130] width 113 height 12
click at [426, 188] on icon at bounding box center [426, 188] width 5 height 5
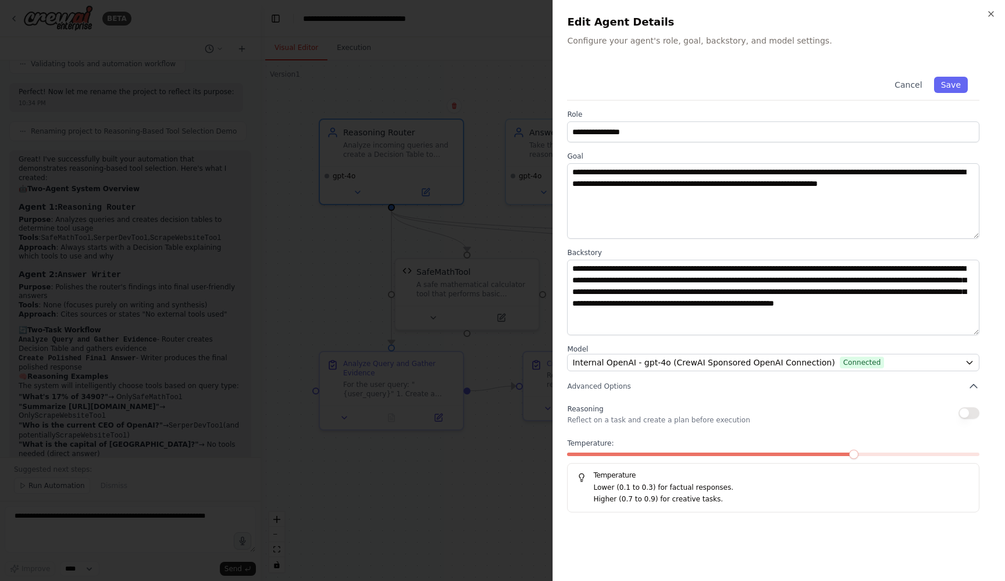
click at [970, 409] on button "button" at bounding box center [968, 414] width 21 height 12
click at [949, 79] on button "Save" at bounding box center [951, 85] width 34 height 16
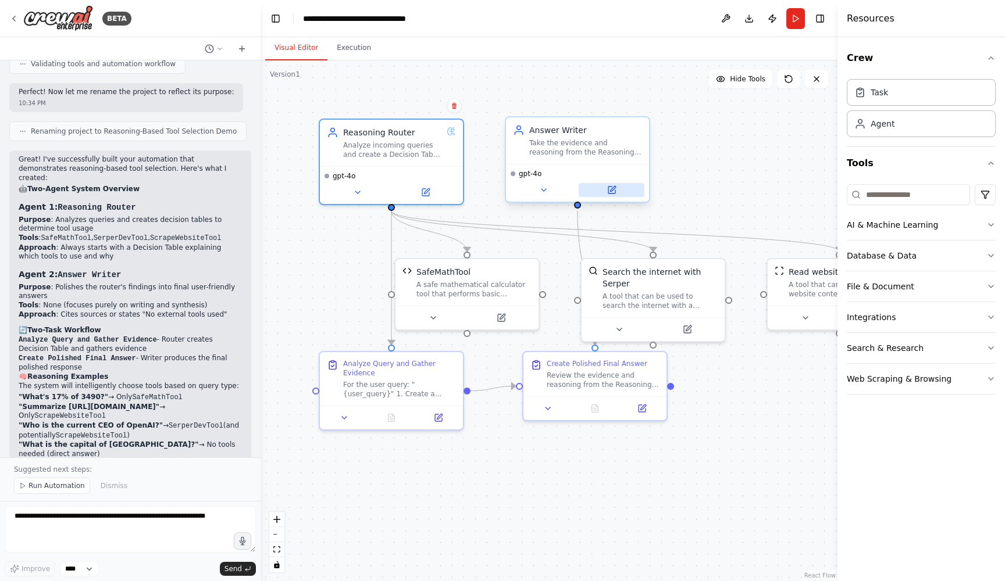
click at [613, 190] on icon at bounding box center [612, 188] width 5 height 5
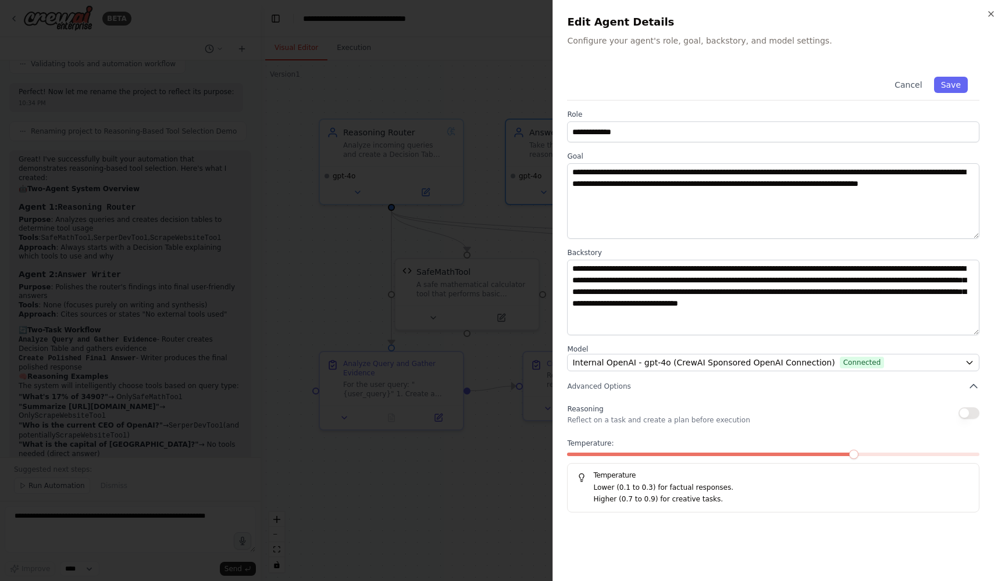
click at [966, 413] on button "button" at bounding box center [968, 414] width 21 height 12
click at [955, 83] on button "Save" at bounding box center [951, 85] width 34 height 16
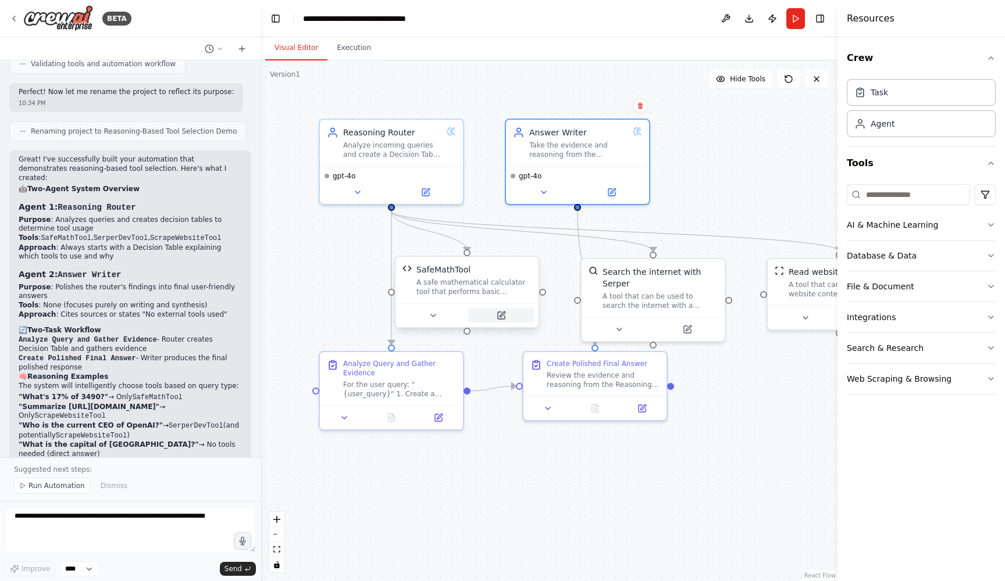
click at [503, 313] on icon at bounding box center [501, 314] width 5 height 5
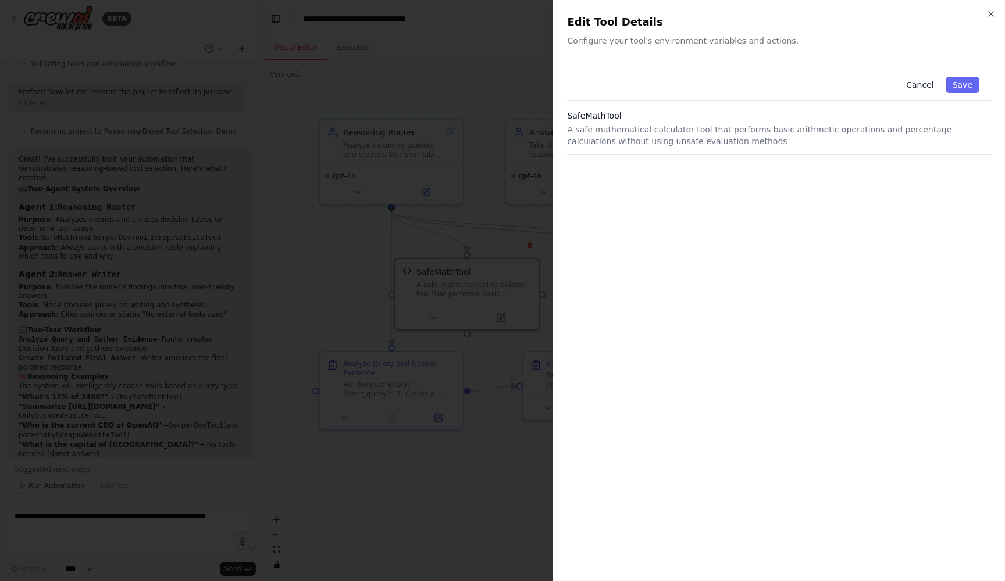
click at [919, 85] on button "Cancel" at bounding box center [919, 85] width 41 height 16
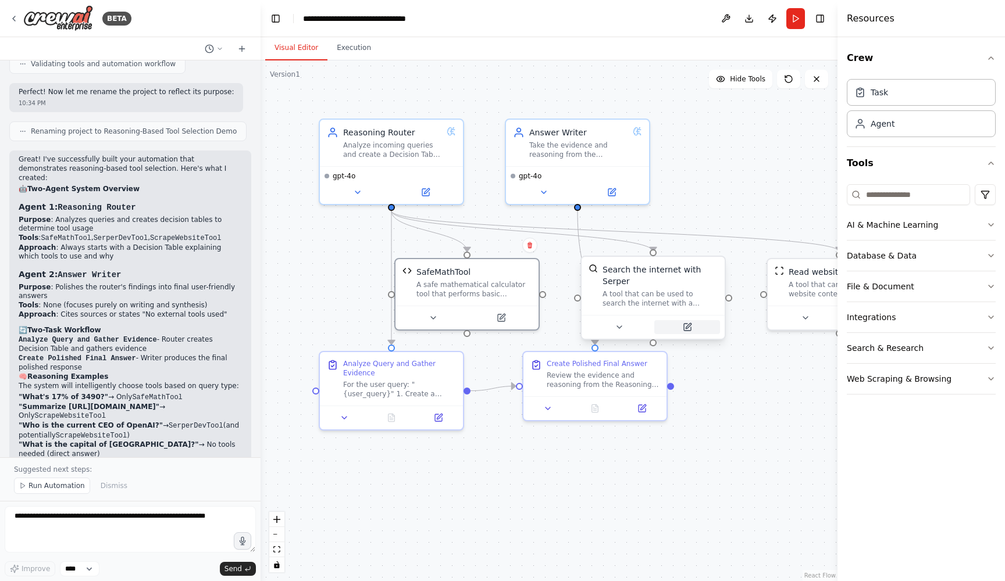
click at [691, 327] on icon at bounding box center [687, 327] width 9 height 9
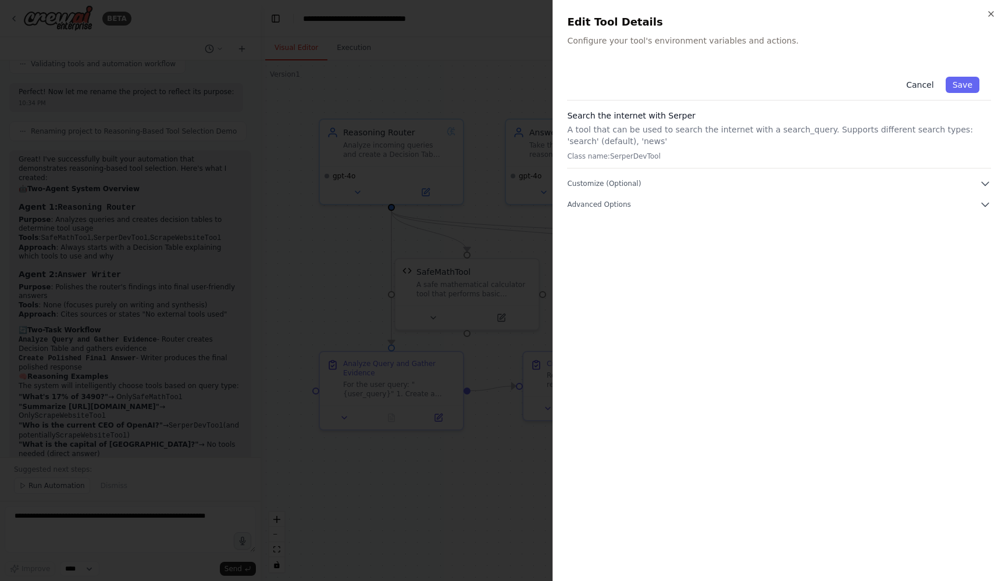
click at [927, 91] on button "Cancel" at bounding box center [919, 85] width 41 height 16
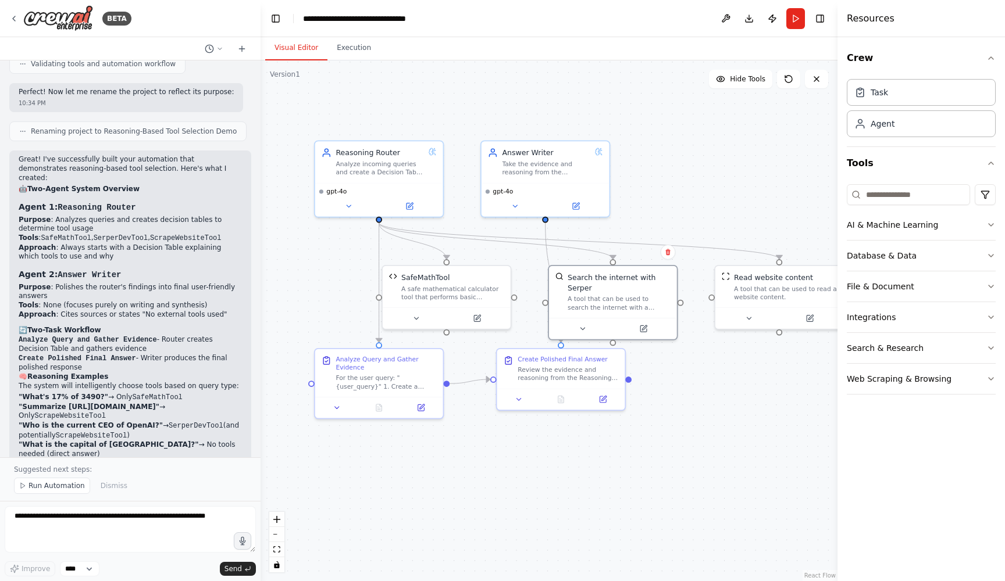
drag, startPoint x: 775, startPoint y: 335, endPoint x: 721, endPoint y: 334, distance: 53.5
click at [721, 334] on div ".deletable-edge-delete-btn { width: 20px; height: 20px; border: 0px solid #ffff…" at bounding box center [548, 320] width 577 height 521
click at [418, 405] on icon at bounding box center [420, 406] width 6 height 6
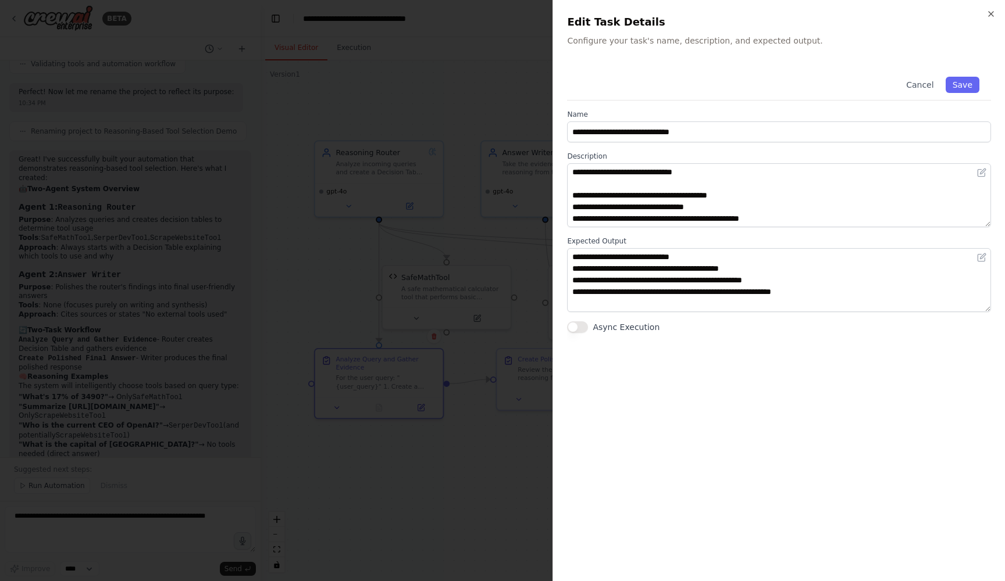
scroll to position [0, 0]
click at [921, 85] on button "Cancel" at bounding box center [919, 85] width 41 height 16
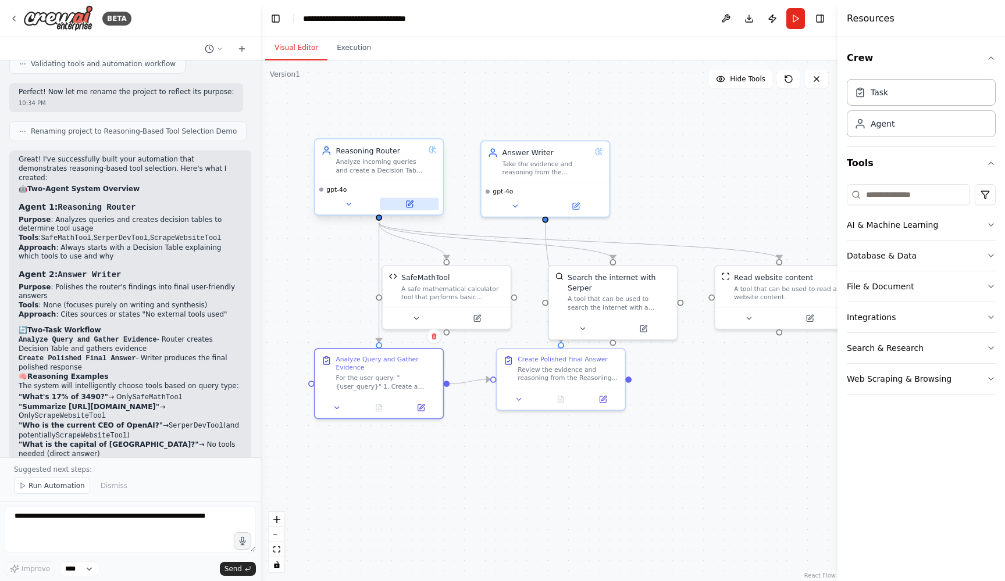
click at [413, 200] on button at bounding box center [409, 204] width 59 height 12
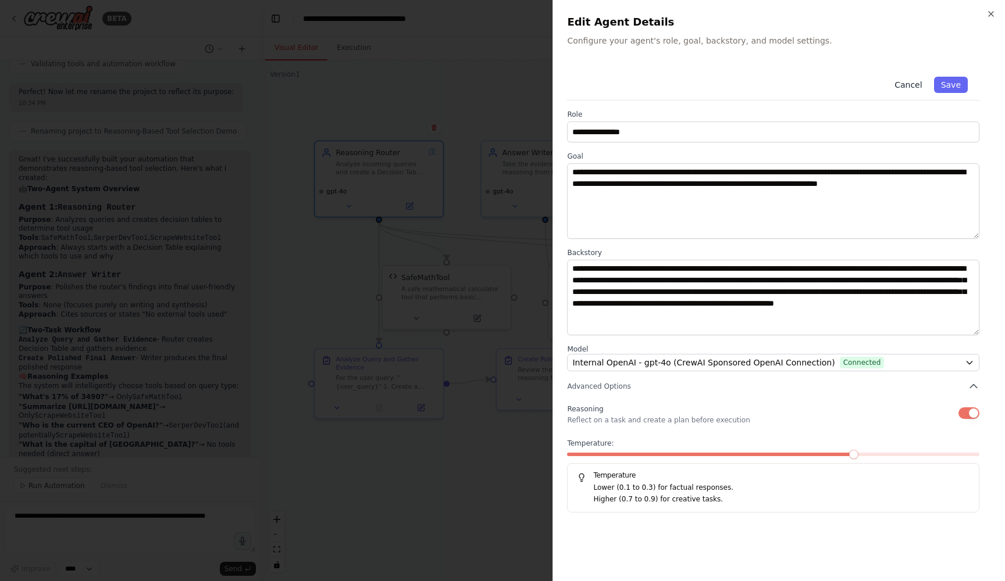
click at [912, 85] on button "Cancel" at bounding box center [907, 85] width 41 height 16
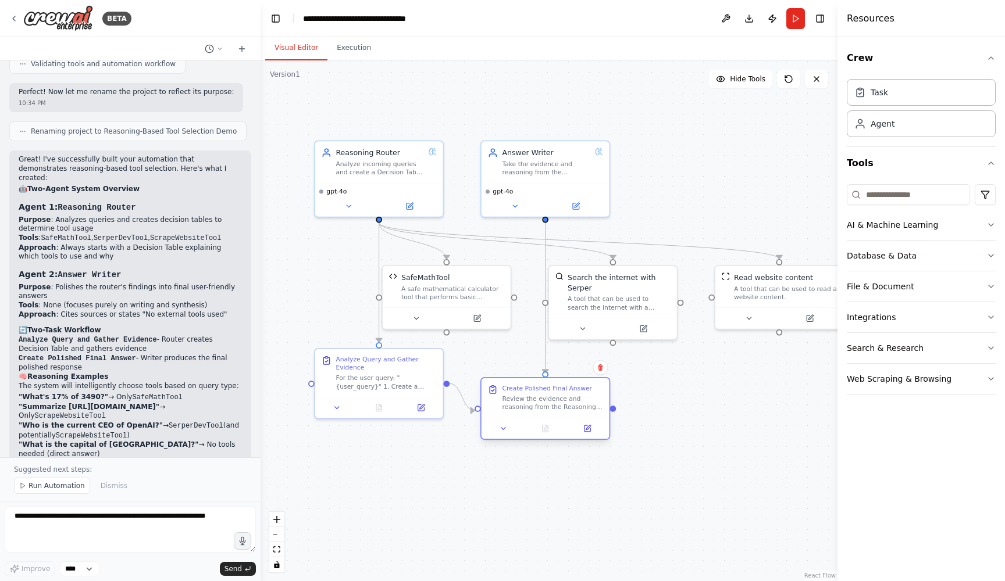
drag, startPoint x: 524, startPoint y: 370, endPoint x: 506, endPoint y: 399, distance: 34.2
click at [506, 399] on div "Review the evidence and reasoning from the Reasoning Router and create a polish…" at bounding box center [552, 403] width 101 height 17
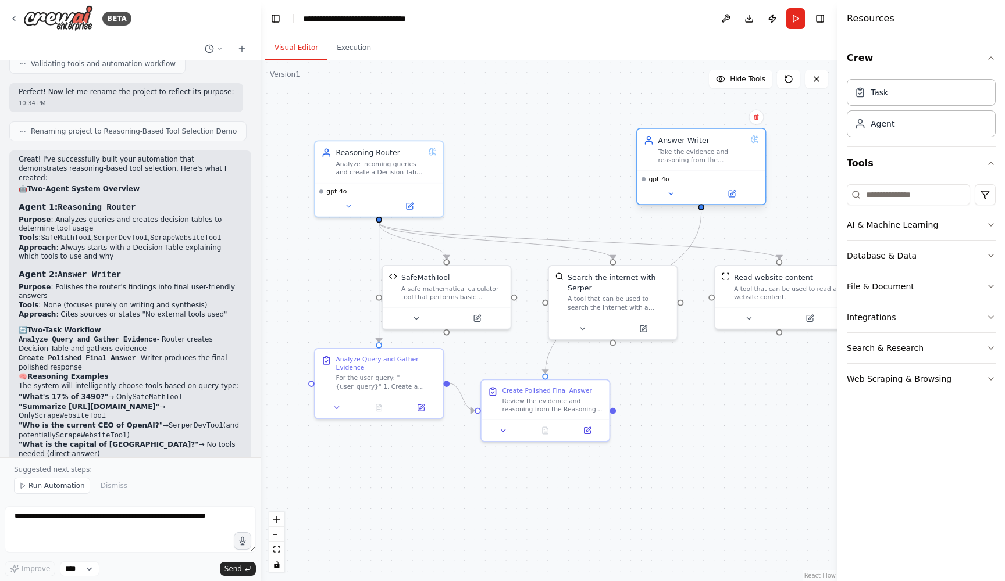
drag, startPoint x: 568, startPoint y: 175, endPoint x: 726, endPoint y: 160, distance: 158.2
click at [726, 160] on div "Answer Writer Take the evidence and reasoning from the Reasoning Router and cra…" at bounding box center [701, 150] width 128 height 42
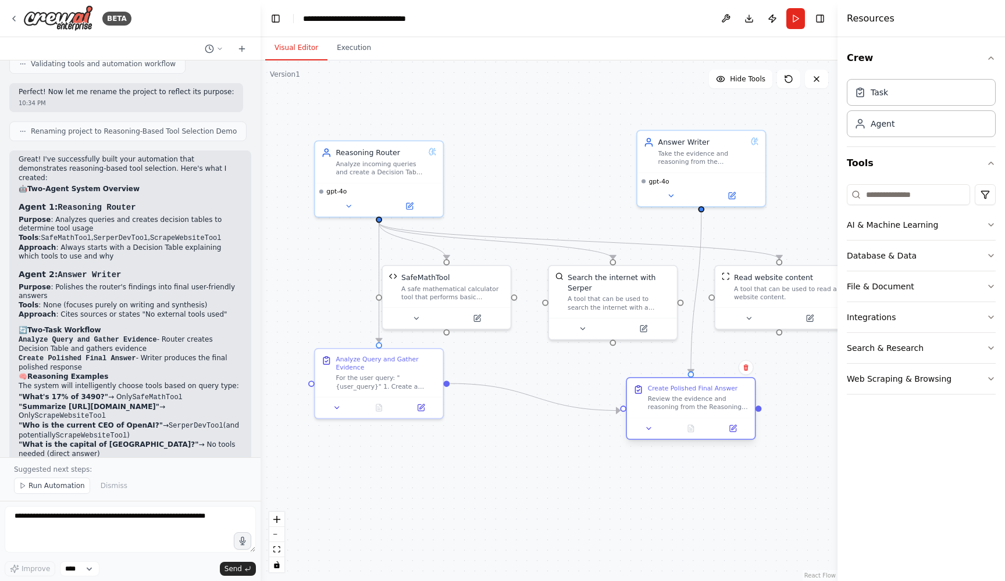
drag, startPoint x: 547, startPoint y: 401, endPoint x: 695, endPoint y: 399, distance: 148.3
click at [695, 399] on div "Review the evidence and reasoning from the Reasoning Router and create a polish…" at bounding box center [698, 403] width 101 height 17
drag, startPoint x: 377, startPoint y: 384, endPoint x: 366, endPoint y: 388, distance: 12.5
click at [366, 388] on div "For the user query: "{user_query}" 1. Create a Decision Table with these option…" at bounding box center [376, 380] width 101 height 17
click at [381, 177] on div "Reasoning Router Analyze incoming queries and create a Decision Table to determ…" at bounding box center [379, 161] width 128 height 42
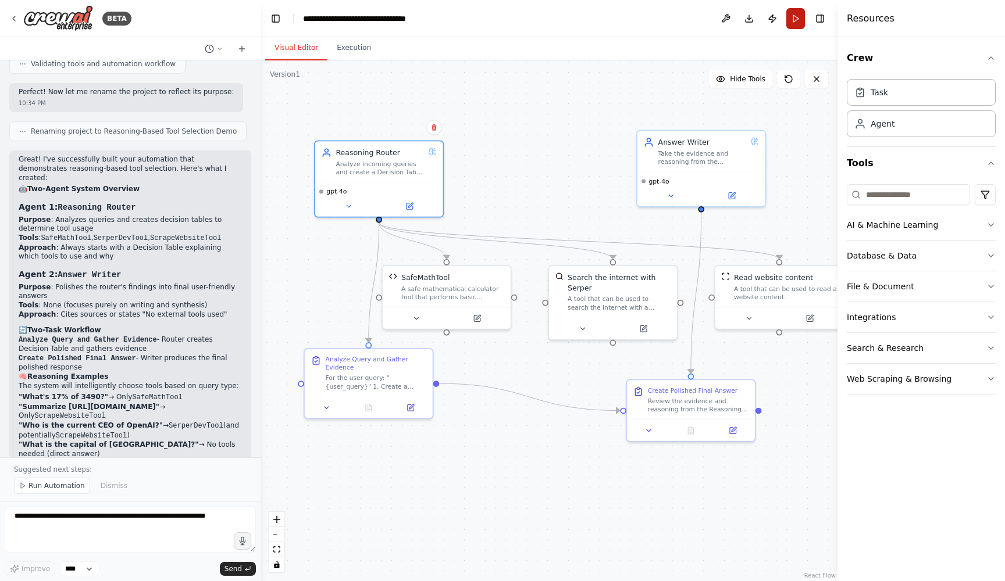
click at [796, 13] on button "Run" at bounding box center [795, 18] width 19 height 21
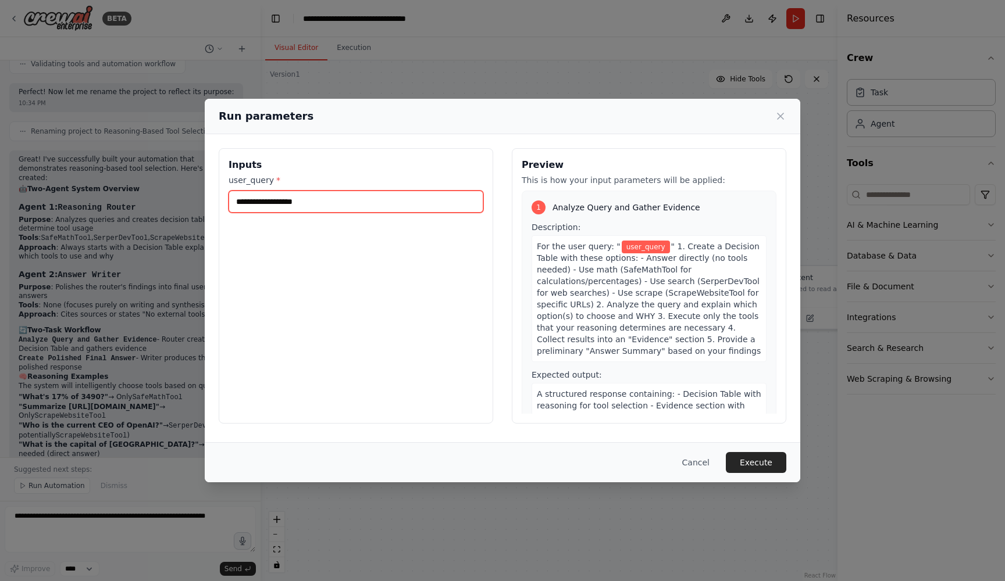
click at [380, 201] on input "user_query *" at bounding box center [355, 202] width 255 height 22
paste input "**********"
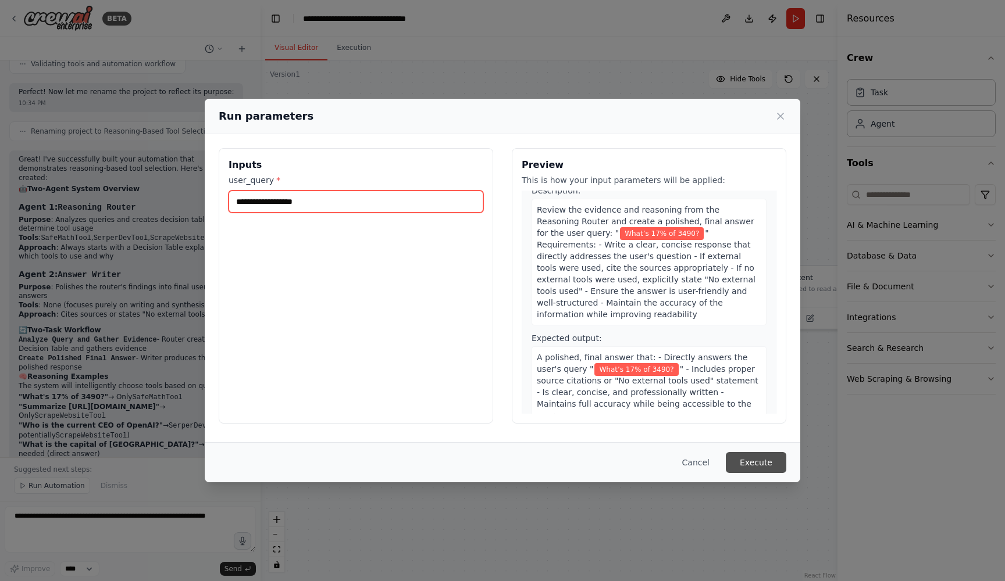
scroll to position [305, 0]
type input "**********"
click at [745, 460] on button "Execute" at bounding box center [756, 462] width 60 height 21
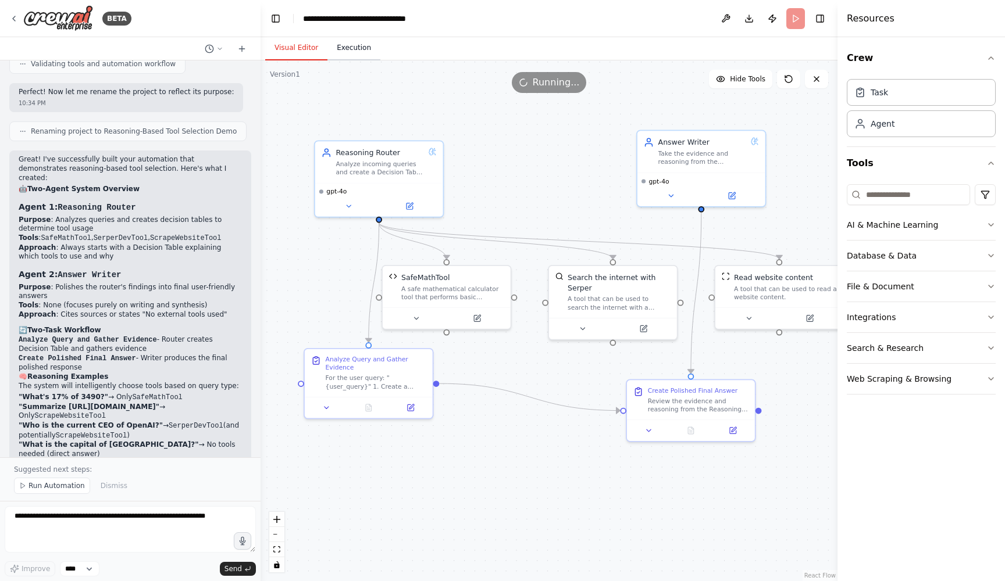
click at [352, 49] on button "Execution" at bounding box center [353, 48] width 53 height 24
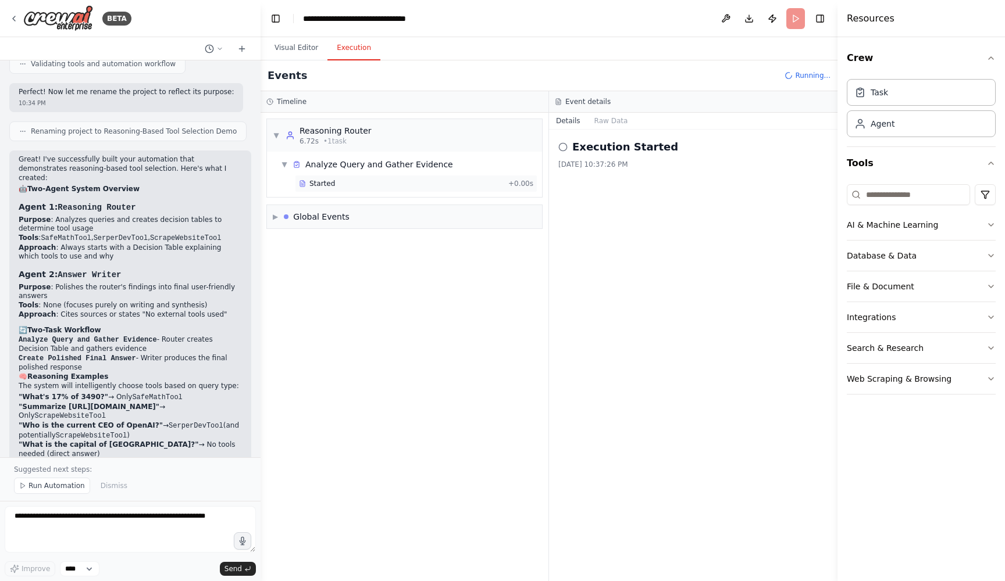
click at [329, 179] on span "Started" at bounding box center [322, 183] width 26 height 9
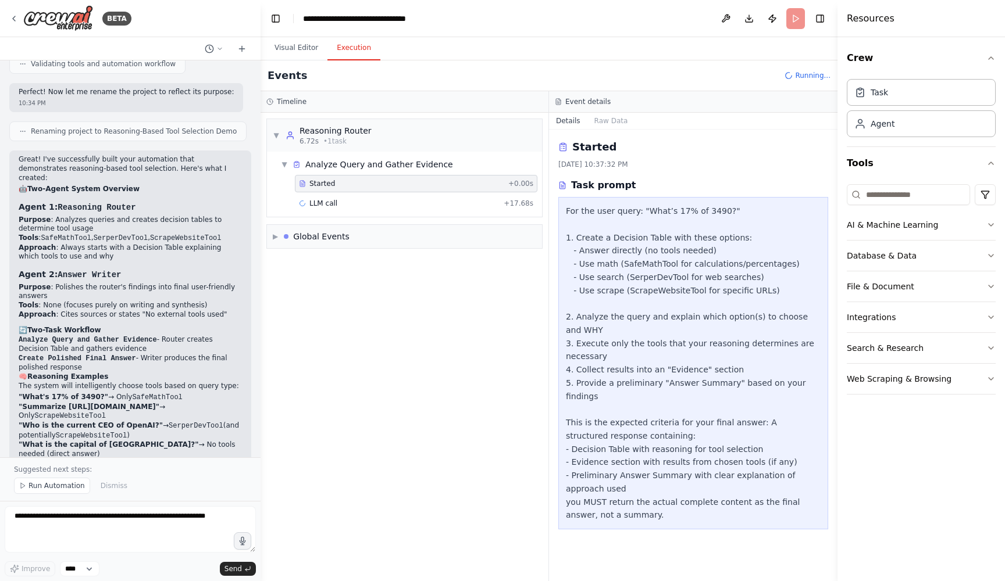
scroll to position [0, 0]
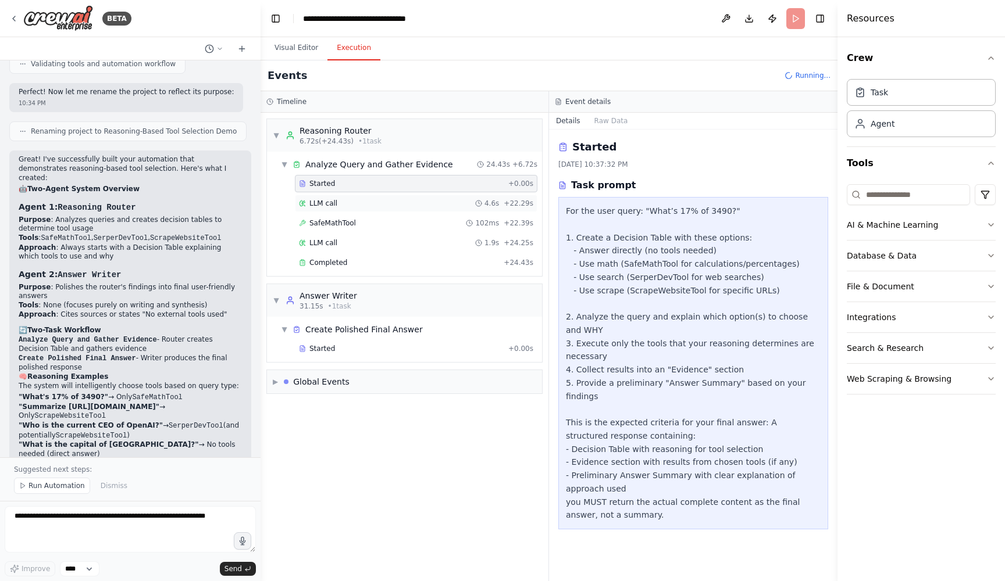
click at [393, 206] on div "LLM call 4.6s + 22.29s" at bounding box center [416, 203] width 234 height 9
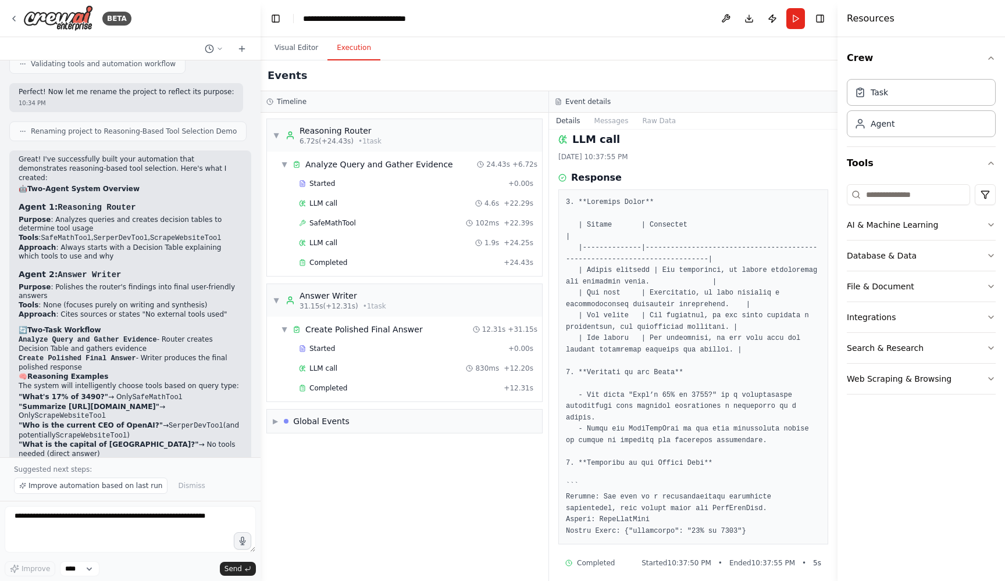
scroll to position [6, 0]
click at [369, 222] on div "SafeMathTool 102ms + 22.39s" at bounding box center [416, 223] width 234 height 9
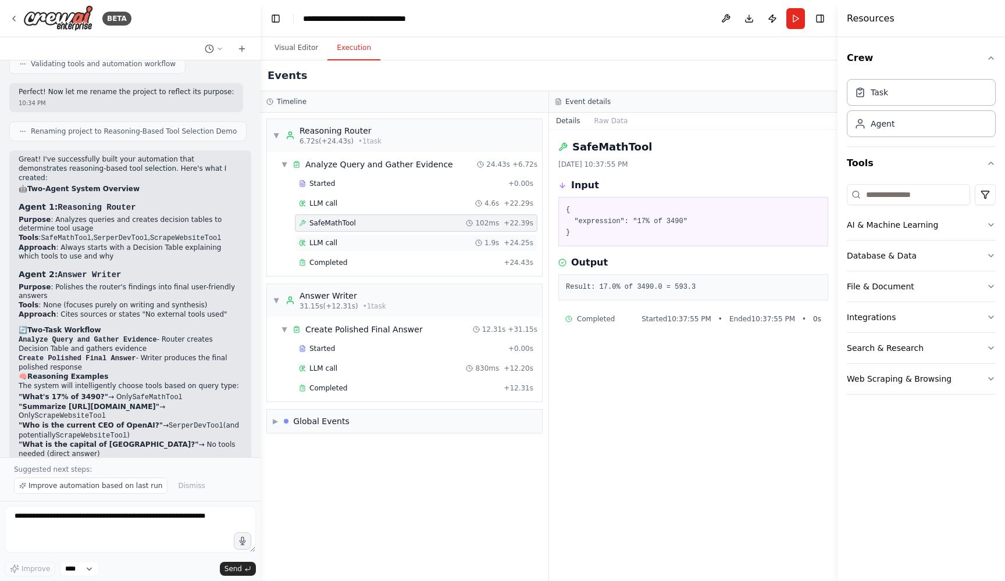
click at [370, 241] on div "LLM call 1.9s + 24.25s" at bounding box center [416, 242] width 234 height 9
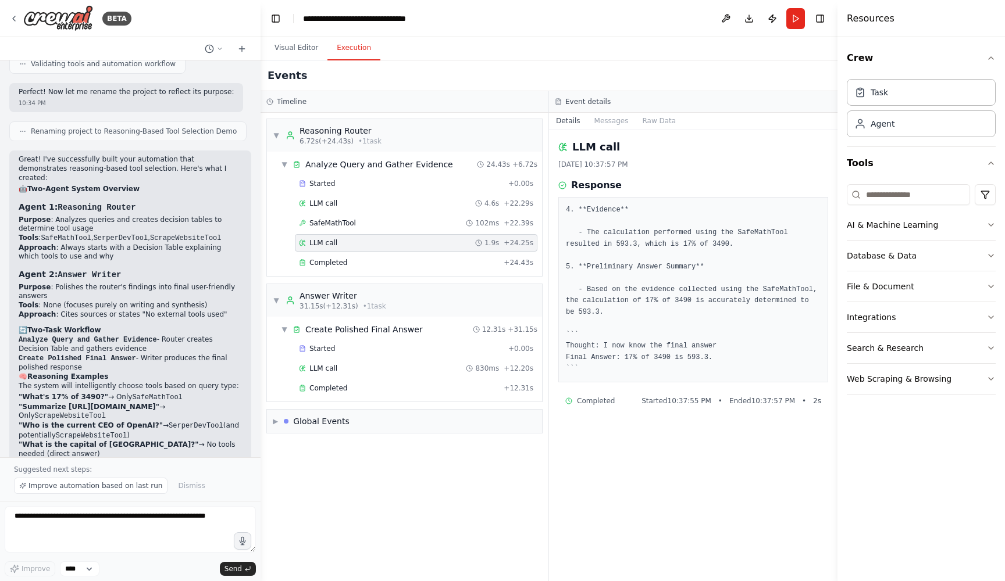
scroll to position [0, 0]
click at [378, 264] on div "Completed" at bounding box center [399, 262] width 200 height 9
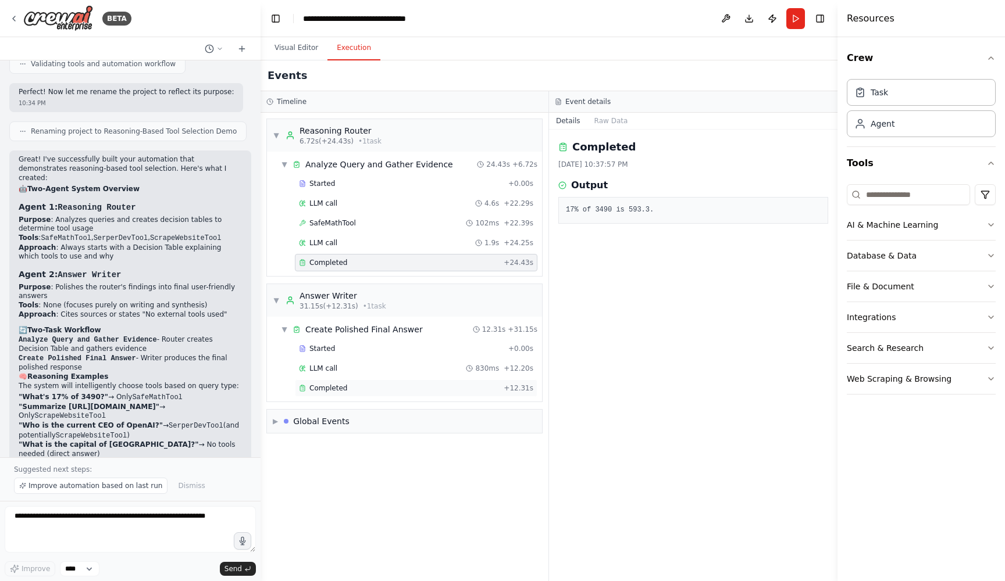
click at [366, 384] on div "Completed" at bounding box center [399, 388] width 200 height 9
click at [793, 21] on button "Run" at bounding box center [795, 18] width 19 height 21
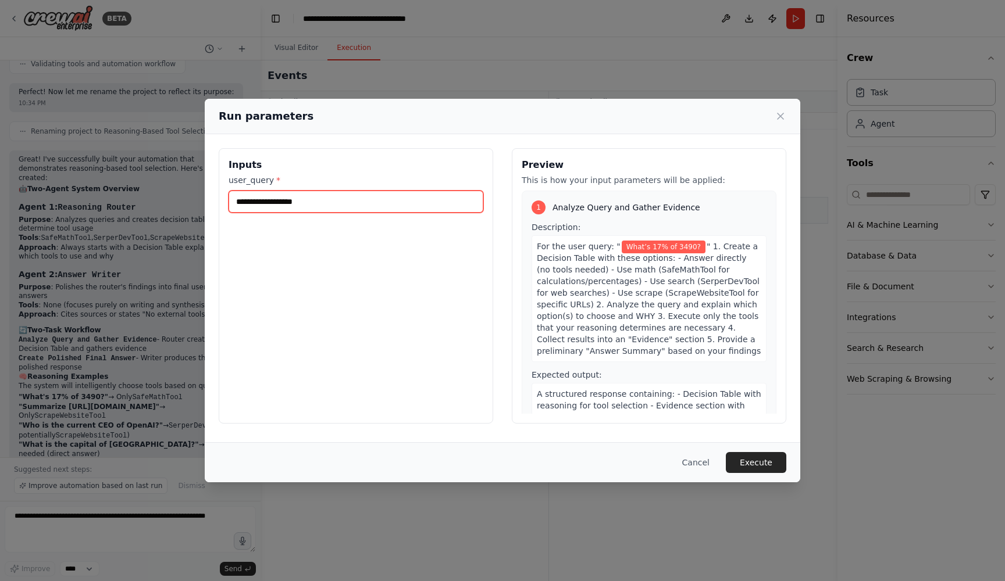
click at [336, 202] on input "**********" at bounding box center [355, 202] width 255 height 22
paste input "**********"
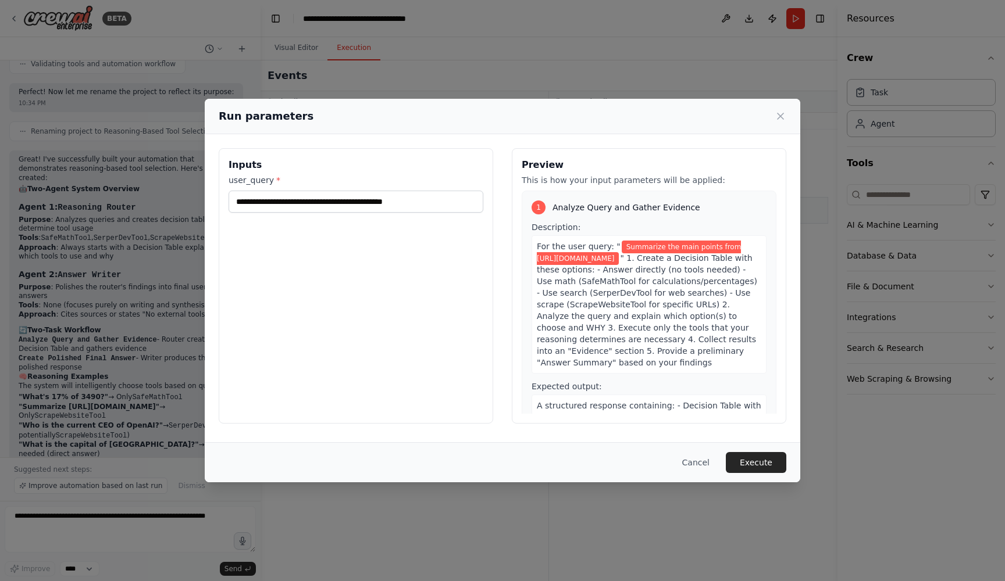
drag, startPoint x: 752, startPoint y: 465, endPoint x: 426, endPoint y: 368, distance: 340.1
click at [426, 368] on div "**********" at bounding box center [502, 291] width 595 height 384
drag, startPoint x: 441, startPoint y: 198, endPoint x: 384, endPoint y: 200, distance: 56.4
click at [384, 200] on input "**********" at bounding box center [355, 202] width 255 height 22
type input "**********"
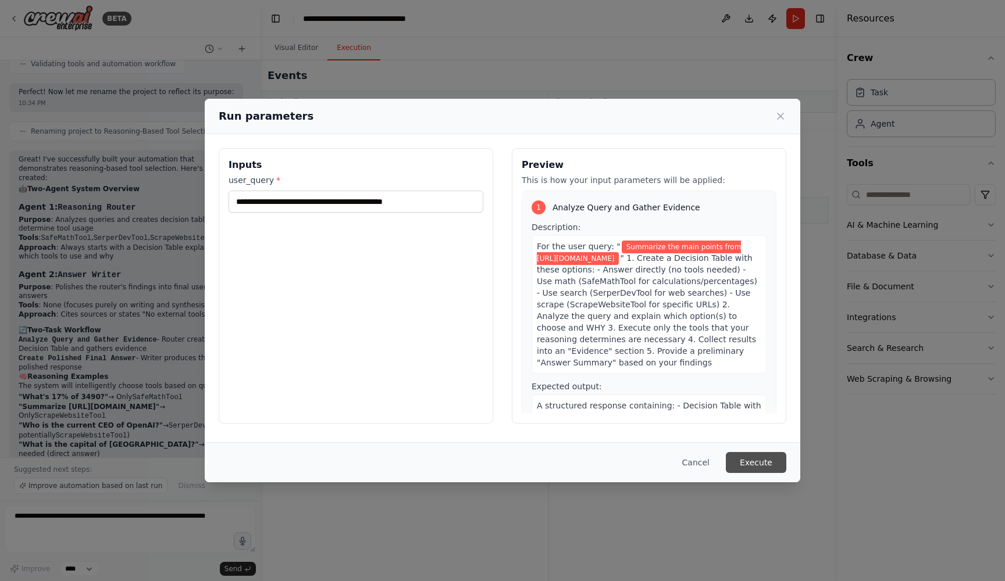
click at [757, 462] on button "Execute" at bounding box center [756, 462] width 60 height 21
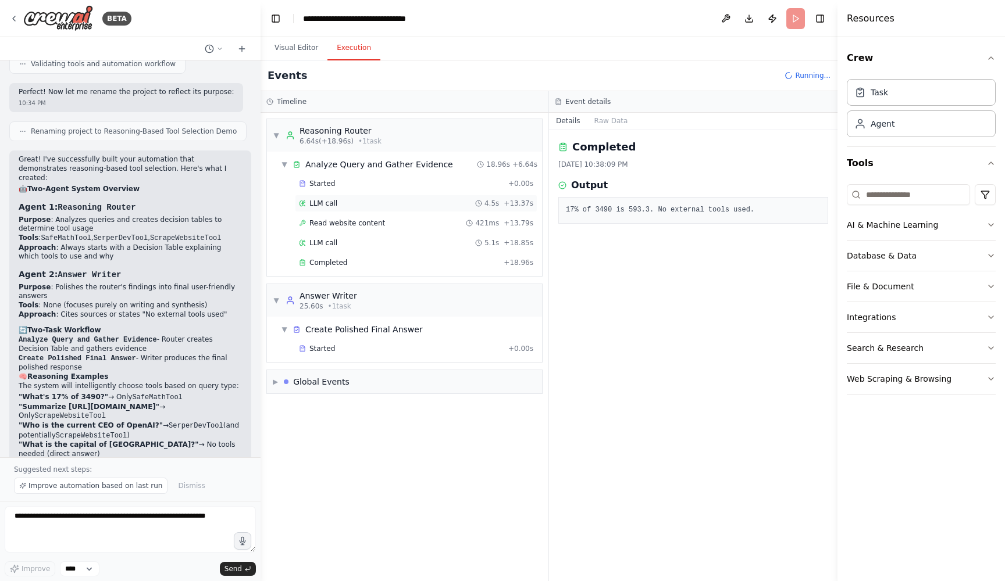
click at [353, 200] on div "LLM call 4.5s + 13.37s" at bounding box center [416, 203] width 234 height 9
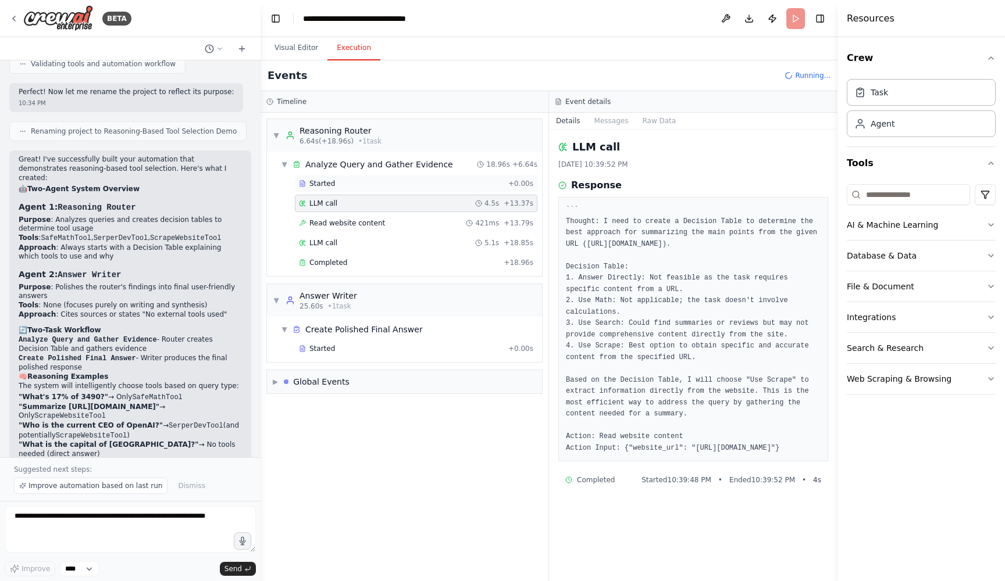
click at [356, 180] on div "Started" at bounding box center [401, 183] width 205 height 9
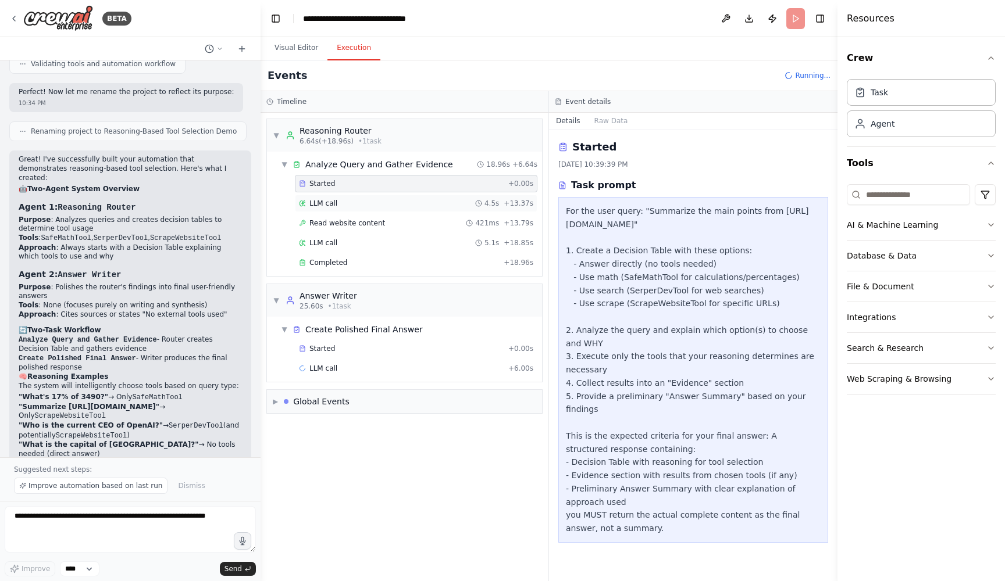
click at [360, 199] on div "LLM call 4.5s + 13.37s" at bounding box center [416, 203] width 234 height 9
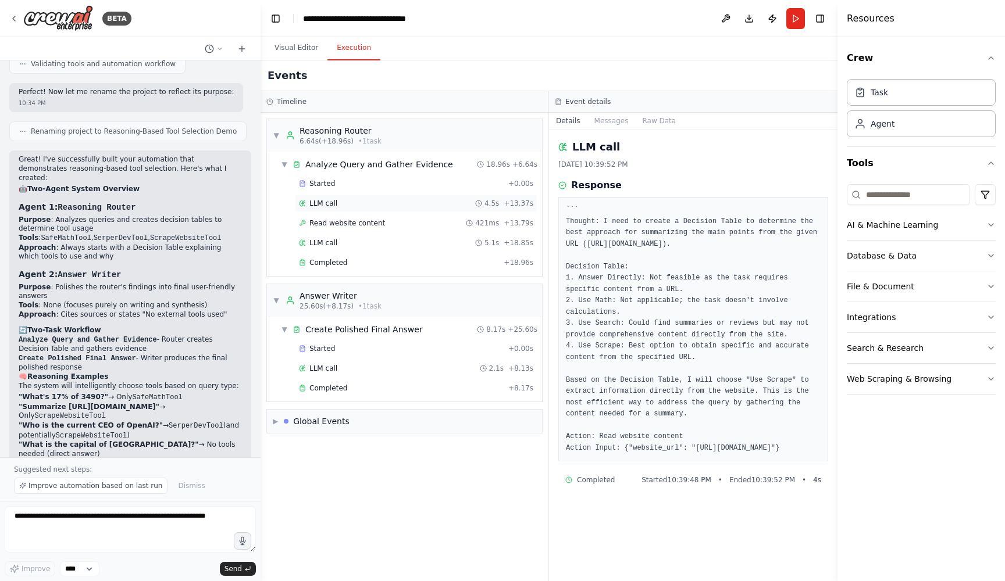
click at [376, 201] on div "LLM call 4.5s + 13.37s" at bounding box center [416, 203] width 234 height 9
click at [376, 186] on div "Started" at bounding box center [401, 183] width 205 height 9
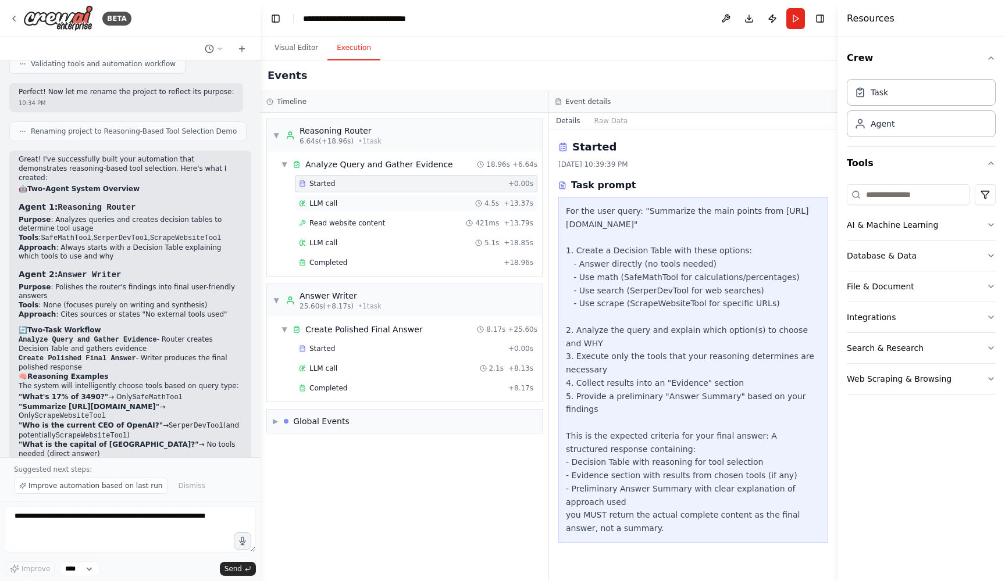
click at [377, 198] on div "LLM call 4.5s + 13.37s" at bounding box center [416, 203] width 242 height 17
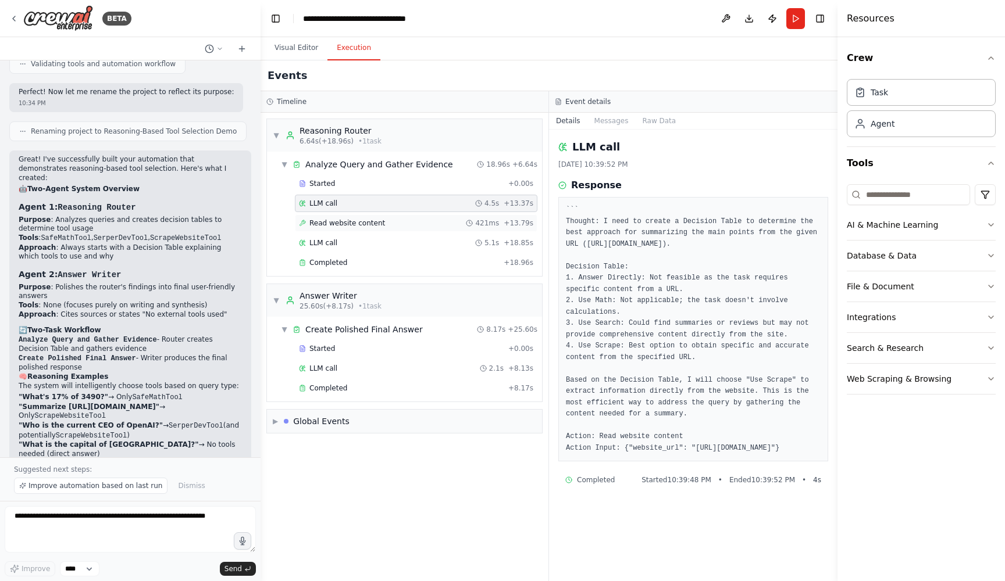
click at [368, 223] on span "Read website content" at bounding box center [347, 223] width 76 height 9
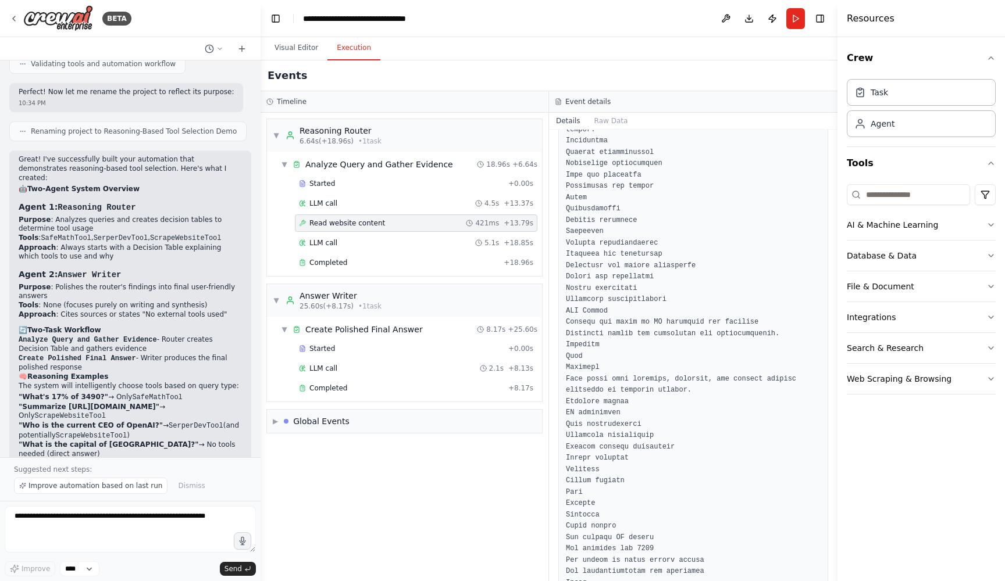
scroll to position [458, 0]
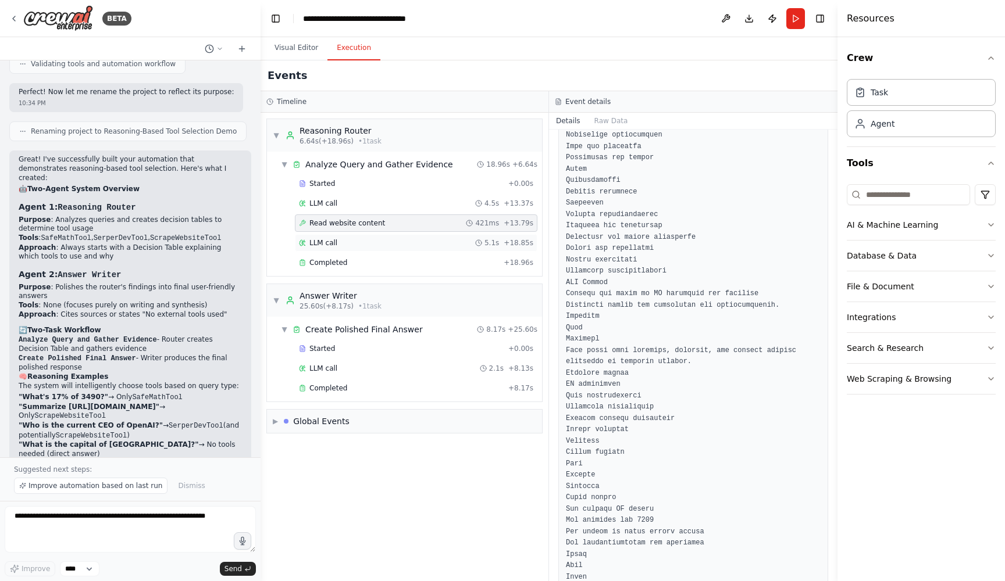
click at [419, 247] on div "LLM call 5.1s + 18.85s" at bounding box center [416, 242] width 234 height 9
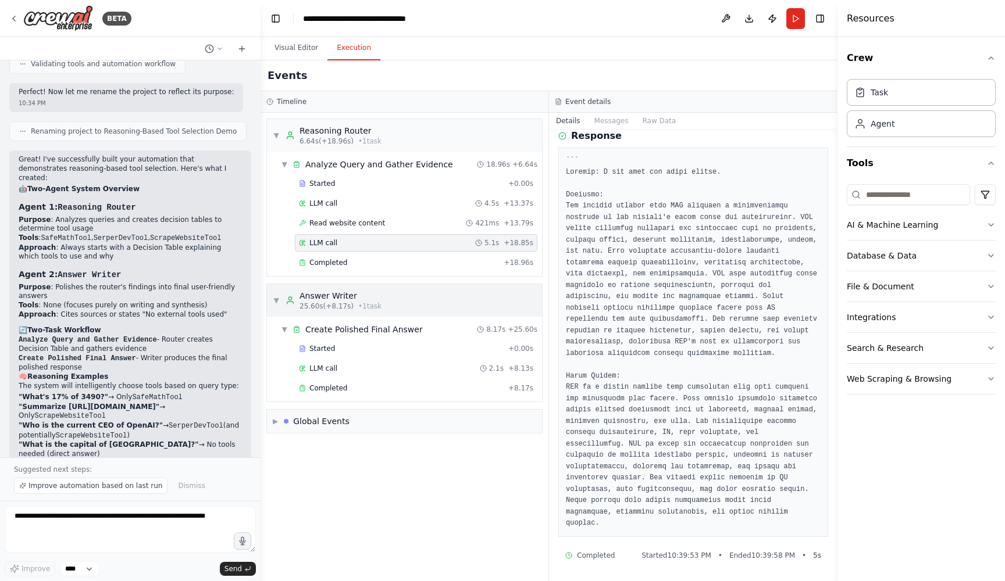
scroll to position [51, 0]
click at [396, 352] on div "Started" at bounding box center [401, 348] width 205 height 9
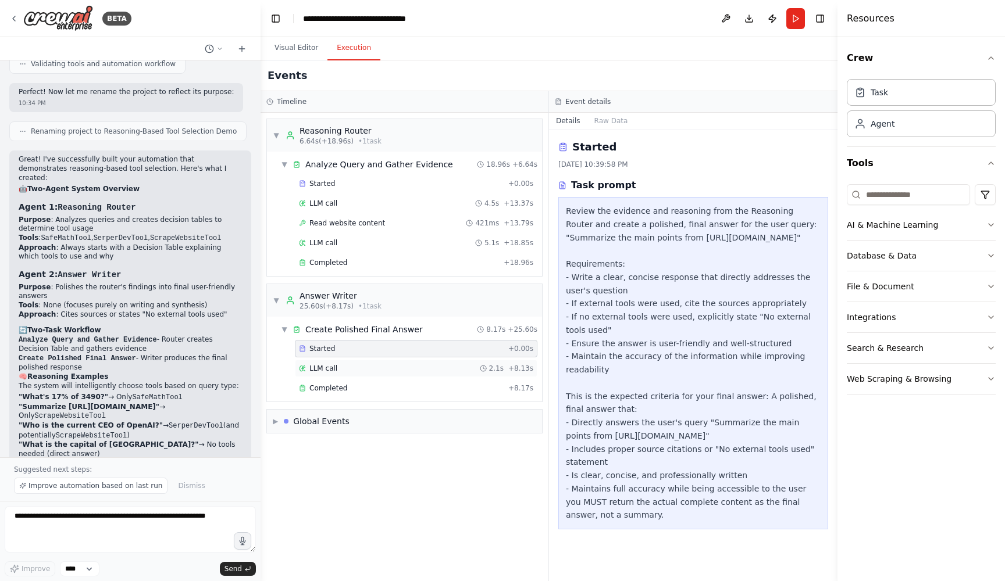
click at [397, 366] on div "LLM call 2.1s + 8.13s" at bounding box center [416, 368] width 234 height 9
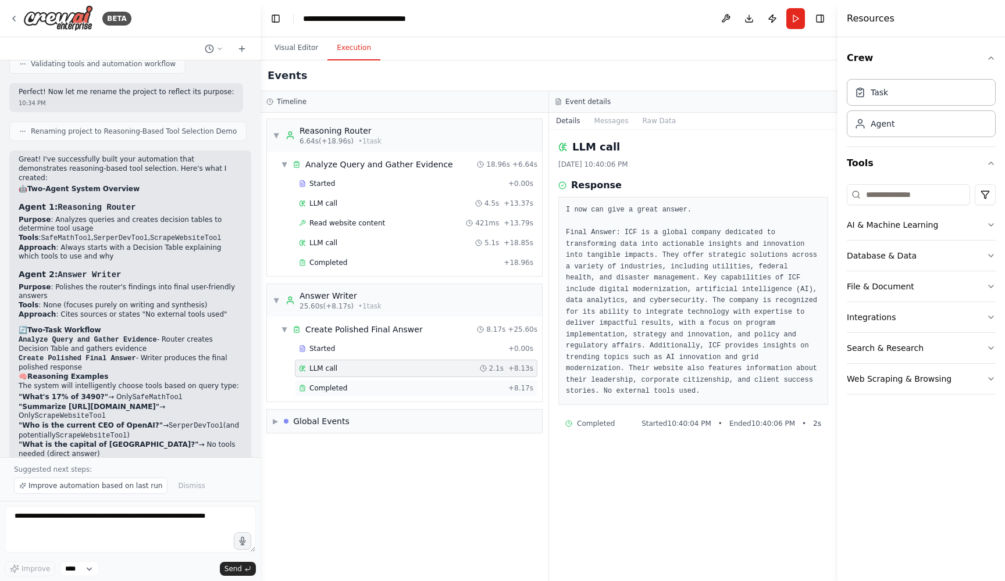
click at [398, 383] on div "Completed + 8.17s" at bounding box center [416, 388] width 242 height 17
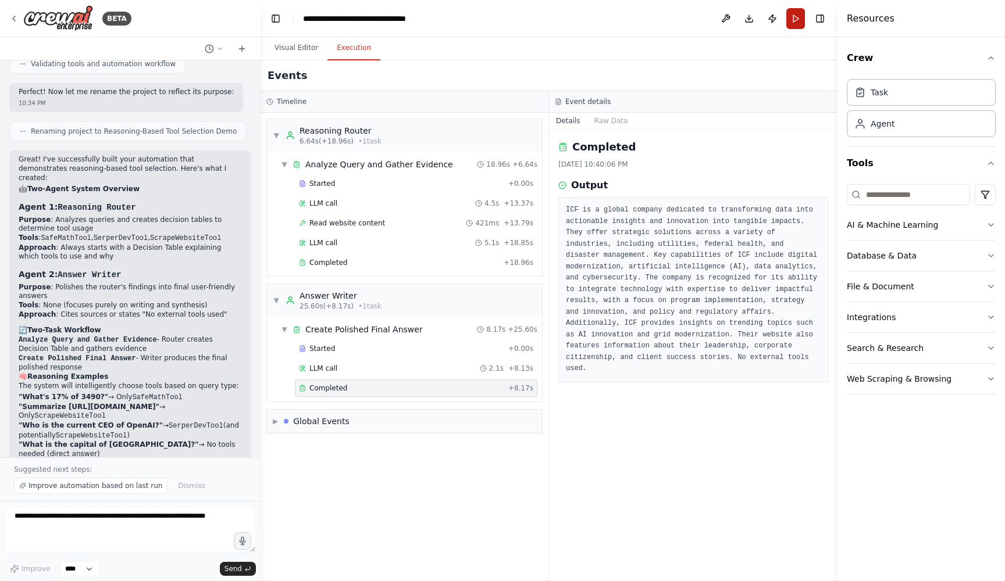
click at [798, 19] on button "Run" at bounding box center [795, 18] width 19 height 21
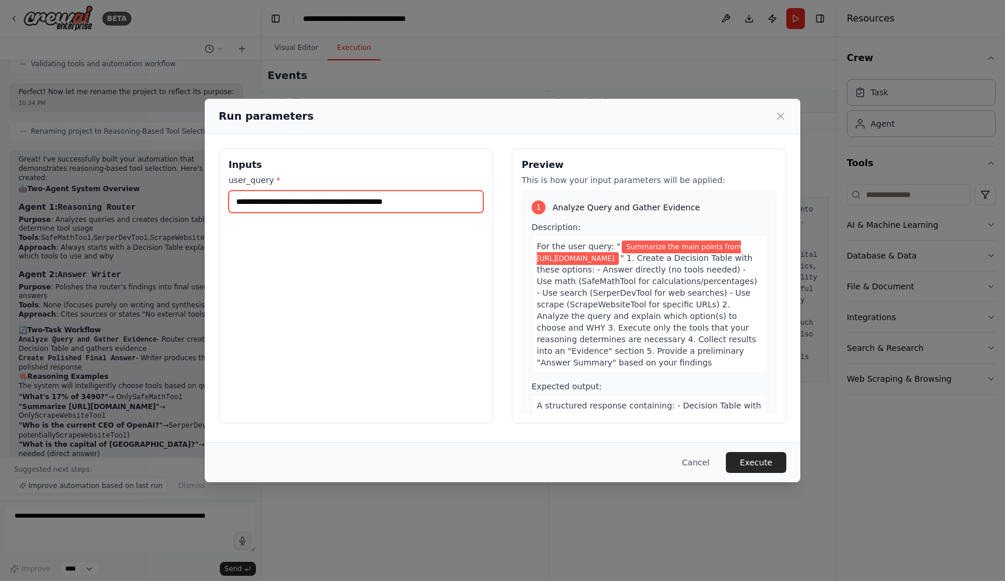
click at [381, 193] on input "**********" at bounding box center [355, 202] width 255 height 22
paste input "*"
type input "**********"
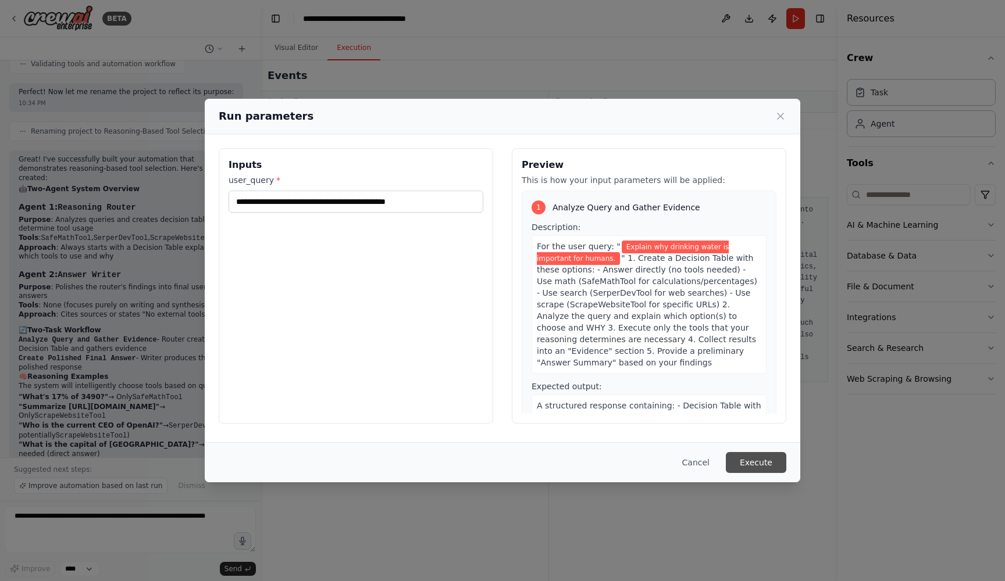
click at [749, 458] on button "Execute" at bounding box center [756, 462] width 60 height 21
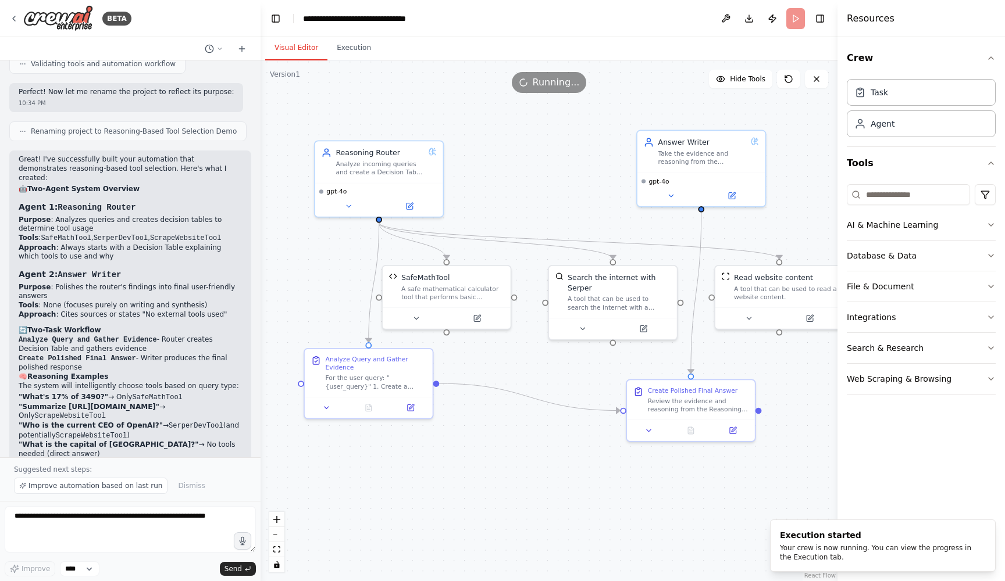
click at [300, 50] on button "Visual Editor" at bounding box center [296, 48] width 62 height 24
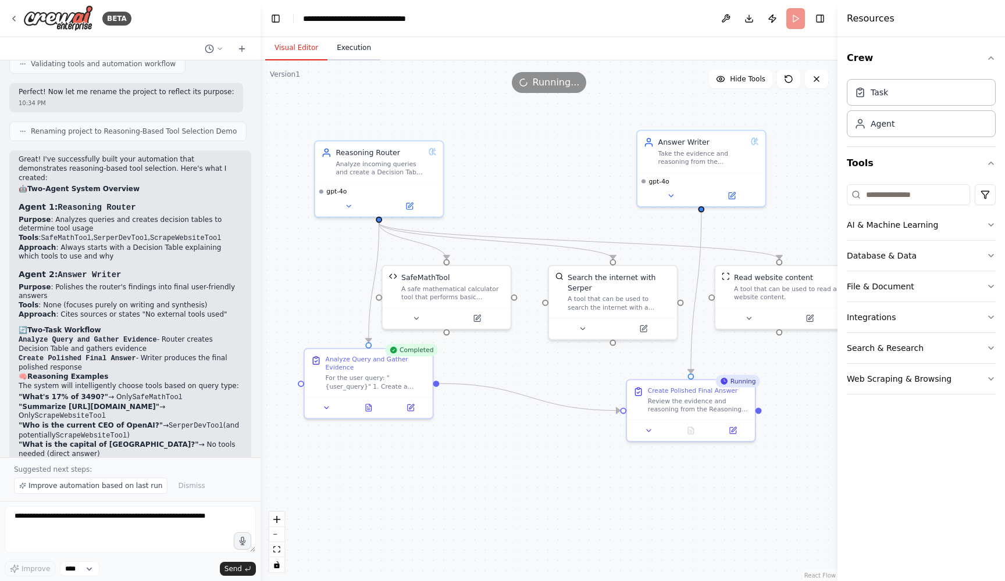
click at [344, 49] on button "Execution" at bounding box center [353, 48] width 53 height 24
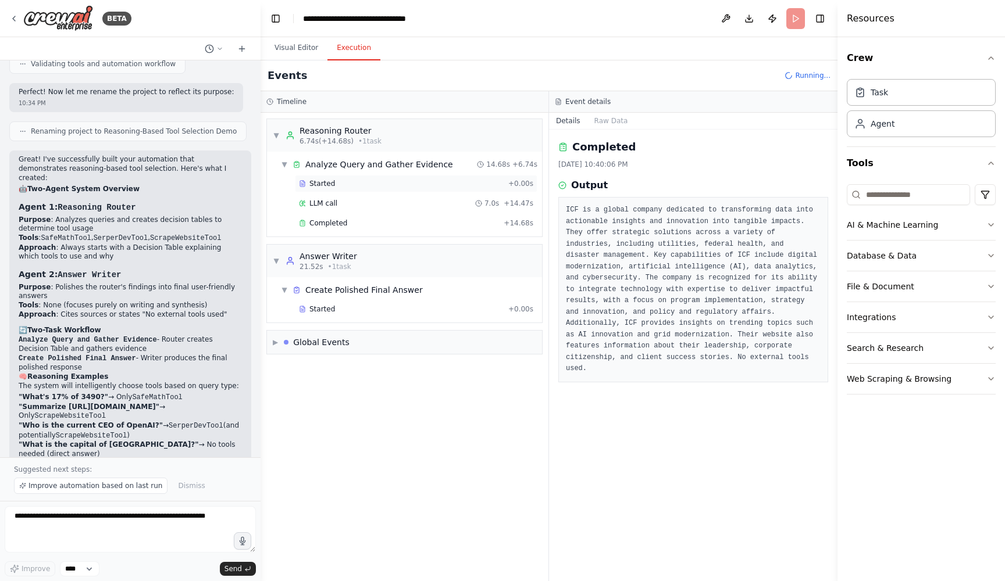
click at [371, 185] on div "Started" at bounding box center [401, 183] width 205 height 9
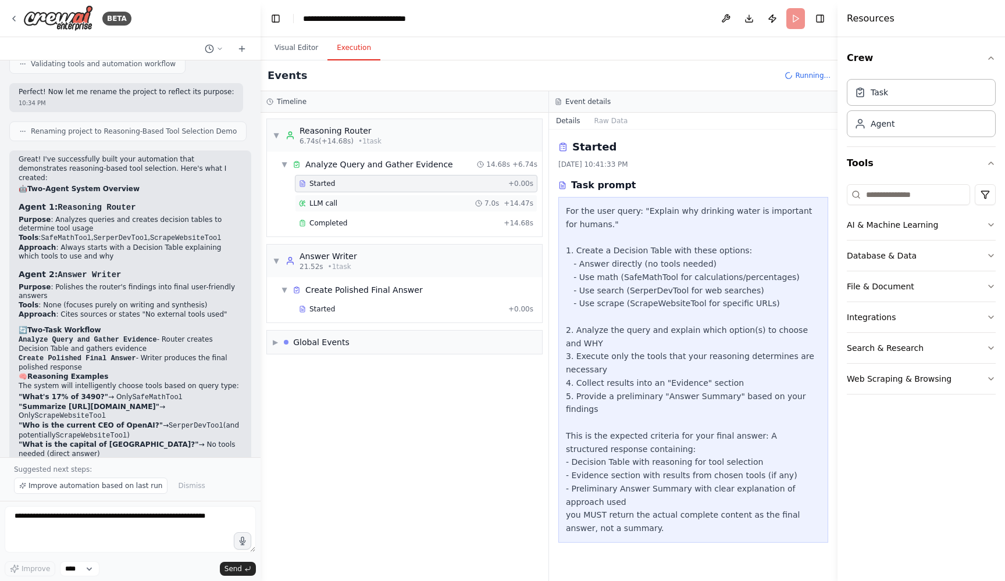
click at [372, 203] on div "LLM call 7.0s + 14.47s" at bounding box center [416, 203] width 234 height 9
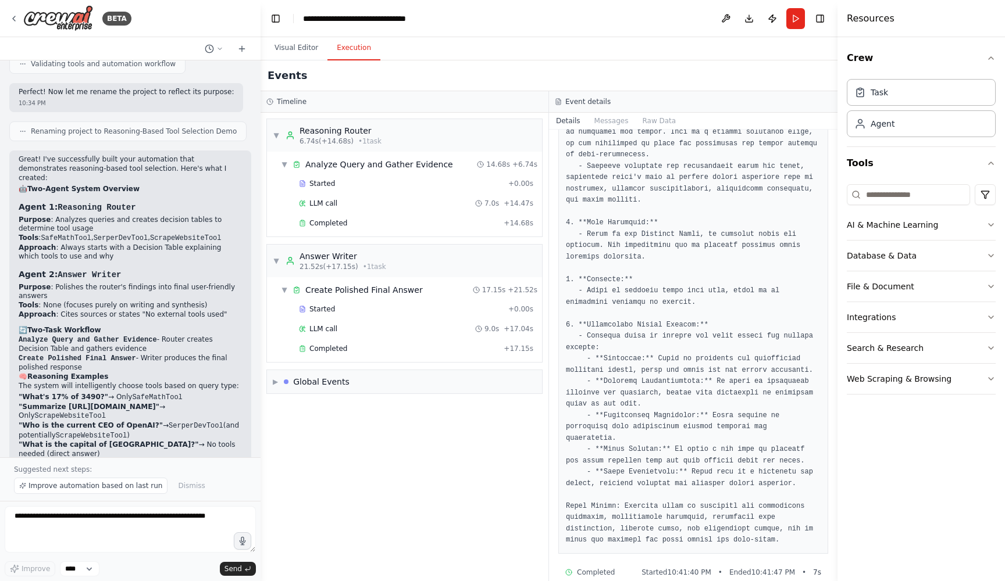
scroll to position [327, 0]
click at [402, 348] on div "Completed" at bounding box center [399, 348] width 200 height 9
